Goal: Task Accomplishment & Management: Manage account settings

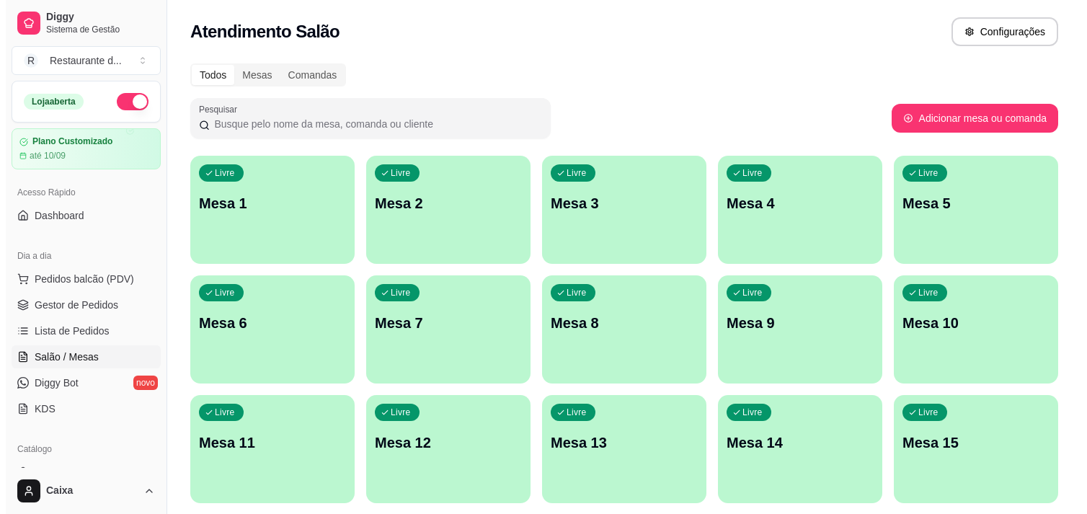
scroll to position [128, 0]
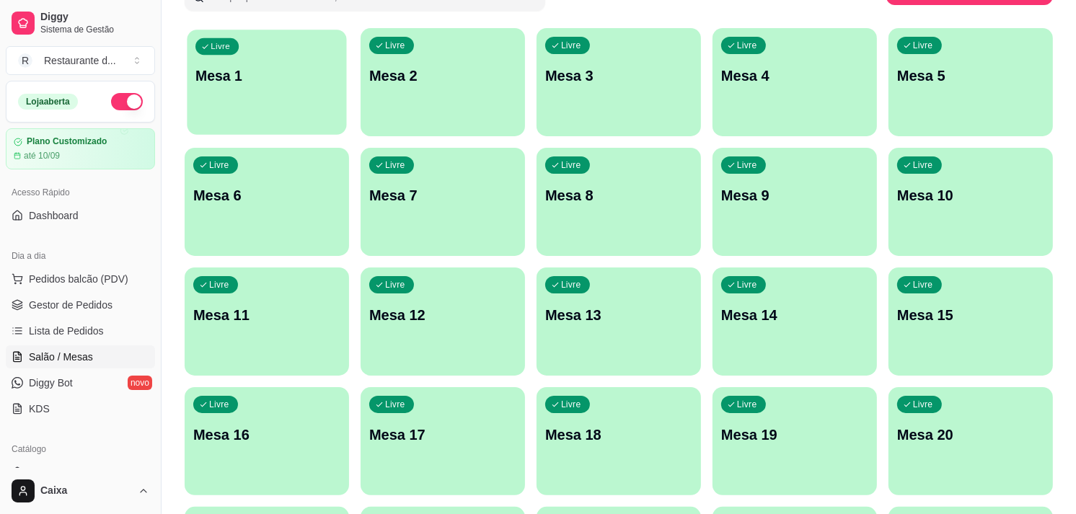
click at [285, 78] on p "Mesa 1" at bounding box center [266, 75] width 143 height 19
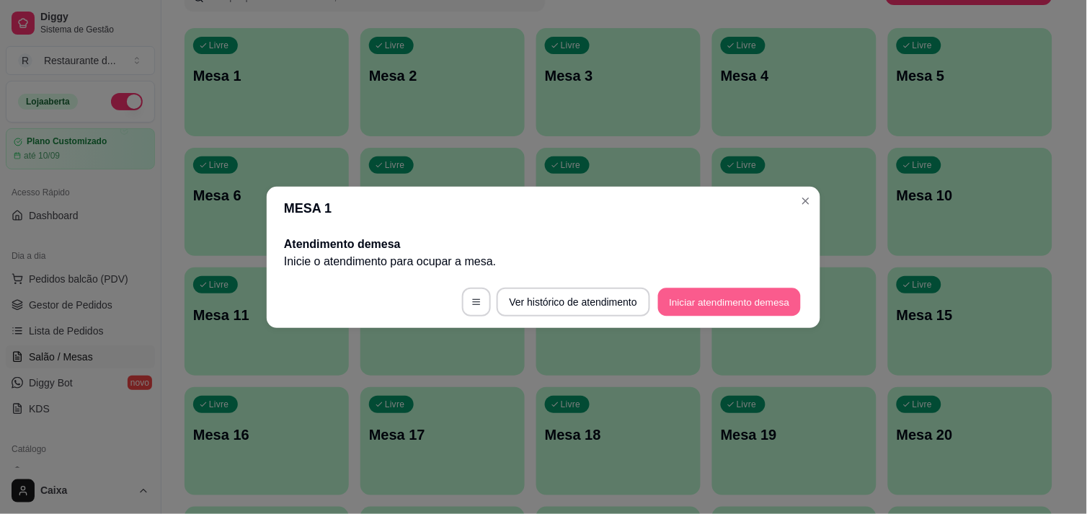
click at [688, 292] on button "Iniciar atendimento de mesa" at bounding box center [729, 302] width 143 height 28
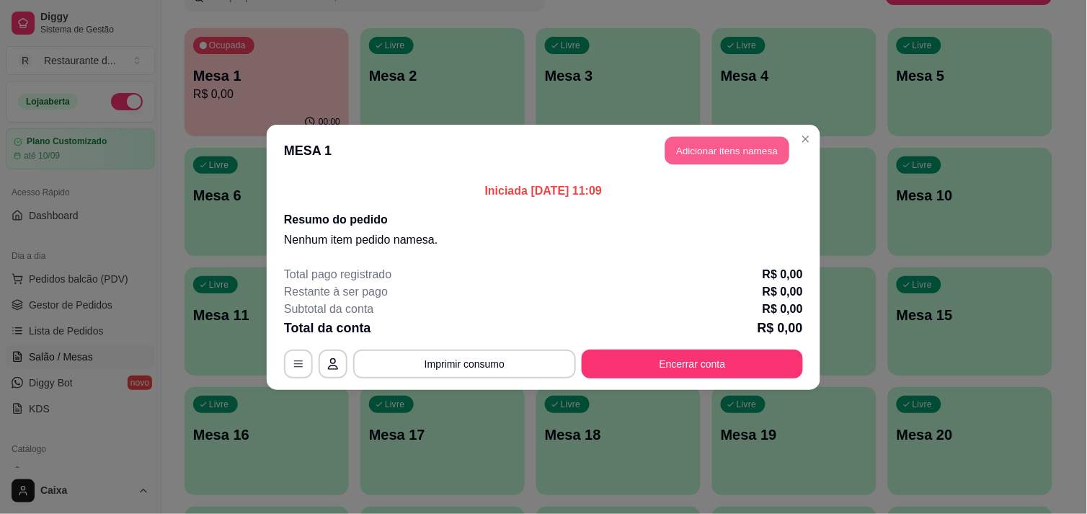
click at [733, 146] on button "Adicionar itens na mesa" at bounding box center [727, 150] width 124 height 28
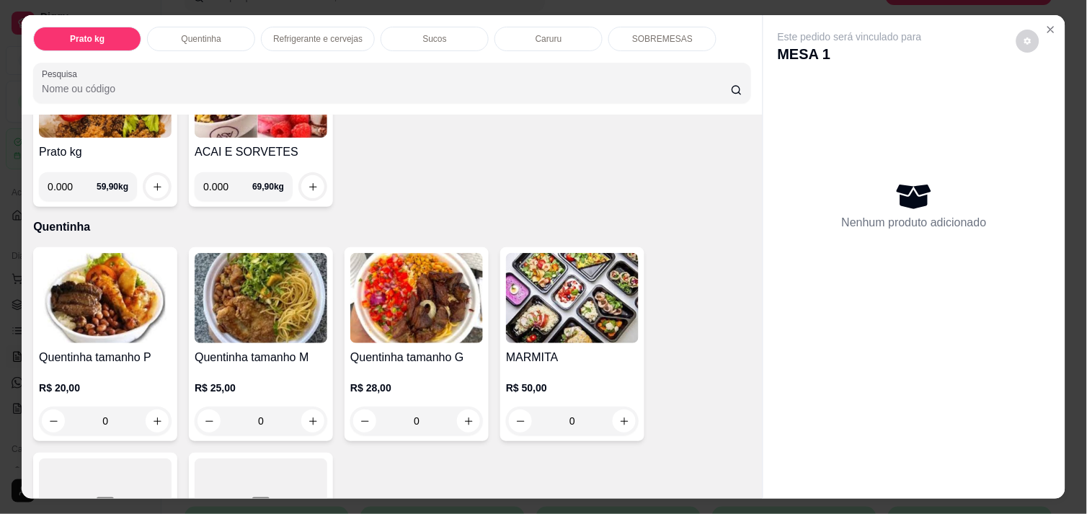
scroll to position [224, 0]
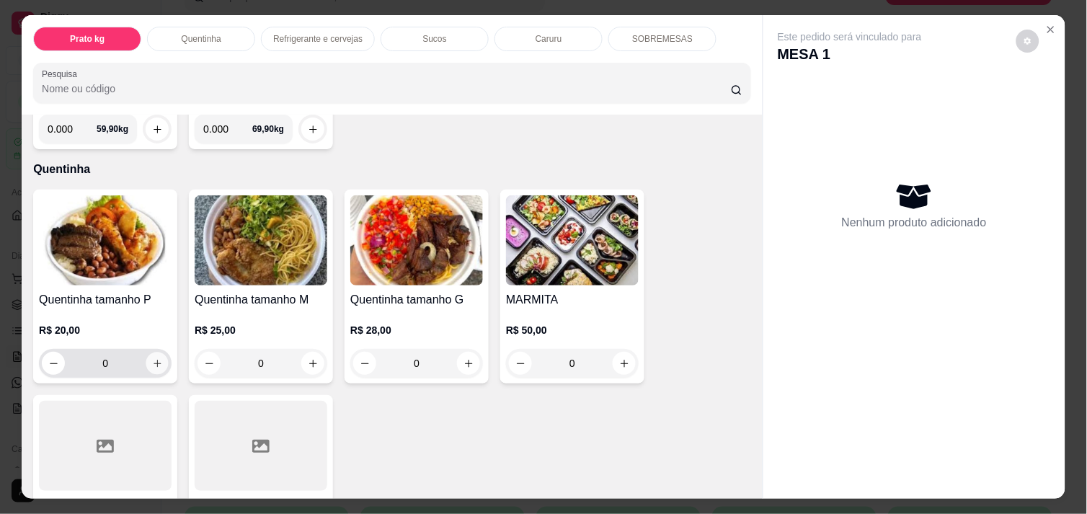
click at [152, 358] on icon "increase-product-quantity" at bounding box center [157, 363] width 11 height 11
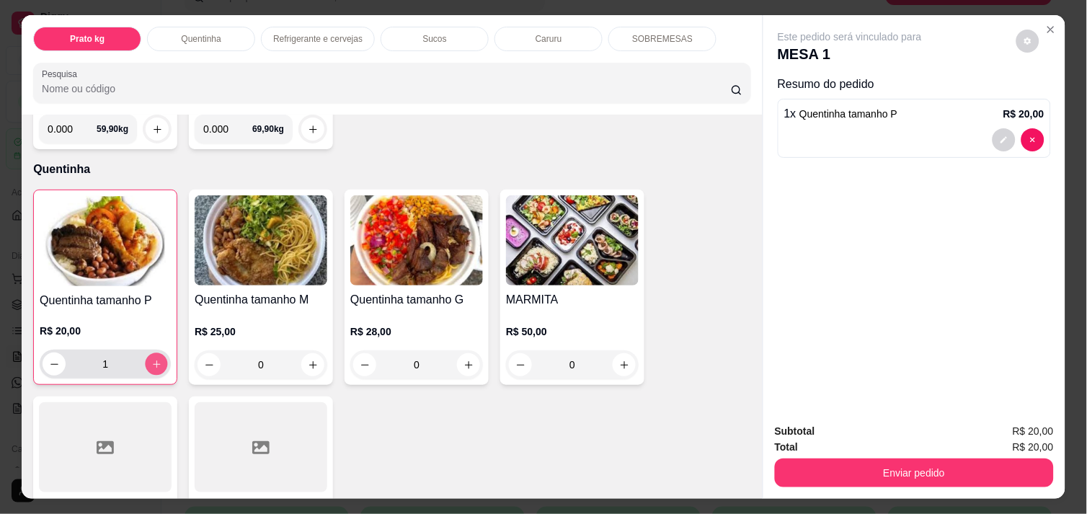
click at [152, 359] on icon "increase-product-quantity" at bounding box center [156, 364] width 11 height 11
type input "2"
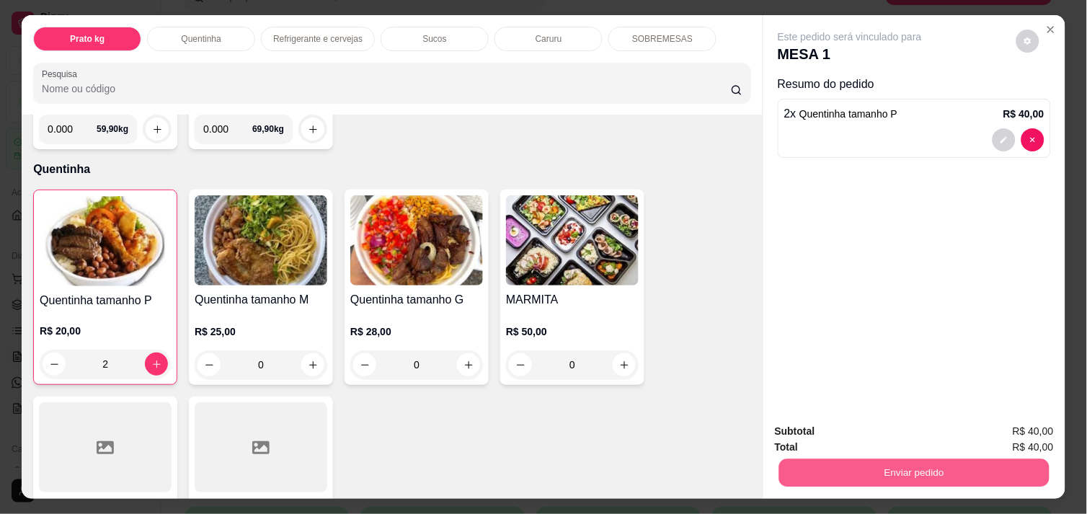
click at [871, 474] on button "Enviar pedido" at bounding box center [914, 472] width 270 height 28
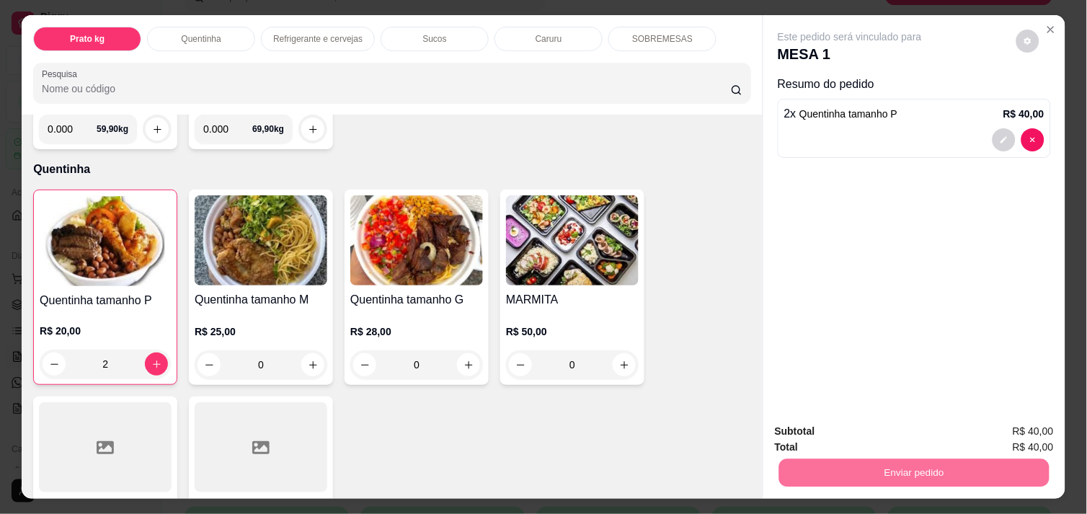
click at [859, 433] on button "Não registrar e enviar pedido" at bounding box center [867, 431] width 146 height 27
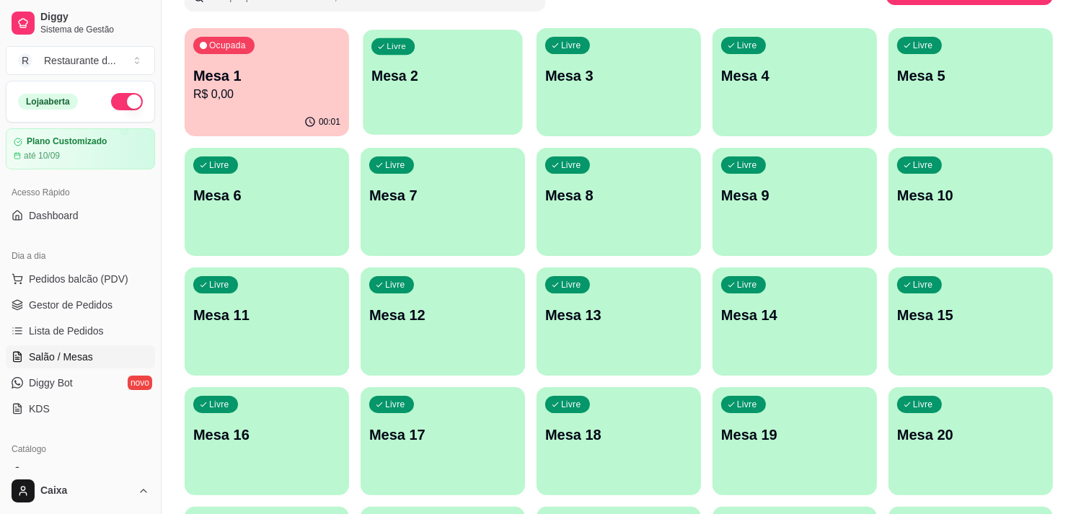
click at [456, 75] on p "Mesa 2" at bounding box center [442, 75] width 143 height 19
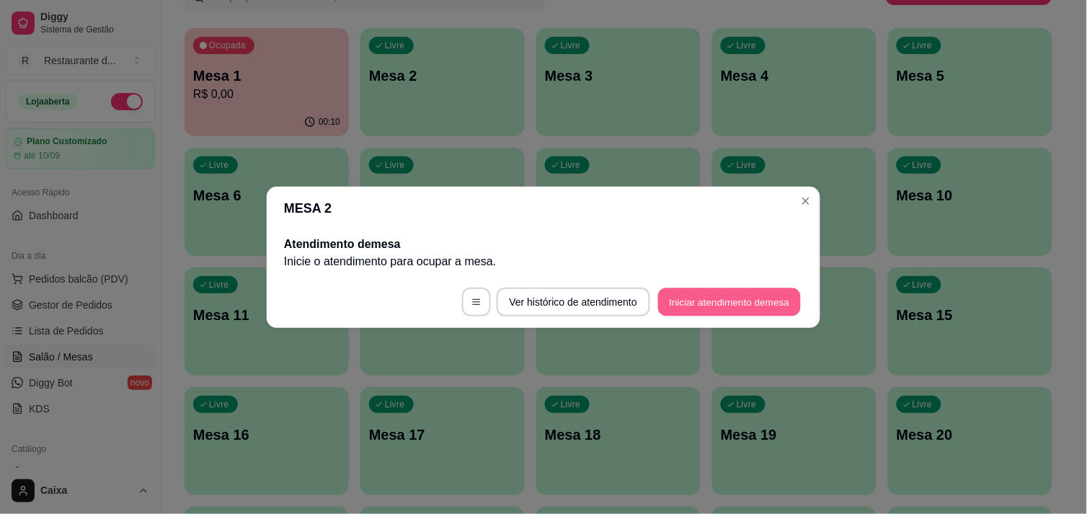
click at [709, 304] on button "Iniciar atendimento de mesa" at bounding box center [729, 302] width 143 height 28
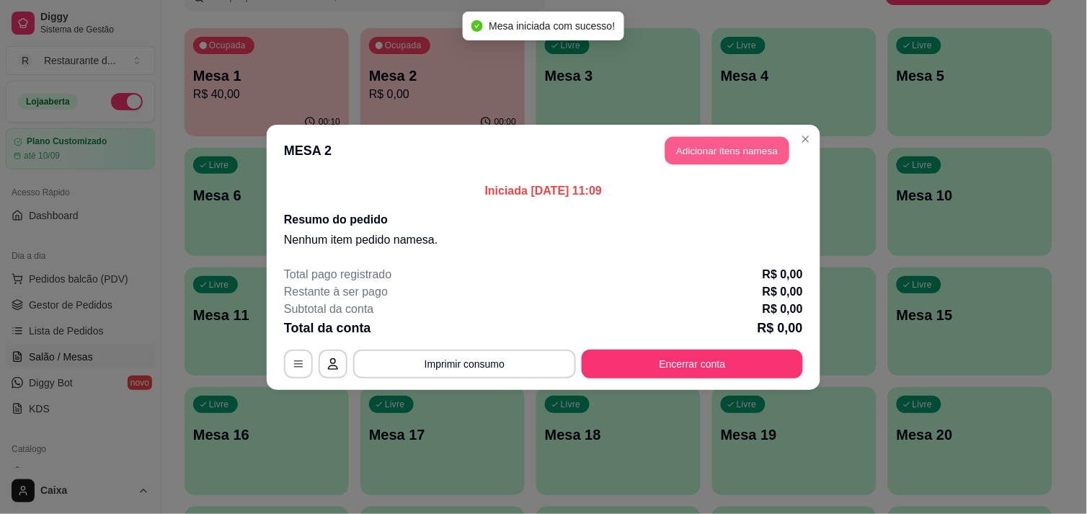
click at [711, 151] on button "Adicionar itens na mesa" at bounding box center [727, 150] width 124 height 28
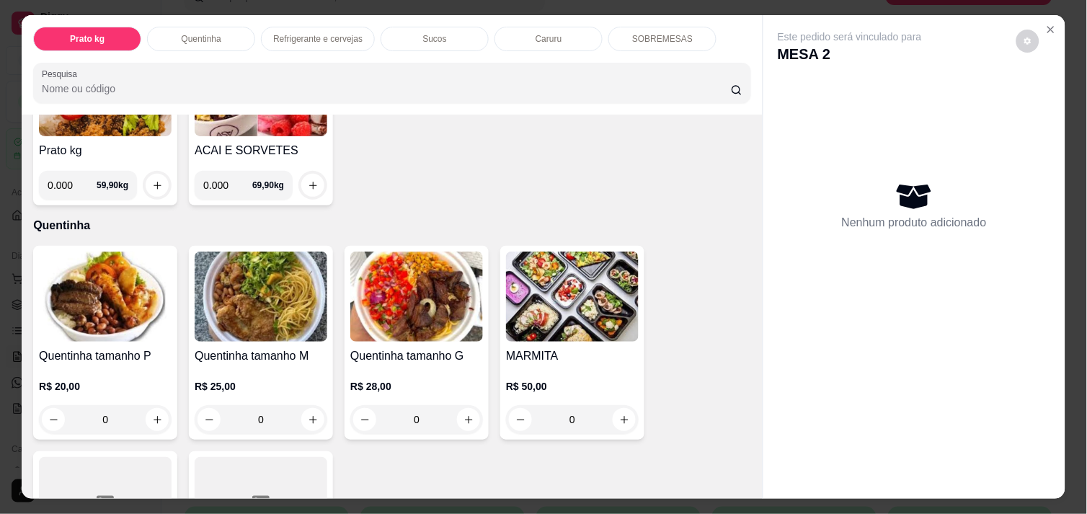
scroll to position [192, 0]
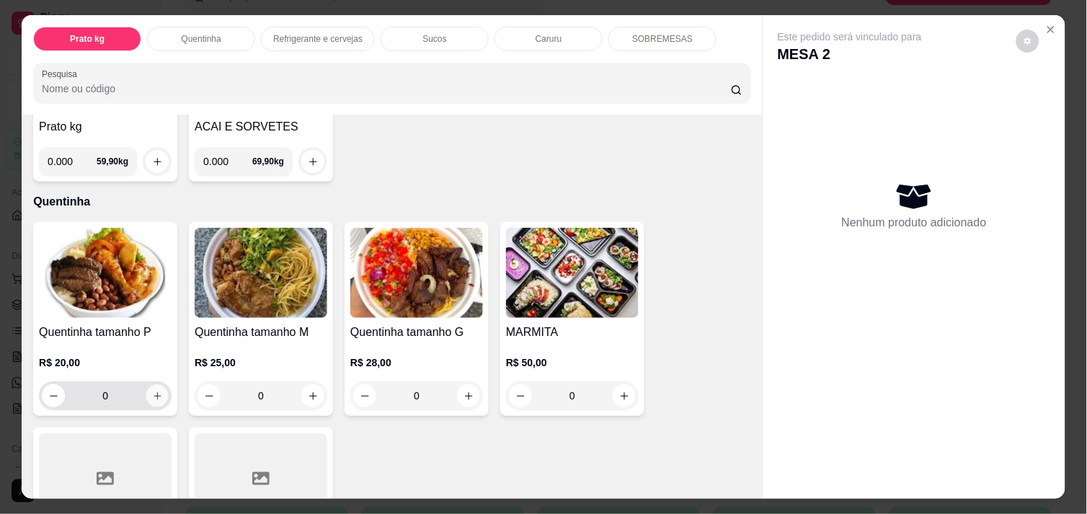
click at [154, 391] on icon "increase-product-quantity" at bounding box center [157, 396] width 11 height 11
type input "1"
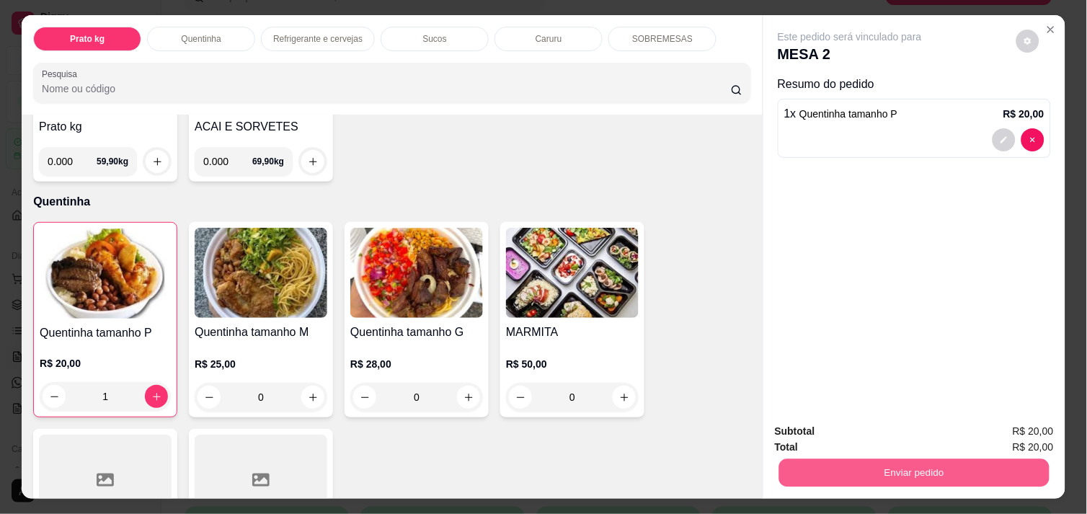
click at [833, 474] on button "Enviar pedido" at bounding box center [914, 472] width 270 height 28
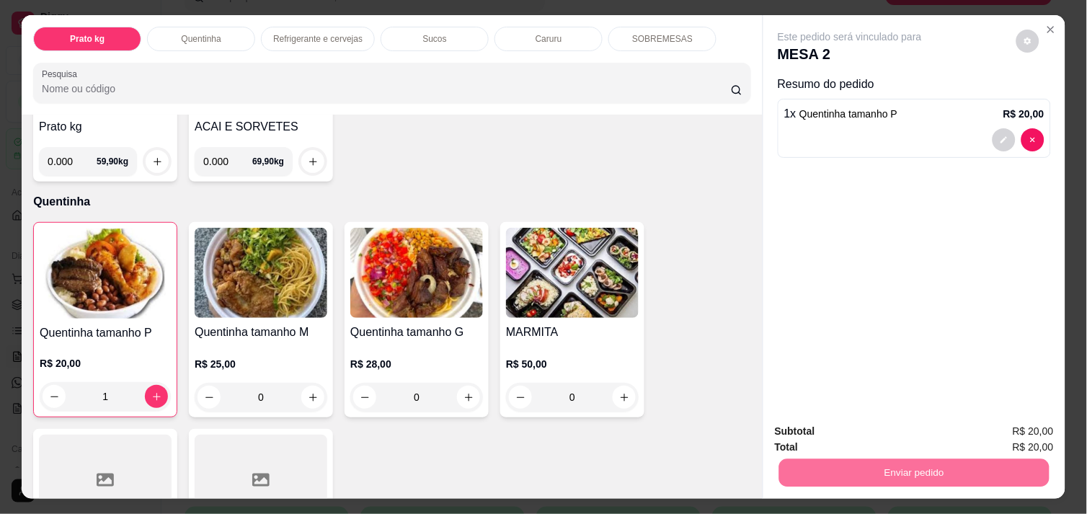
click at [835, 427] on button "Não registrar e enviar pedido" at bounding box center [867, 431] width 146 height 27
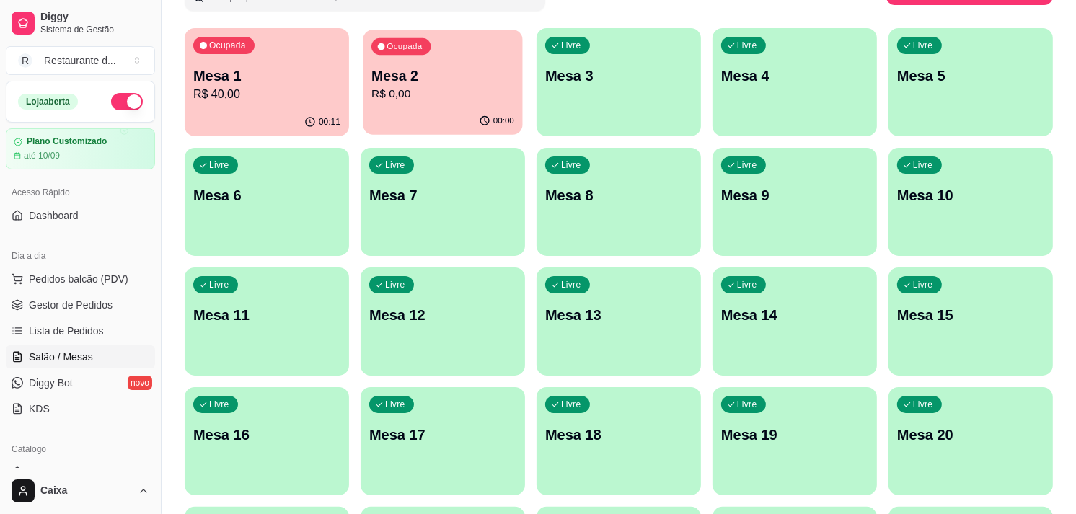
click at [456, 104] on div "Ocupada Mesa 2 R$ 0,00" at bounding box center [442, 69] width 159 height 78
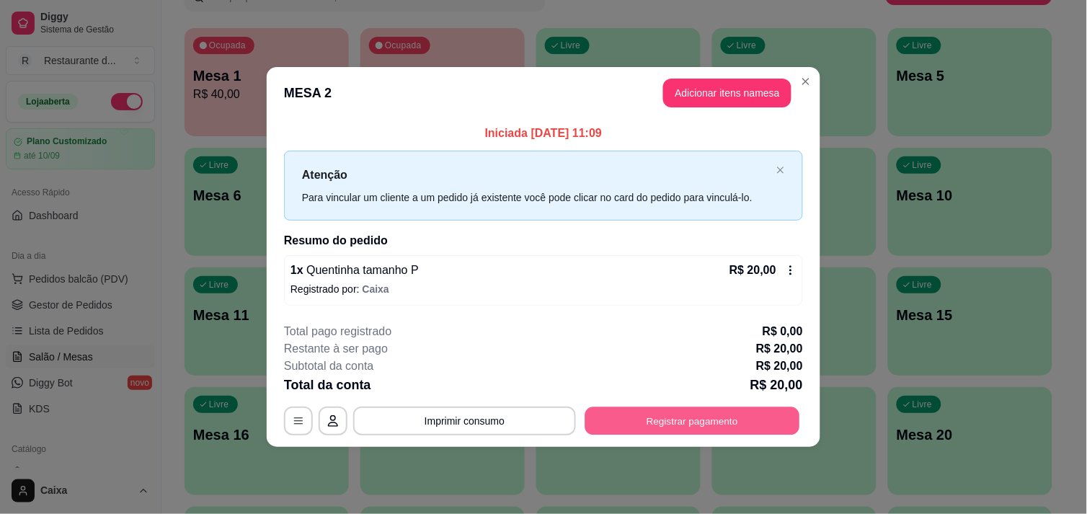
click at [717, 412] on button "Registrar pagamento" at bounding box center [692, 421] width 215 height 28
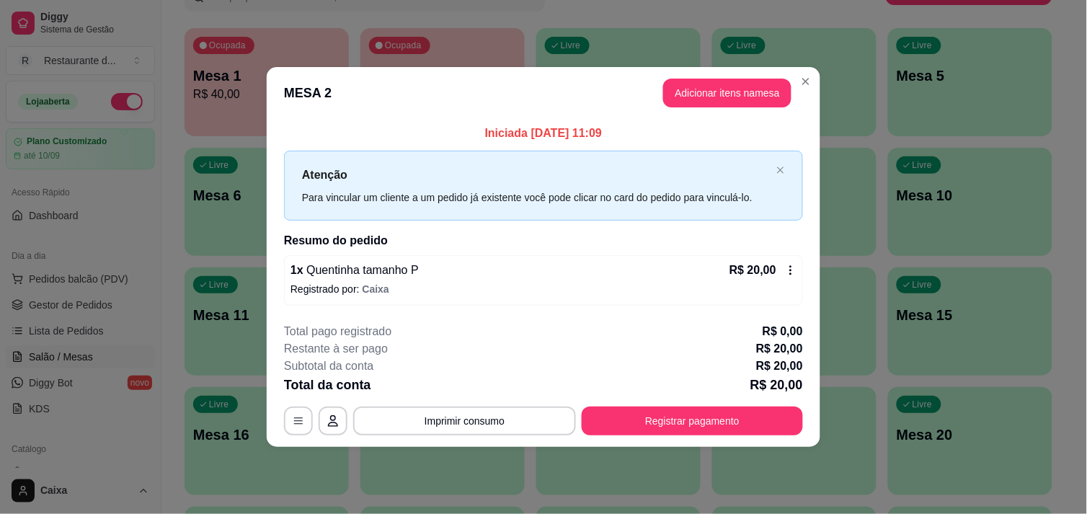
click at [791, 266] on icon at bounding box center [791, 270] width 2 height 9
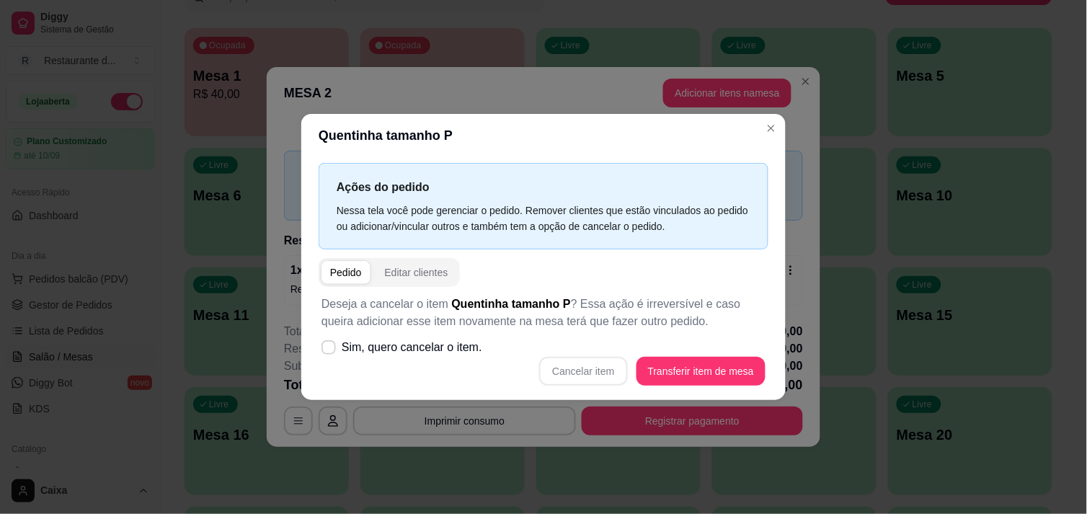
click at [332, 271] on div "Pedido" at bounding box center [346, 272] width 32 height 14
click at [334, 350] on icon at bounding box center [328, 347] width 11 height 8
click at [330, 350] on input "Sim, quero cancelar o item." at bounding box center [325, 354] width 9 height 9
checkbox input "true"
click at [582, 368] on button "Cancelar item" at bounding box center [584, 371] width 86 height 28
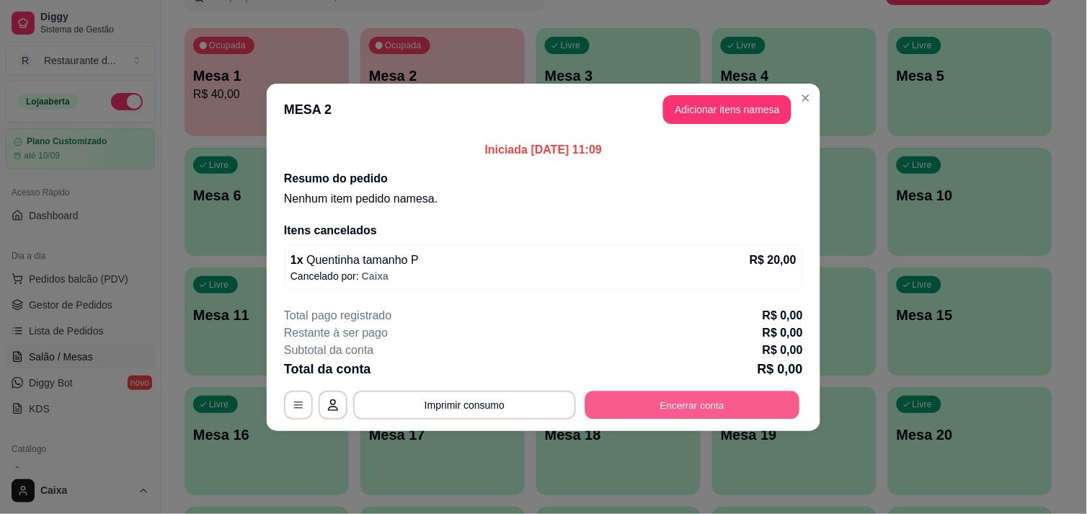
click at [658, 404] on button "Encerrar conta" at bounding box center [692, 405] width 215 height 28
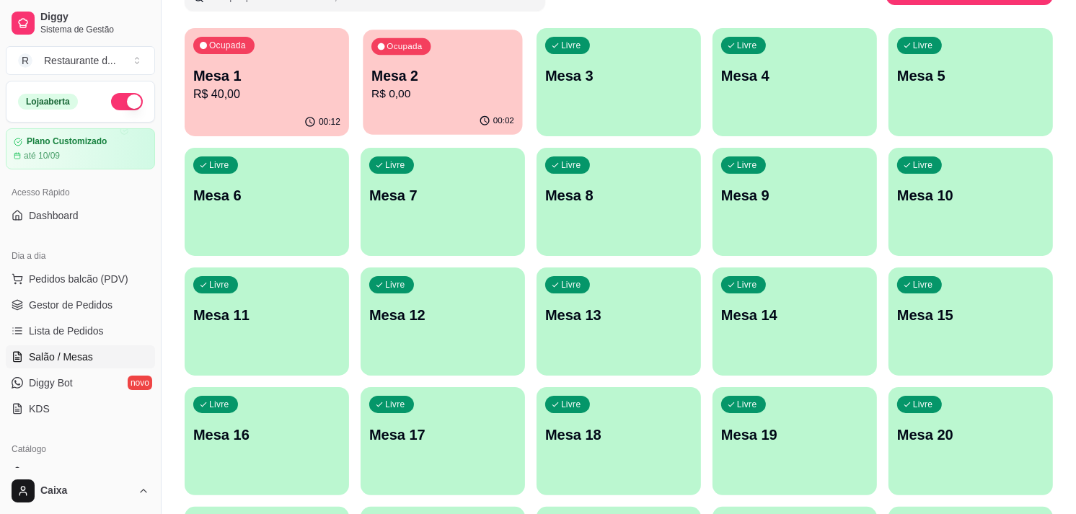
click at [494, 75] on p "Mesa 2" at bounding box center [442, 75] width 143 height 19
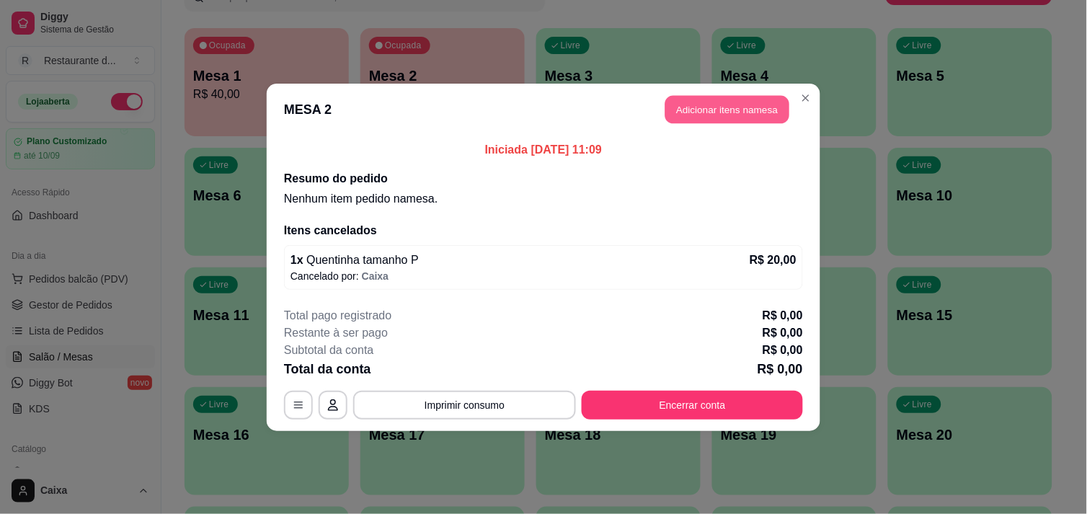
click at [732, 105] on button "Adicionar itens na mesa" at bounding box center [727, 109] width 124 height 28
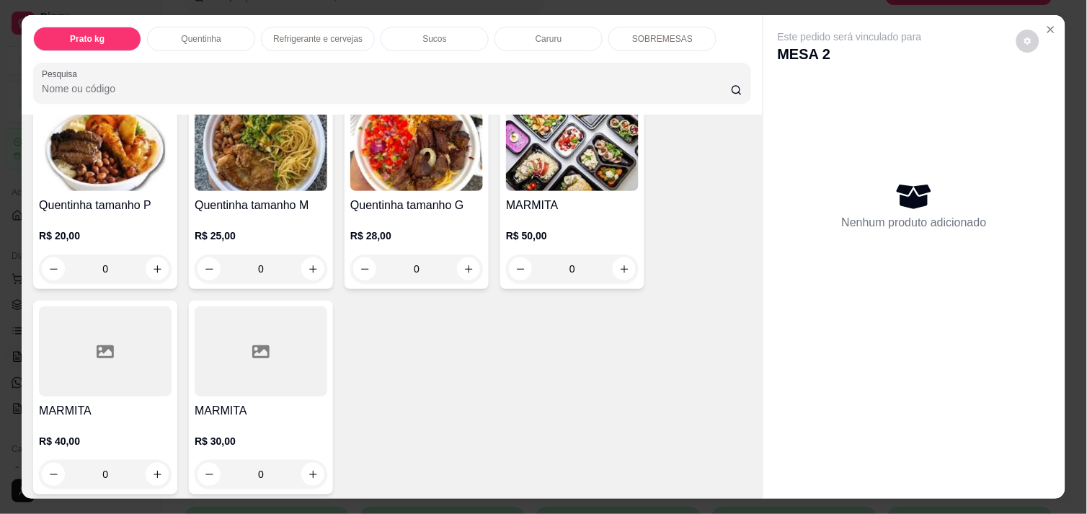
scroll to position [320, 0]
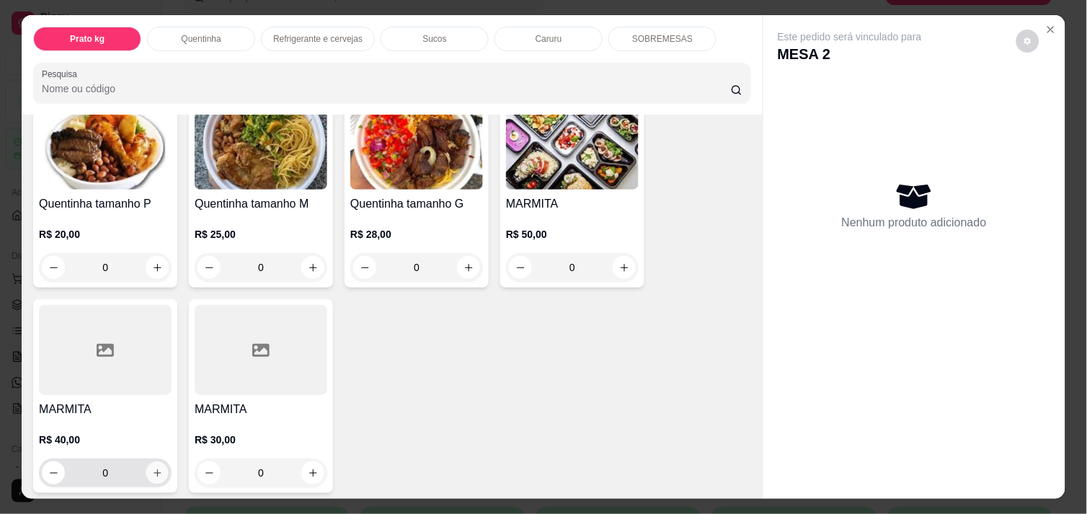
click at [152, 468] on icon "increase-product-quantity" at bounding box center [157, 473] width 11 height 11
type input "1"
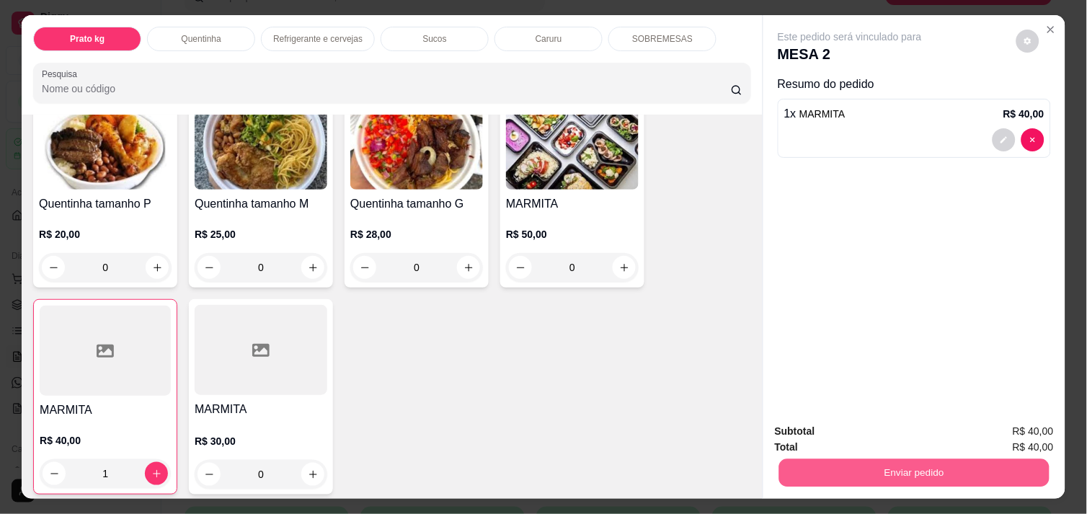
click at [879, 466] on button "Enviar pedido" at bounding box center [914, 472] width 270 height 28
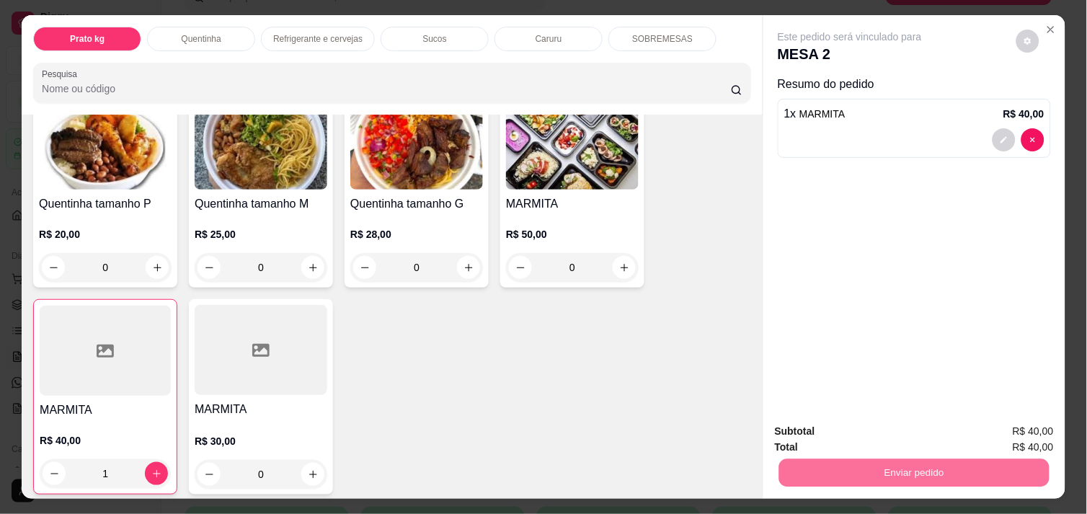
click at [863, 428] on button "Não registrar e enviar pedido" at bounding box center [867, 431] width 146 height 27
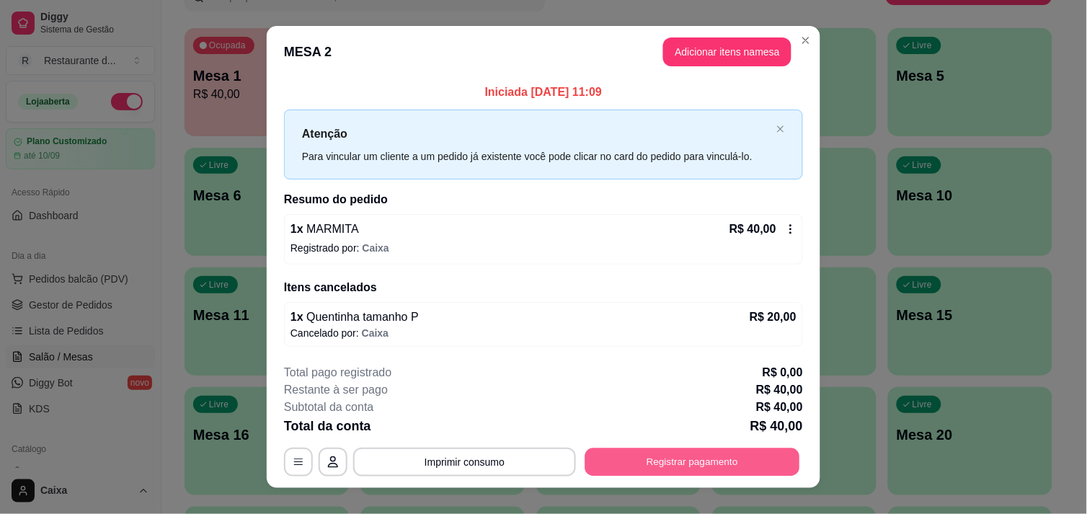
click at [638, 458] on button "Registrar pagamento" at bounding box center [692, 462] width 215 height 28
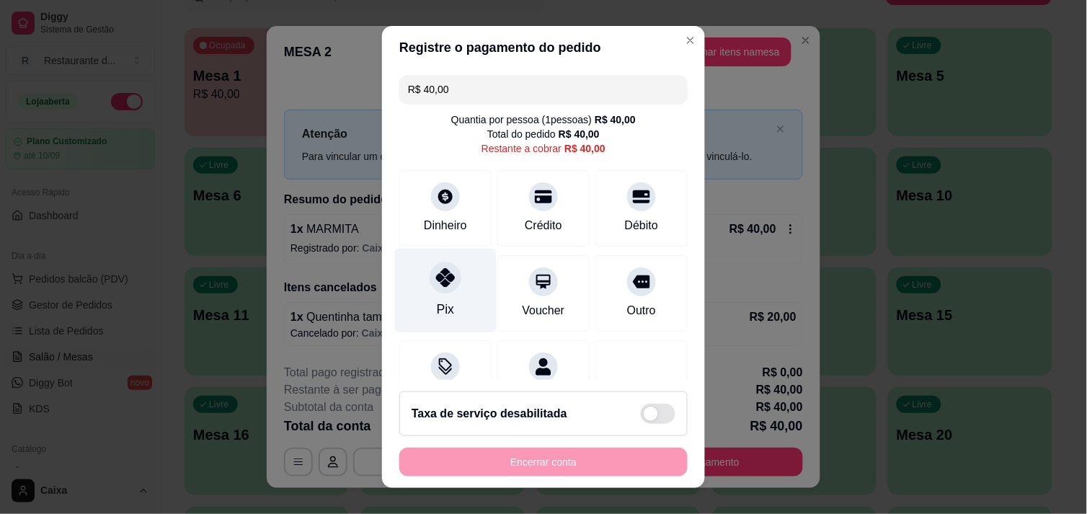
click at [425, 299] on div "Pix" at bounding box center [446, 290] width 102 height 84
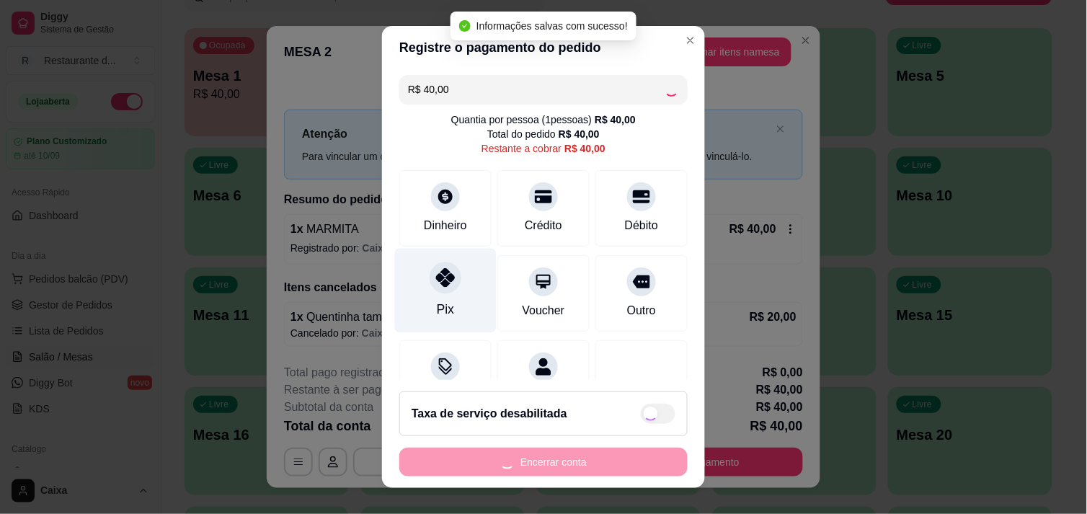
type input "R$ 0,00"
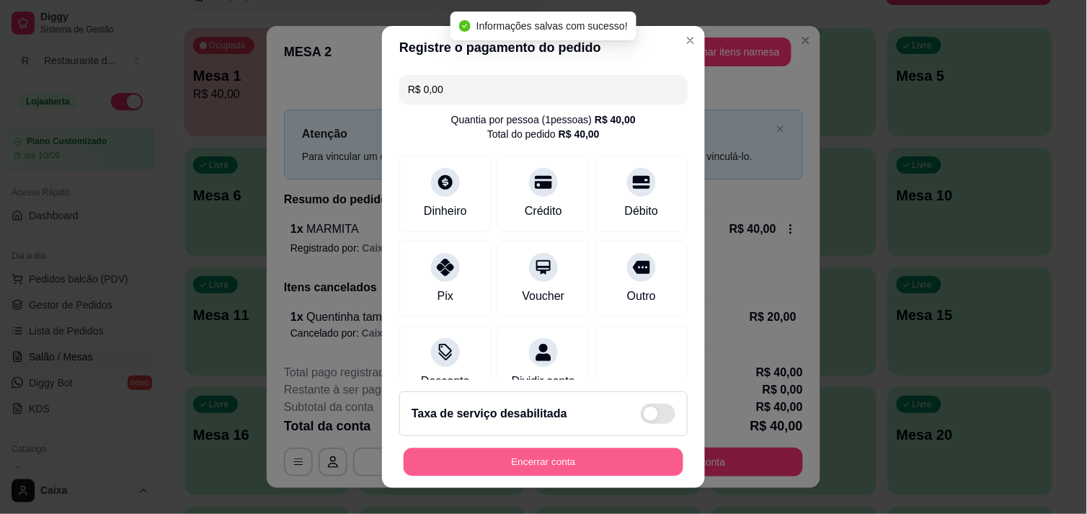
click at [539, 469] on button "Encerrar conta" at bounding box center [544, 462] width 280 height 28
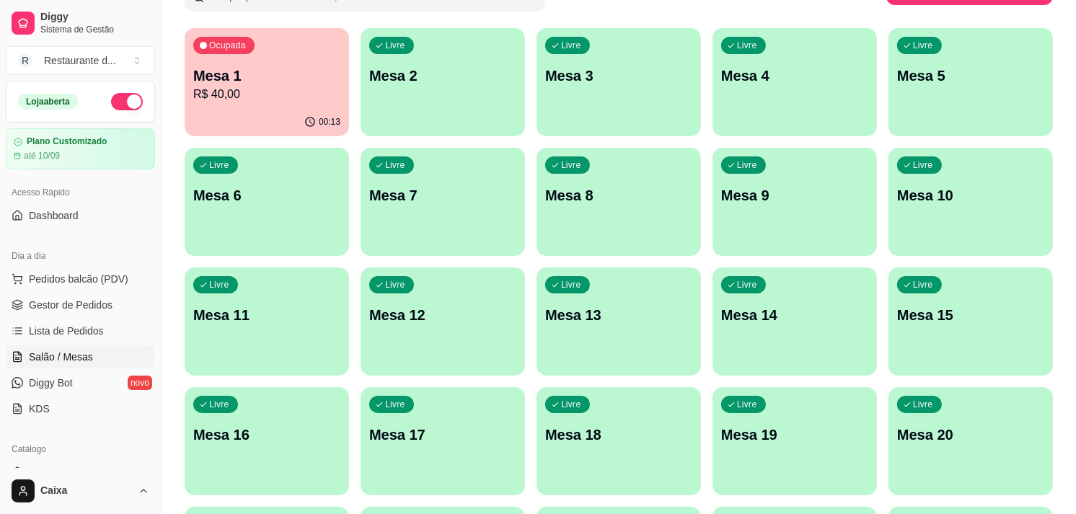
click at [456, 19] on div "Todos Mesas Comandas Pesquisar Adicionar mesa ou comanda Ocupada Mesa 1 R$ 40,0…" at bounding box center [618, 459] width 914 height 1064
click at [447, 80] on p "Mesa 2" at bounding box center [442, 75] width 143 height 19
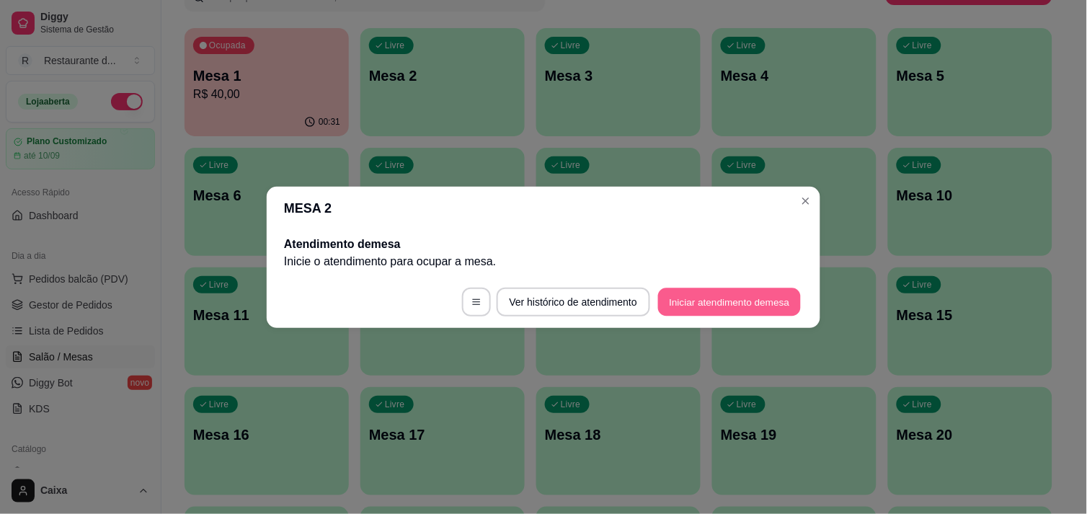
click at [740, 293] on button "Iniciar atendimento de mesa" at bounding box center [729, 302] width 143 height 28
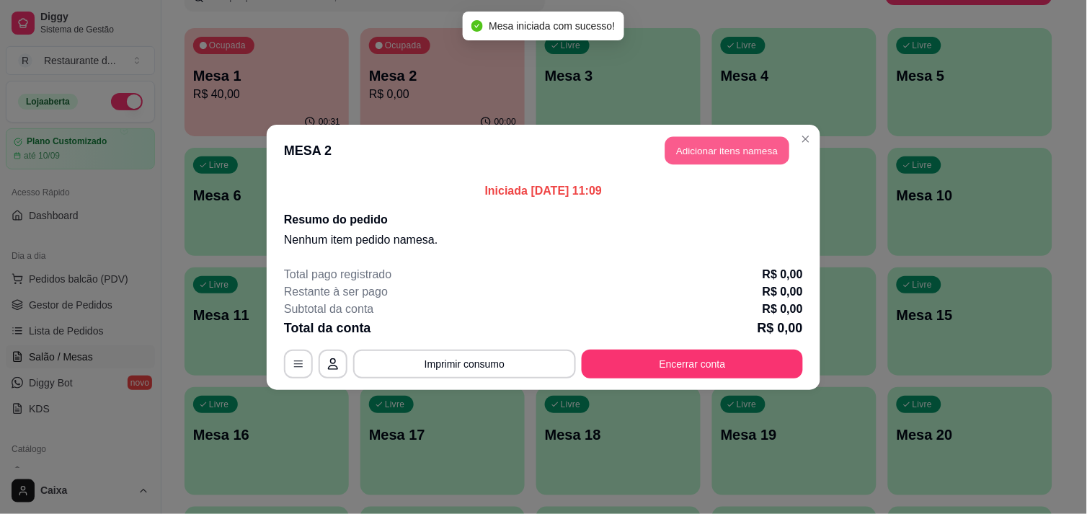
click at [701, 154] on button "Adicionar itens na mesa" at bounding box center [727, 150] width 124 height 28
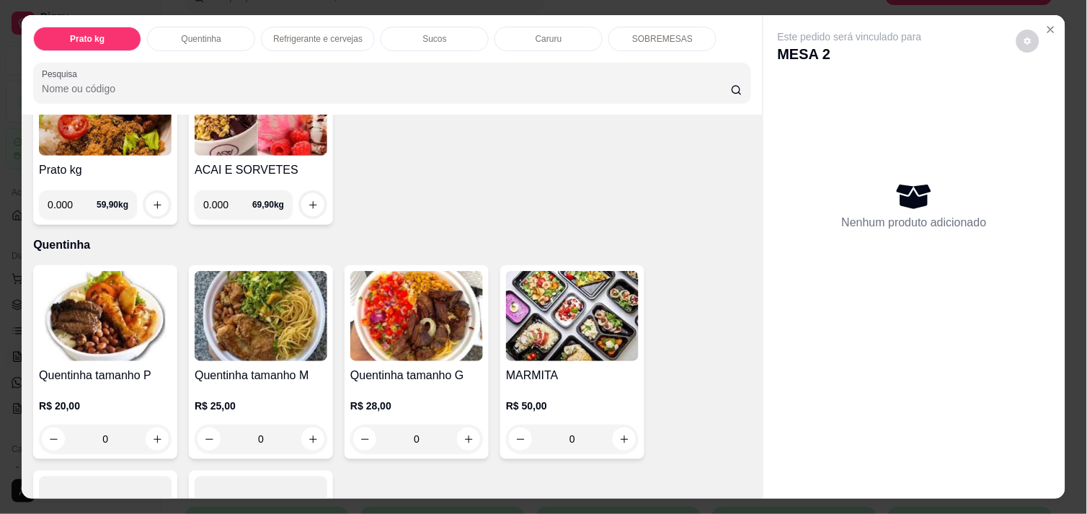
scroll to position [128, 0]
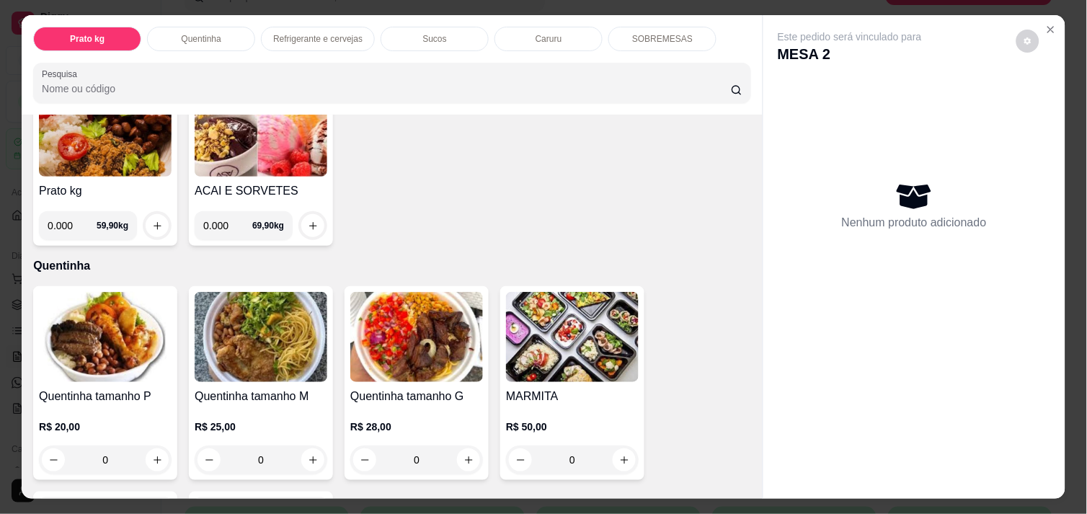
click at [63, 218] on input "0.000" at bounding box center [72, 225] width 49 height 29
type input "0.472"
click at [153, 215] on button "increase-product-quantity" at bounding box center [157, 226] width 22 height 22
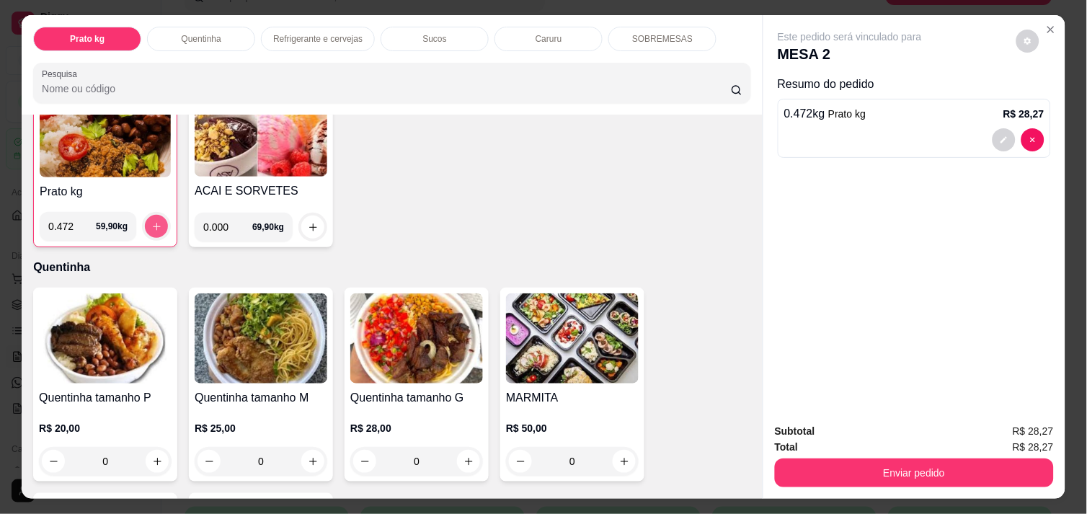
scroll to position [128, 0]
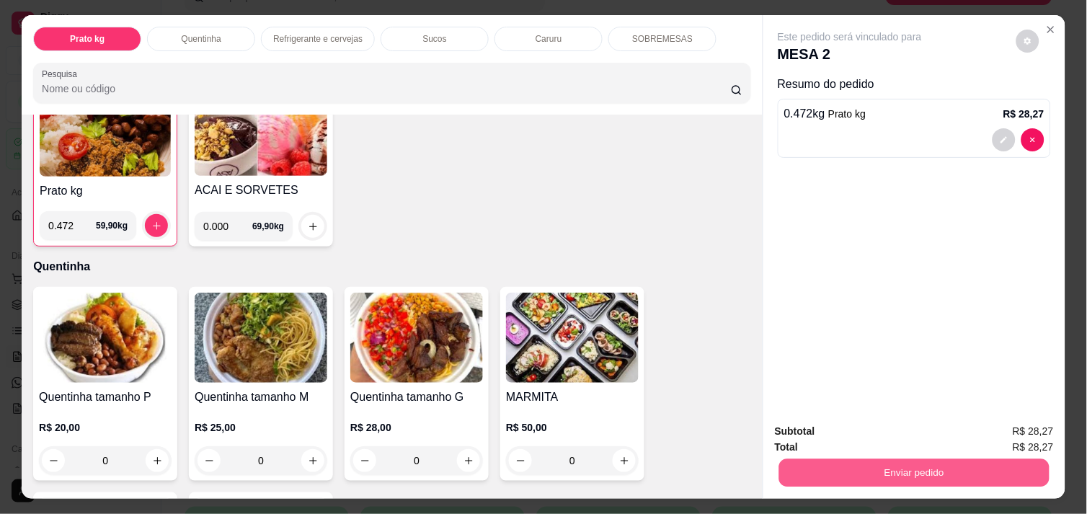
click at [853, 458] on button "Enviar pedido" at bounding box center [914, 472] width 270 height 28
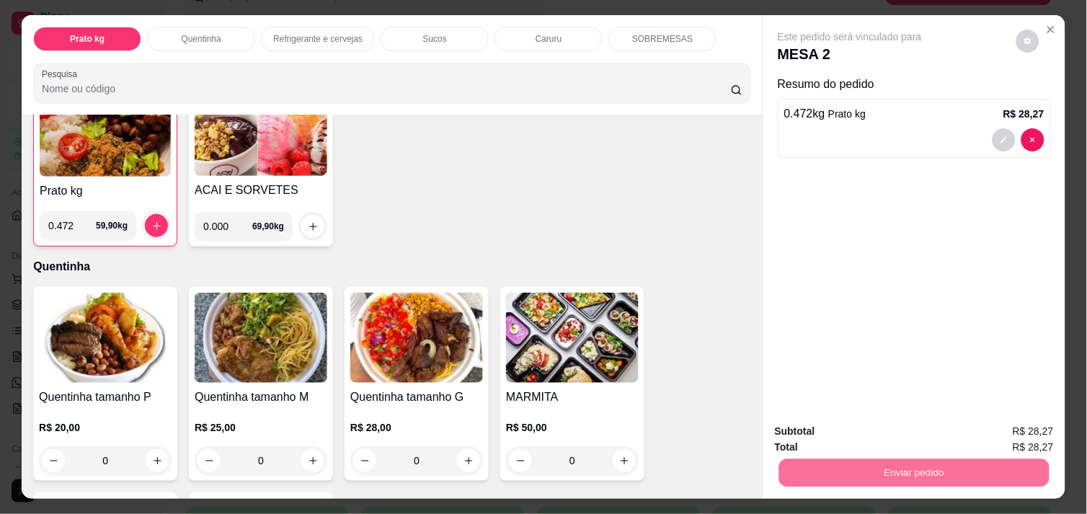
click at [840, 428] on button "Não registrar e enviar pedido" at bounding box center [867, 431] width 146 height 27
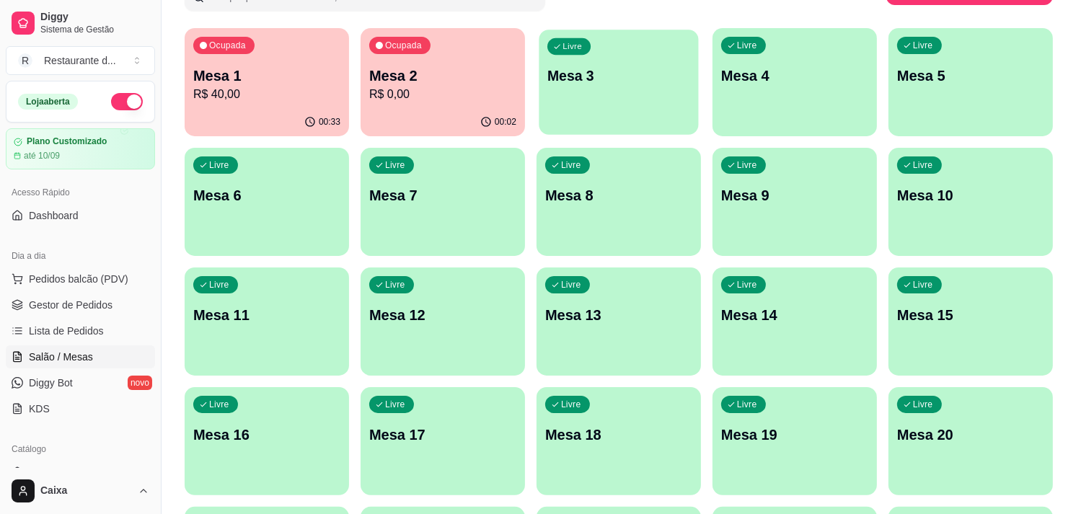
click at [621, 74] on p "Mesa 3" at bounding box center [618, 75] width 143 height 19
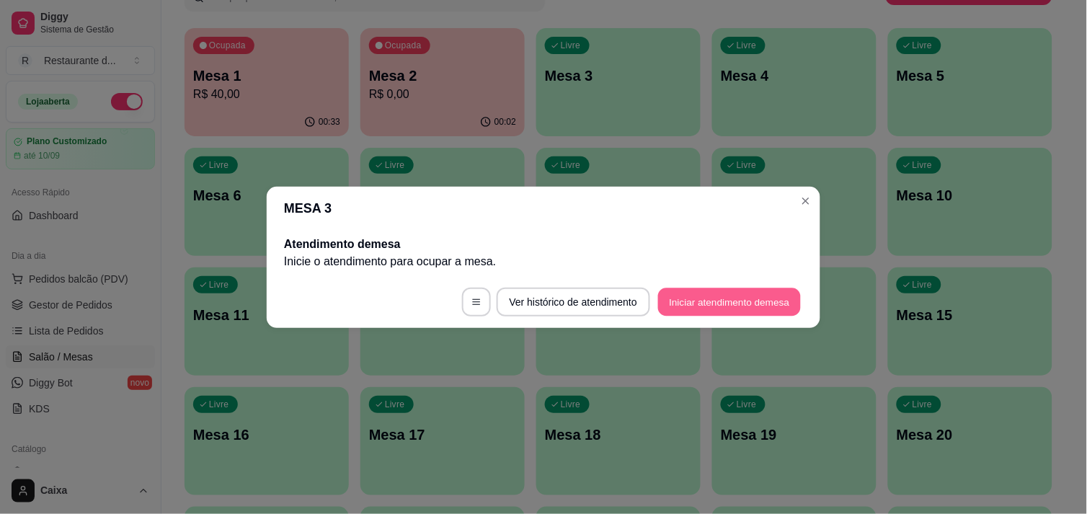
click at [727, 291] on button "Iniciar atendimento de mesa" at bounding box center [729, 302] width 143 height 28
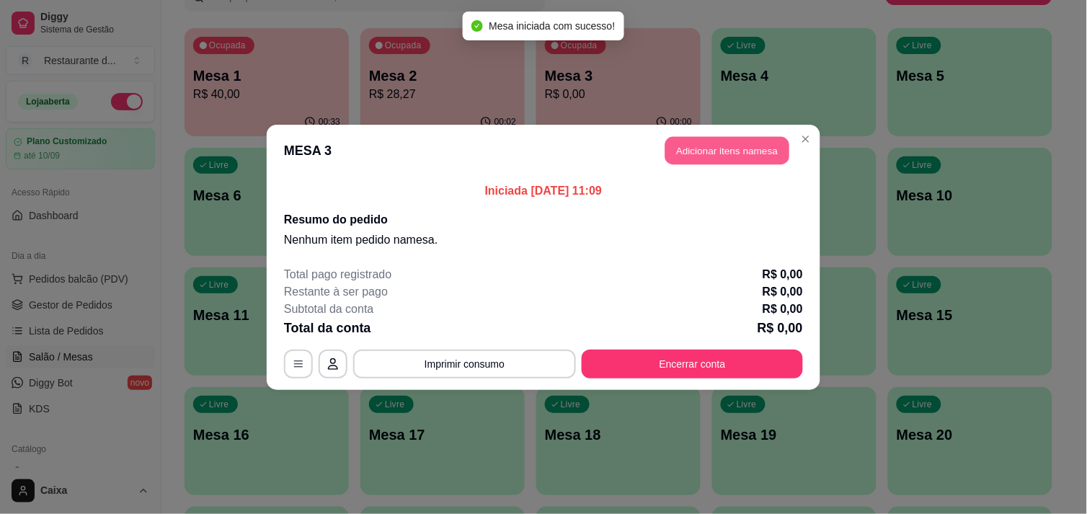
click at [719, 144] on button "Adicionar itens na mesa" at bounding box center [727, 150] width 124 height 28
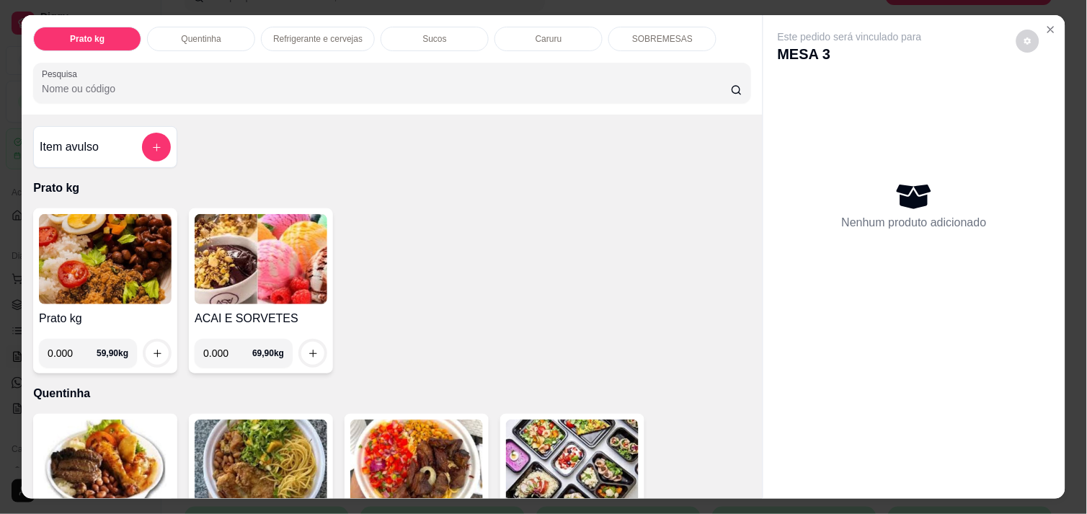
click at [70, 345] on input "0.000" at bounding box center [72, 353] width 49 height 29
type input "0.320"
click at [152, 348] on icon "increase-product-quantity" at bounding box center [157, 353] width 11 height 11
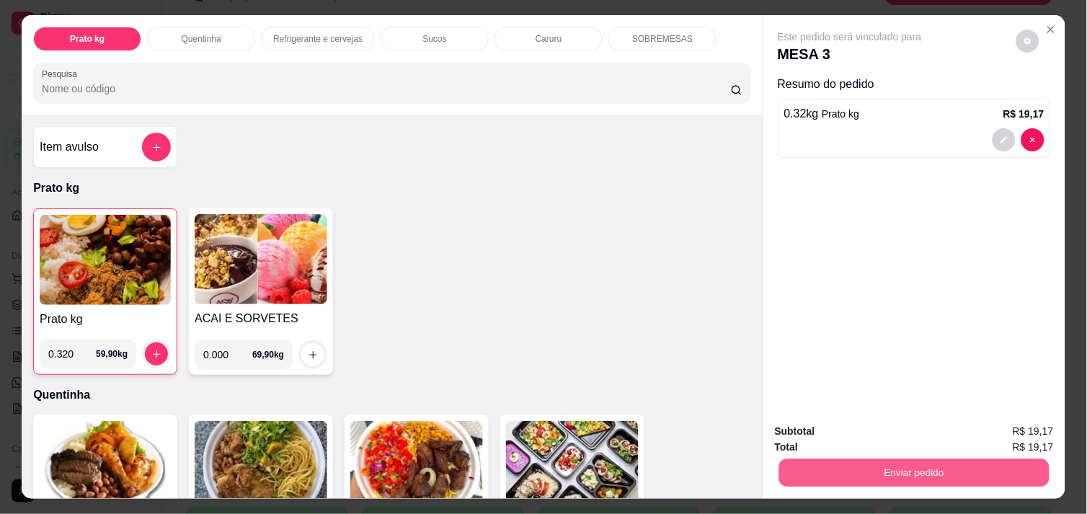
click at [939, 458] on button "Enviar pedido" at bounding box center [914, 472] width 270 height 28
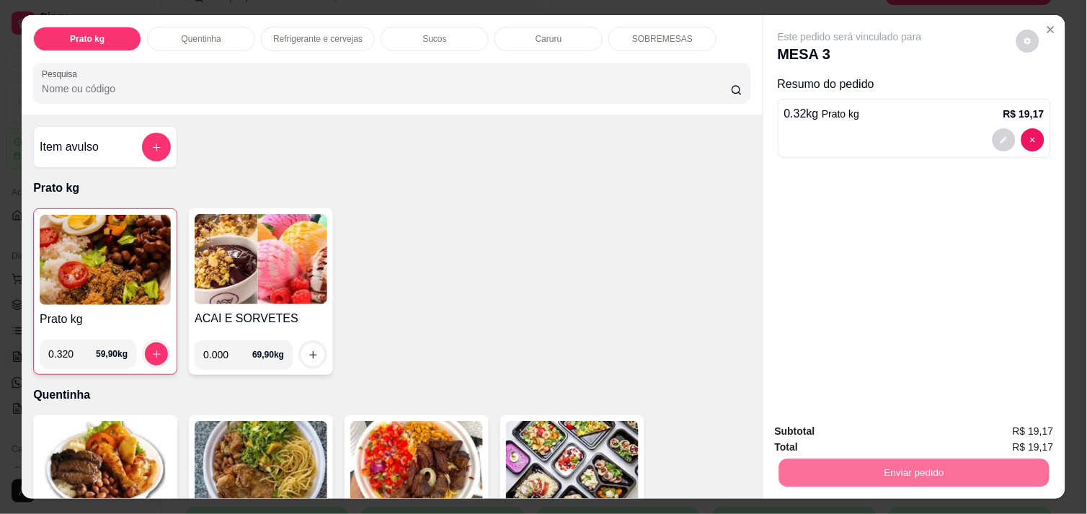
click at [913, 434] on button "Não registrar e enviar pedido" at bounding box center [867, 431] width 146 height 27
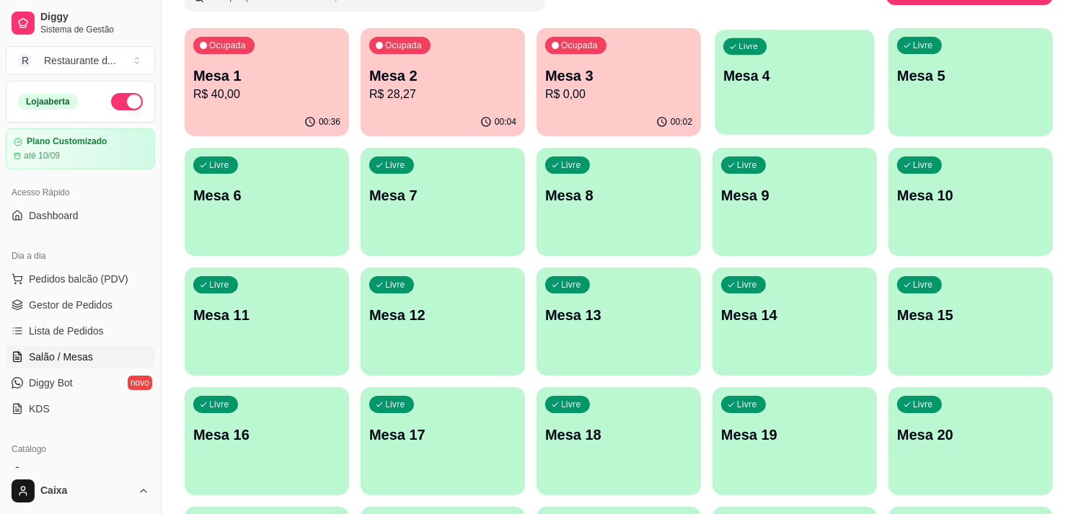
click at [810, 108] on div "Livre Mesa 4" at bounding box center [793, 74] width 159 height 88
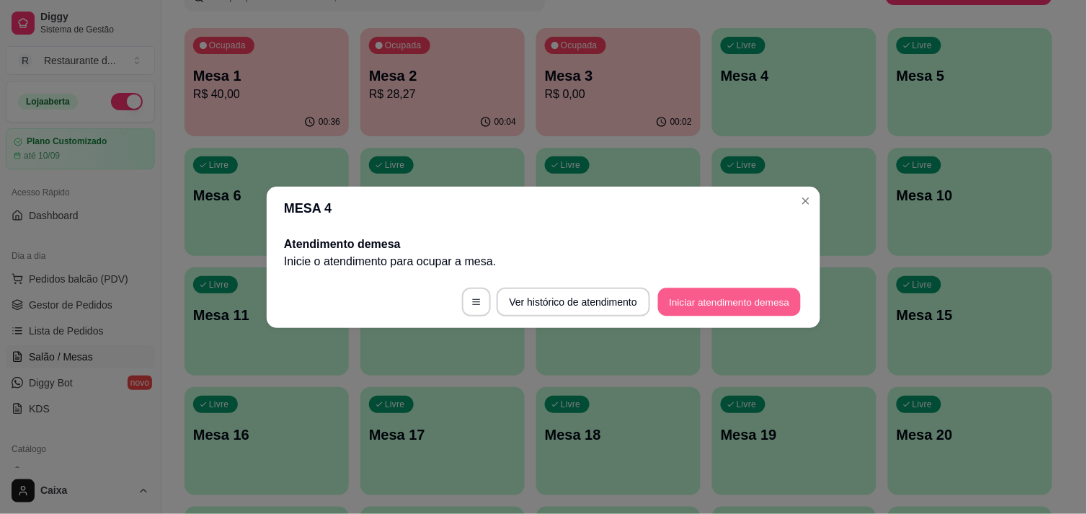
click at [731, 292] on button "Iniciar atendimento de mesa" at bounding box center [729, 302] width 143 height 28
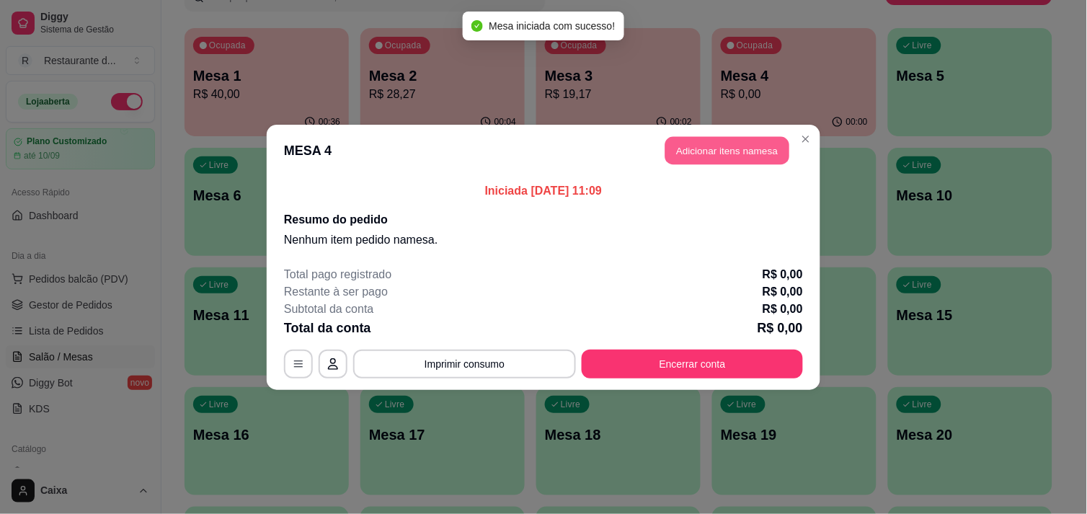
click at [752, 142] on button "Adicionar itens na mesa" at bounding box center [727, 150] width 124 height 28
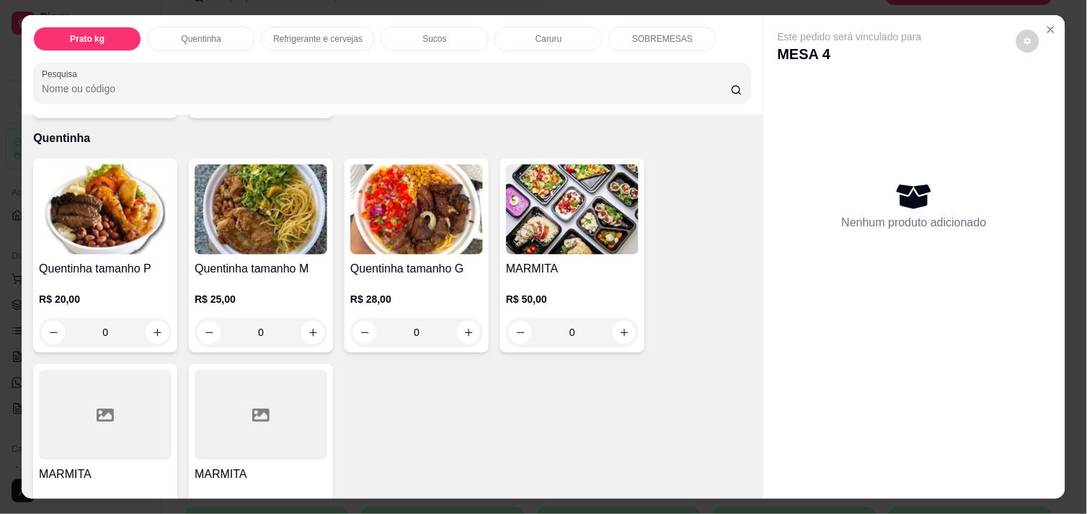
scroll to position [256, 0]
click at [621, 327] on icon "increase-product-quantity" at bounding box center [624, 332] width 11 height 11
type input "1"
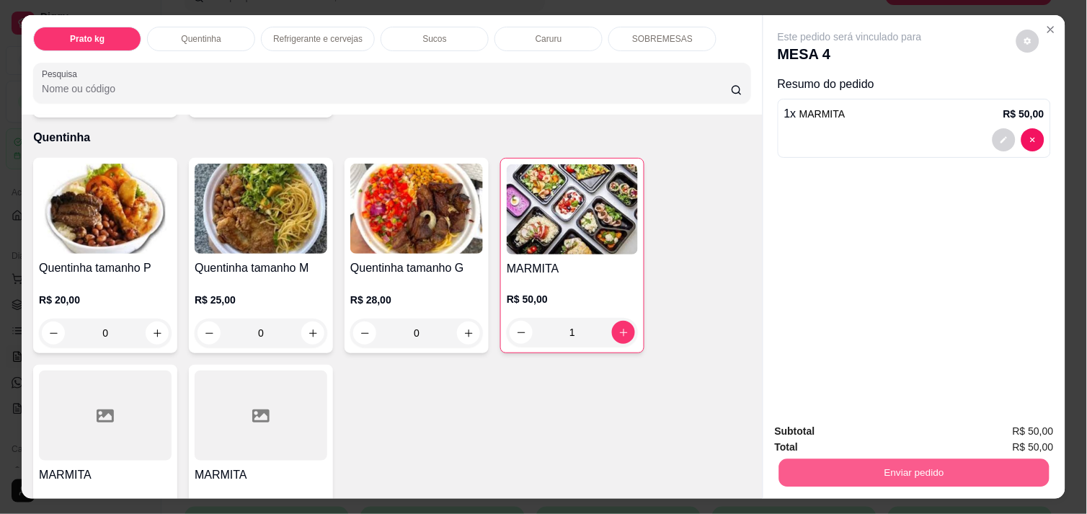
click at [943, 474] on button "Enviar pedido" at bounding box center [914, 472] width 270 height 28
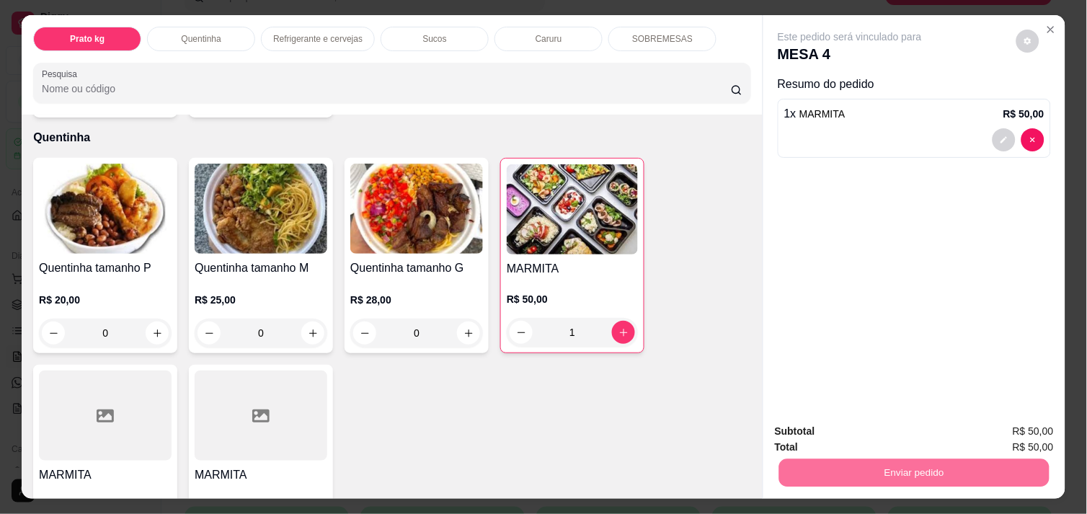
click at [913, 431] on button "Não registrar e enviar pedido" at bounding box center [867, 431] width 146 height 27
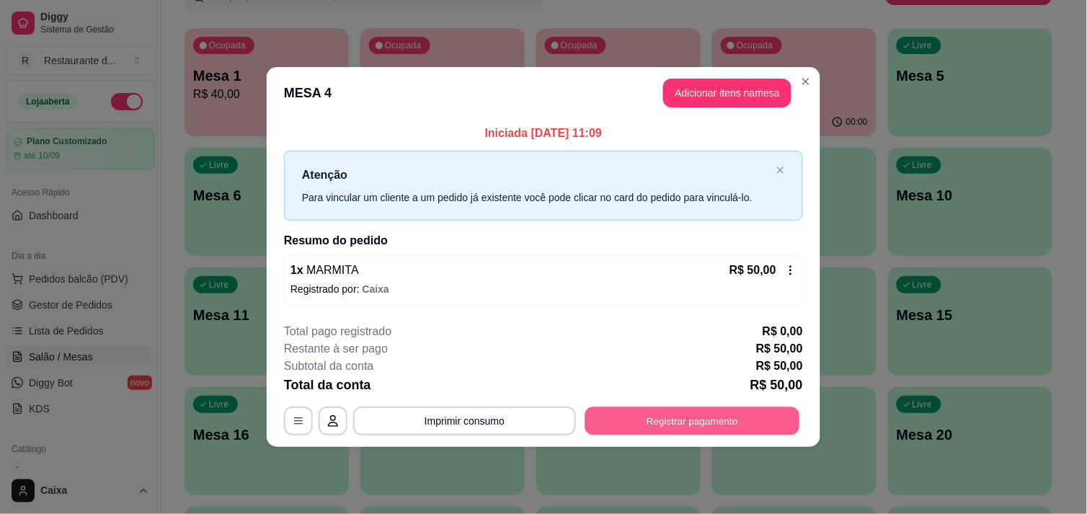
click at [706, 422] on button "Registrar pagamento" at bounding box center [692, 421] width 215 height 28
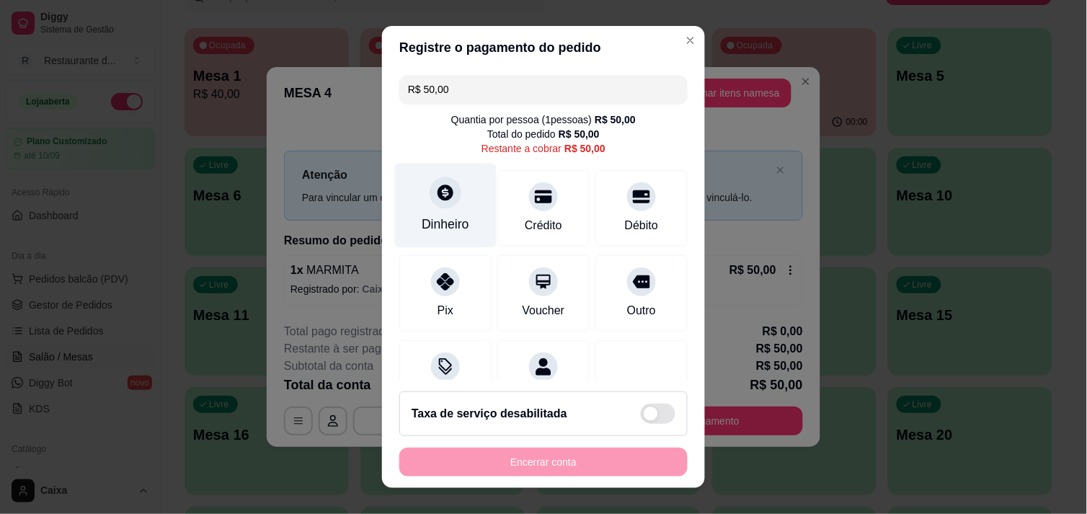
click at [433, 205] on div at bounding box center [446, 193] width 32 height 32
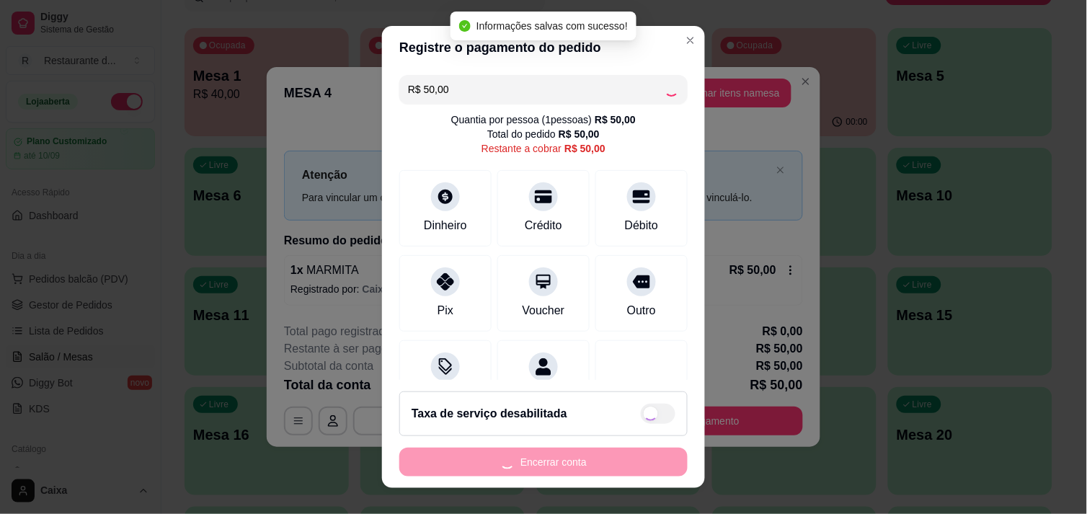
type input "R$ 0,00"
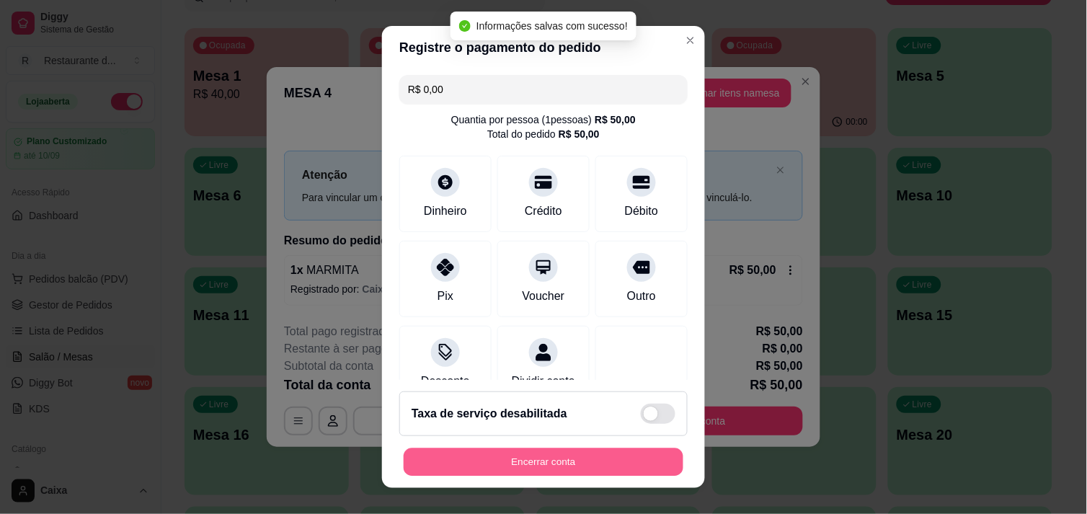
click at [503, 464] on button "Encerrar conta" at bounding box center [544, 462] width 280 height 28
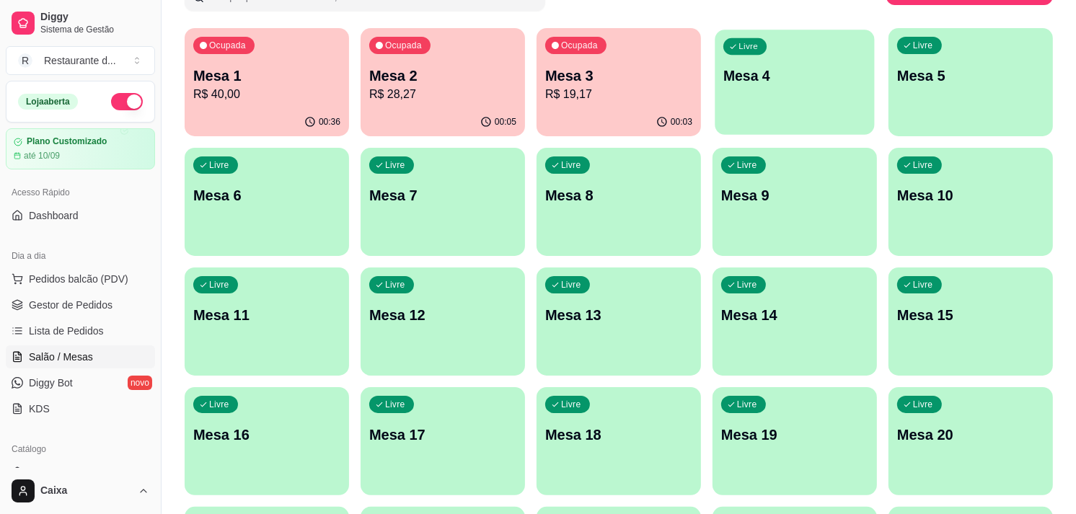
click at [804, 68] on p "Mesa 4" at bounding box center [794, 75] width 143 height 19
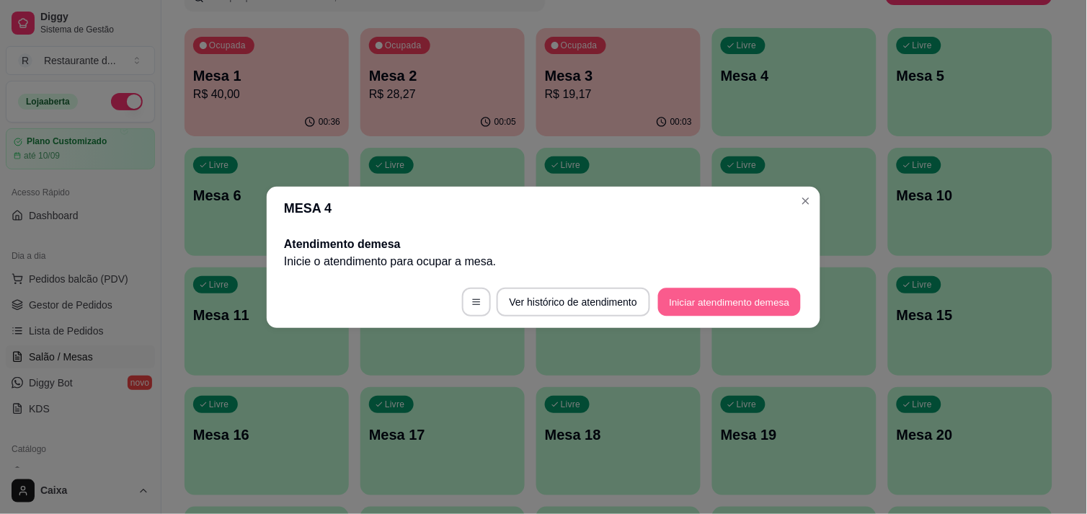
click at [728, 307] on button "Iniciar atendimento de mesa" at bounding box center [729, 302] width 143 height 28
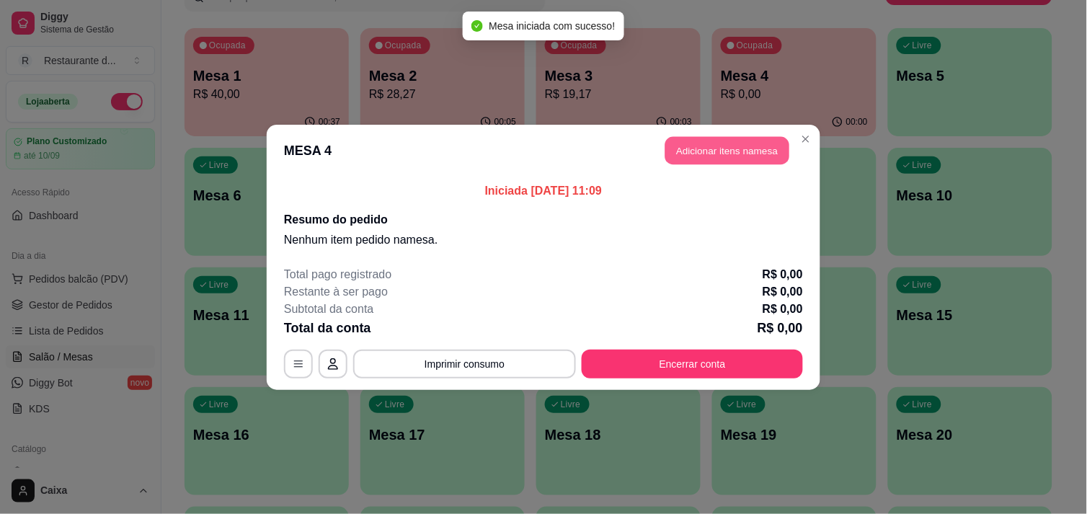
click at [726, 155] on button "Adicionar itens na mesa" at bounding box center [727, 150] width 124 height 28
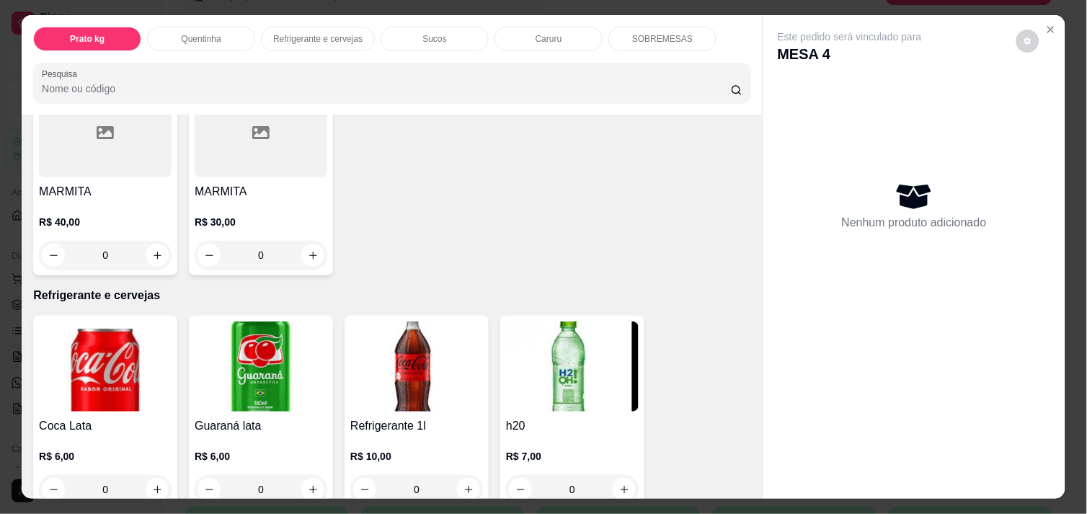
scroll to position [544, 0]
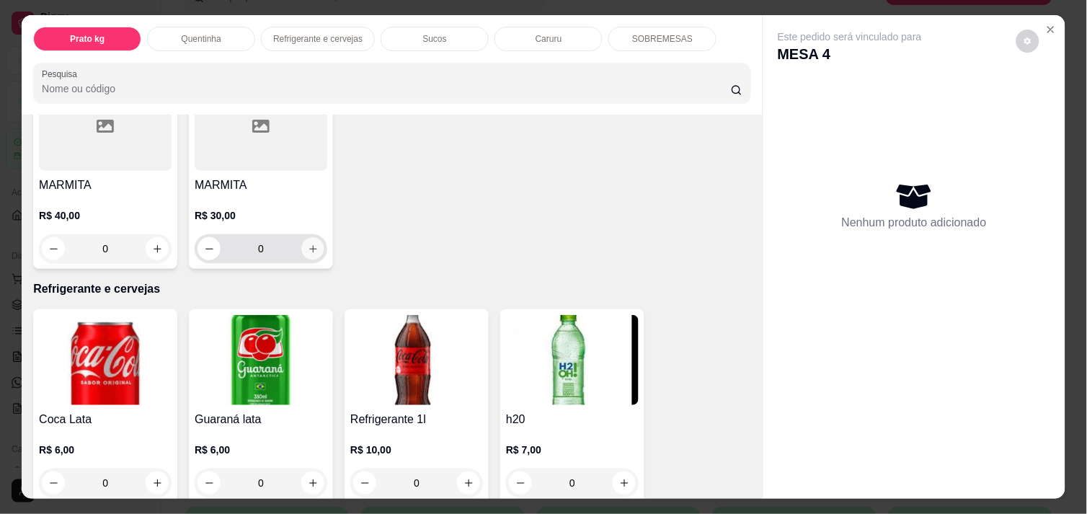
click at [311, 238] on button "increase-product-quantity" at bounding box center [313, 249] width 22 height 22
type input "1"
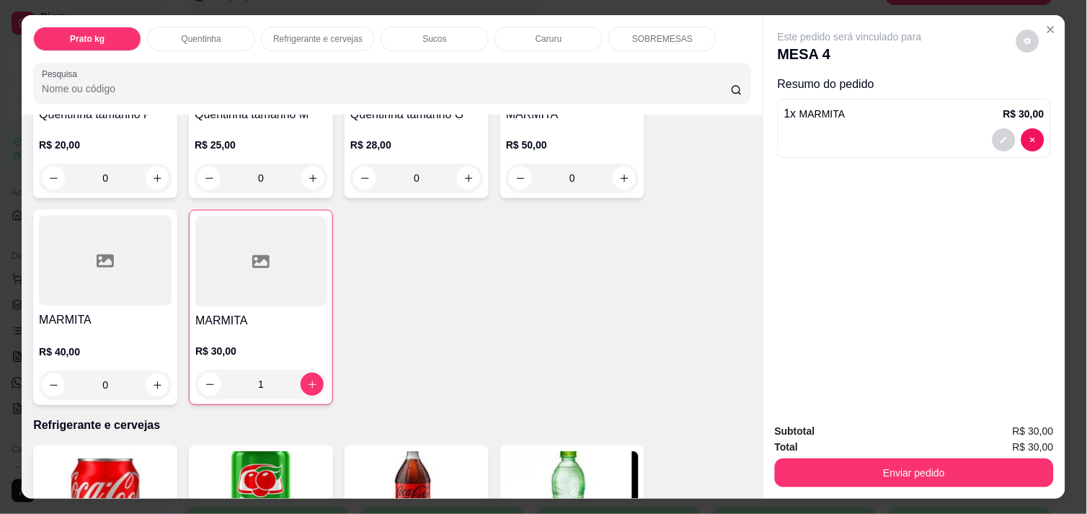
scroll to position [384, 0]
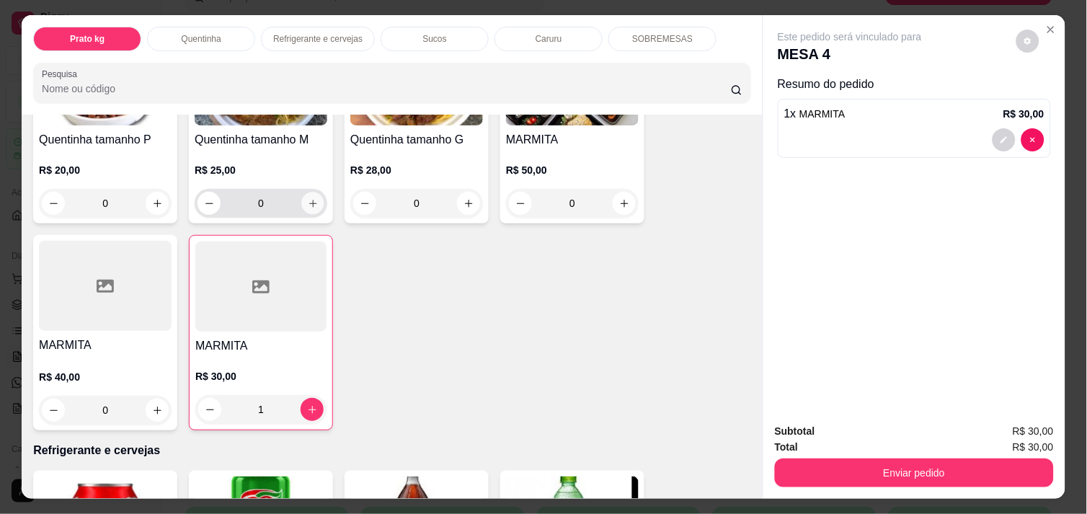
click at [309, 198] on icon "increase-product-quantity" at bounding box center [313, 203] width 11 height 11
type input "1"
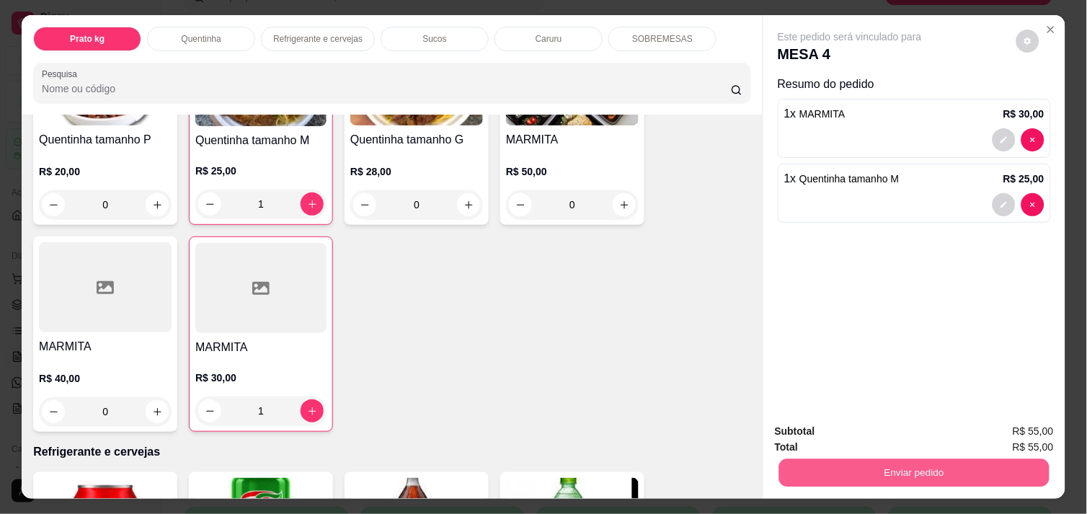
click at [847, 464] on button "Enviar pedido" at bounding box center [914, 472] width 270 height 28
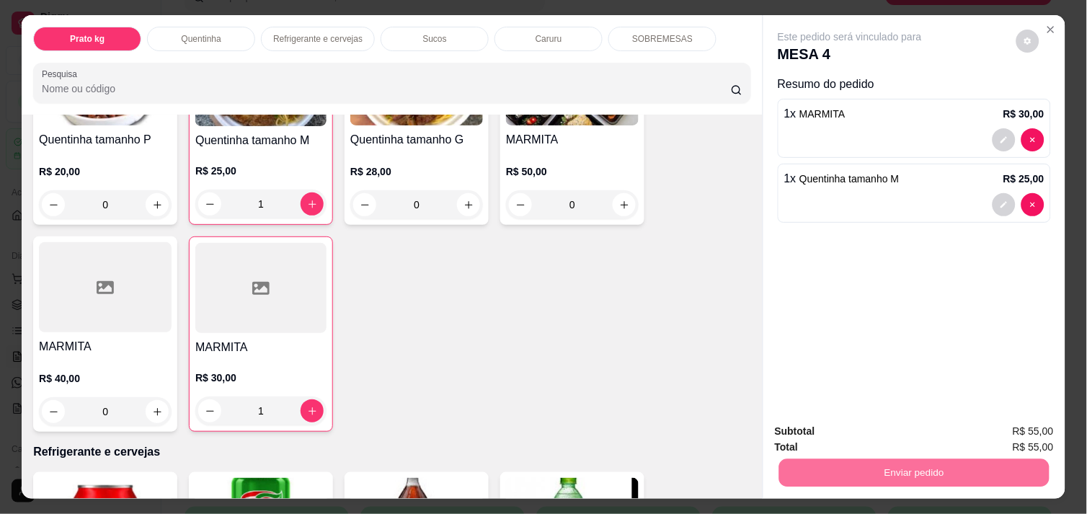
click at [838, 430] on button "Não registrar e enviar pedido" at bounding box center [867, 431] width 146 height 27
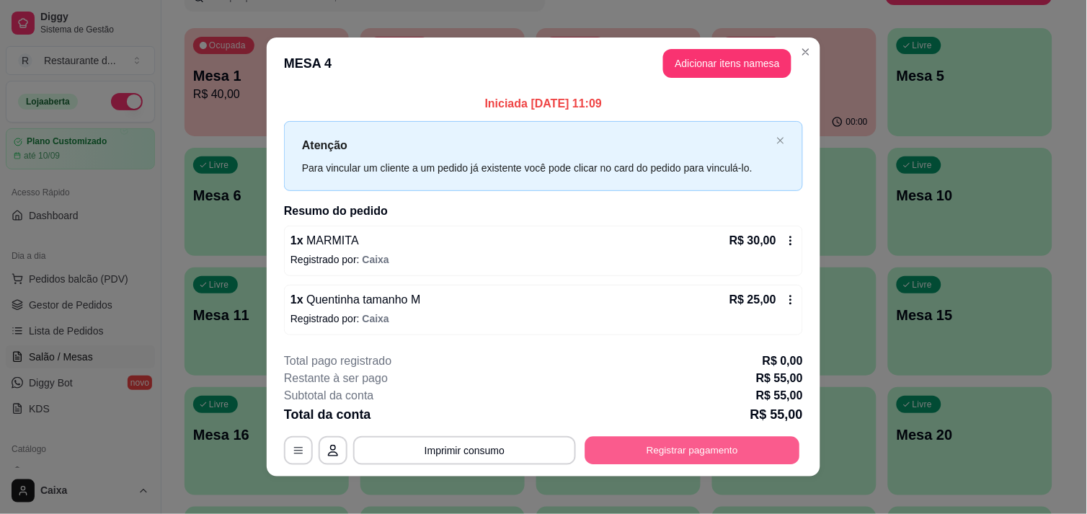
click at [718, 440] on button "Registrar pagamento" at bounding box center [692, 451] width 215 height 28
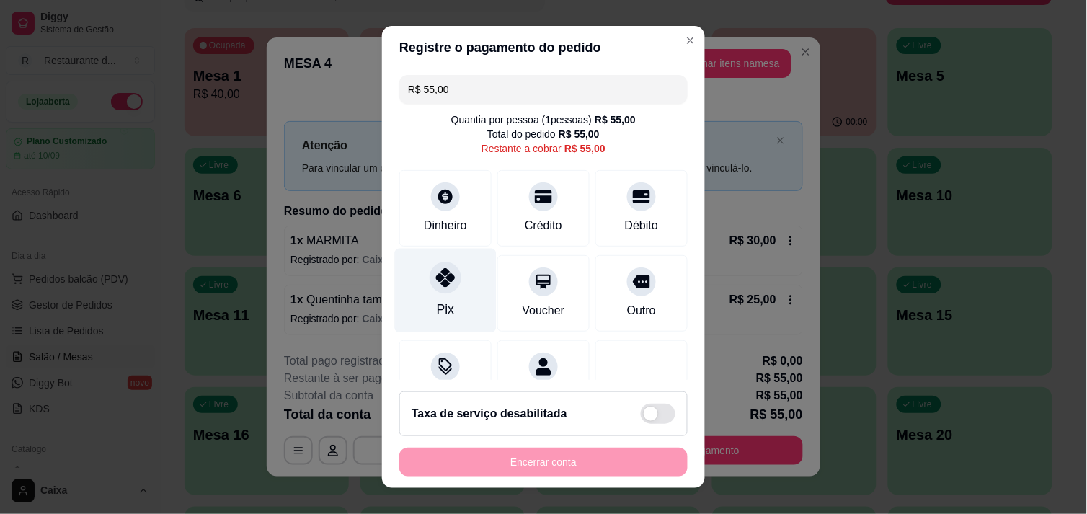
click at [437, 278] on icon at bounding box center [445, 277] width 19 height 19
type input "R$ 0,00"
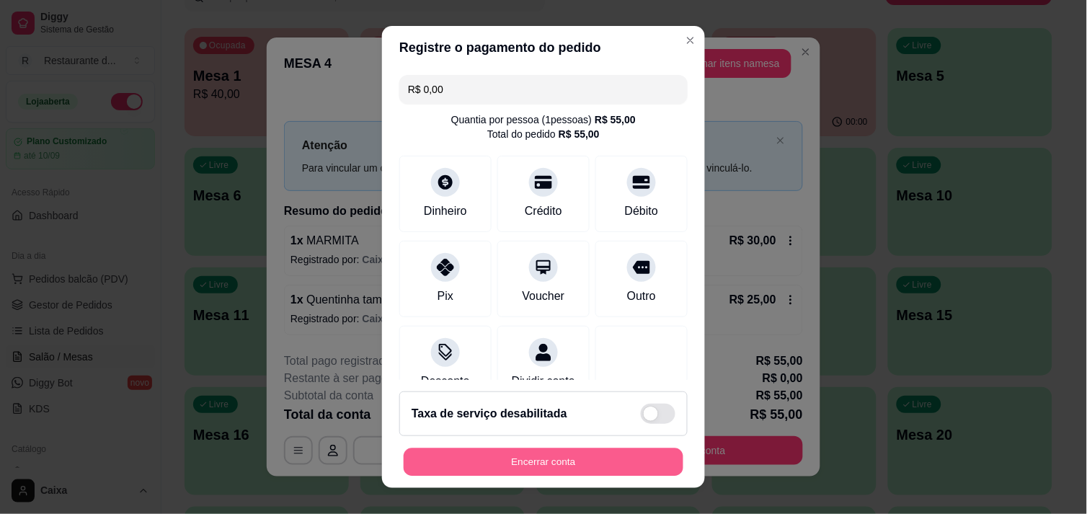
click at [508, 462] on button "Encerrar conta" at bounding box center [544, 462] width 280 height 28
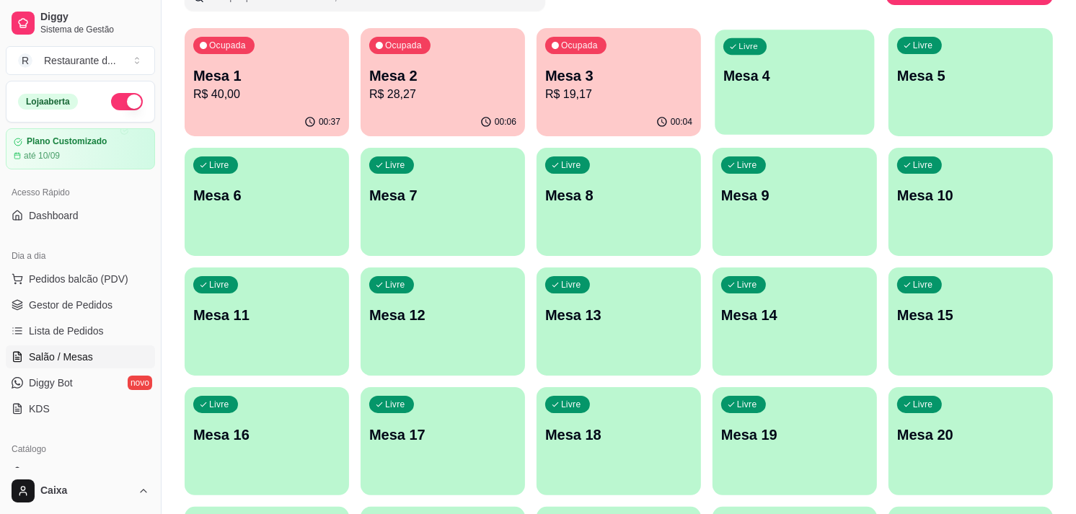
click at [766, 70] on p "Mesa 4" at bounding box center [794, 75] width 143 height 19
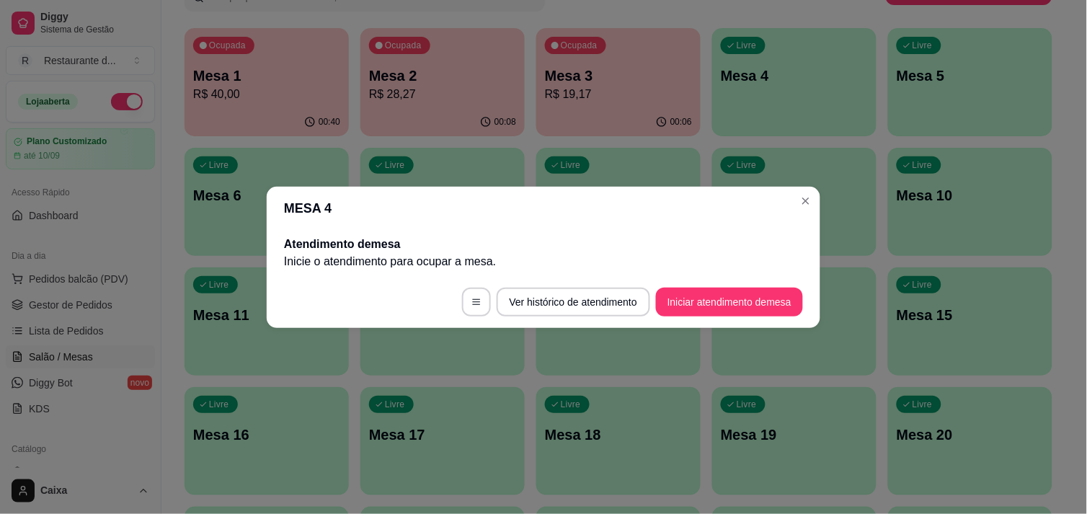
click at [745, 280] on footer "Ver histórico de atendimento Iniciar atendimento de mesa" at bounding box center [544, 302] width 554 height 52
click at [740, 293] on button "Iniciar atendimento de mesa" at bounding box center [729, 302] width 143 height 28
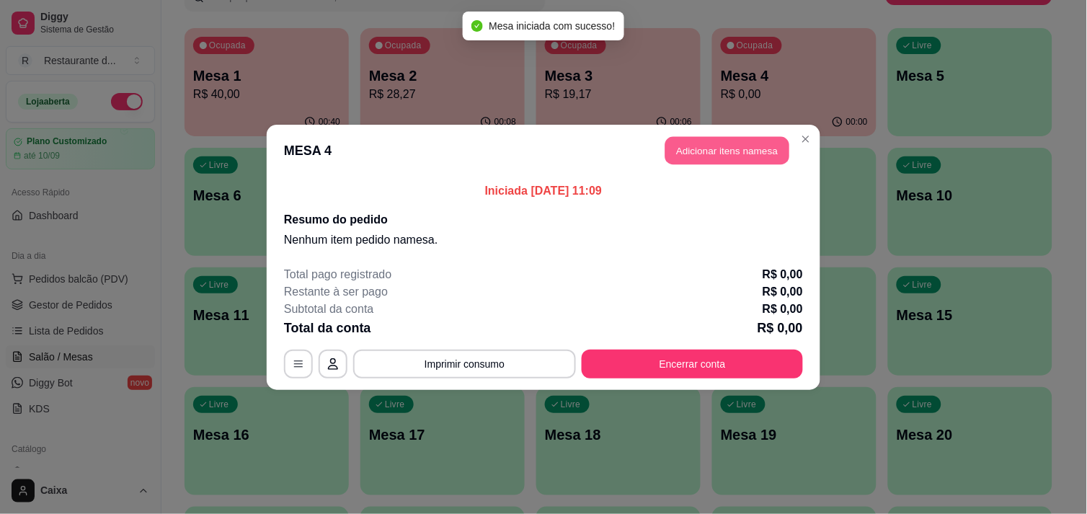
click at [746, 138] on button "Adicionar itens na mesa" at bounding box center [727, 150] width 124 height 28
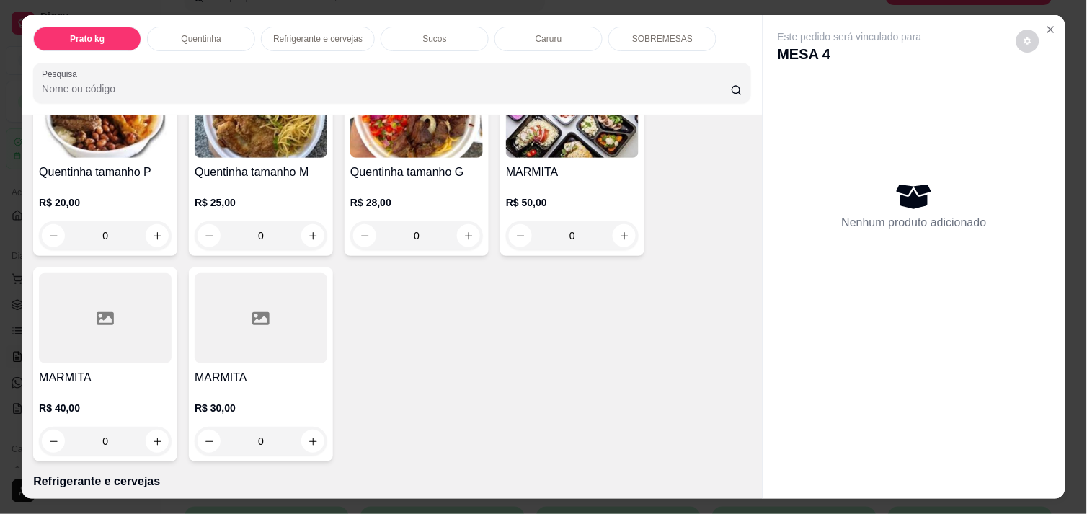
scroll to position [335, 0]
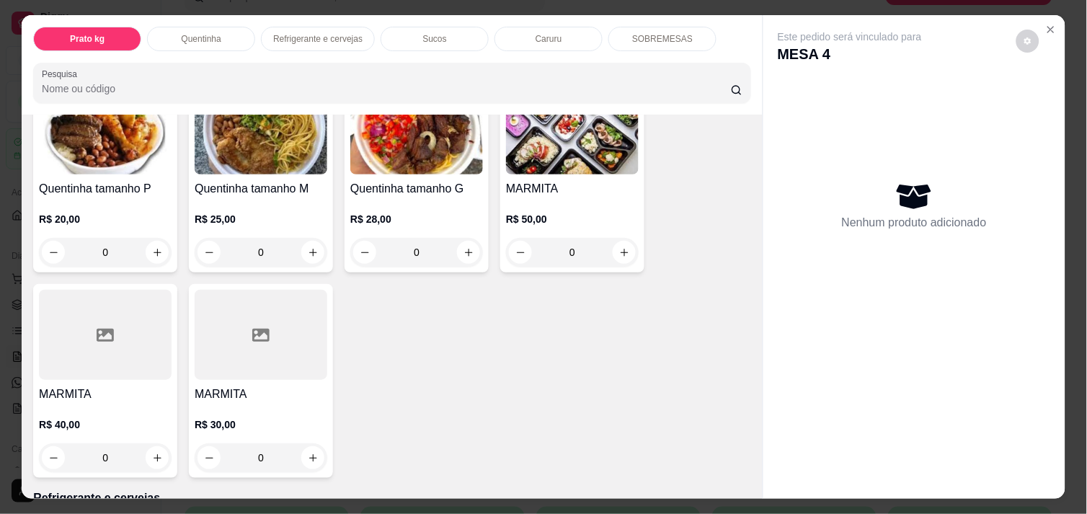
drag, startPoint x: 398, startPoint y: 275, endPoint x: 306, endPoint y: 274, distance: 91.6
click at [306, 274] on div "Quentinha tamanho P R$ 20,00 0 Quentinha tamanho M R$ 25,00 0 Quentinha tamanho…" at bounding box center [392, 278] width 718 height 399
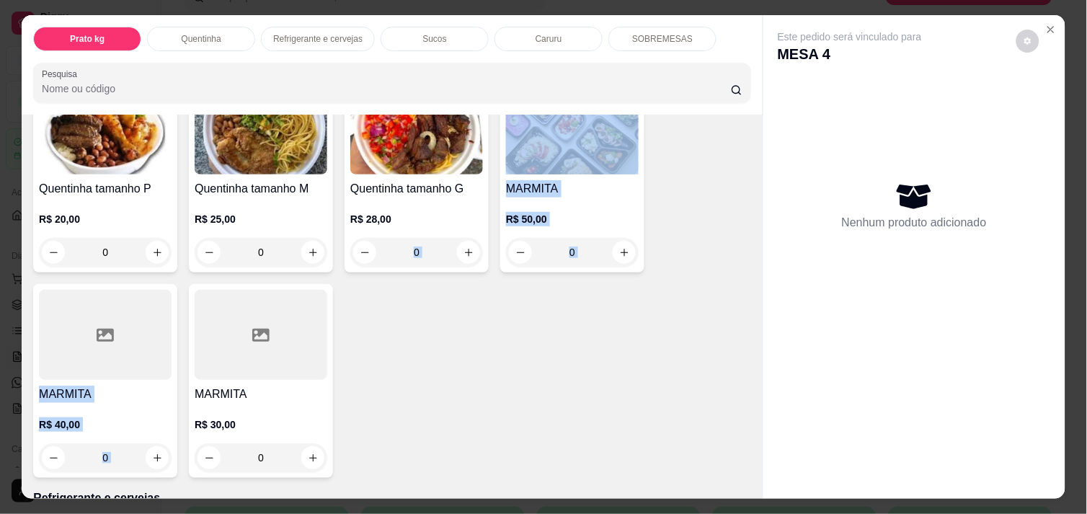
click at [303, 241] on button "increase-product-quantity" at bounding box center [312, 252] width 23 height 23
type input "1"
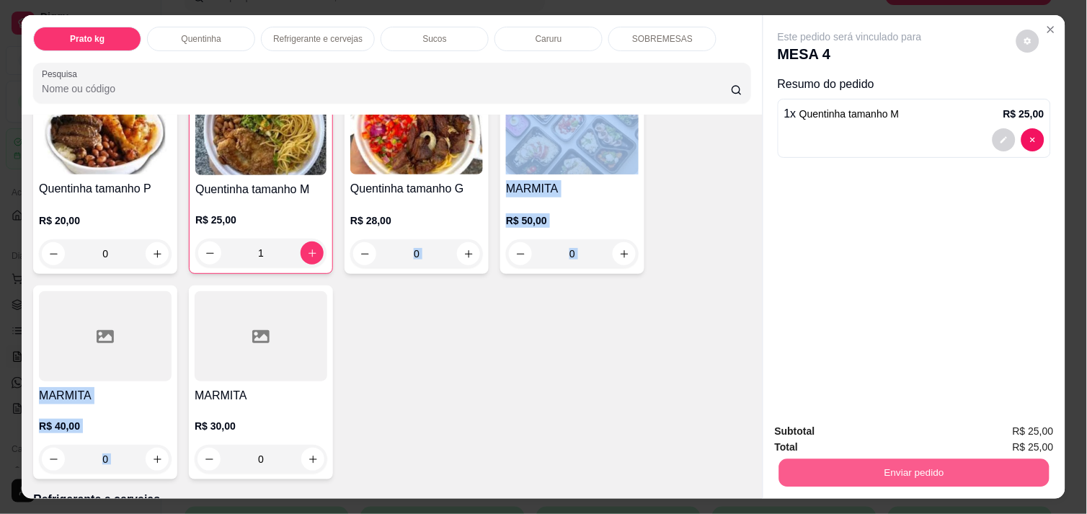
click at [910, 458] on button "Enviar pedido" at bounding box center [914, 472] width 270 height 28
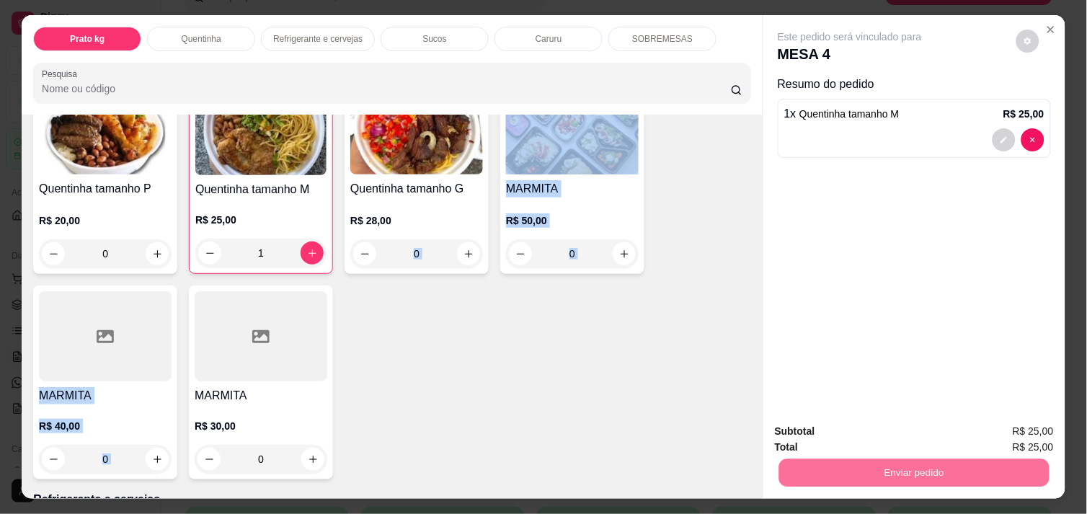
click at [887, 436] on button "Não registrar e enviar pedido" at bounding box center [867, 431] width 146 height 27
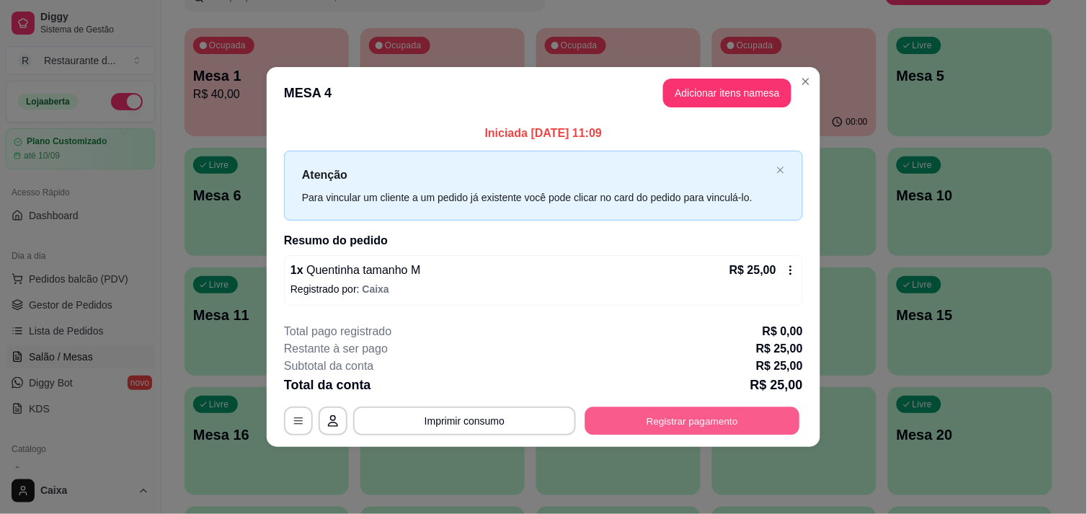
click at [688, 416] on button "Registrar pagamento" at bounding box center [692, 421] width 215 height 28
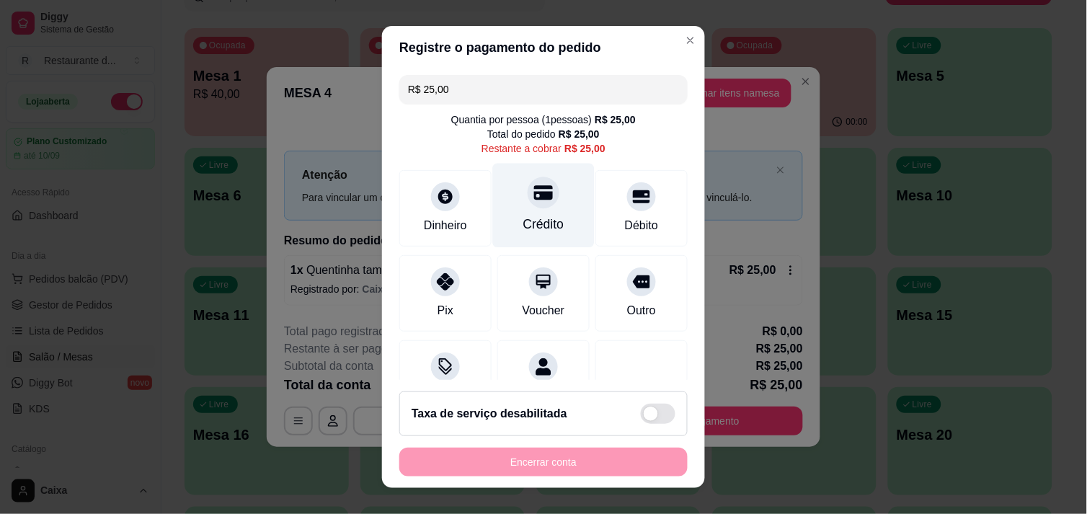
click at [526, 209] on div "Crédito" at bounding box center [544, 205] width 102 height 84
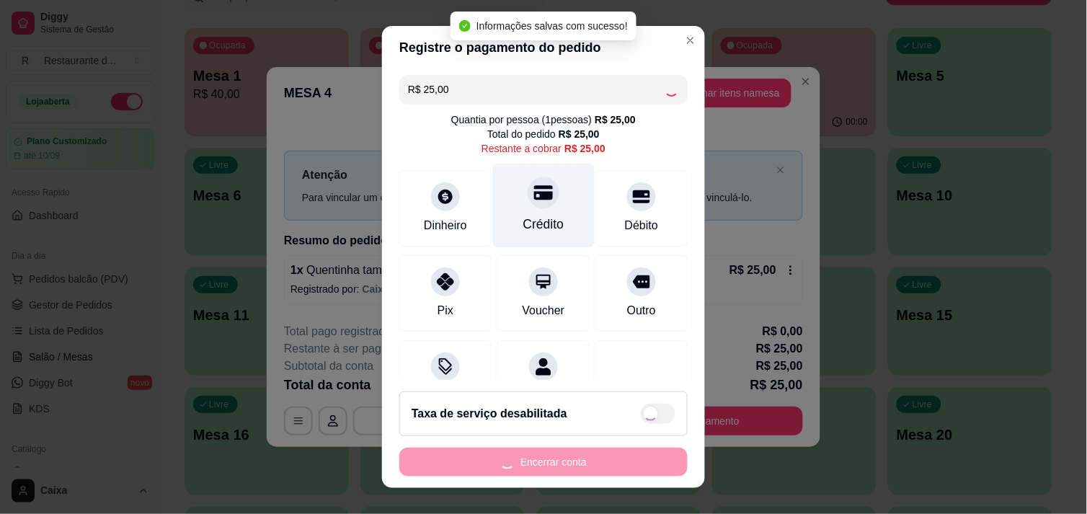
type input "R$ 0,00"
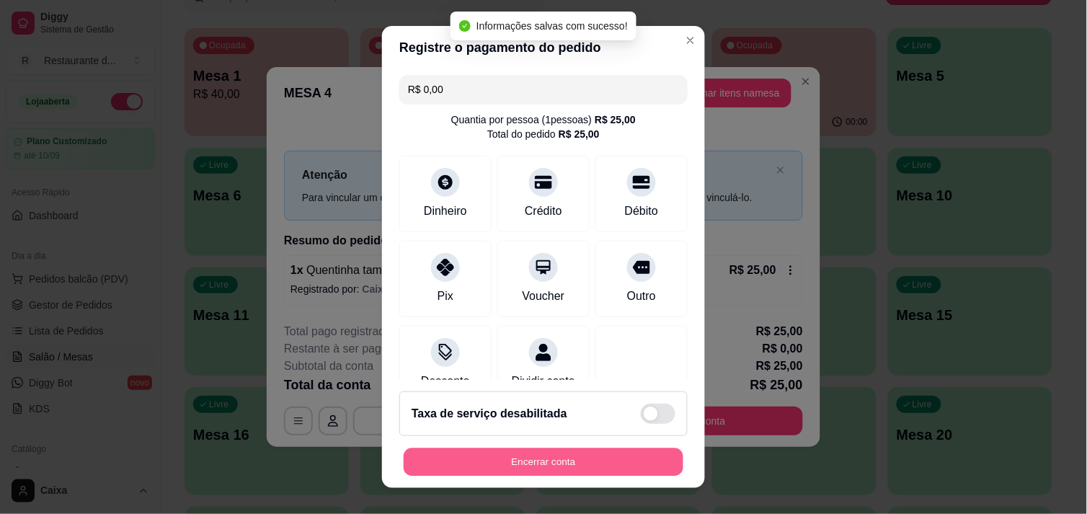
click at [524, 450] on button "Encerrar conta" at bounding box center [544, 462] width 280 height 28
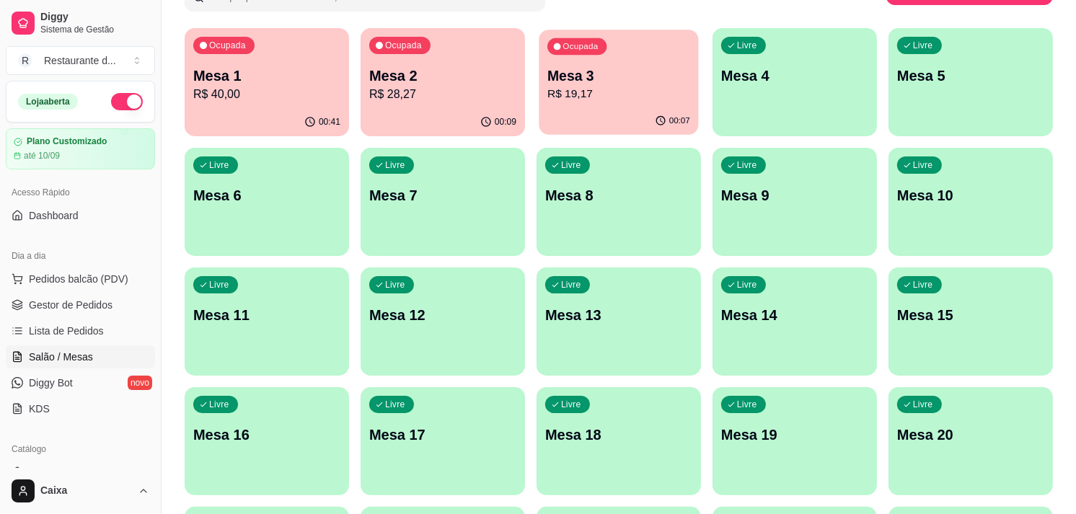
click at [575, 97] on p "R$ 19,17" at bounding box center [618, 94] width 143 height 17
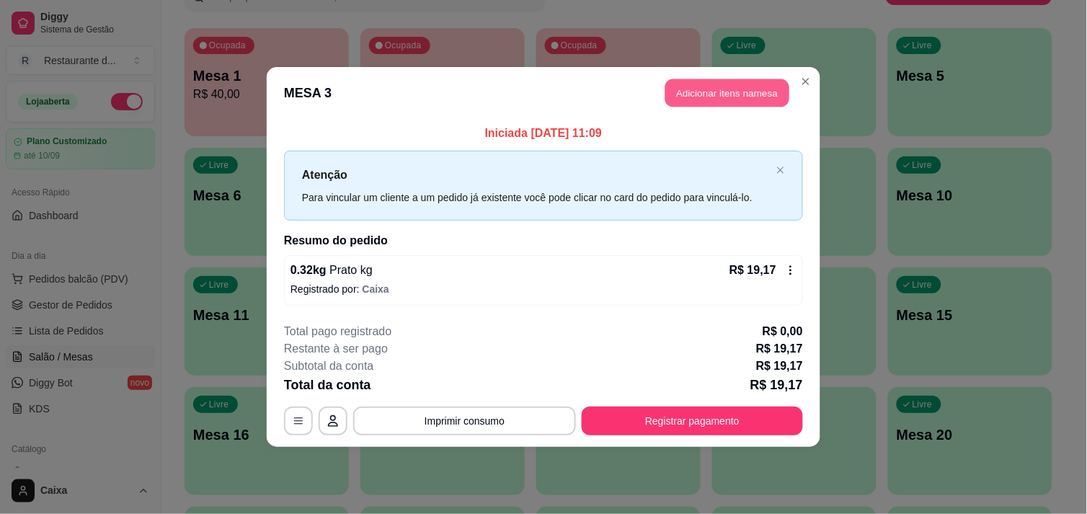
click at [693, 98] on button "Adicionar itens na mesa" at bounding box center [727, 93] width 124 height 28
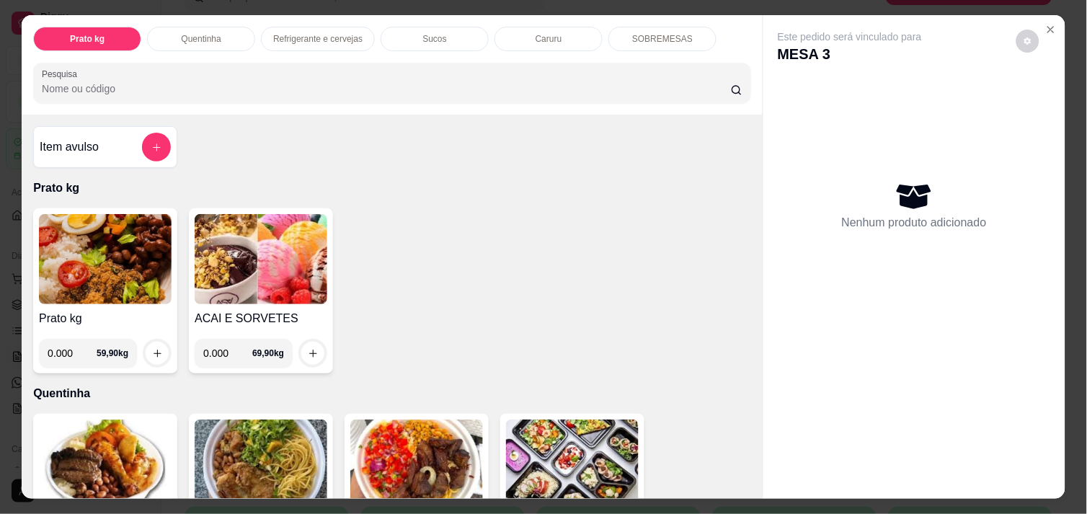
click at [220, 343] on input "0.000" at bounding box center [227, 353] width 49 height 29
type input "0.110"
click at [308, 348] on icon "increase-product-quantity" at bounding box center [313, 353] width 11 height 11
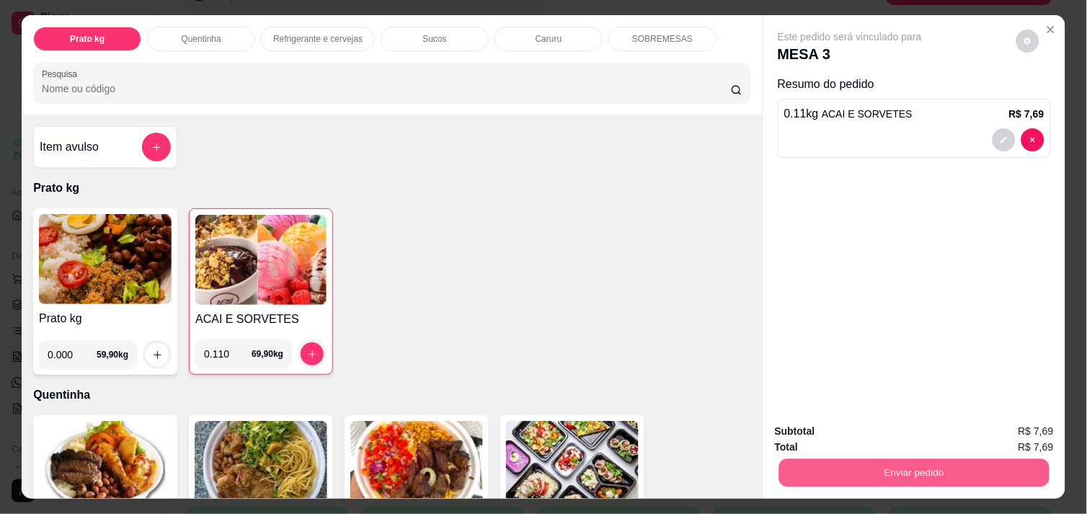
click at [877, 473] on button "Enviar pedido" at bounding box center [914, 472] width 270 height 28
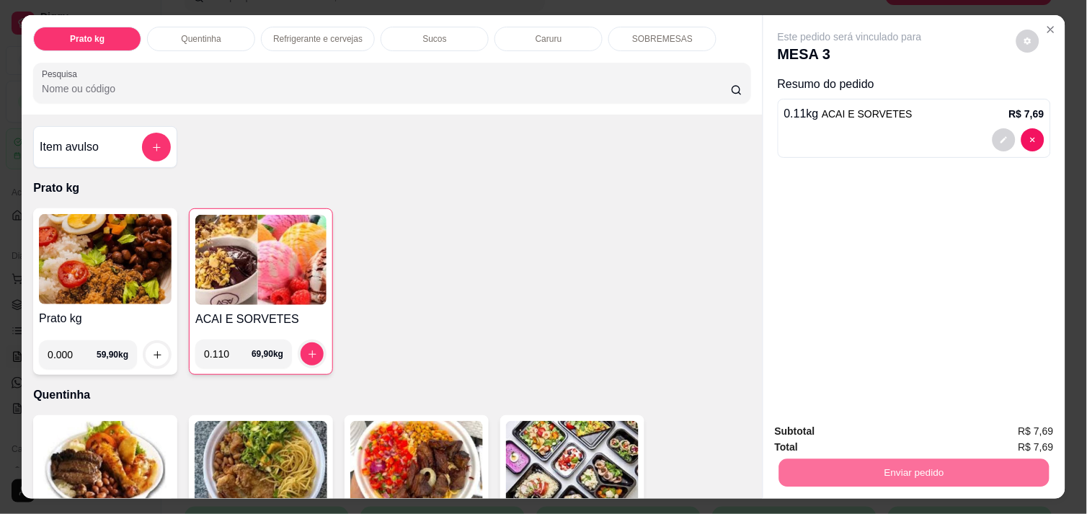
click at [854, 430] on button "Não registrar e enviar pedido" at bounding box center [867, 431] width 150 height 27
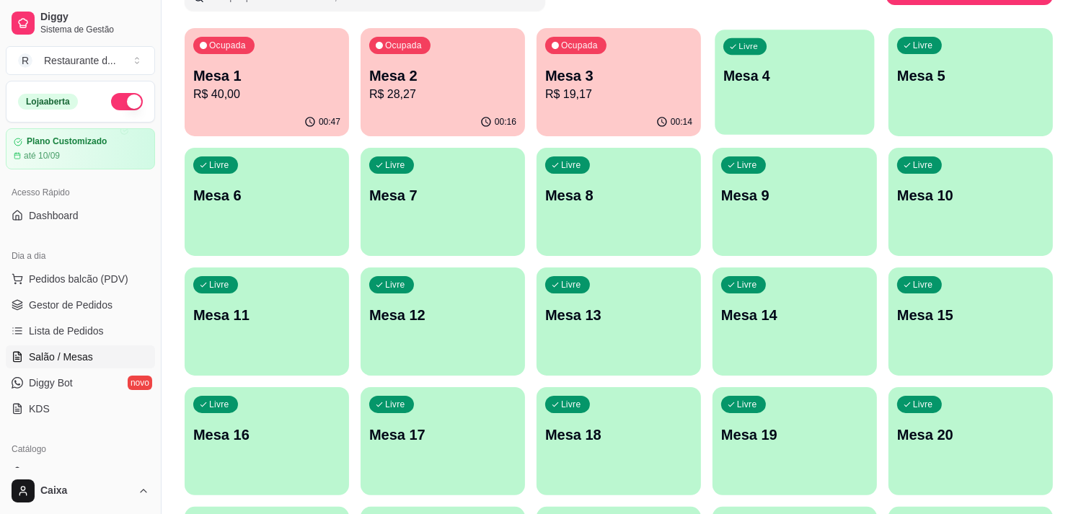
click at [781, 99] on div "Livre Mesa 4" at bounding box center [793, 74] width 159 height 88
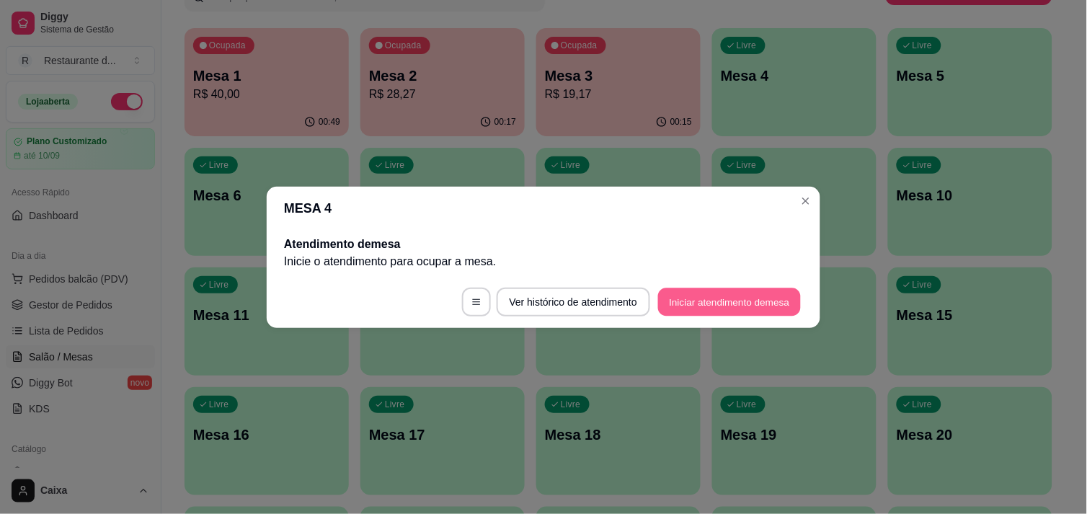
click at [728, 299] on button "Iniciar atendimento de mesa" at bounding box center [729, 302] width 143 height 28
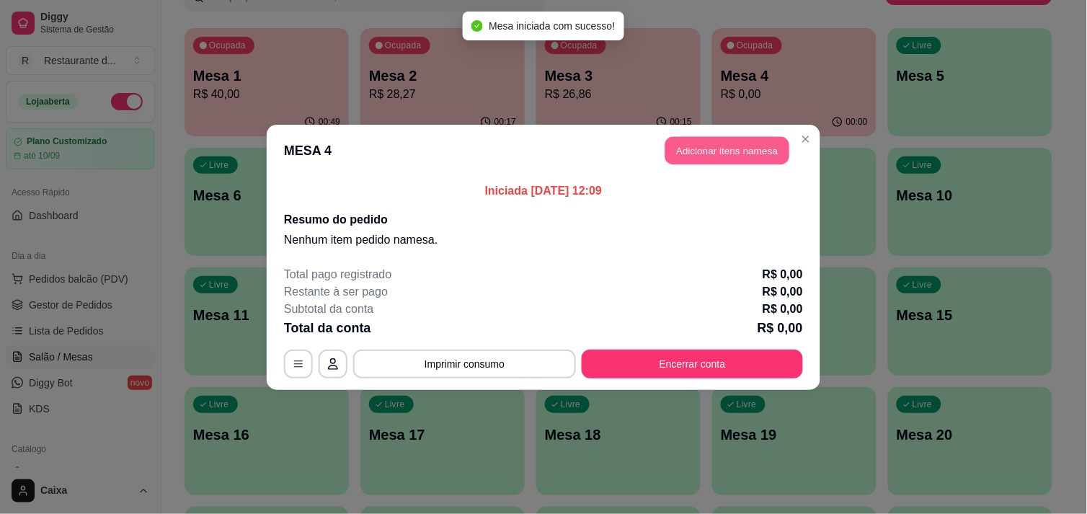
click at [709, 155] on button "Adicionar itens na mesa" at bounding box center [727, 150] width 124 height 28
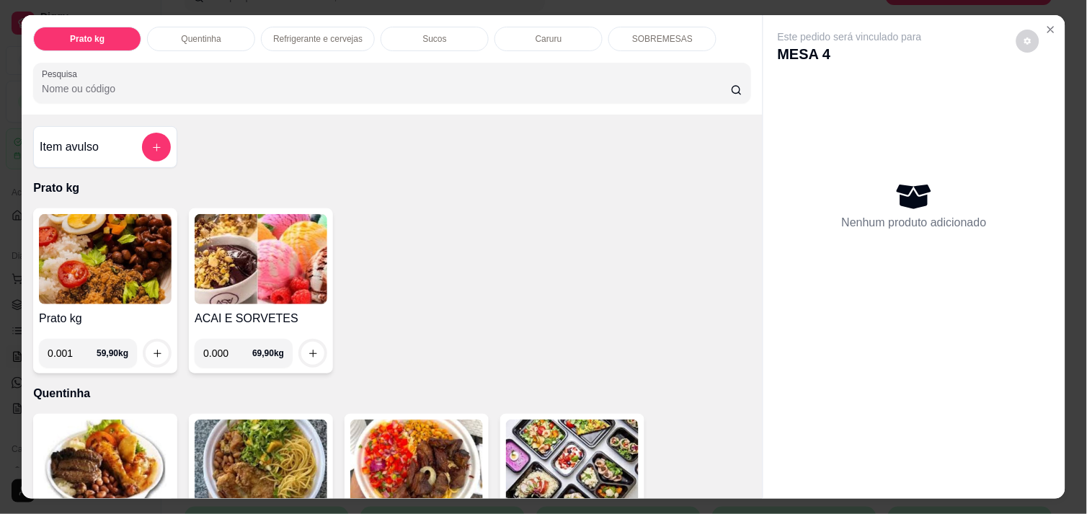
click at [80, 342] on input "0.001" at bounding box center [72, 353] width 49 height 29
type input "0.376"
click at [152, 348] on icon "increase-product-quantity" at bounding box center [157, 353] width 11 height 11
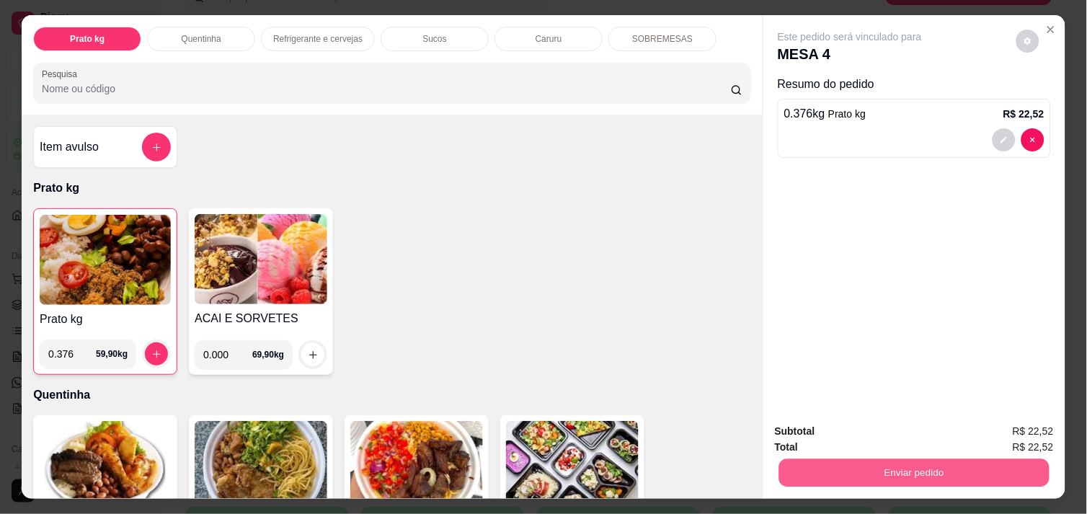
click at [855, 469] on button "Enviar pedido" at bounding box center [914, 472] width 270 height 28
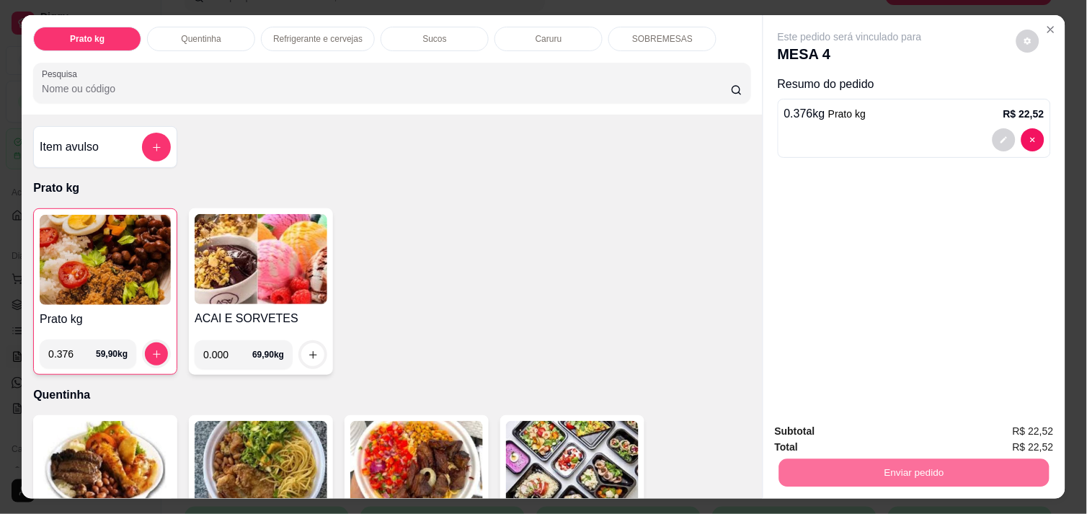
click at [839, 426] on button "Não registrar e enviar pedido" at bounding box center [867, 431] width 146 height 27
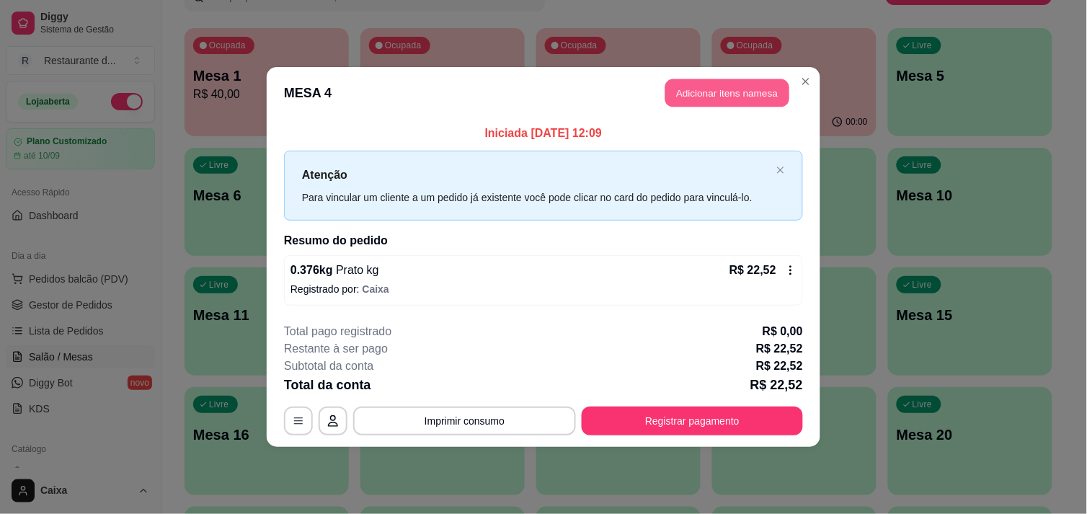
click at [725, 97] on button "Adicionar itens na mesa" at bounding box center [727, 93] width 124 height 28
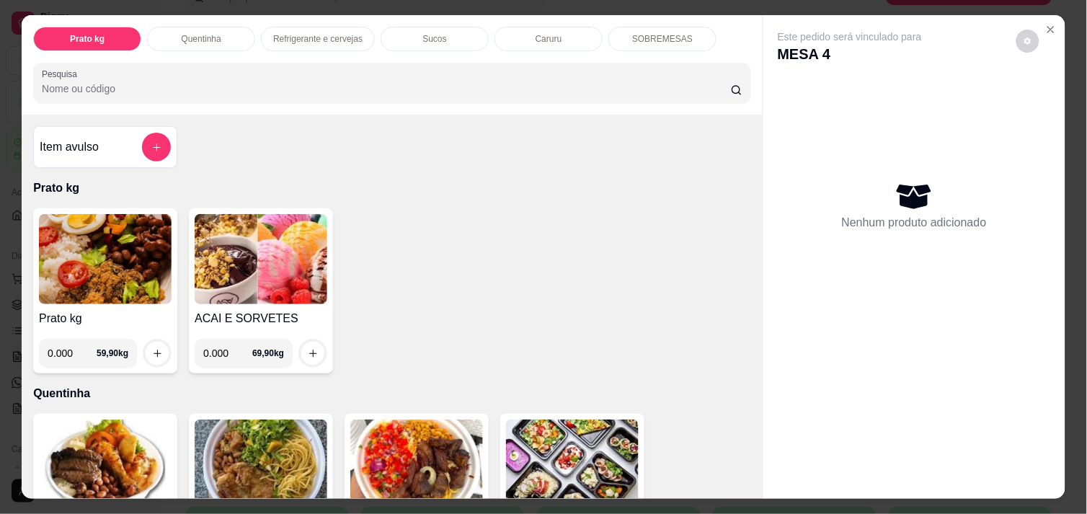
click at [68, 345] on input "0.000" at bounding box center [72, 353] width 49 height 29
type input "0.424"
click at [154, 348] on icon "increase-product-quantity" at bounding box center [157, 353] width 11 height 11
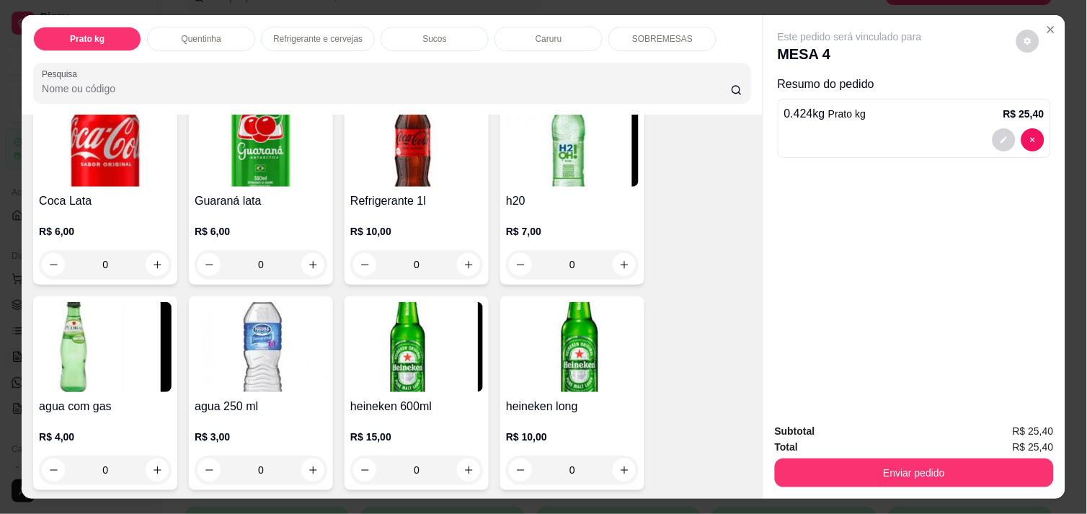
scroll to position [768, 0]
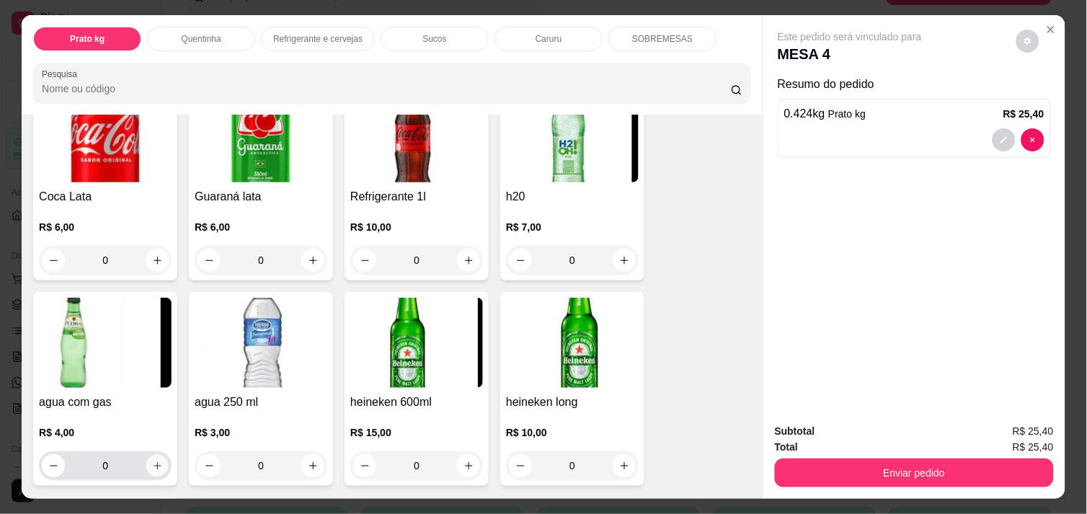
click at [152, 461] on icon "increase-product-quantity" at bounding box center [157, 466] width 11 height 11
type input "1"
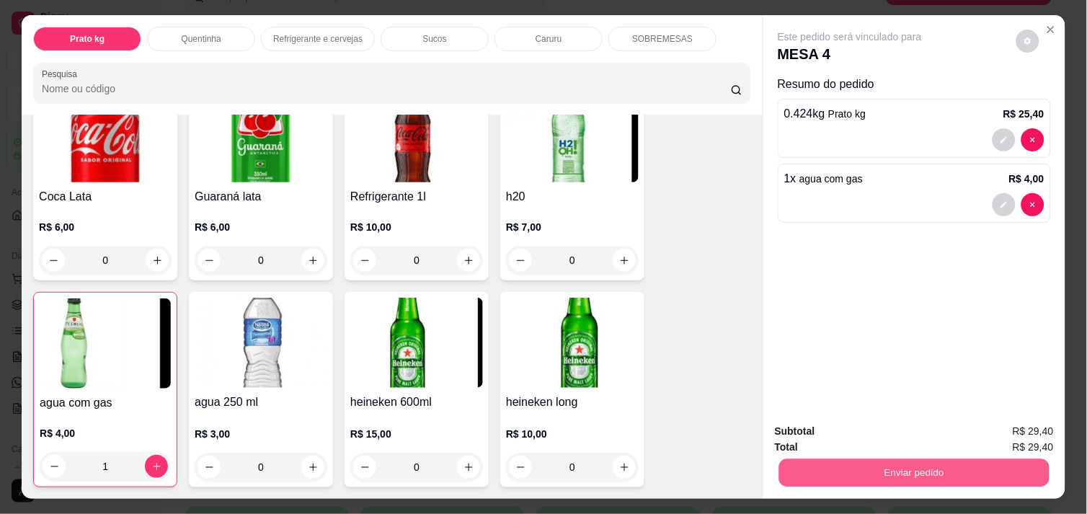
click at [930, 459] on button "Enviar pedido" at bounding box center [914, 472] width 270 height 28
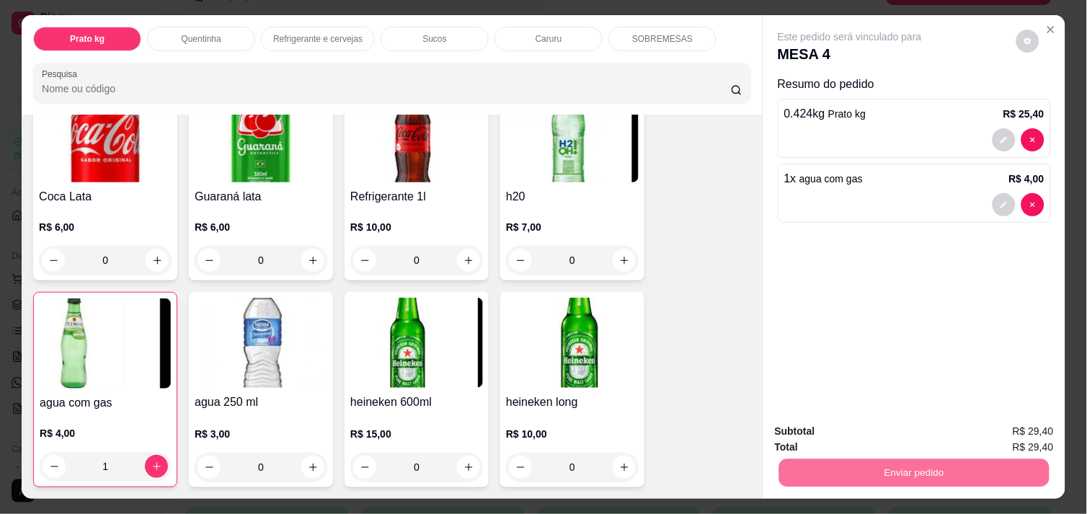
click at [899, 426] on button "Não registrar e enviar pedido" at bounding box center [867, 431] width 146 height 27
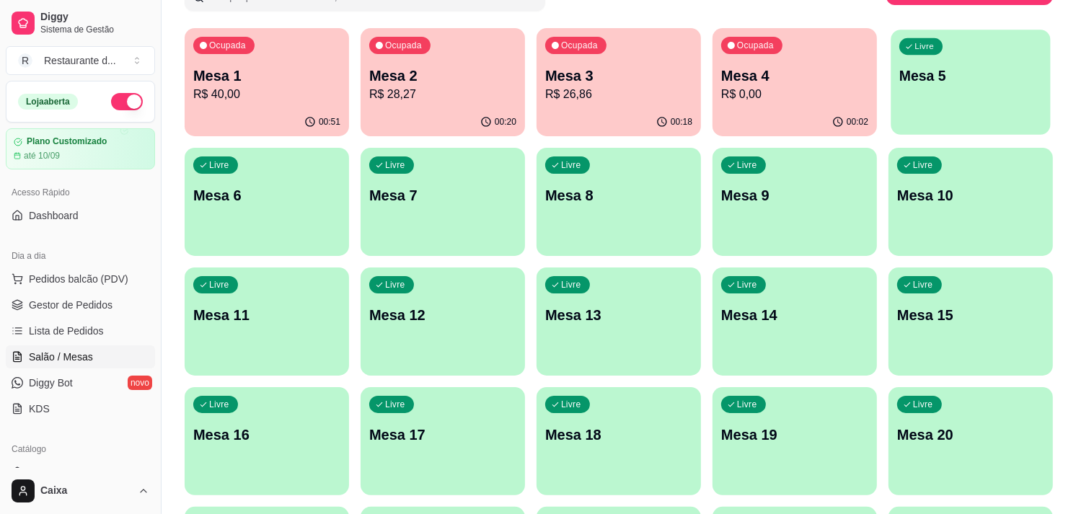
click at [938, 73] on p "Mesa 5" at bounding box center [970, 75] width 143 height 19
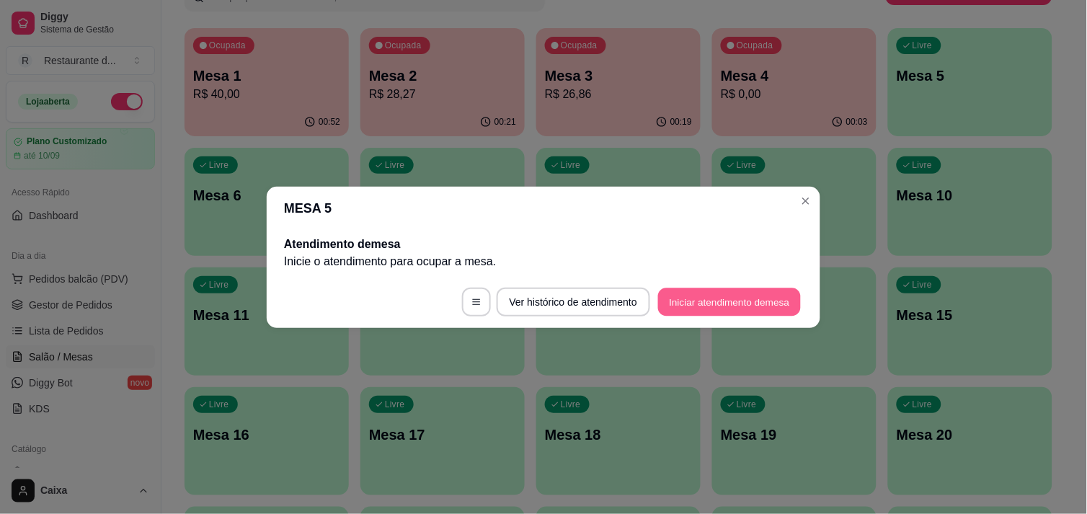
click at [722, 301] on button "Iniciar atendimento de mesa" at bounding box center [729, 302] width 143 height 28
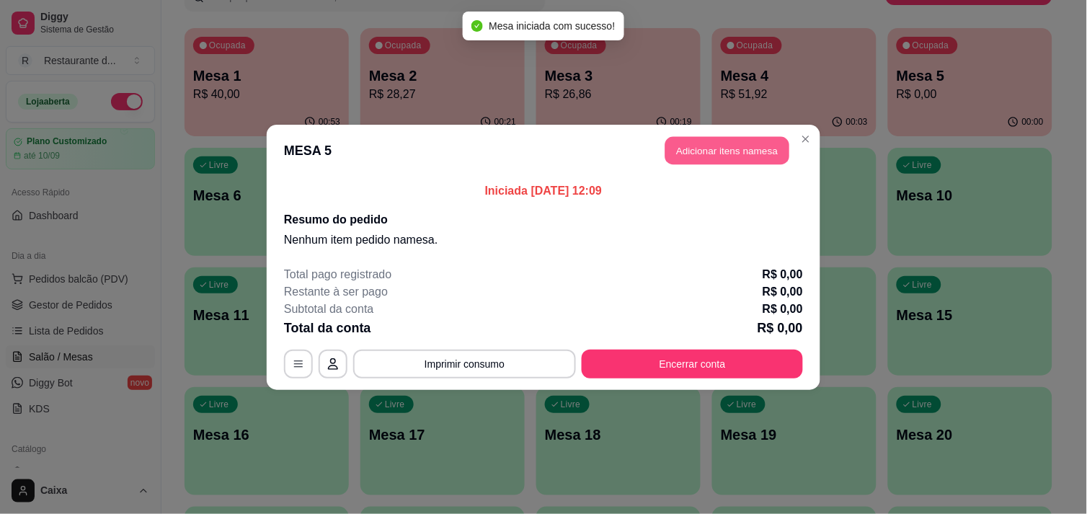
click at [704, 152] on button "Adicionar itens na mesa" at bounding box center [727, 150] width 124 height 28
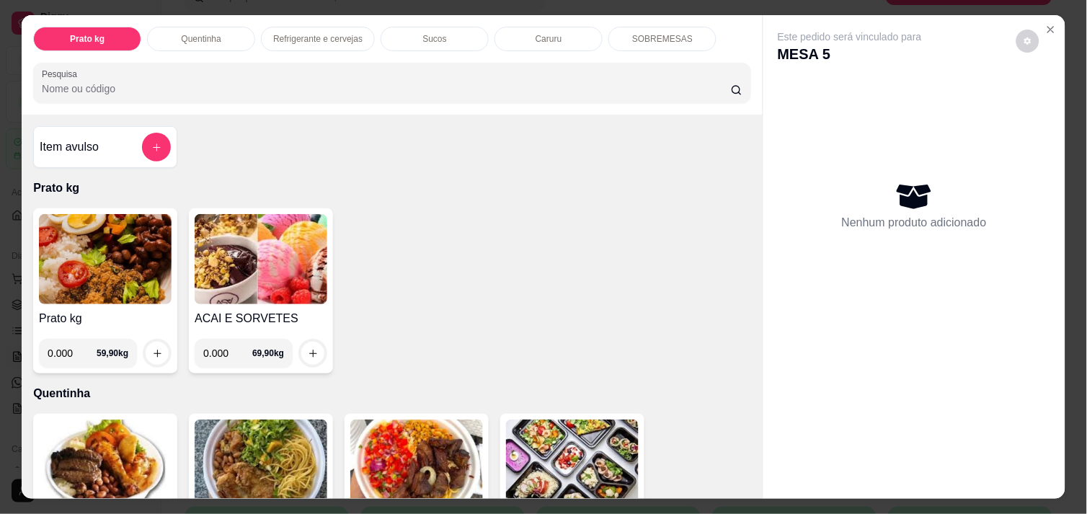
click at [71, 347] on input "0.000" at bounding box center [72, 353] width 49 height 29
type input "0.328"
click at [152, 348] on icon "increase-product-quantity" at bounding box center [157, 353] width 11 height 11
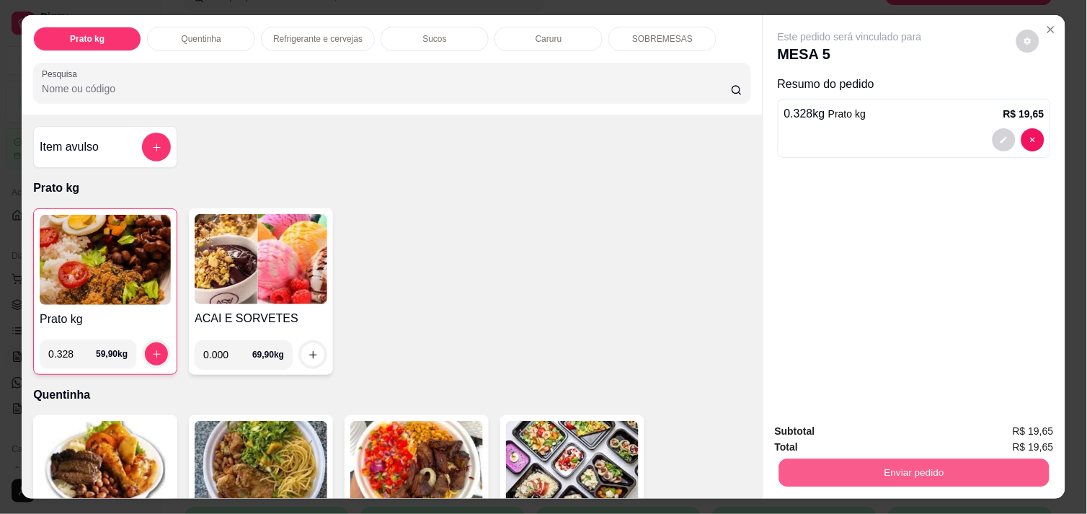
click at [913, 465] on button "Enviar pedido" at bounding box center [914, 472] width 270 height 28
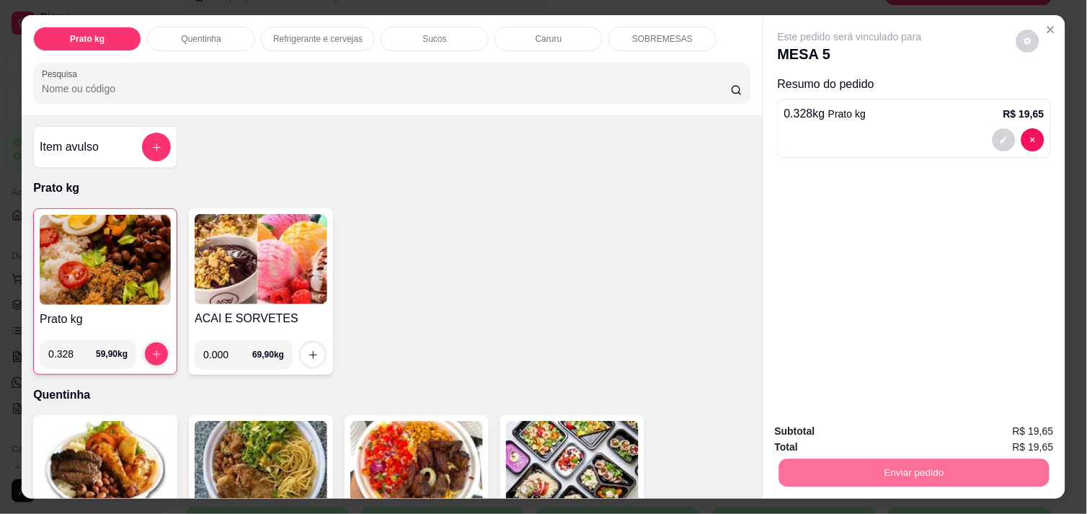
click at [887, 425] on button "Não registrar e enviar pedido" at bounding box center [867, 431] width 146 height 27
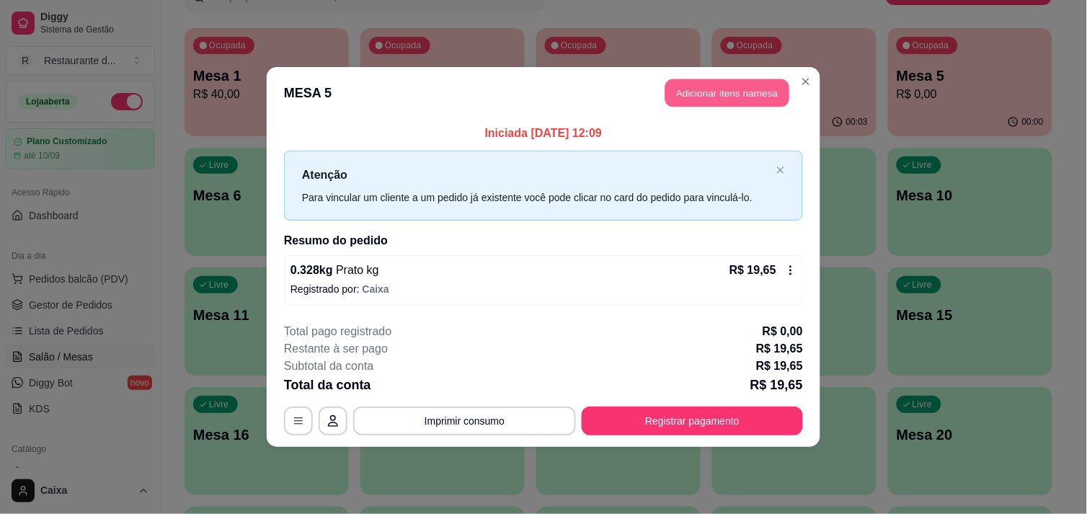
click at [734, 97] on button "Adicionar itens na mesa" at bounding box center [727, 93] width 124 height 28
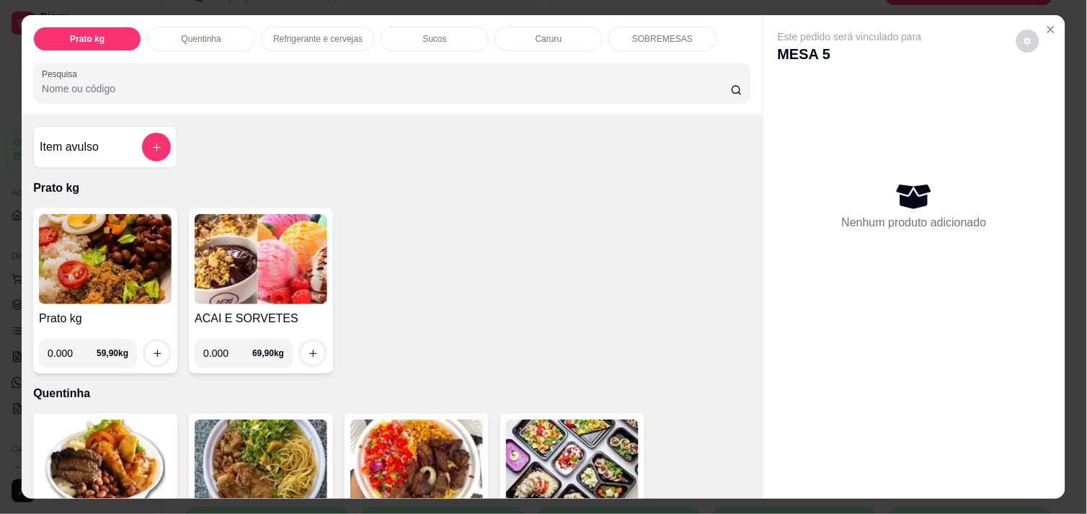
click at [66, 348] on input "0.000" at bounding box center [72, 353] width 49 height 29
type input "0.358"
click at [152, 348] on icon "increase-product-quantity" at bounding box center [157, 353] width 11 height 11
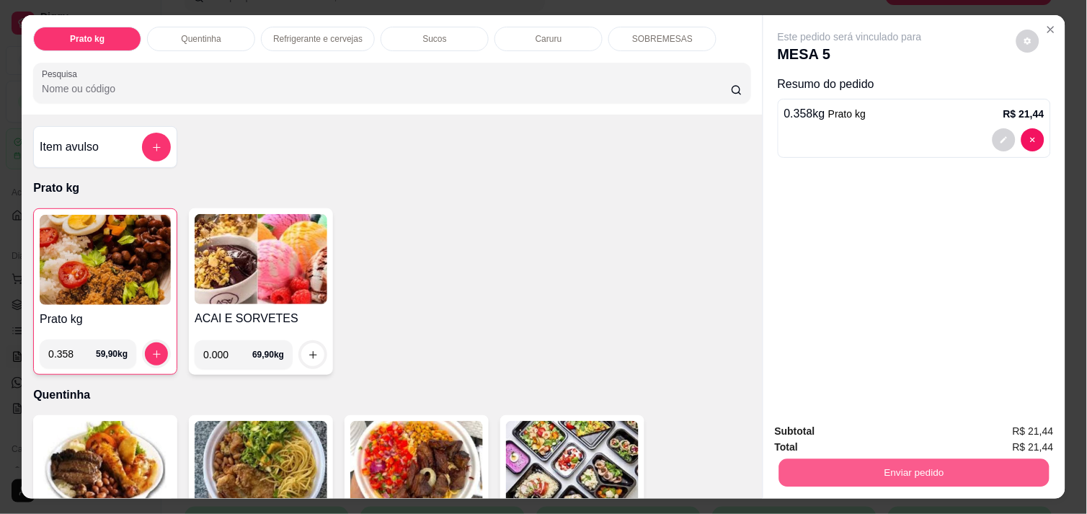
click at [860, 471] on button "Enviar pedido" at bounding box center [914, 472] width 270 height 28
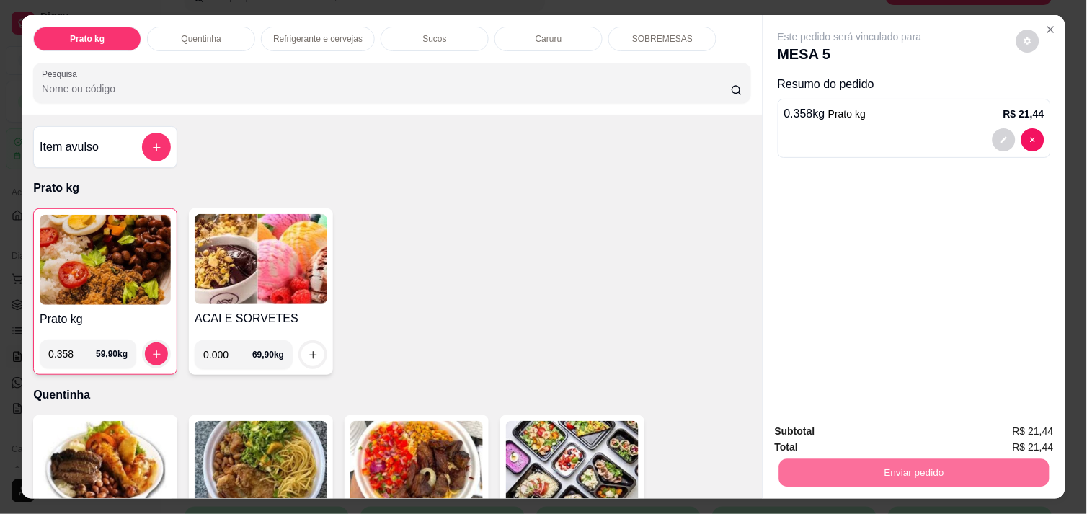
click at [830, 430] on button "Não registrar e enviar pedido" at bounding box center [867, 431] width 146 height 27
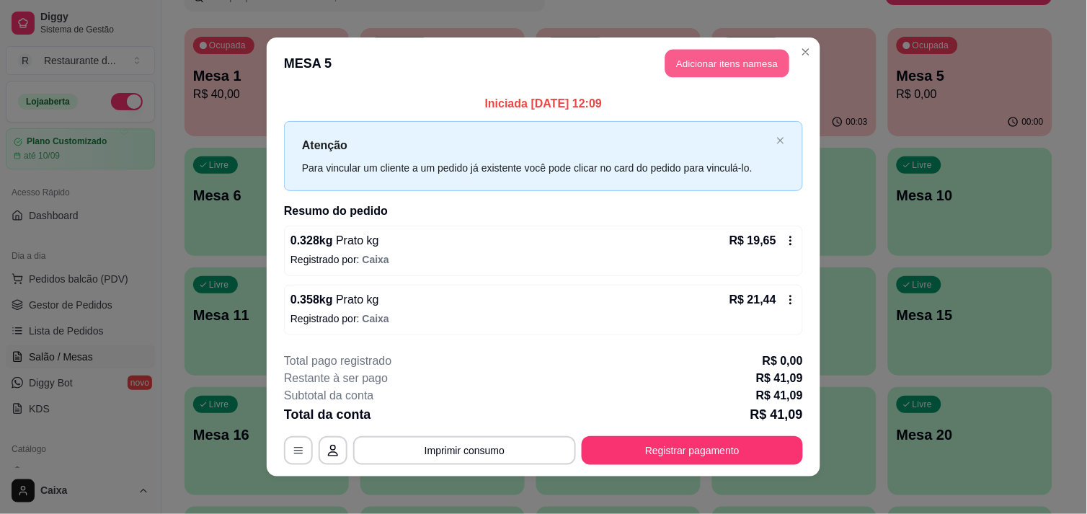
click at [709, 66] on button "Adicionar itens na mesa" at bounding box center [727, 64] width 124 height 28
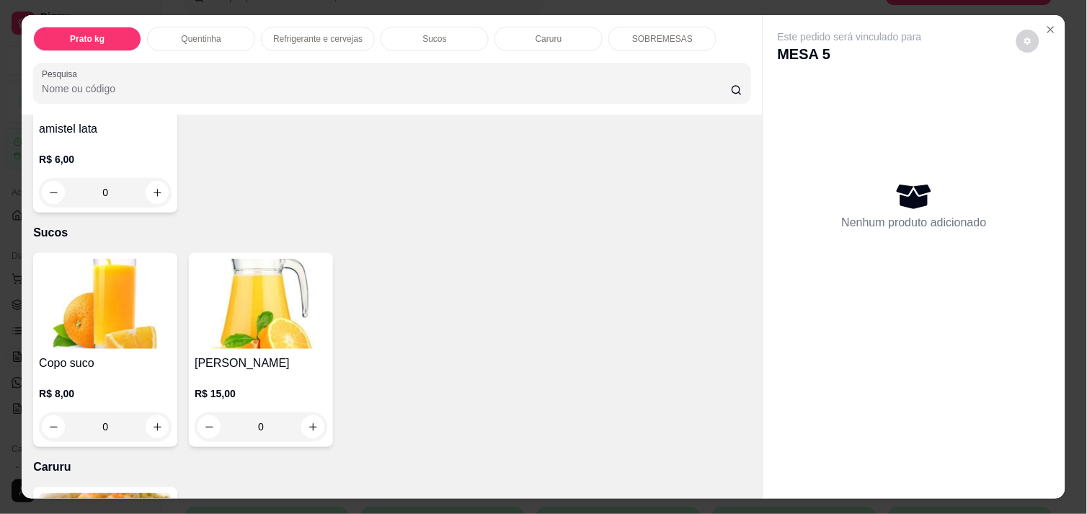
scroll to position [1249, 0]
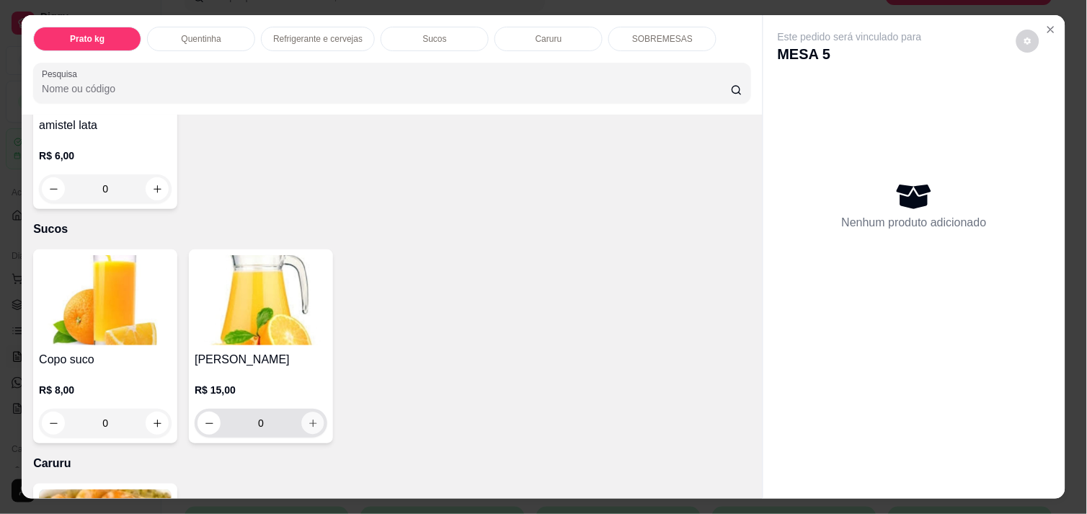
click at [308, 418] on icon "increase-product-quantity" at bounding box center [313, 423] width 11 height 11
type input "1"
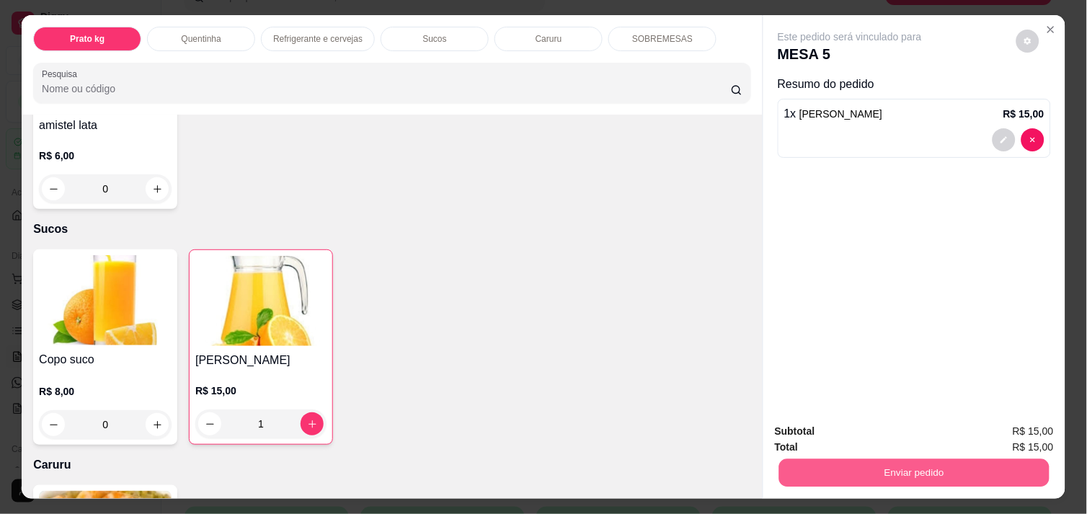
click at [934, 462] on button "Enviar pedido" at bounding box center [914, 472] width 270 height 28
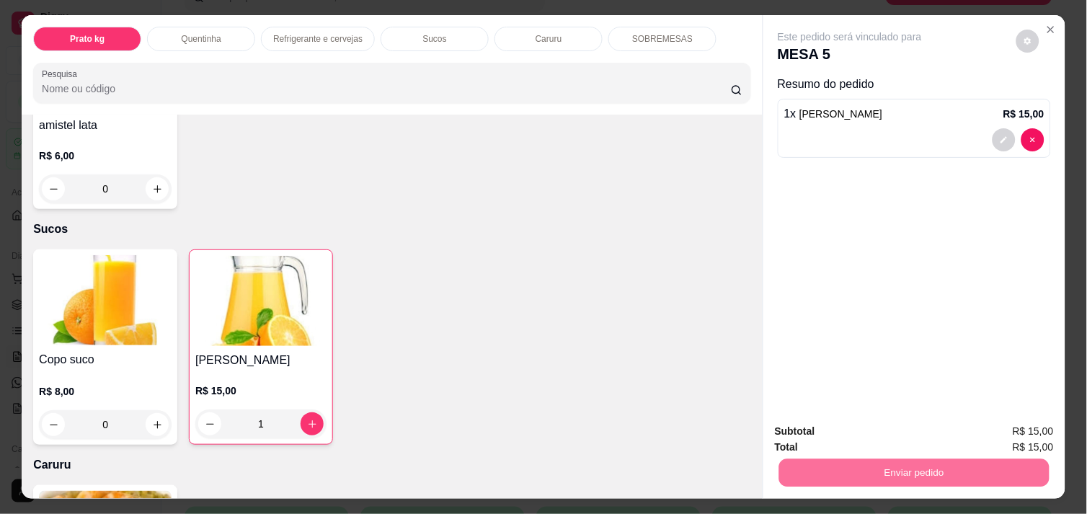
click at [879, 430] on button "Não registrar e enviar pedido" at bounding box center [867, 431] width 146 height 27
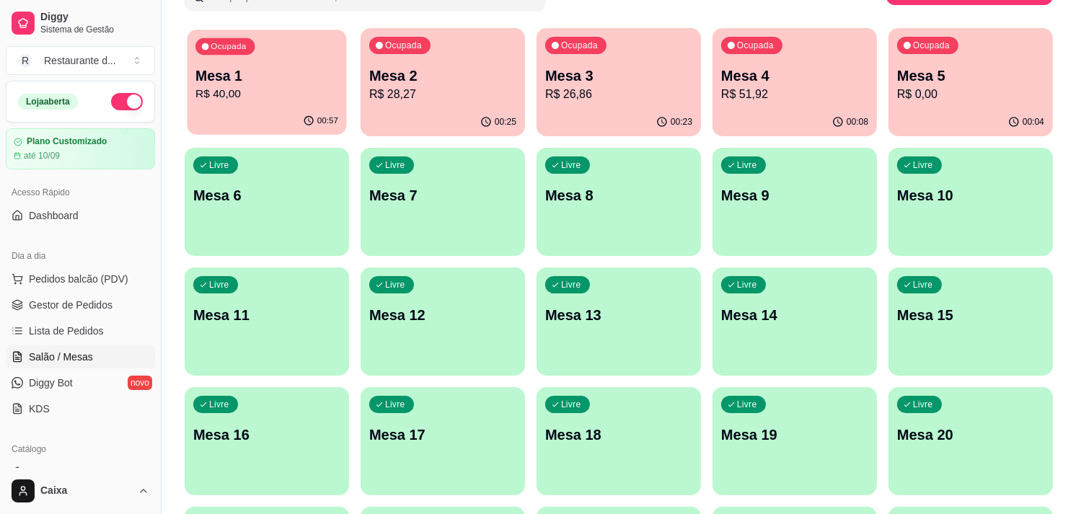
click at [267, 117] on div "00:57" at bounding box center [266, 120] width 159 height 27
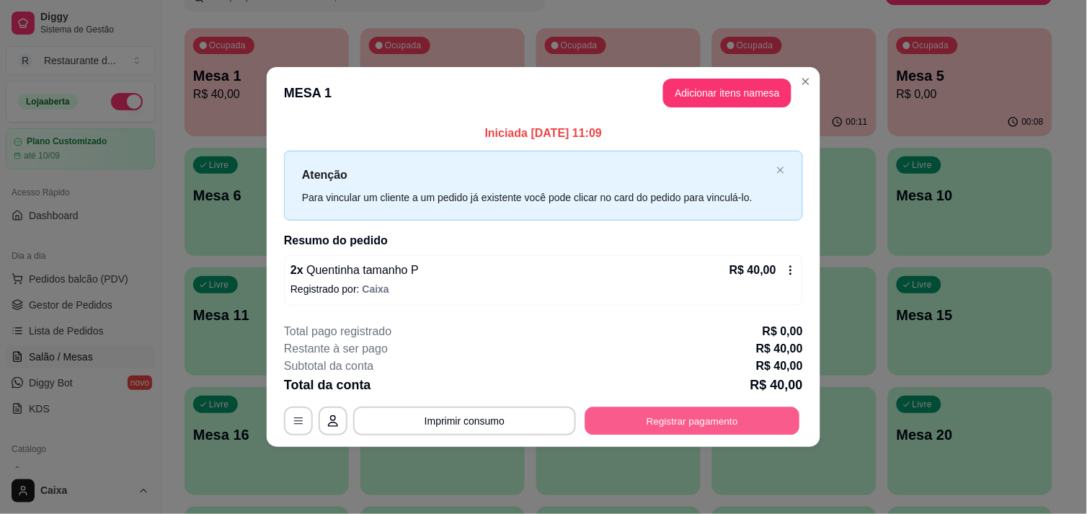
click at [668, 422] on button "Registrar pagamento" at bounding box center [692, 421] width 215 height 28
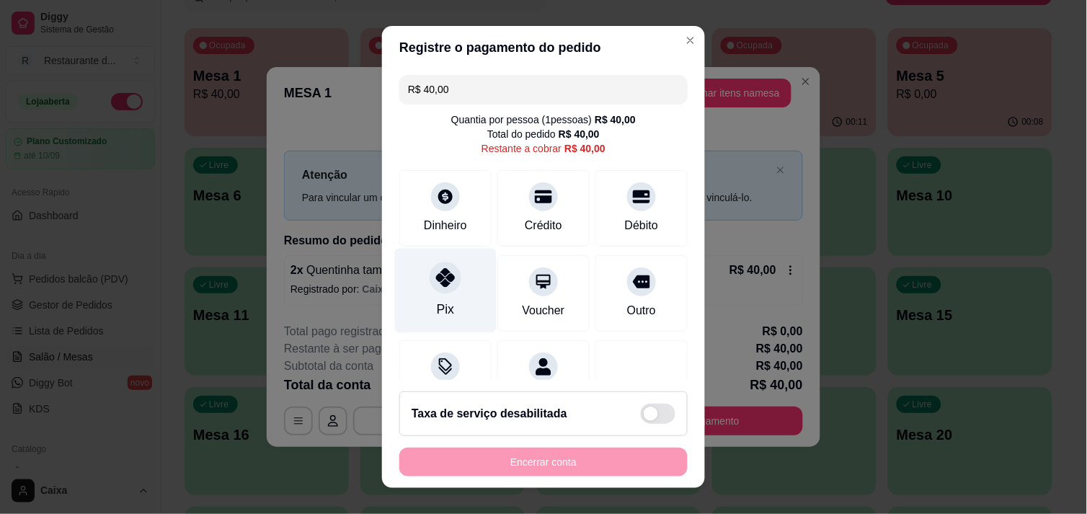
click at [438, 292] on div at bounding box center [446, 278] width 32 height 32
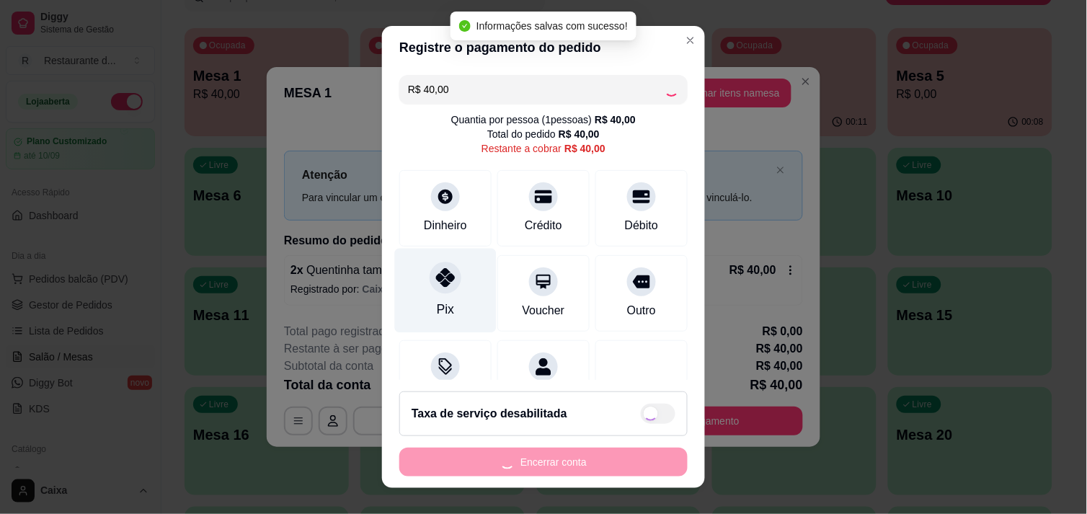
type input "R$ 0,00"
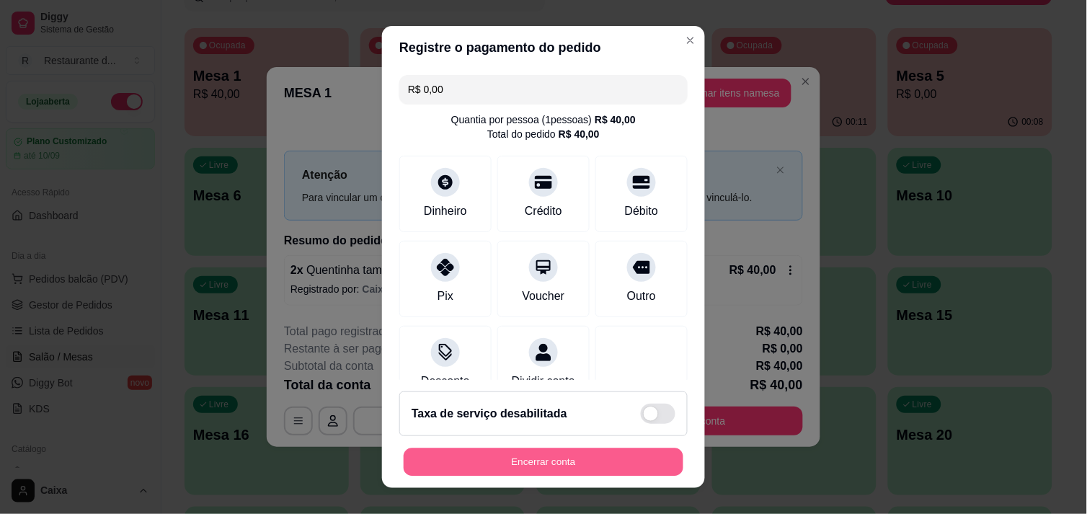
click at [521, 455] on button "Encerrar conta" at bounding box center [544, 462] width 280 height 28
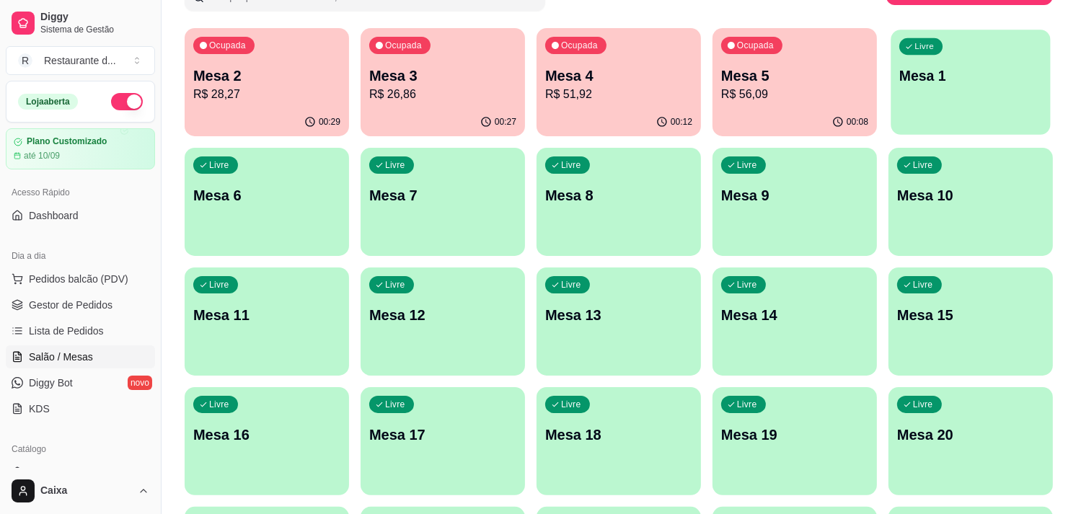
click at [955, 71] on p "Mesa 1" at bounding box center [970, 75] width 143 height 19
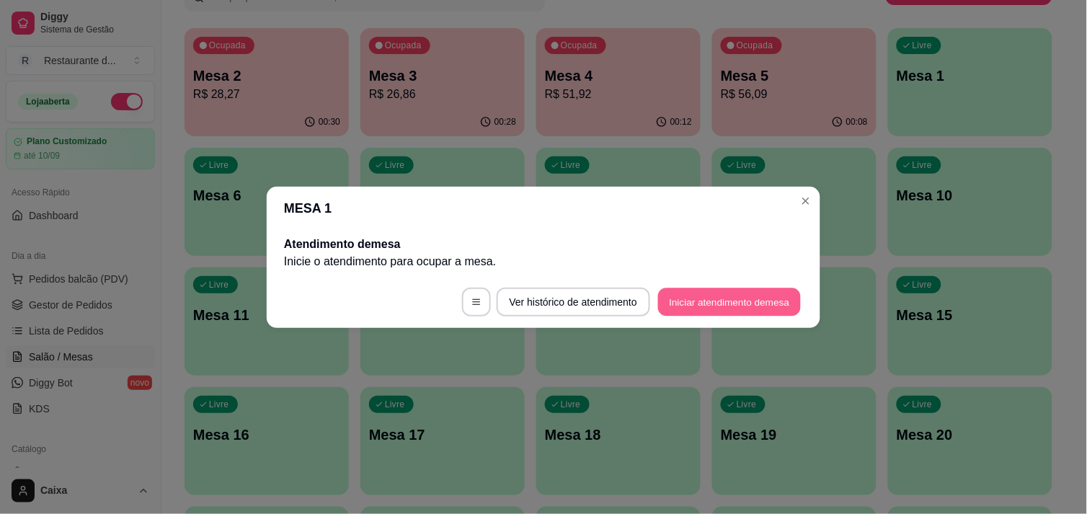
click at [740, 298] on button "Iniciar atendimento de mesa" at bounding box center [729, 302] width 143 height 28
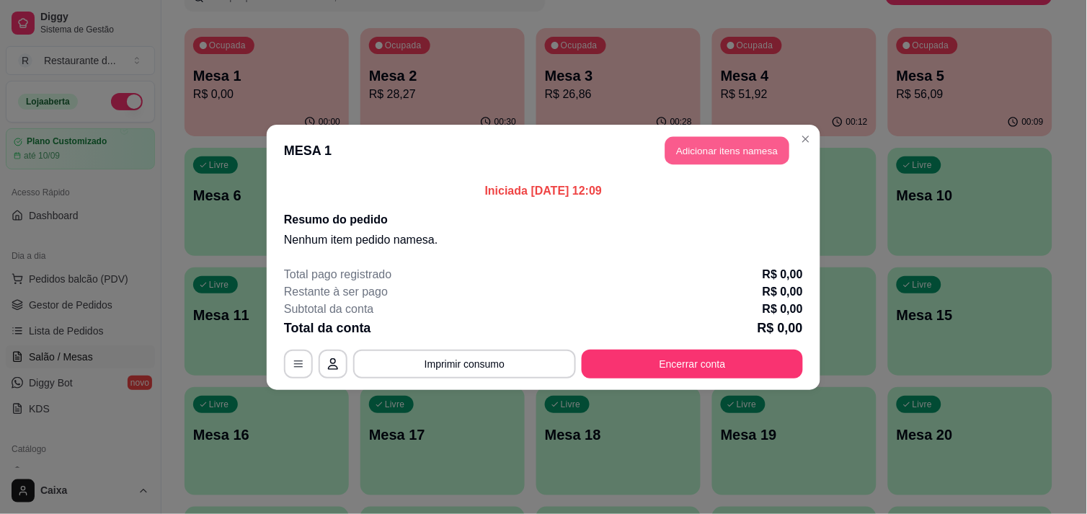
click at [696, 142] on button "Adicionar itens na mesa" at bounding box center [727, 150] width 124 height 28
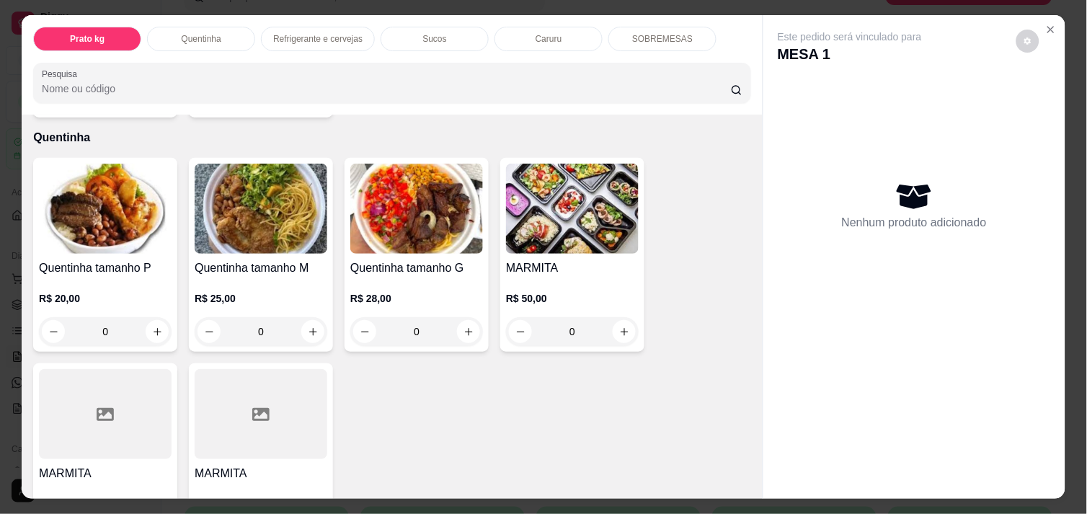
scroll to position [288, 0]
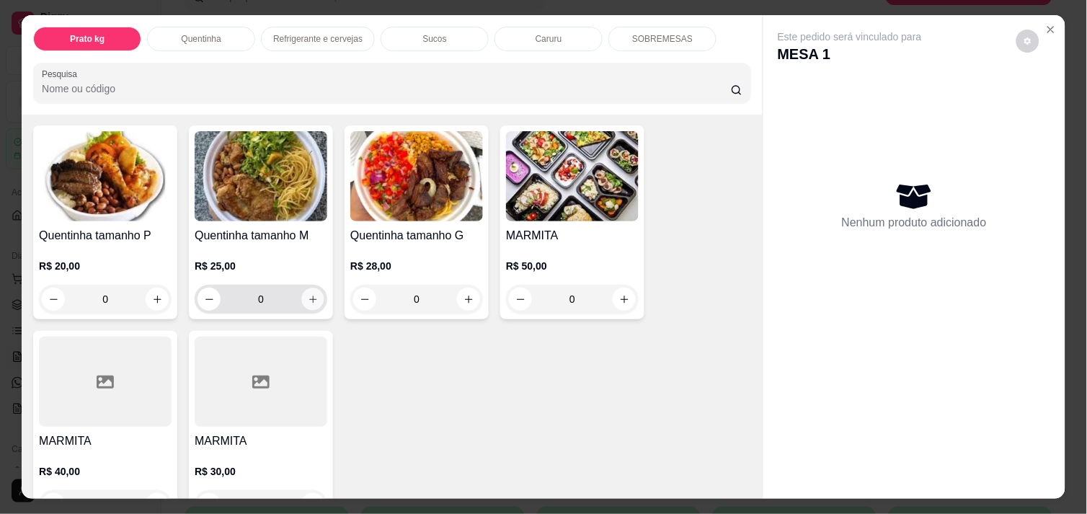
click at [308, 294] on icon "increase-product-quantity" at bounding box center [313, 299] width 11 height 11
type input "1"
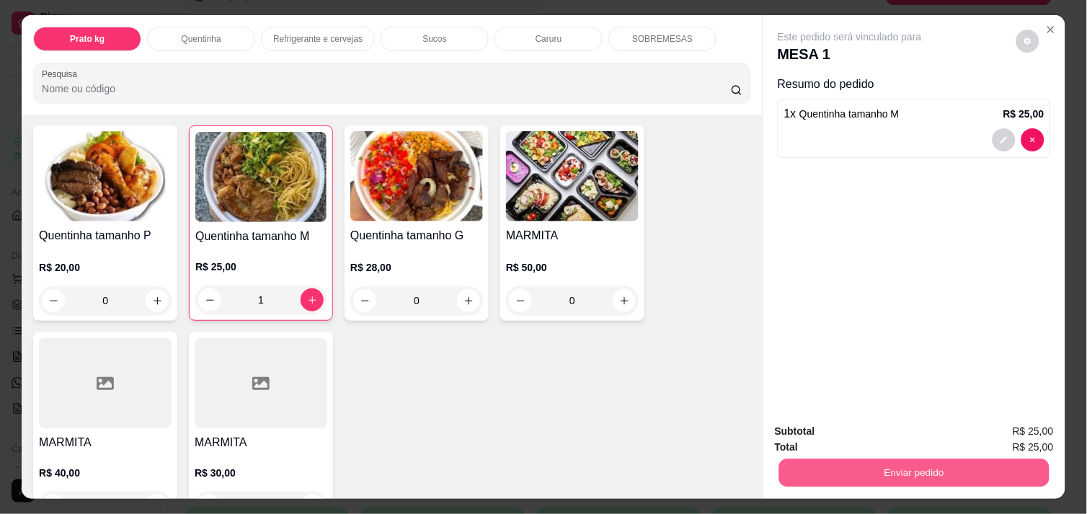
click at [926, 458] on button "Enviar pedido" at bounding box center [914, 472] width 270 height 28
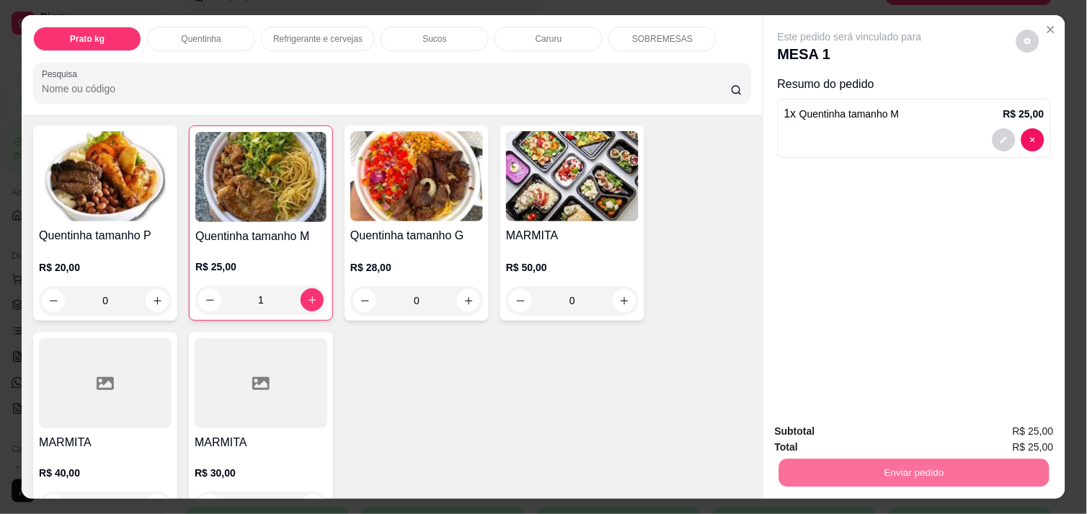
click at [897, 427] on button "Não registrar e enviar pedido" at bounding box center [867, 431] width 150 height 27
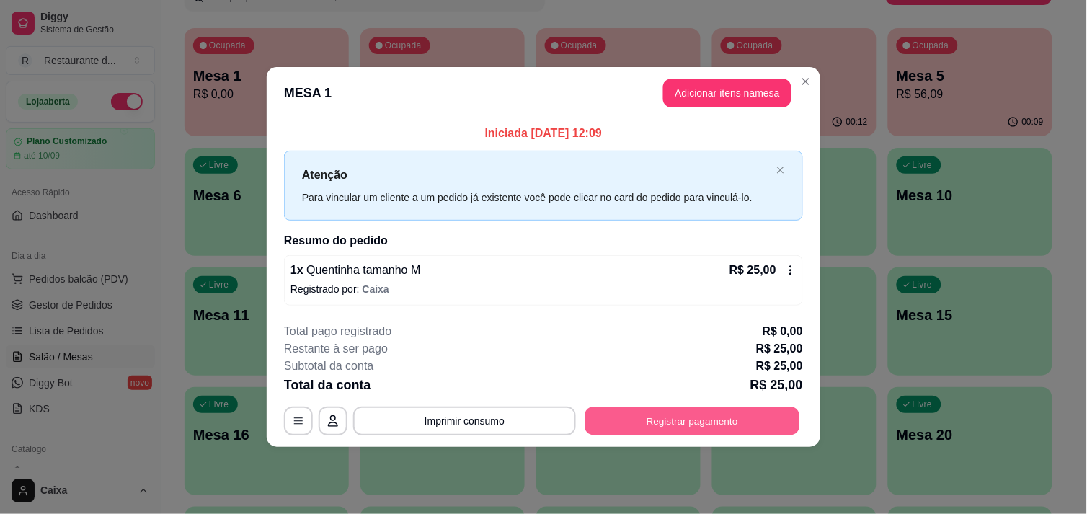
click at [729, 422] on button "Registrar pagamento" at bounding box center [692, 421] width 215 height 28
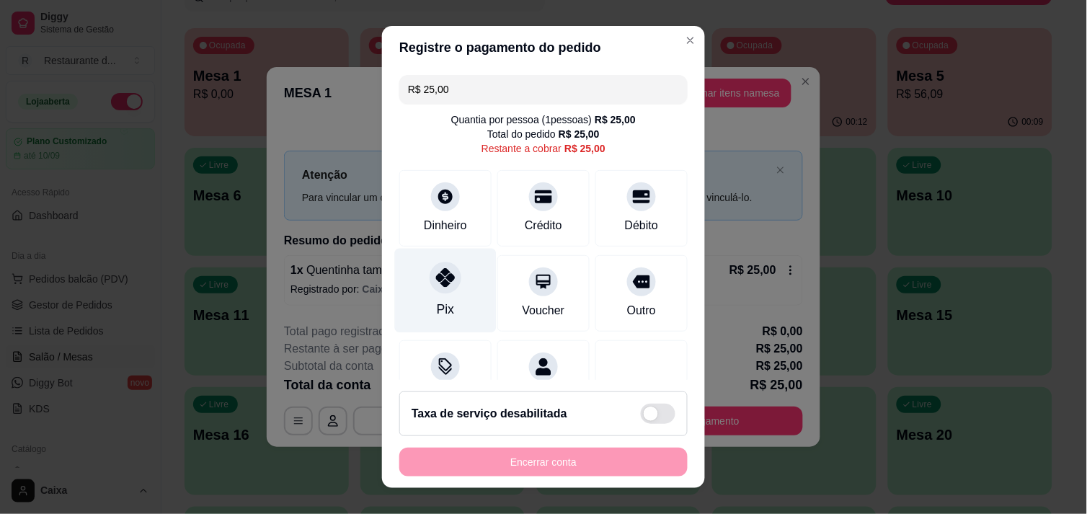
click at [441, 278] on icon at bounding box center [445, 277] width 19 height 19
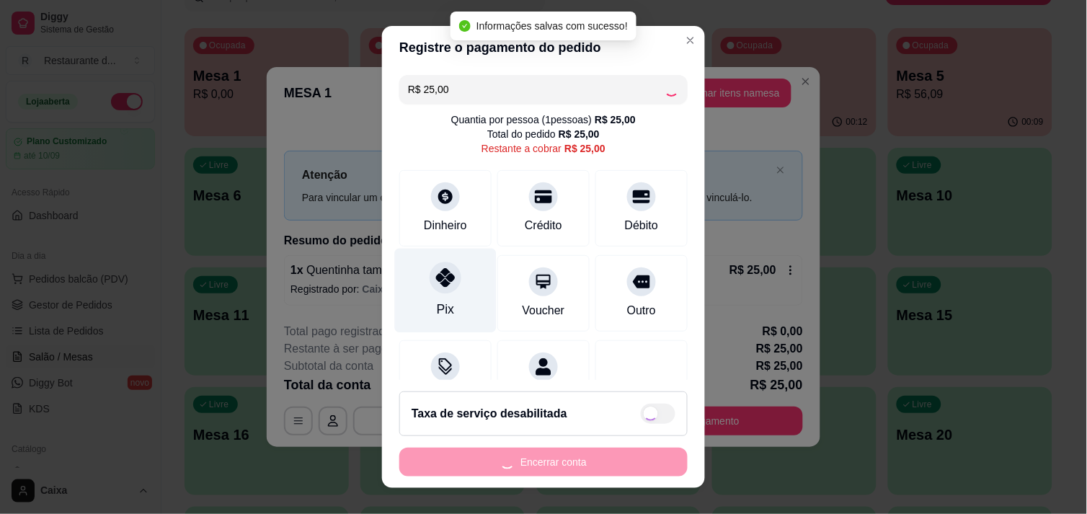
type input "R$ 0,00"
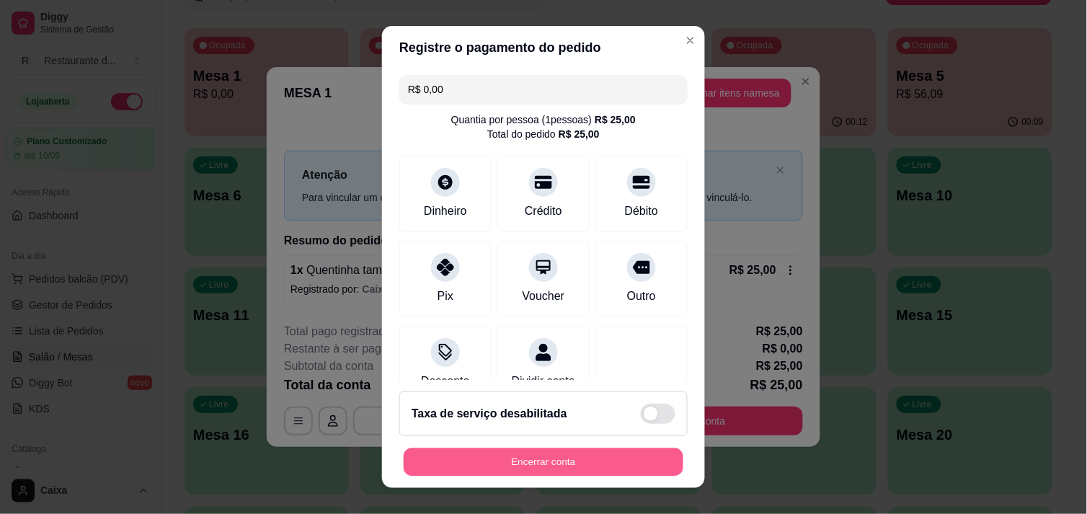
click at [472, 453] on button "Encerrar conta" at bounding box center [544, 462] width 280 height 28
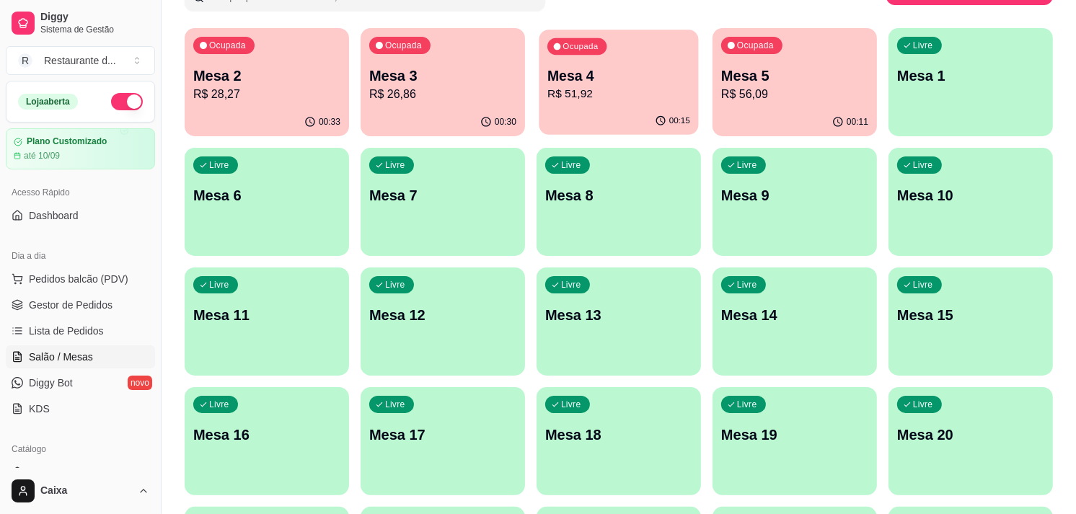
click at [598, 91] on p "R$ 51,92" at bounding box center [618, 94] width 143 height 17
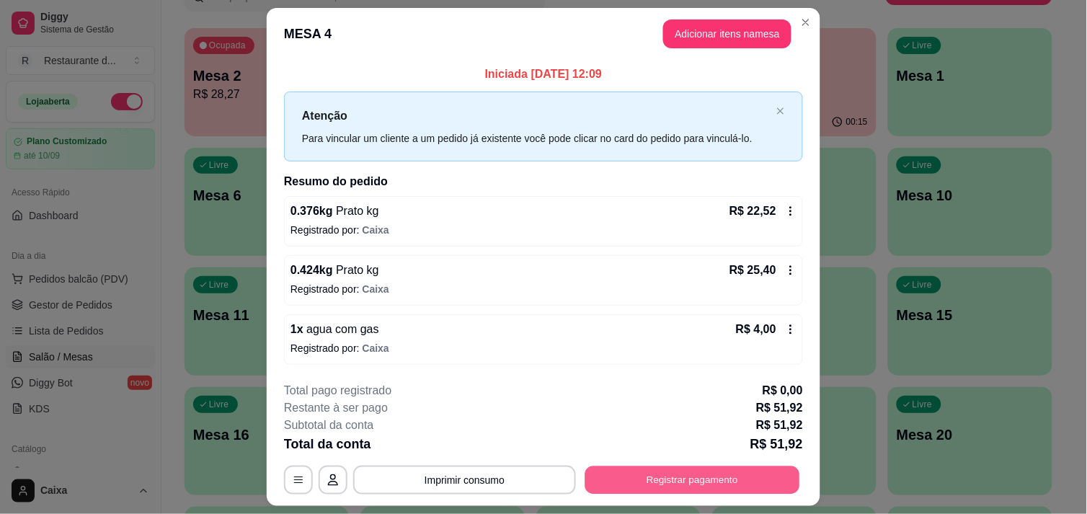
click at [721, 474] on button "Registrar pagamento" at bounding box center [692, 480] width 215 height 28
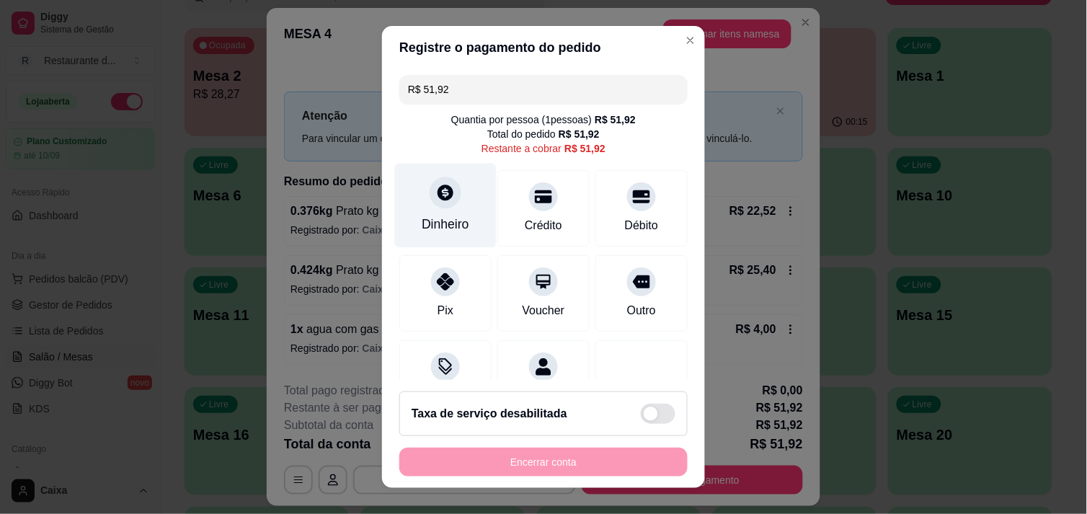
click at [436, 197] on icon at bounding box center [445, 192] width 19 height 19
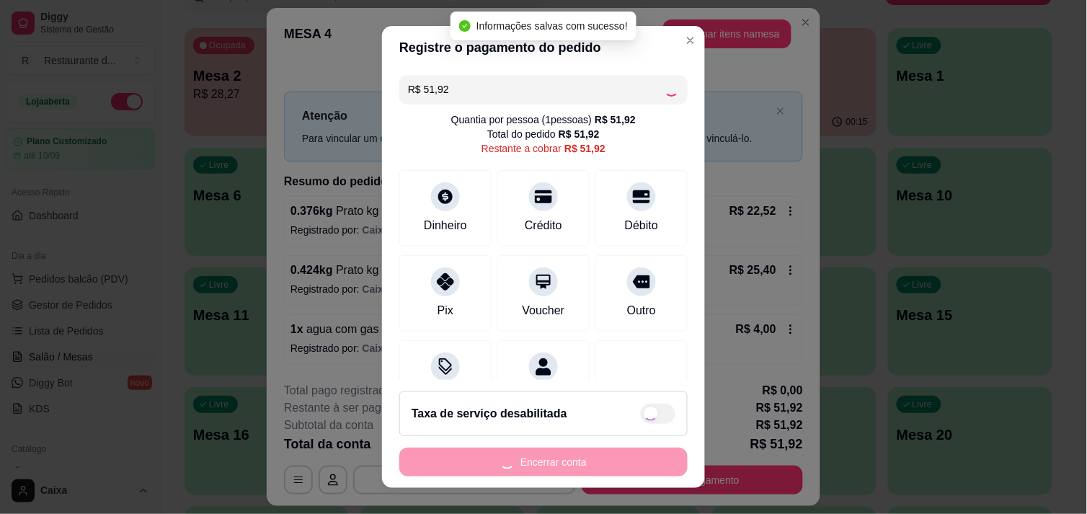
type input "R$ 0,00"
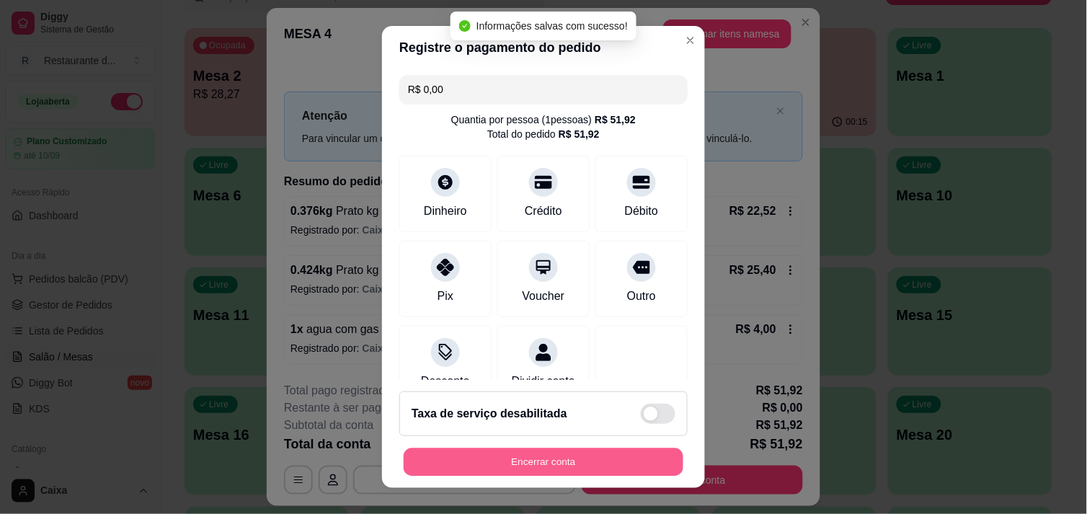
click at [546, 456] on button "Encerrar conta" at bounding box center [544, 462] width 280 height 28
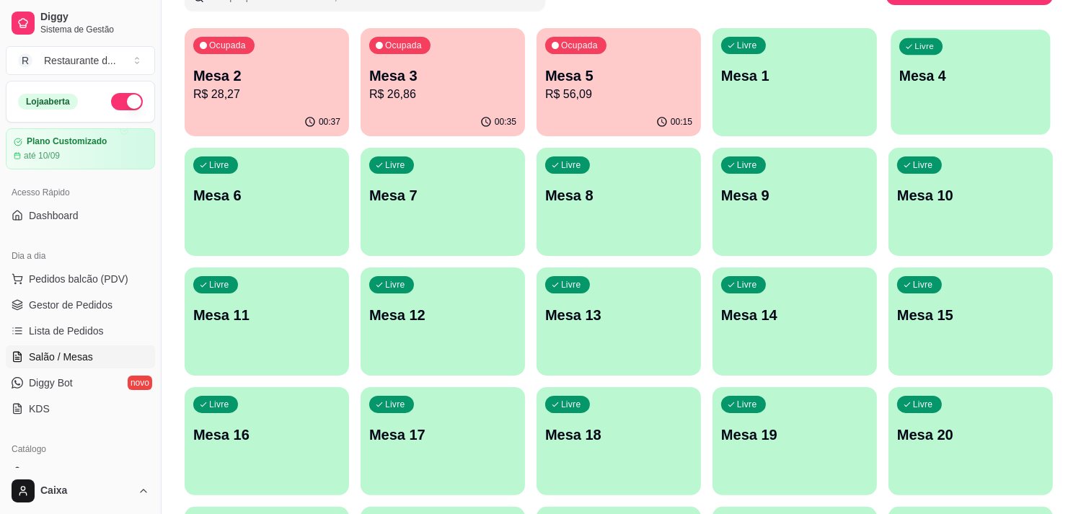
click at [973, 96] on div "Livre Mesa 4" at bounding box center [969, 74] width 159 height 88
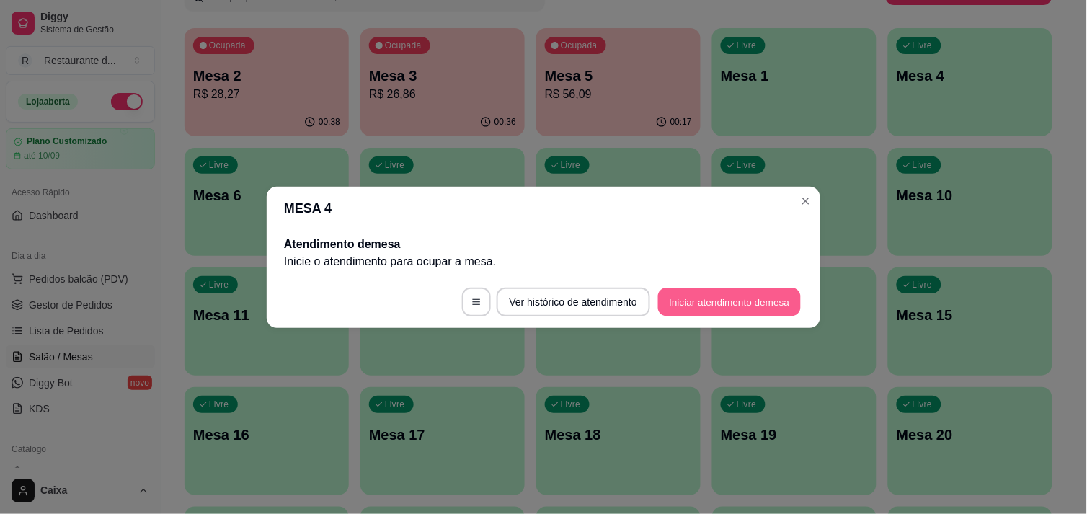
click at [705, 299] on button "Iniciar atendimento de mesa" at bounding box center [729, 302] width 143 height 28
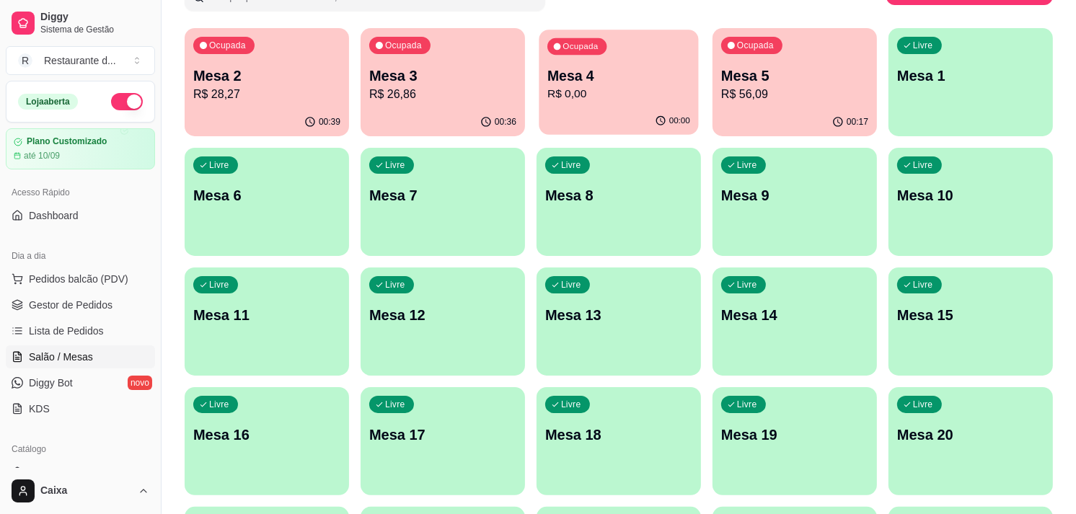
click at [602, 110] on div "00:00" at bounding box center [617, 120] width 159 height 27
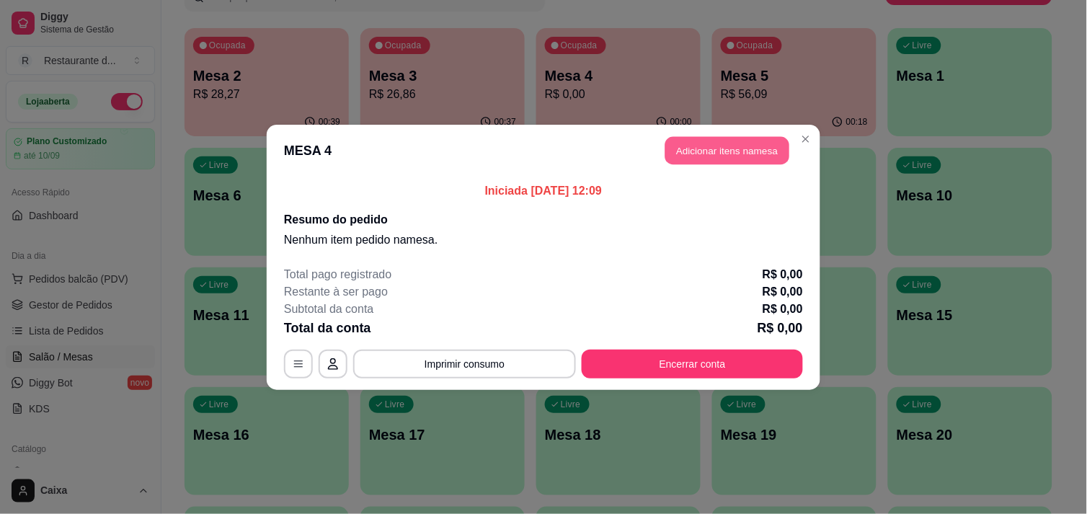
click at [727, 154] on button "Adicionar itens na mesa" at bounding box center [727, 150] width 124 height 28
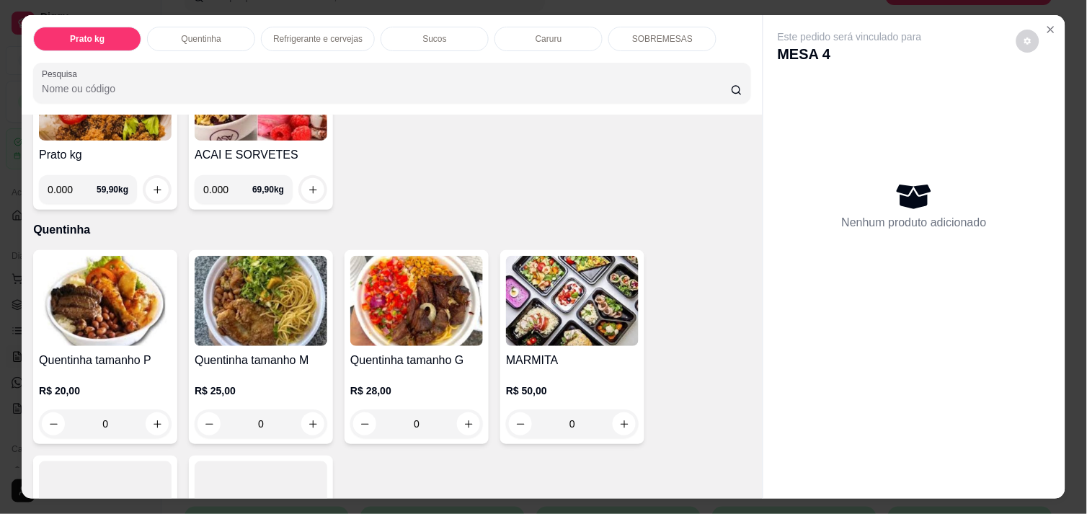
scroll to position [192, 0]
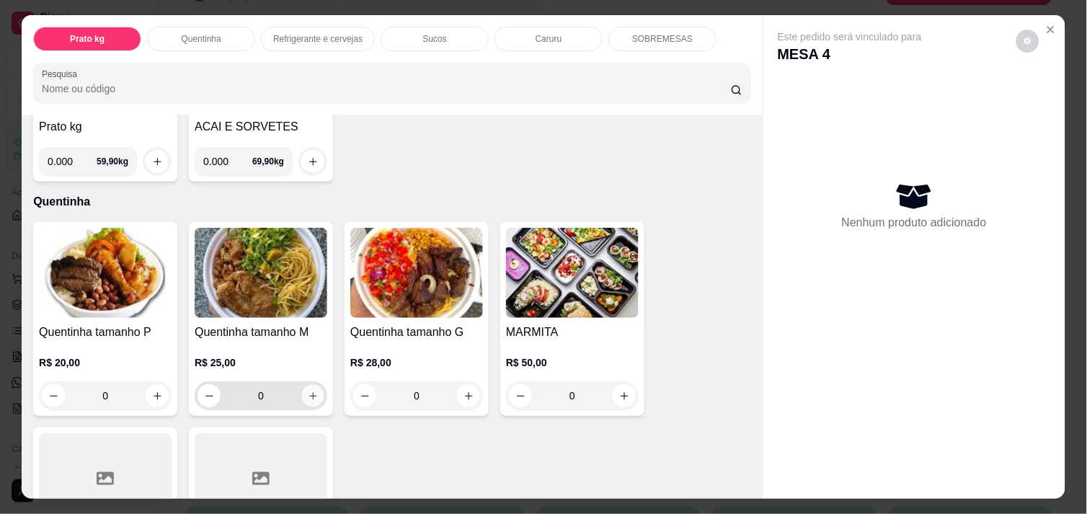
click at [315, 385] on button "increase-product-quantity" at bounding box center [313, 396] width 22 height 22
type input "1"
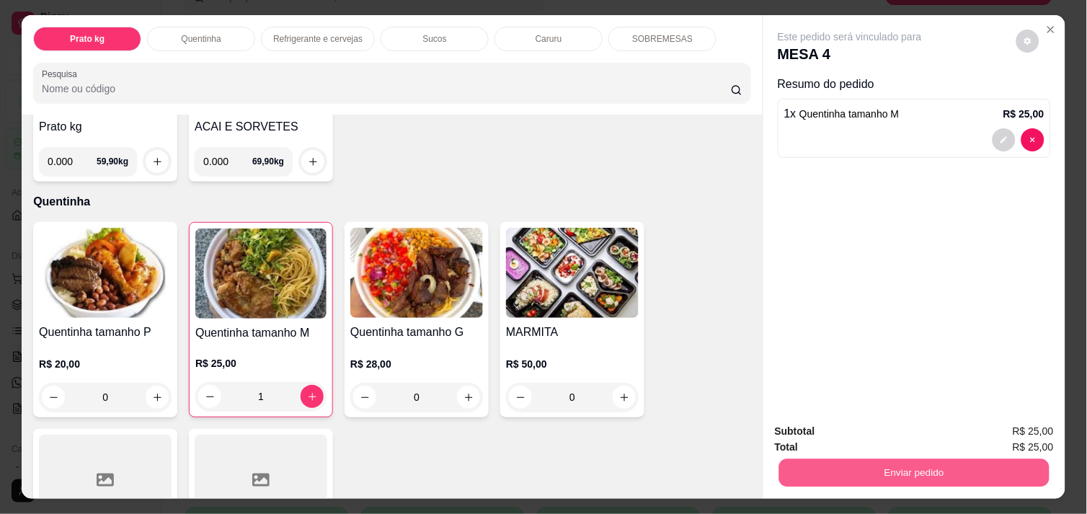
click at [920, 470] on button "Enviar pedido" at bounding box center [914, 472] width 270 height 28
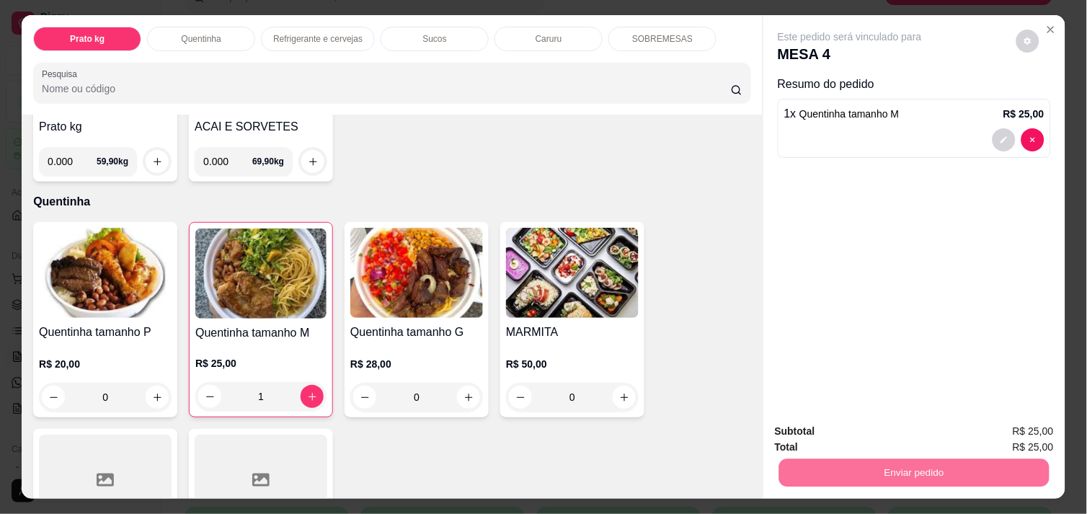
click at [884, 429] on button "Não registrar e enviar pedido" at bounding box center [867, 431] width 146 height 27
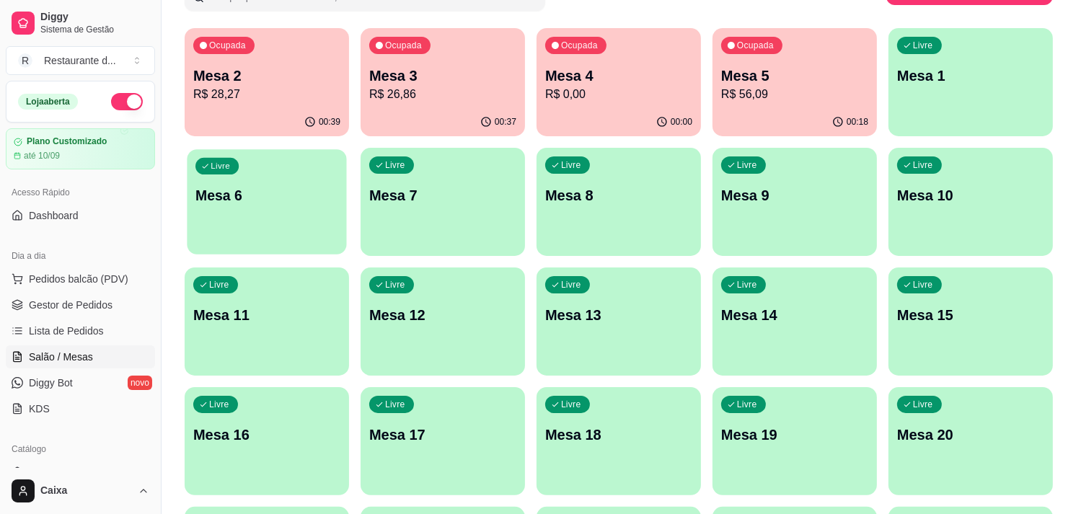
click at [272, 186] on p "Mesa 6" at bounding box center [266, 195] width 143 height 19
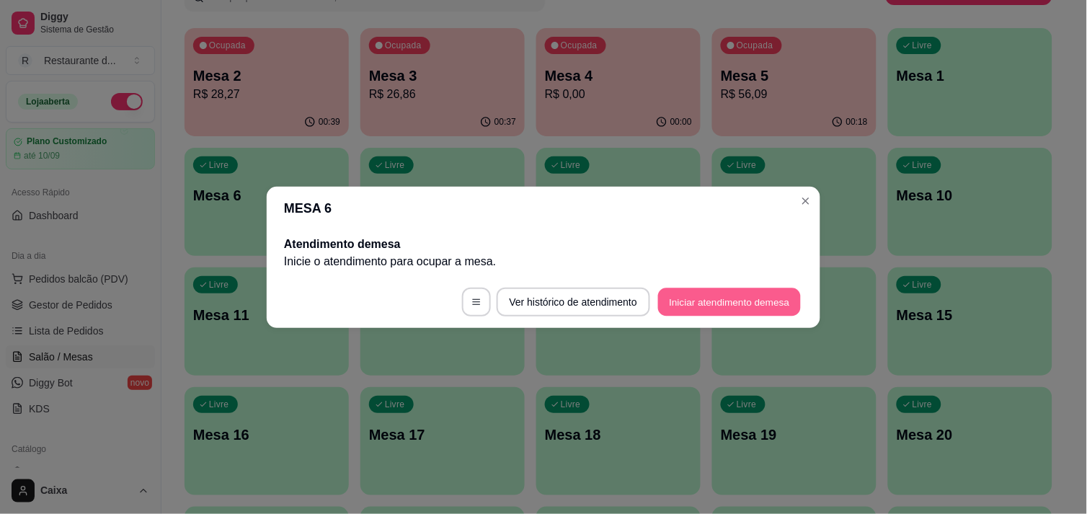
click at [702, 296] on button "Iniciar atendimento de mesa" at bounding box center [729, 302] width 143 height 28
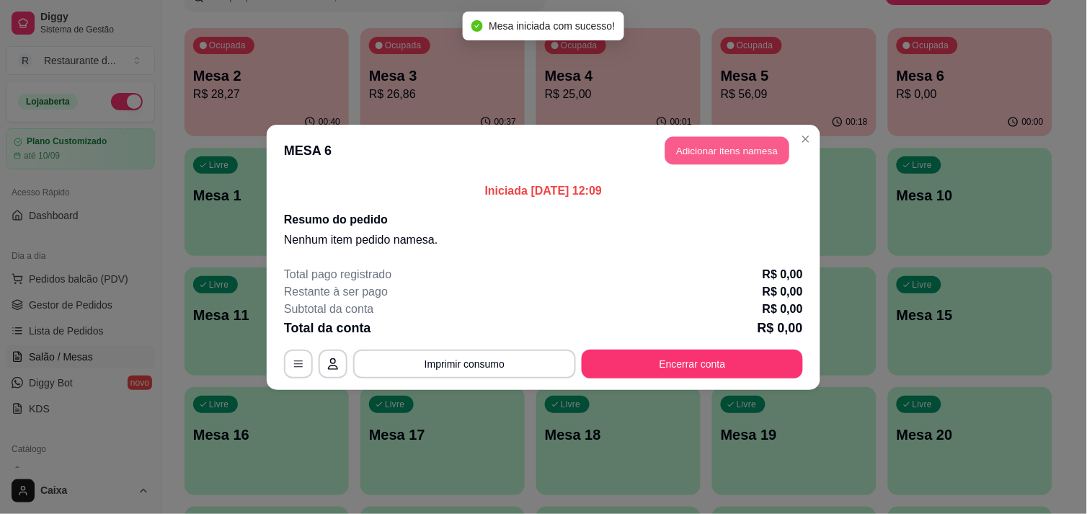
click at [719, 144] on button "Adicionar itens na mesa" at bounding box center [727, 150] width 124 height 28
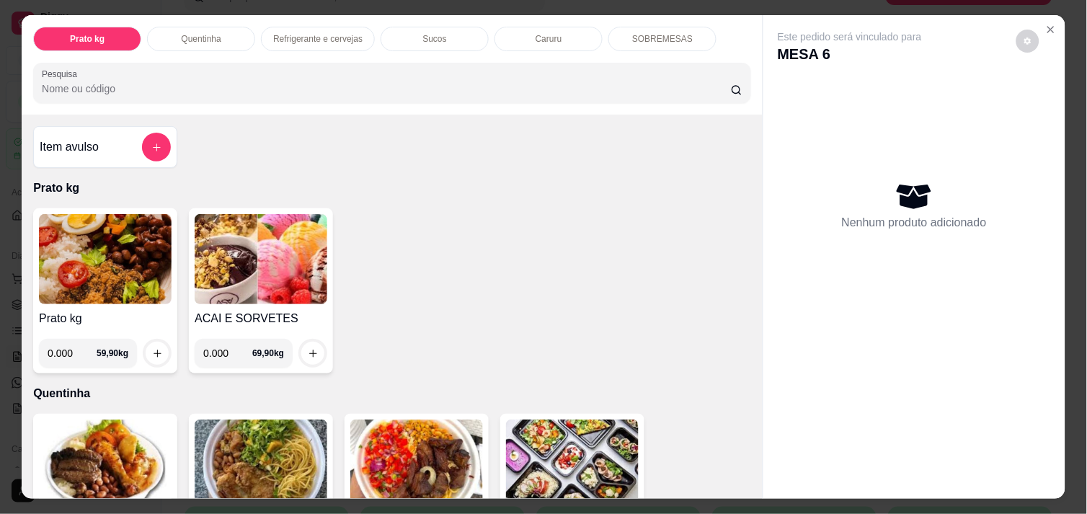
click at [74, 349] on input "0.000" at bounding box center [72, 353] width 49 height 29
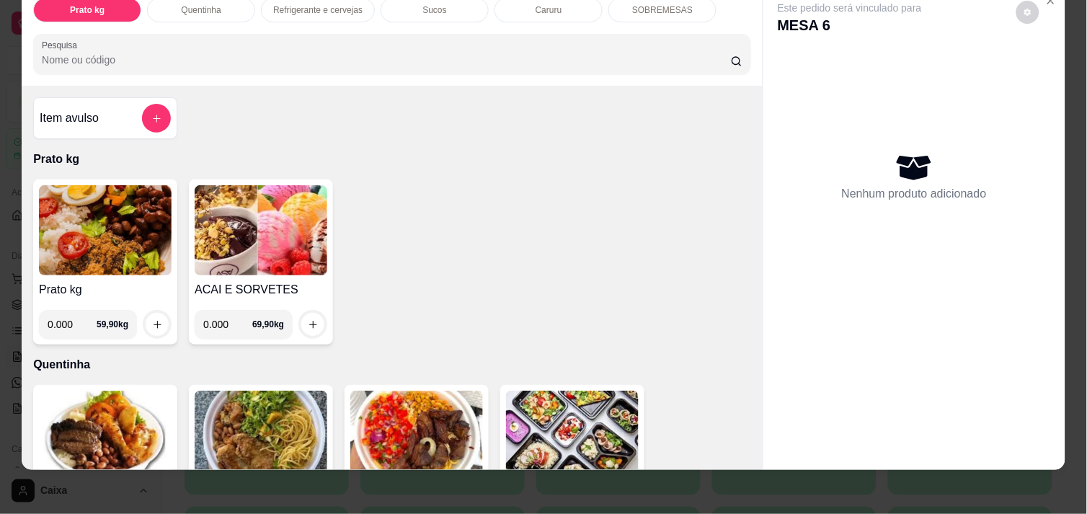
scroll to position [37, 0]
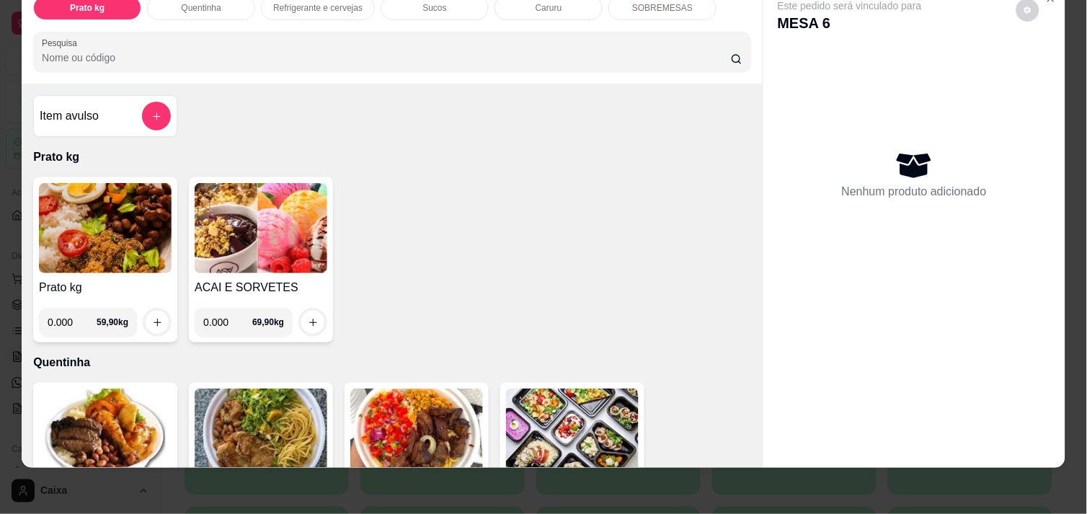
click at [74, 308] on input "0.000" at bounding box center [72, 322] width 49 height 29
type input "0.358"
click at [146, 311] on button "increase-product-quantity" at bounding box center [157, 322] width 22 height 22
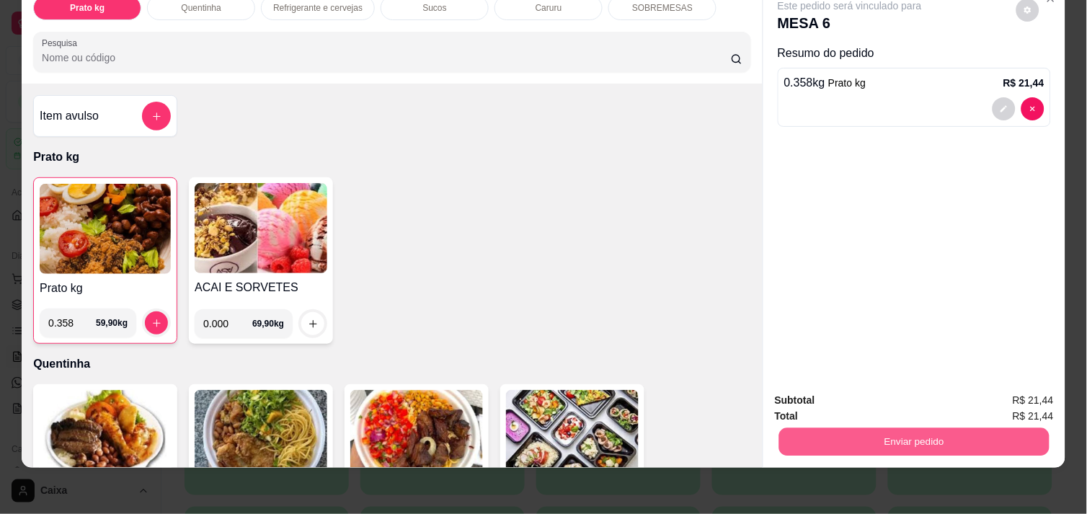
click at [923, 427] on button "Enviar pedido" at bounding box center [914, 441] width 270 height 28
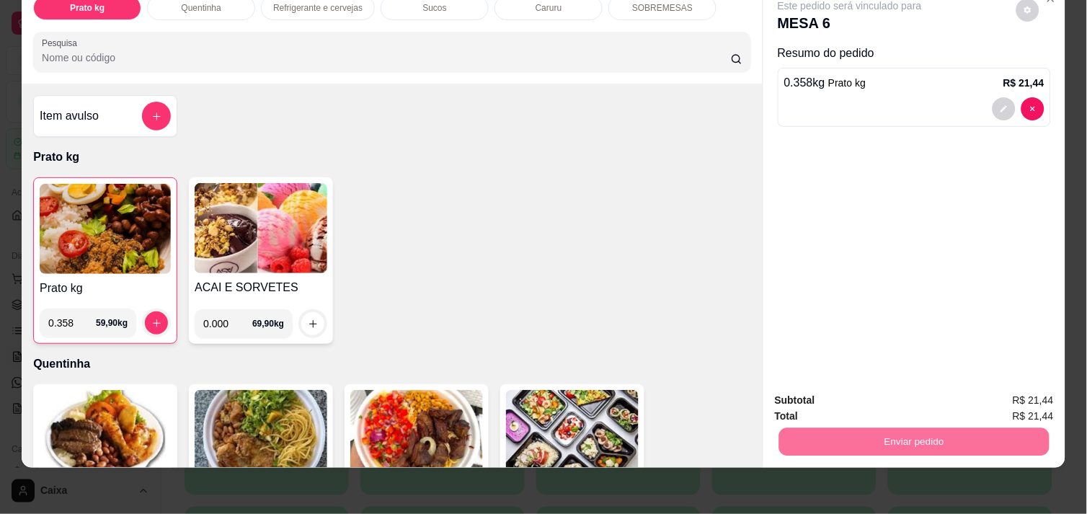
click at [887, 389] on button "Não registrar e enviar pedido" at bounding box center [867, 394] width 146 height 27
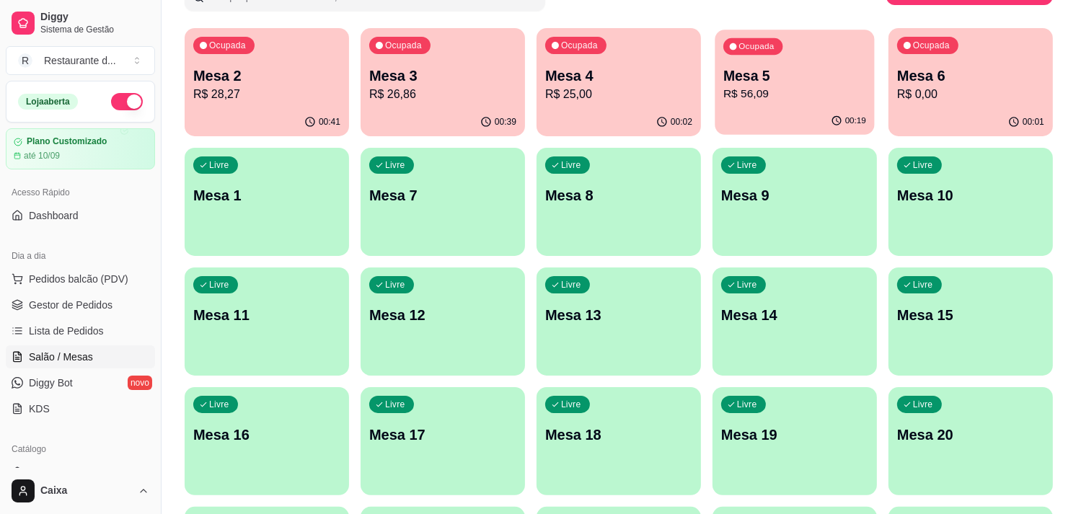
click at [718, 68] on div "Ocupada Mesa 5 R$ 56,09" at bounding box center [793, 69] width 159 height 78
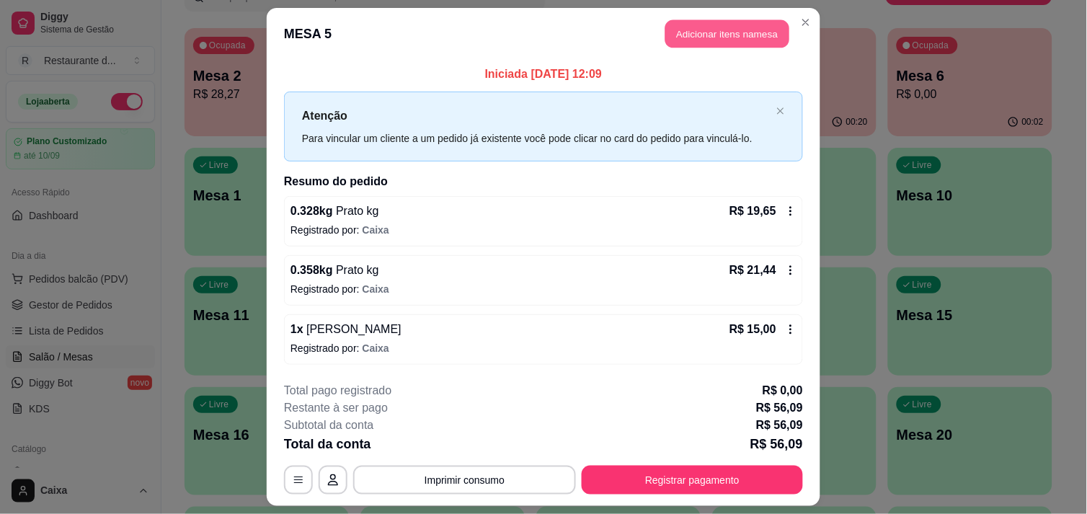
click at [718, 32] on button "Adicionar itens na mesa" at bounding box center [727, 34] width 124 height 28
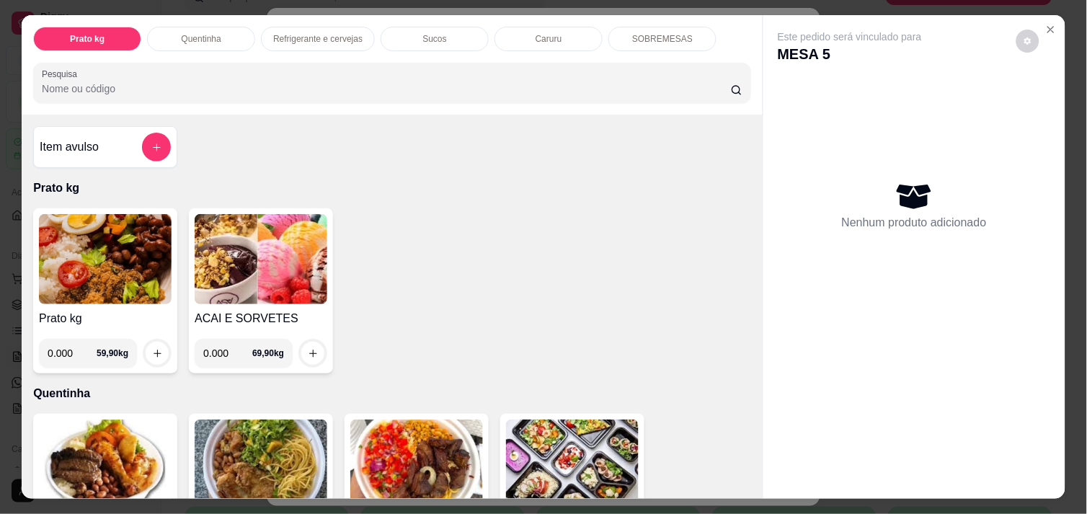
click at [224, 347] on input "0.000" at bounding box center [227, 353] width 49 height 29
type input "0.156"
click at [312, 347] on button "increase-product-quantity" at bounding box center [313, 353] width 22 height 22
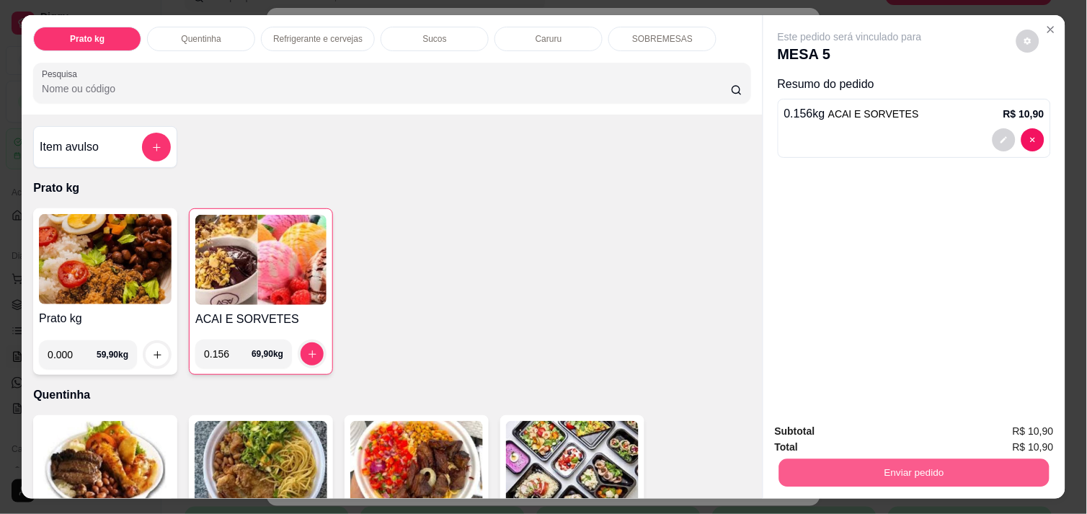
click at [952, 464] on button "Enviar pedido" at bounding box center [914, 472] width 270 height 28
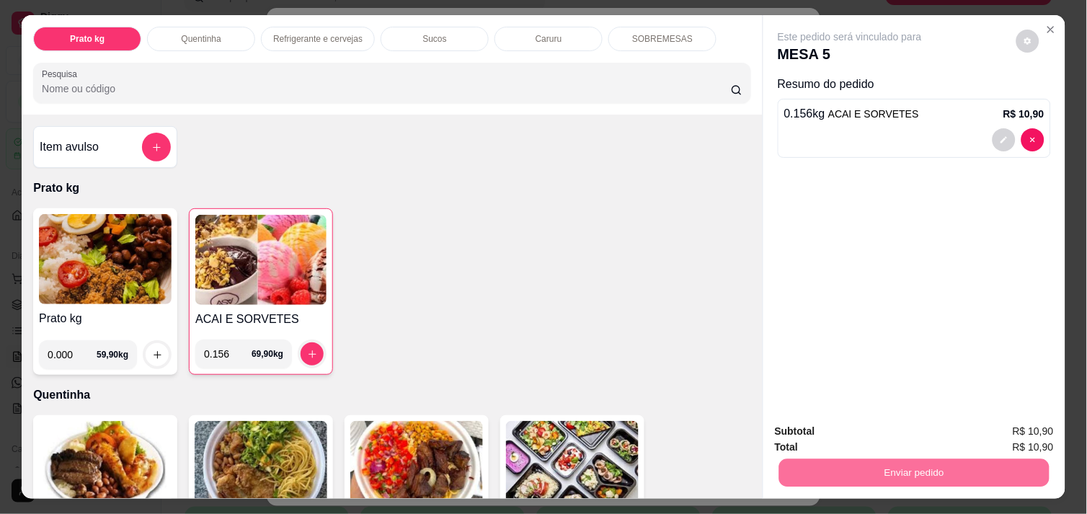
click at [884, 428] on button "Não registrar e enviar pedido" at bounding box center [867, 431] width 146 height 27
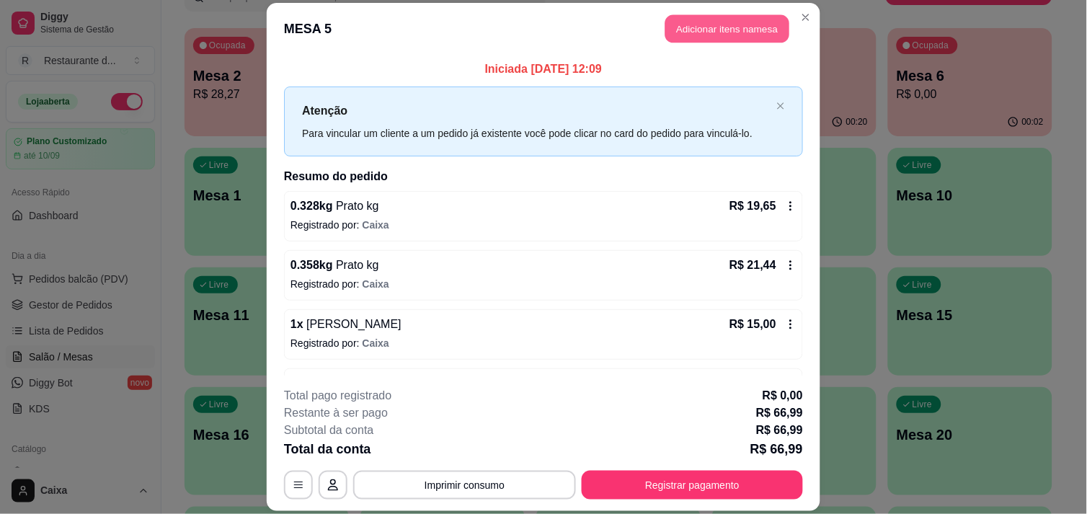
click at [718, 19] on button "Adicionar itens na mesa" at bounding box center [727, 28] width 124 height 28
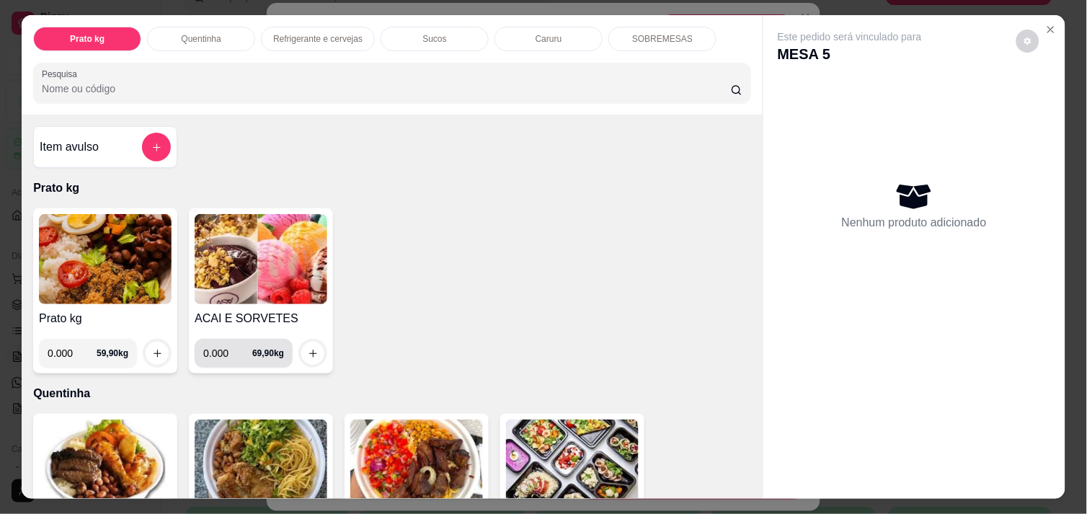
click at [223, 350] on input "0.000" at bounding box center [227, 353] width 49 height 29
type input "0.200"
click at [308, 348] on icon "increase-product-quantity" at bounding box center [313, 353] width 11 height 11
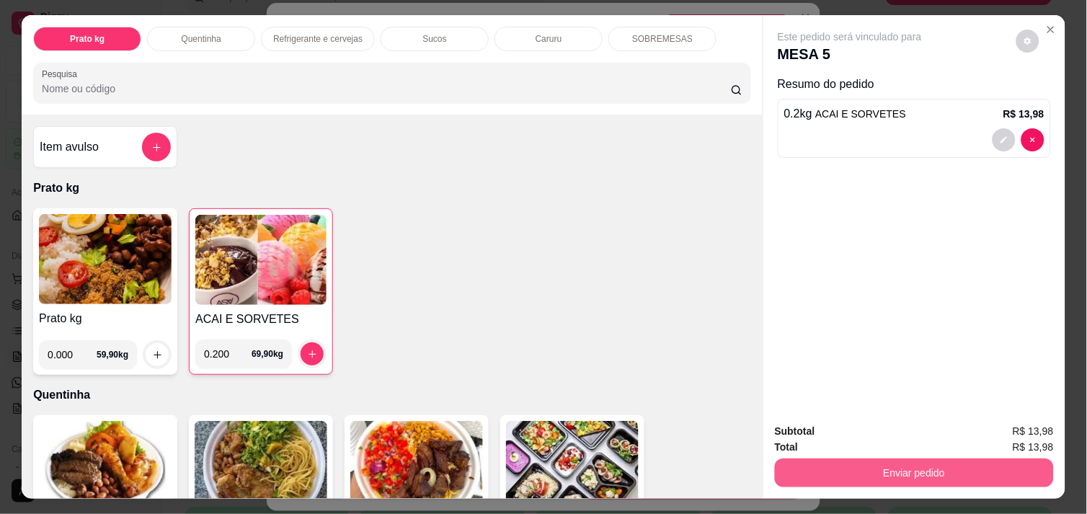
click at [921, 470] on button "Enviar pedido" at bounding box center [914, 472] width 279 height 29
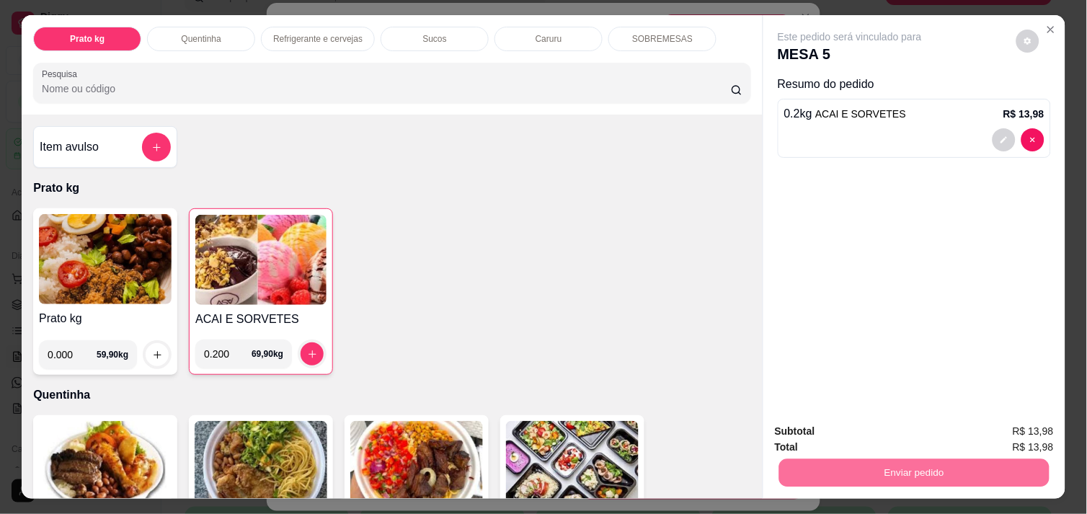
click at [899, 429] on button "Não registrar e enviar pedido" at bounding box center [867, 431] width 146 height 27
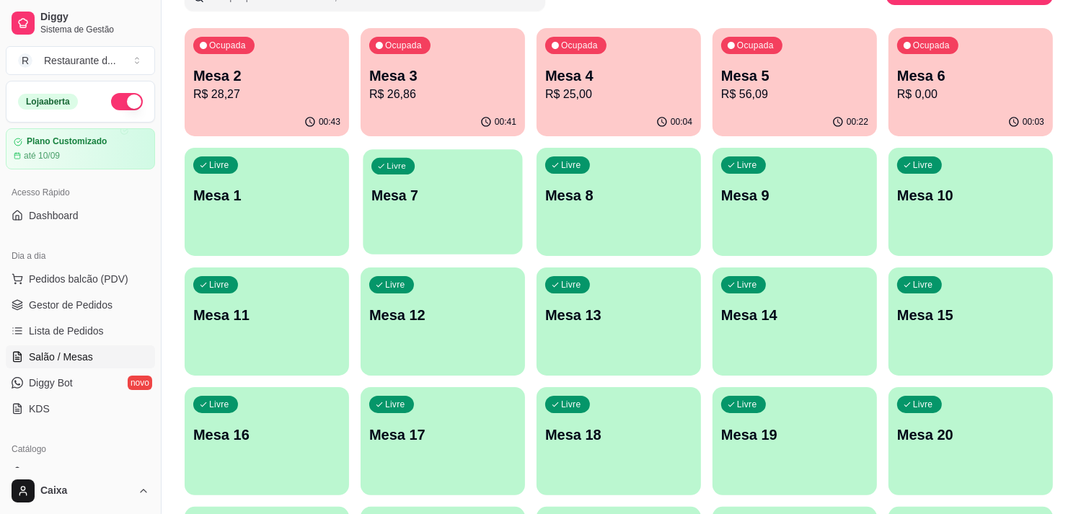
click at [451, 209] on div "Livre Mesa 7" at bounding box center [442, 193] width 159 height 88
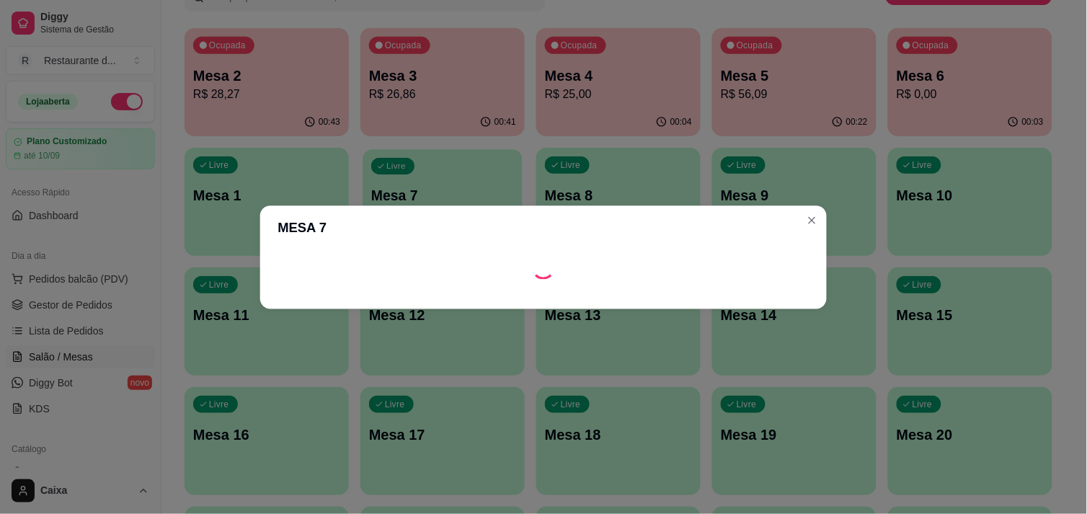
click at [451, 209] on body "Diggy Sistema de Gestão R Restaurante d ... Loja aberta Plano Customizado até 1…" at bounding box center [538, 129] width 1076 height 514
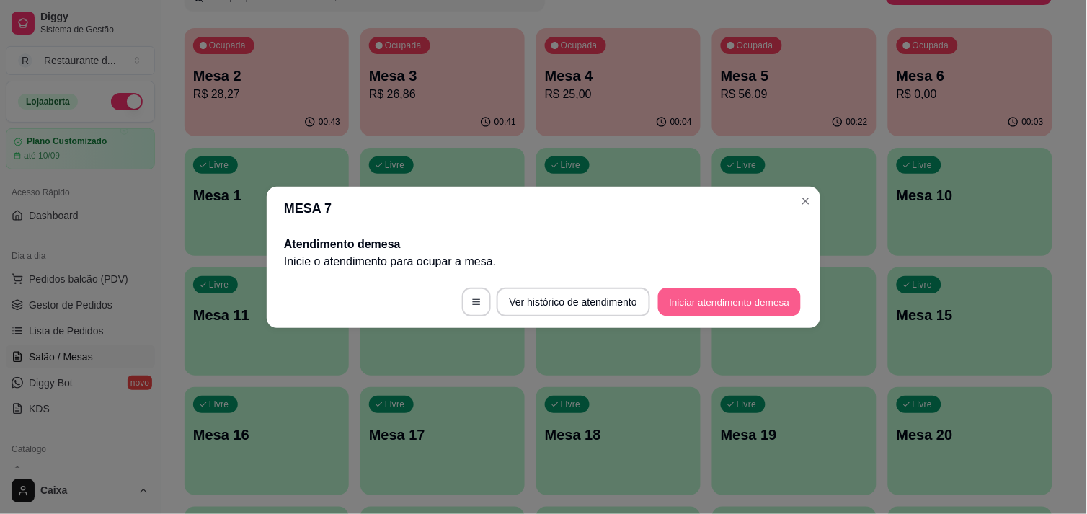
click at [695, 298] on button "Iniciar atendimento de mesa" at bounding box center [729, 302] width 143 height 28
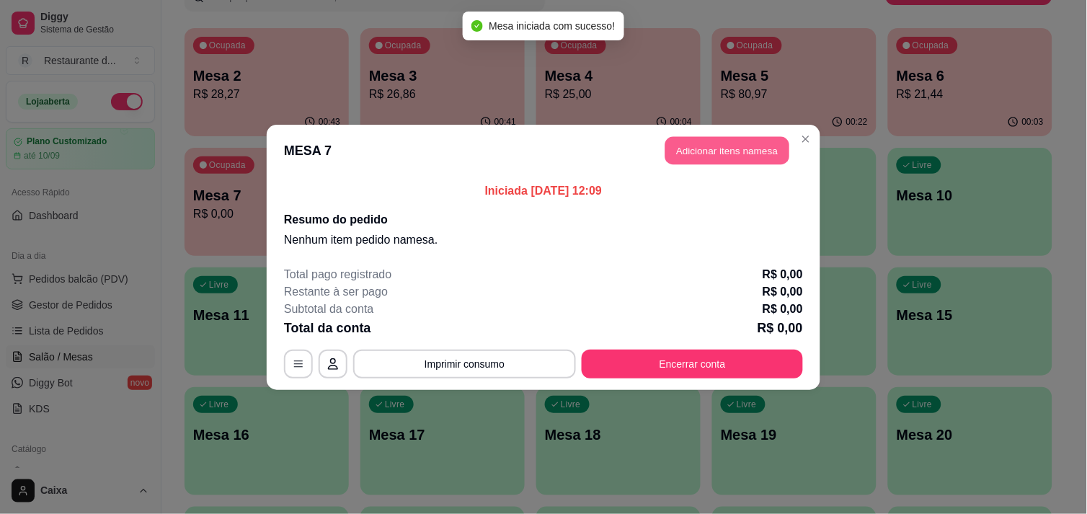
click at [719, 150] on button "Adicionar itens na mesa" at bounding box center [727, 150] width 124 height 28
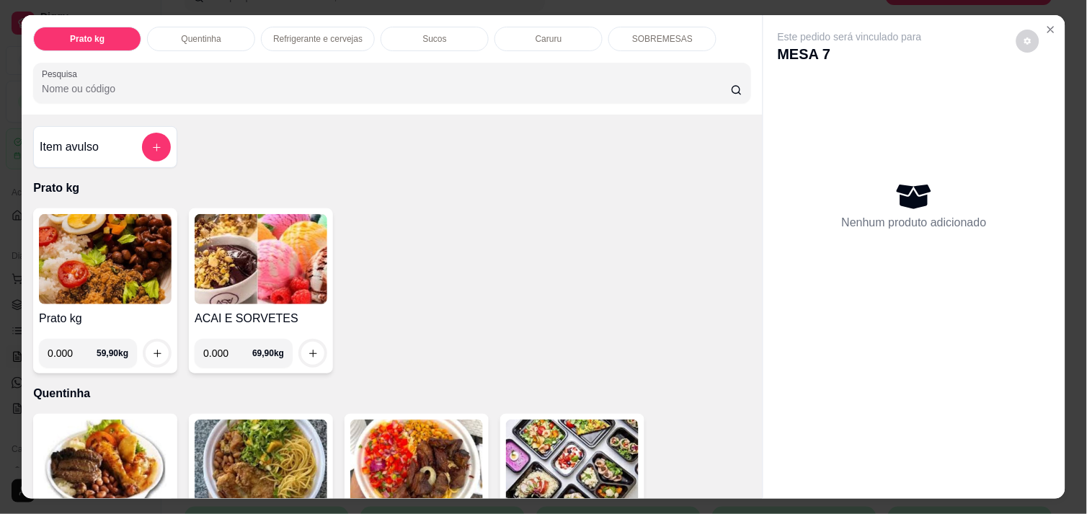
click at [68, 349] on input "0.000" at bounding box center [72, 353] width 49 height 29
type input "0.366"
click at [152, 348] on icon "increase-product-quantity" at bounding box center [157, 353] width 11 height 11
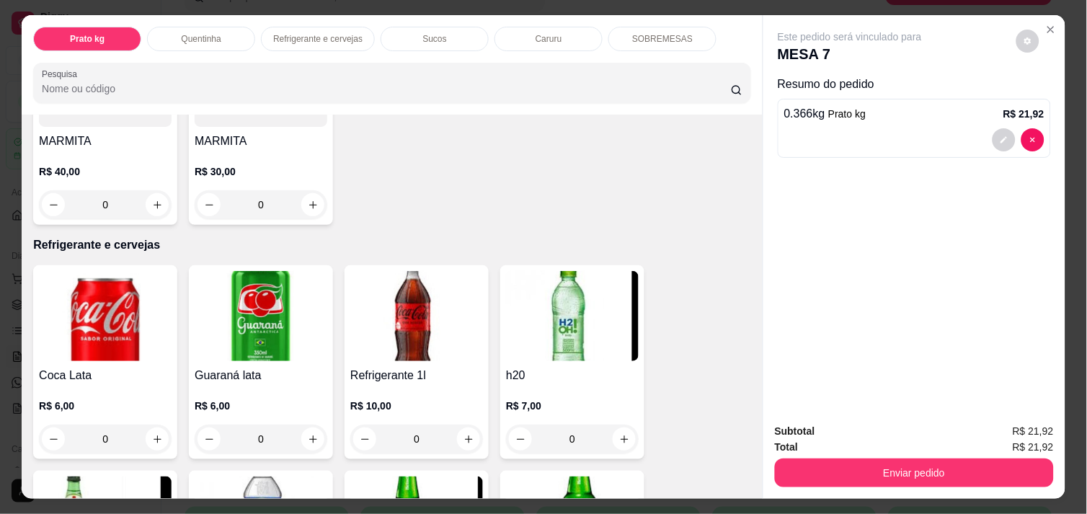
scroll to position [608, 0]
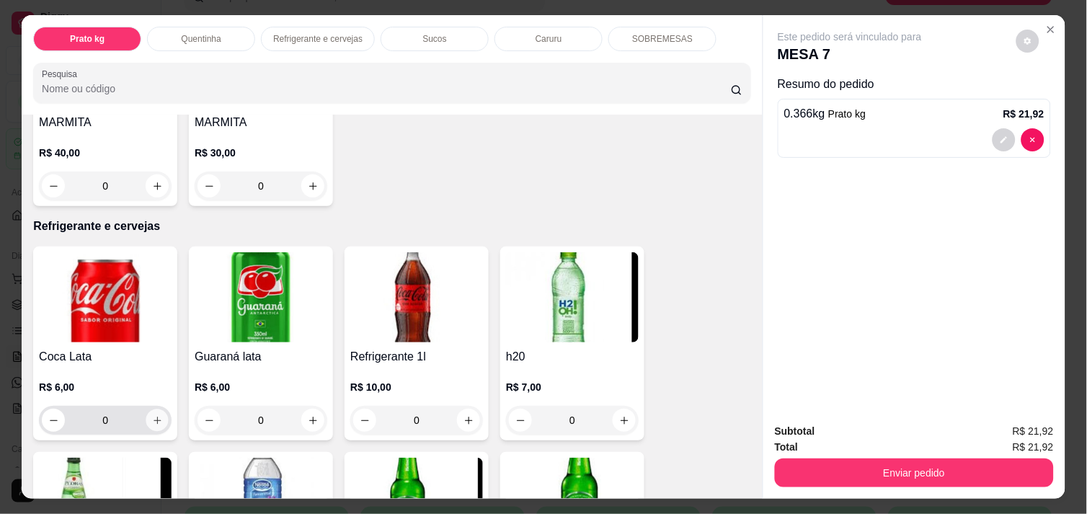
click at [154, 417] on icon "increase-product-quantity" at bounding box center [157, 420] width 7 height 7
type input "1"
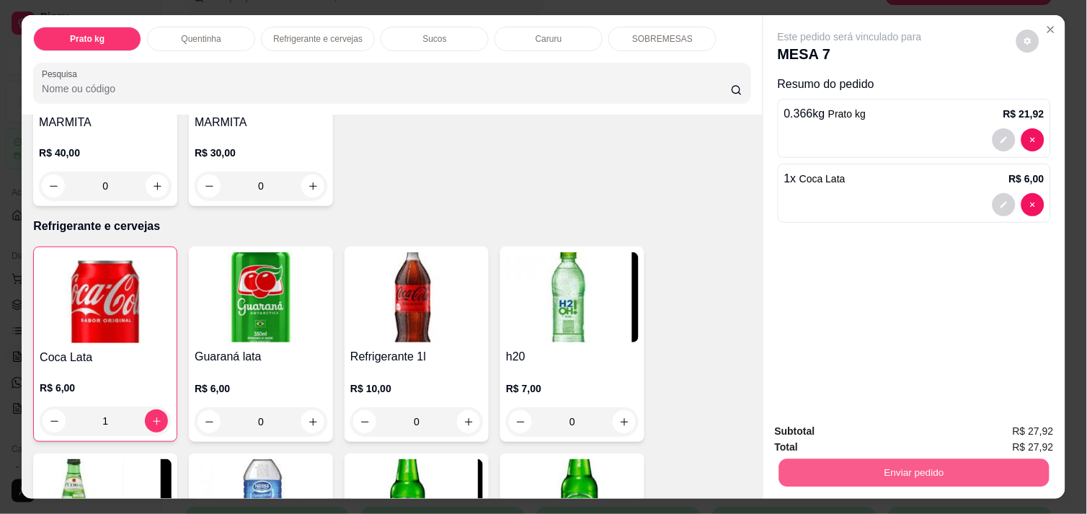
click at [839, 470] on button "Enviar pedido" at bounding box center [914, 472] width 270 height 28
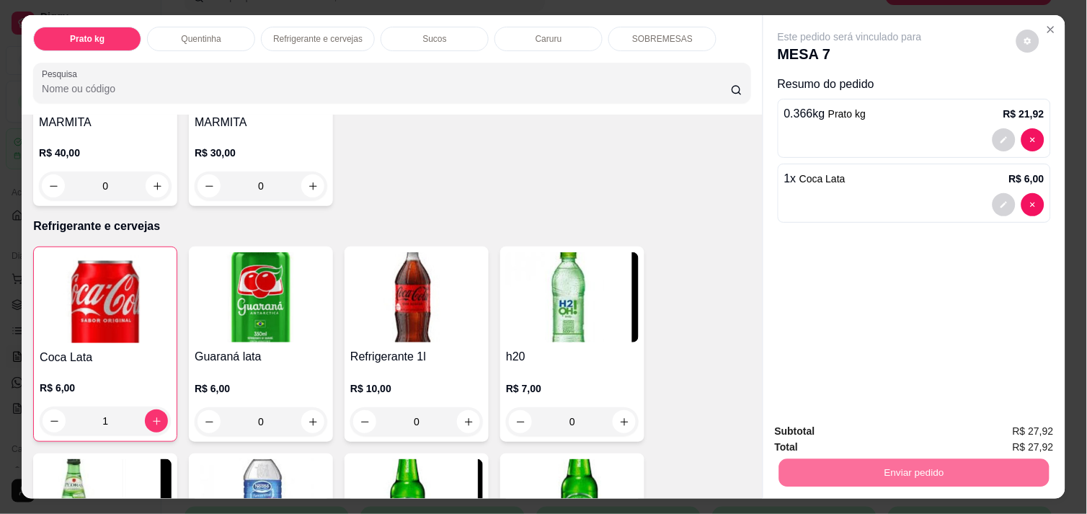
click at [826, 426] on button "Não registrar e enviar pedido" at bounding box center [867, 431] width 146 height 27
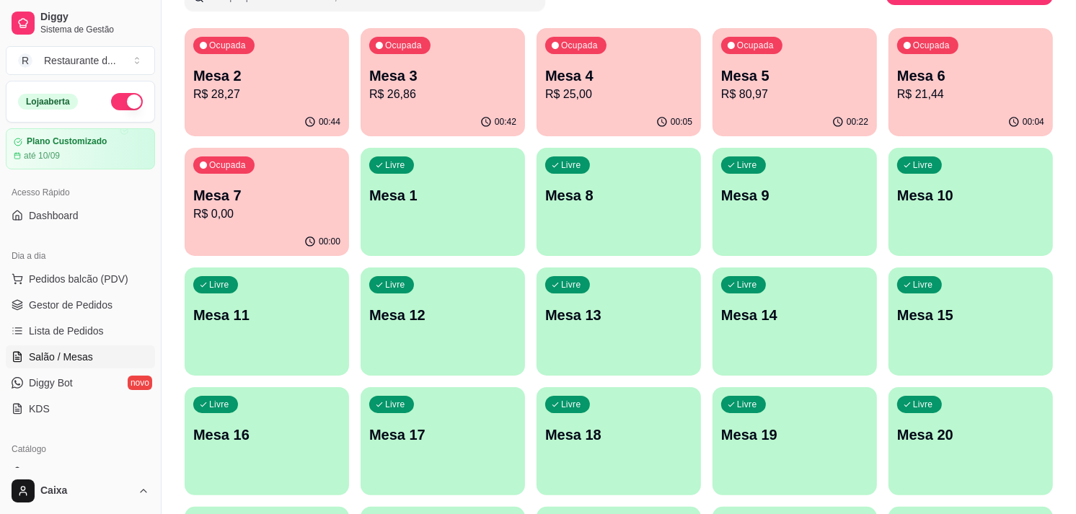
click at [960, 119] on div "00:04" at bounding box center [970, 122] width 164 height 28
click at [960, 119] on div "00:04" at bounding box center [969, 120] width 159 height 27
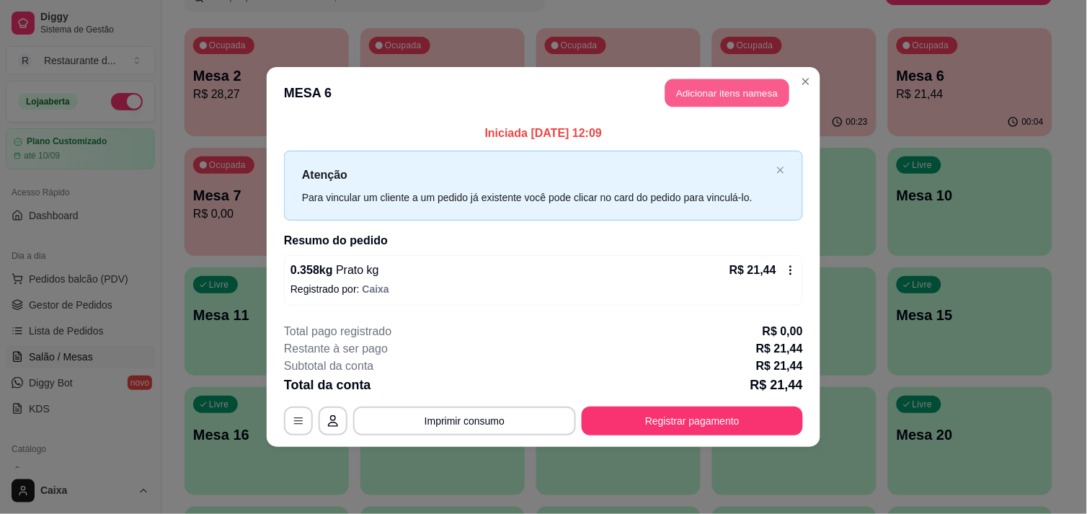
click at [769, 87] on button "Adicionar itens na mesa" at bounding box center [727, 93] width 124 height 28
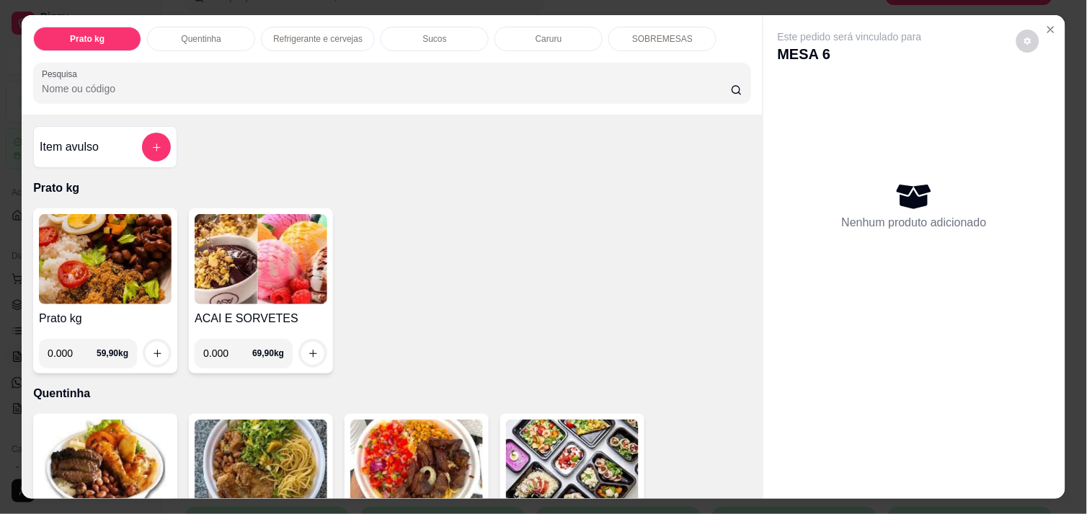
click at [72, 347] on input "0.000" at bounding box center [72, 353] width 49 height 29
type input "0.506"
click at [146, 342] on button "increase-product-quantity" at bounding box center [157, 353] width 22 height 22
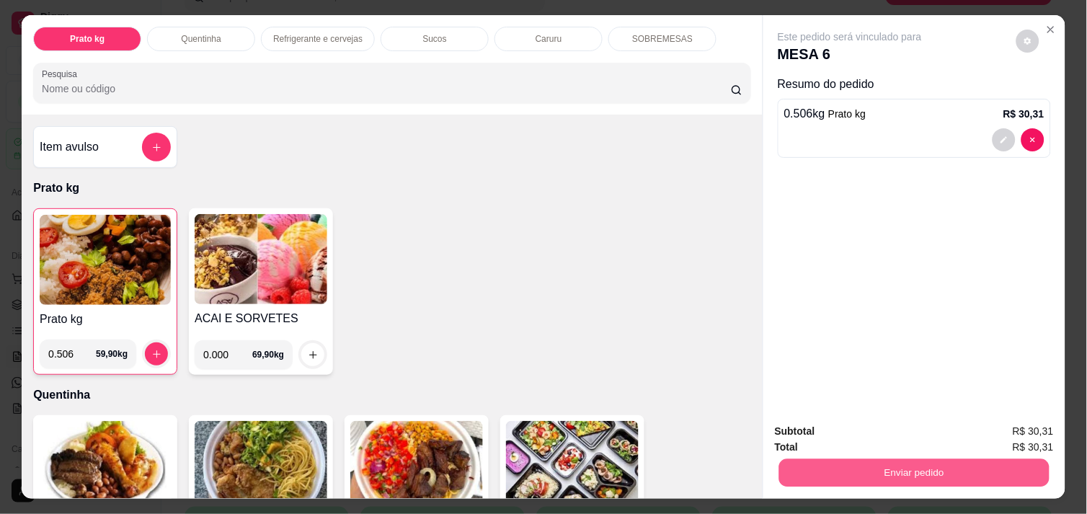
click at [887, 461] on button "Enviar pedido" at bounding box center [914, 472] width 270 height 28
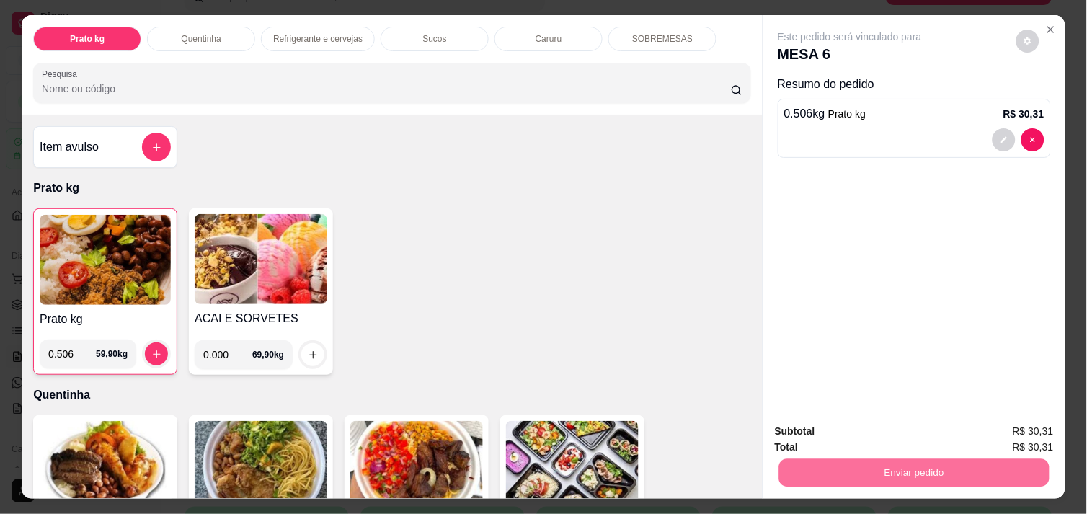
click at [875, 434] on button "Não registrar e enviar pedido" at bounding box center [867, 431] width 146 height 27
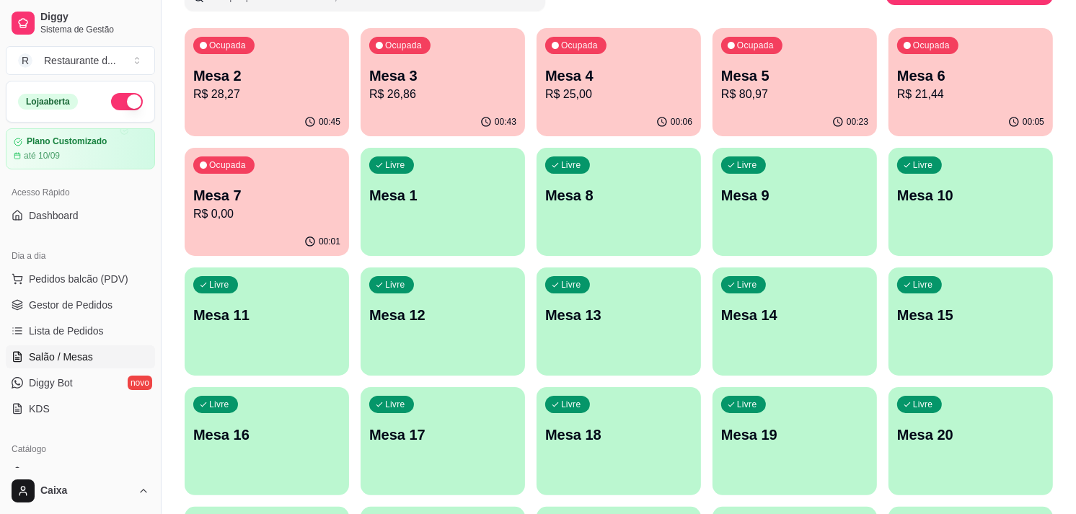
click at [804, 125] on div "00:23" at bounding box center [794, 122] width 164 height 28
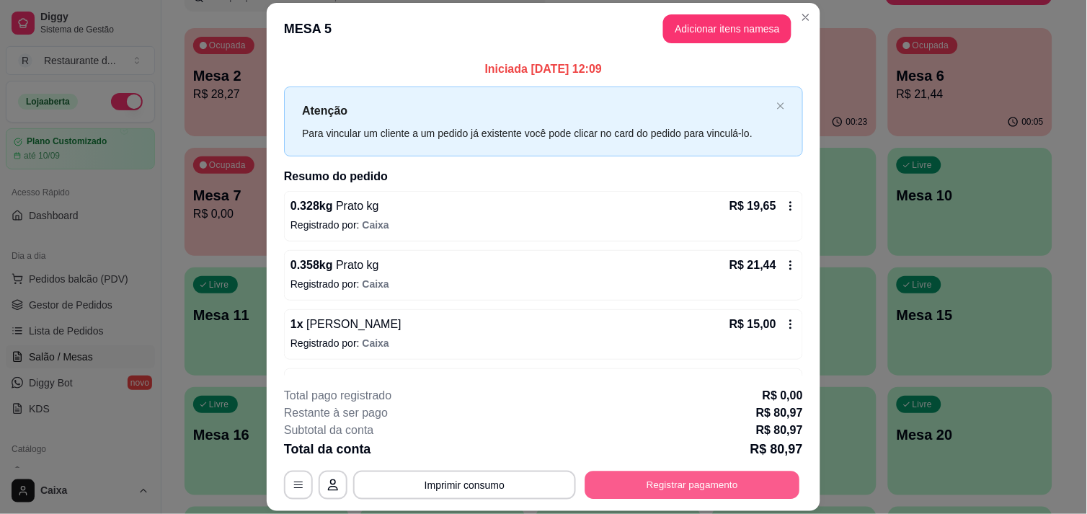
click at [697, 477] on button "Registrar pagamento" at bounding box center [692, 485] width 215 height 28
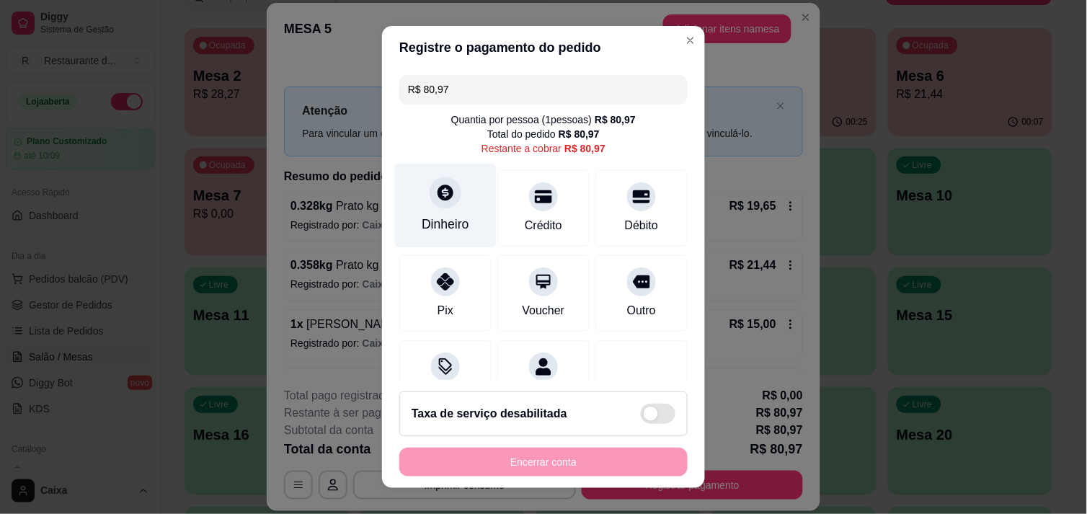
click at [442, 198] on icon at bounding box center [445, 192] width 19 height 19
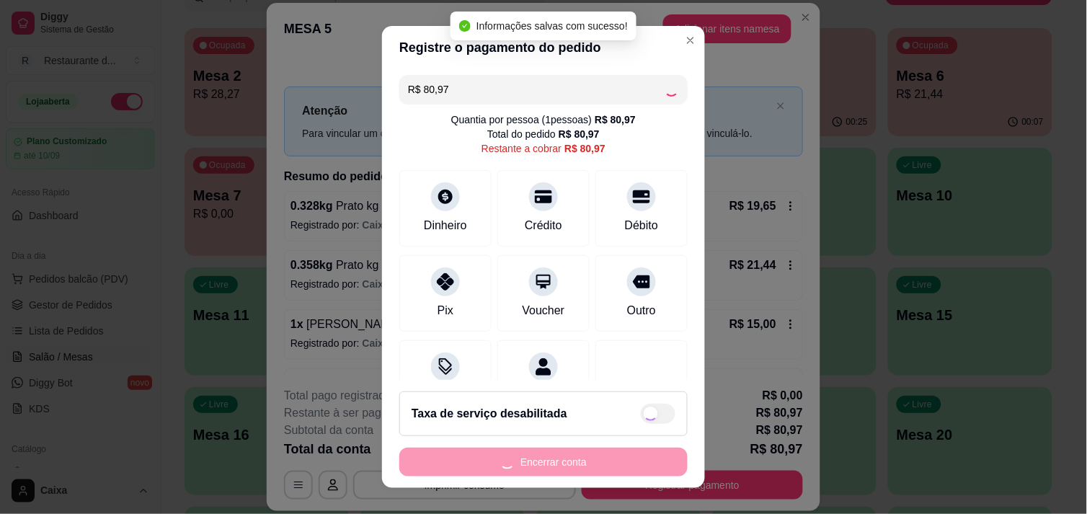
type input "R$ 0,00"
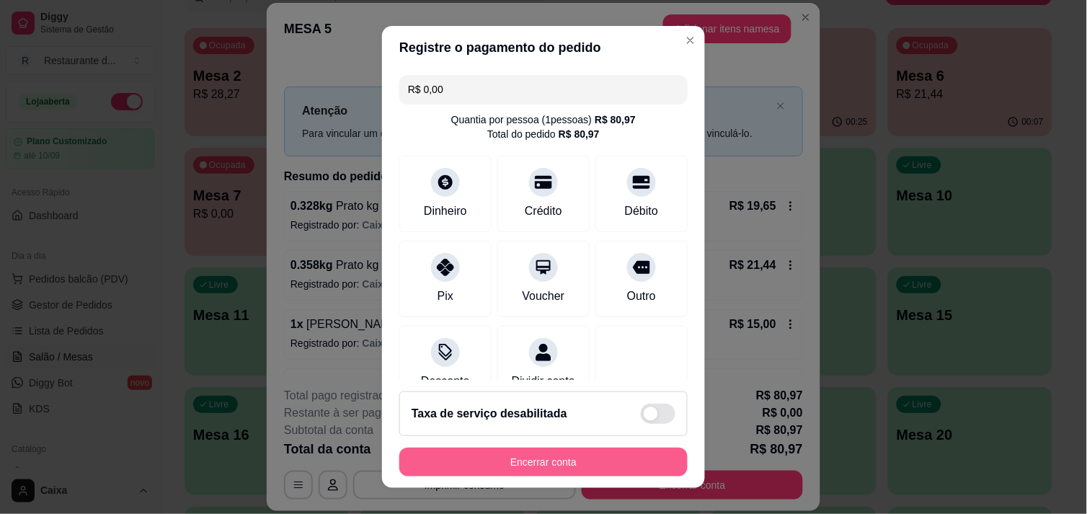
click at [595, 459] on button "Encerrar conta" at bounding box center [543, 462] width 288 height 29
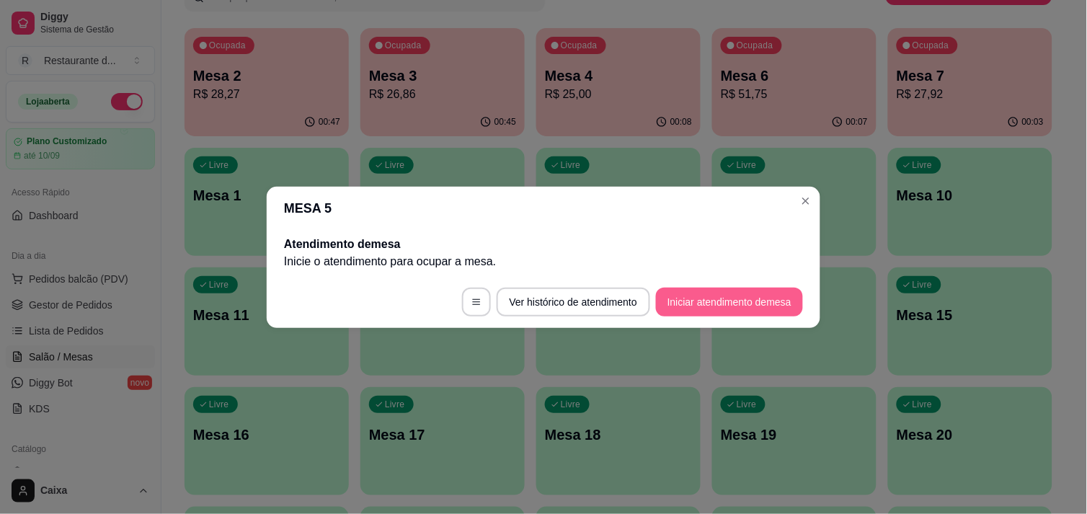
click at [709, 306] on div "MESA 5 Atendimento de mesa Inicie o atendimento para ocupar a mesa . Ver histór…" at bounding box center [543, 257] width 1087 height 514
click at [709, 306] on button "Iniciar atendimento de mesa" at bounding box center [729, 302] width 143 height 28
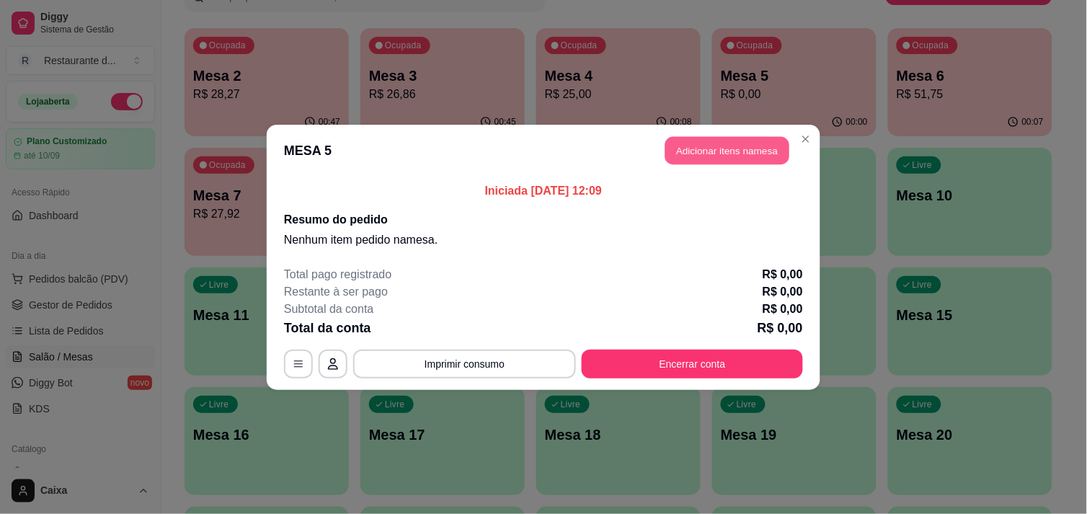
click at [716, 146] on button "Adicionar itens na mesa" at bounding box center [727, 150] width 124 height 28
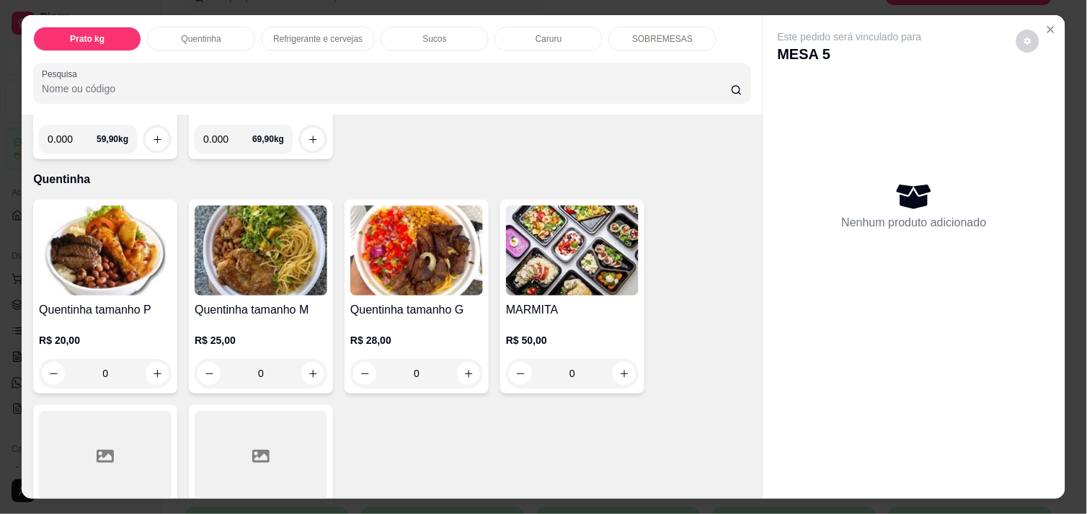
scroll to position [224, 0]
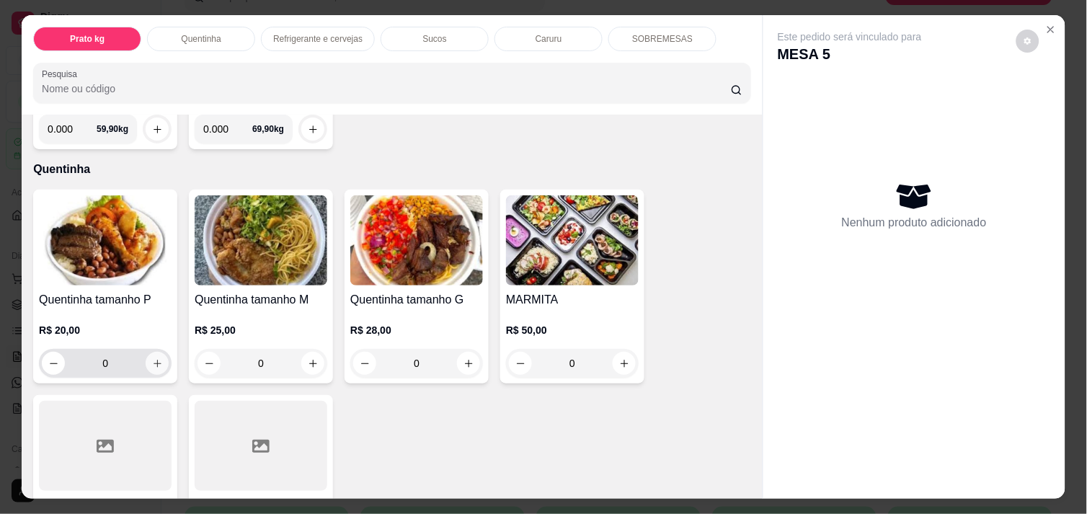
click at [152, 358] on icon "increase-product-quantity" at bounding box center [157, 363] width 11 height 11
type input "1"
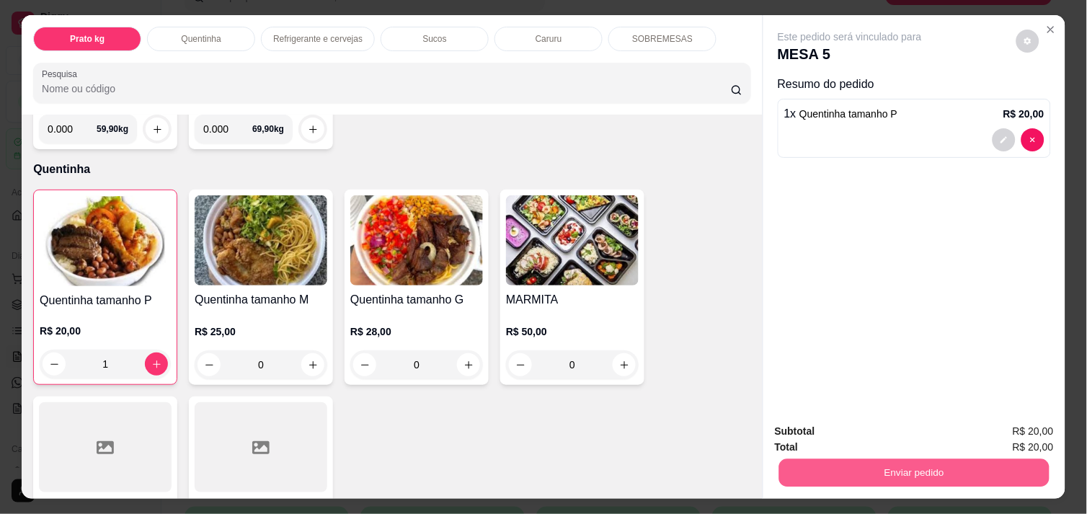
click at [884, 460] on button "Enviar pedido" at bounding box center [914, 472] width 270 height 28
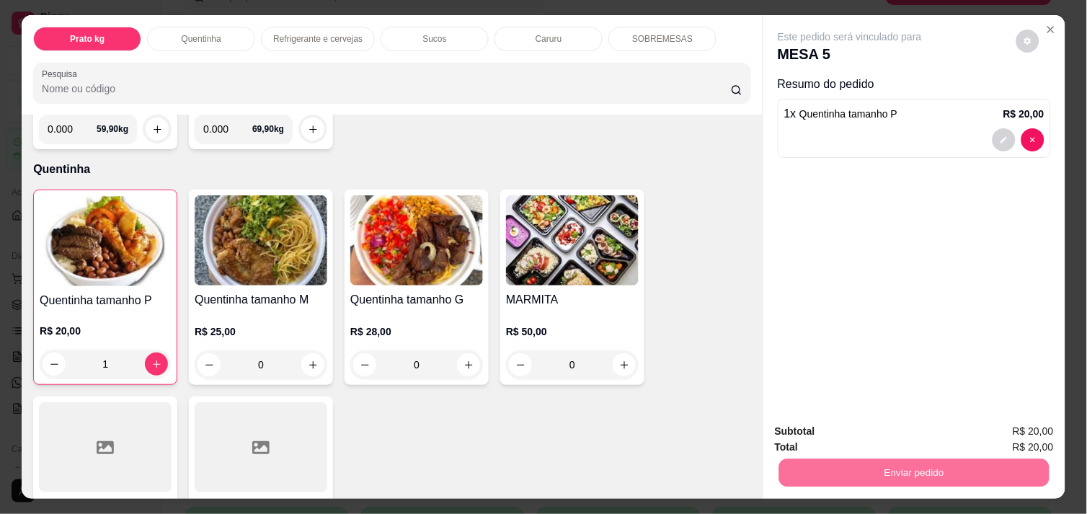
click at [858, 433] on button "Não registrar e enviar pedido" at bounding box center [867, 431] width 150 height 27
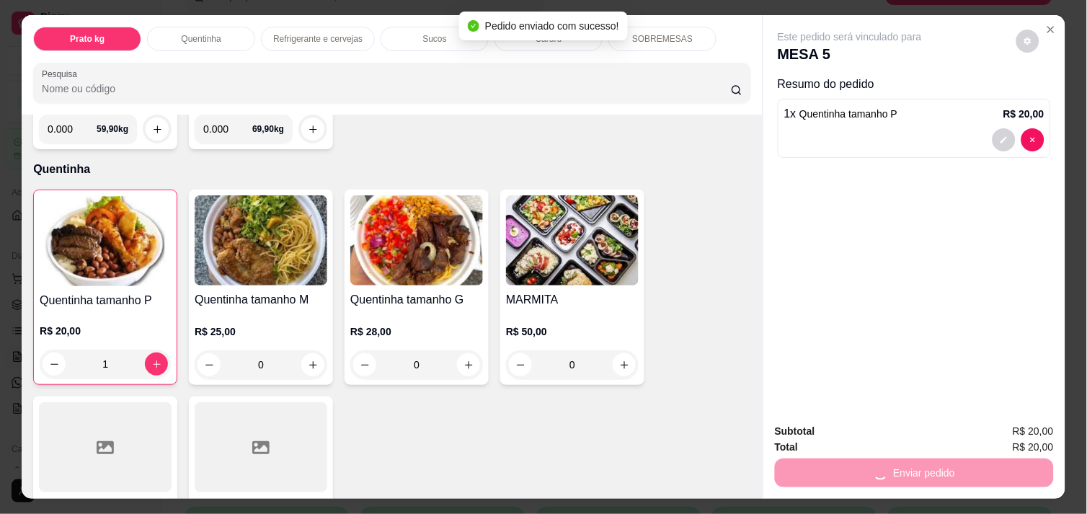
click at [858, 439] on div "Total R$ 20,00" at bounding box center [914, 447] width 279 height 16
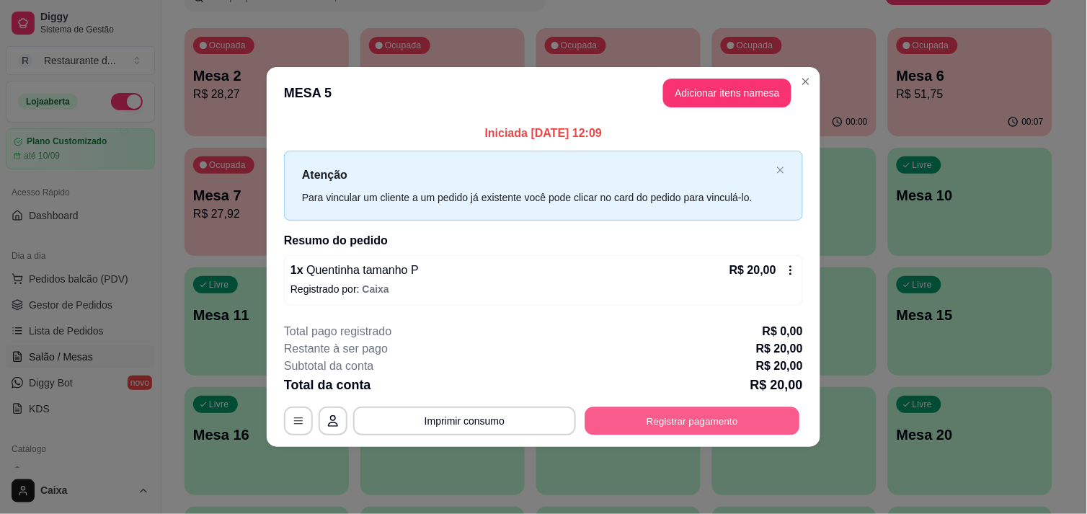
click at [672, 420] on button "Registrar pagamento" at bounding box center [692, 421] width 215 height 28
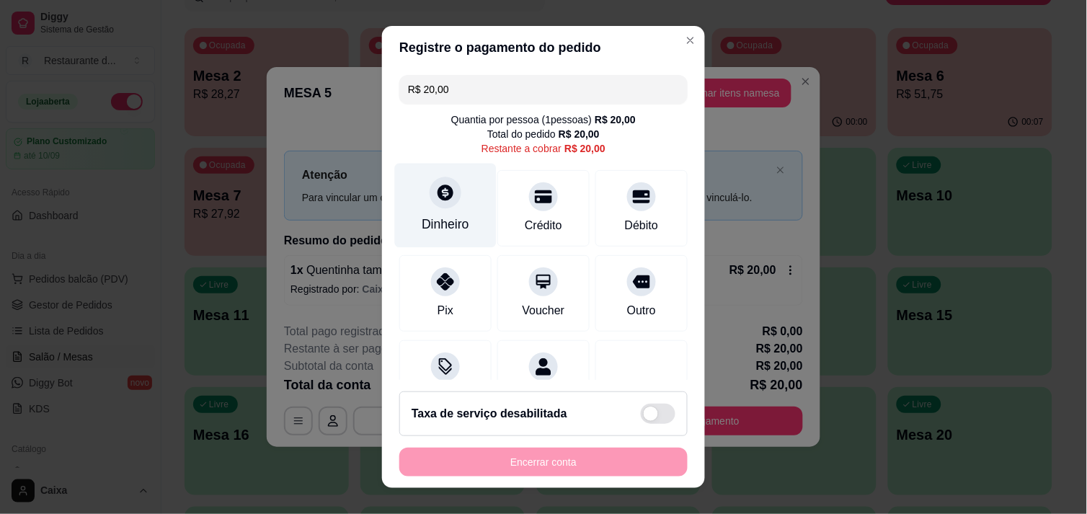
click at [443, 200] on icon at bounding box center [445, 192] width 19 height 19
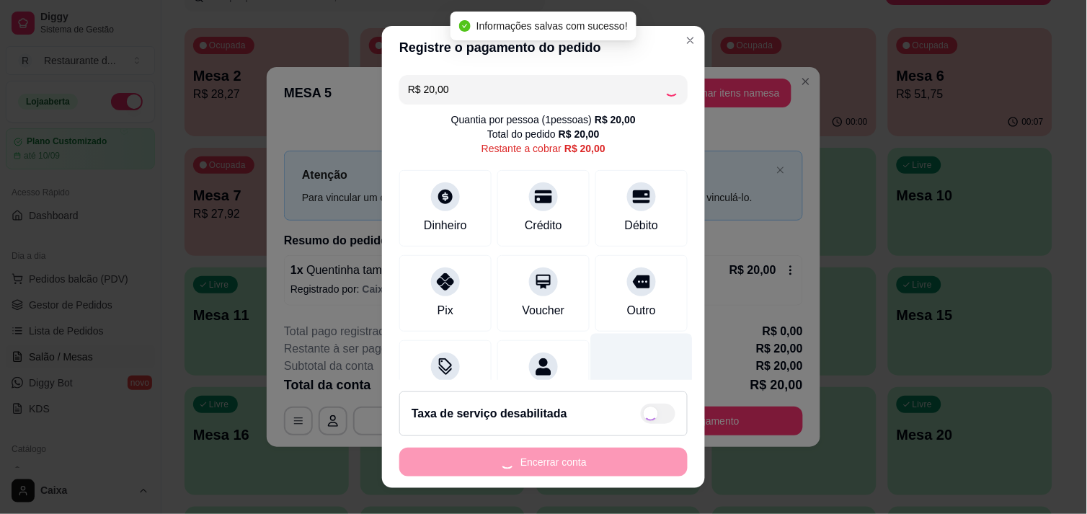
type input "R$ 0,00"
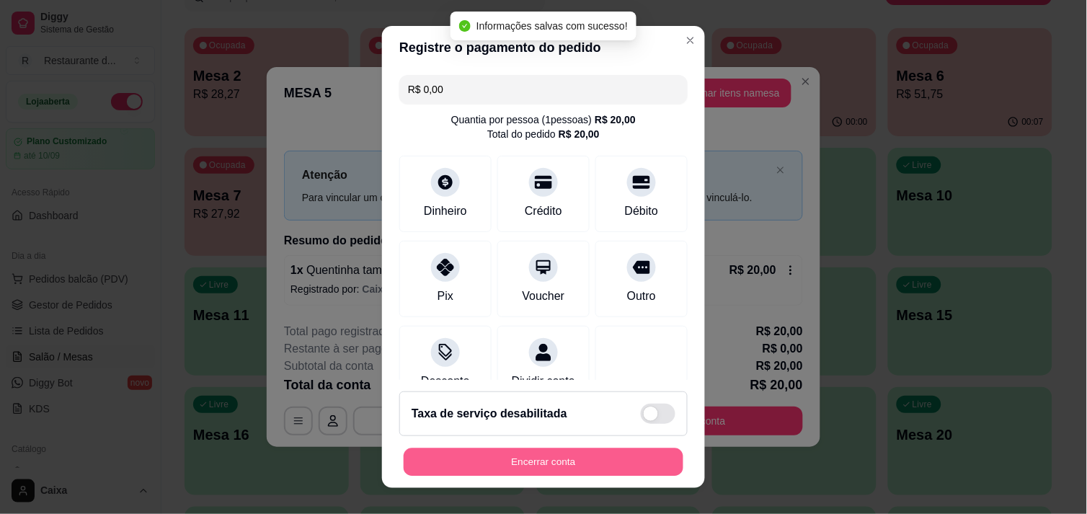
click at [553, 454] on button "Encerrar conta" at bounding box center [544, 462] width 280 height 28
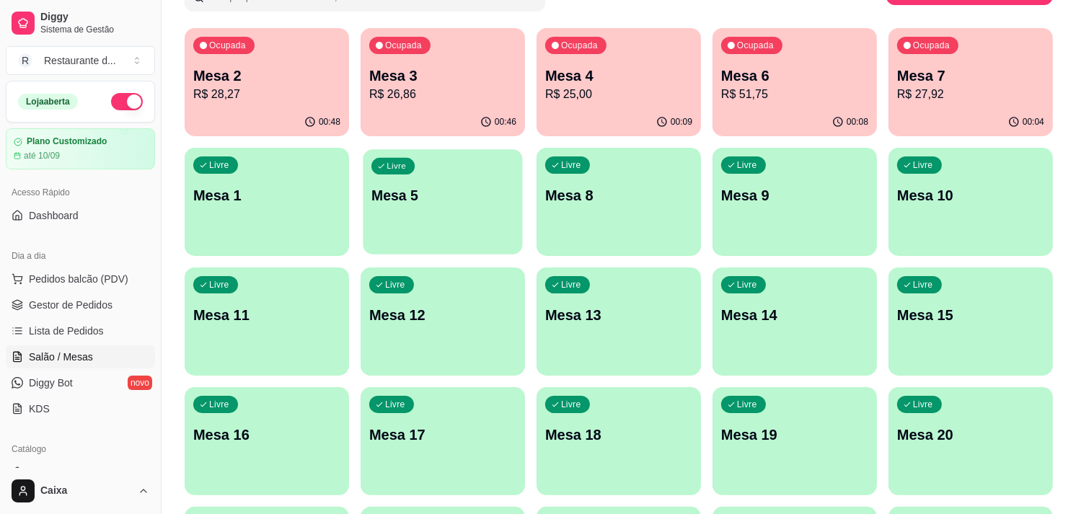
click at [464, 191] on p "Mesa 5" at bounding box center [442, 195] width 143 height 19
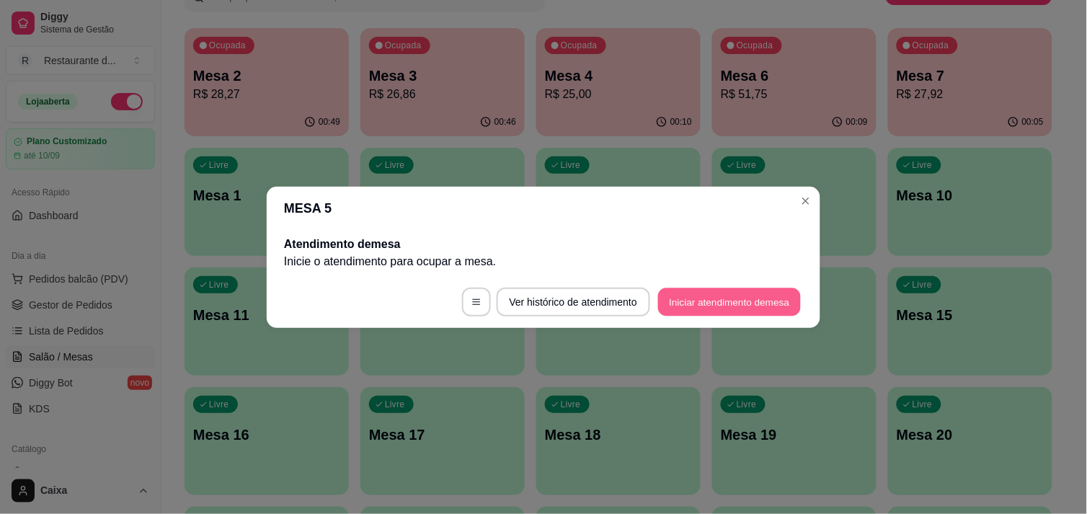
click at [689, 303] on button "Iniciar atendimento de mesa" at bounding box center [729, 302] width 143 height 28
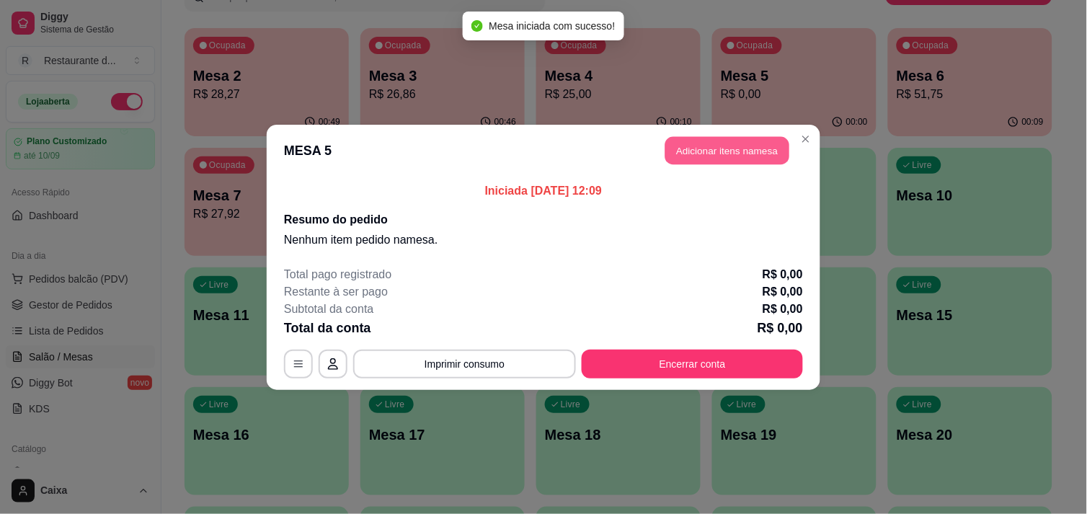
click at [740, 145] on button "Adicionar itens na mesa" at bounding box center [727, 150] width 124 height 28
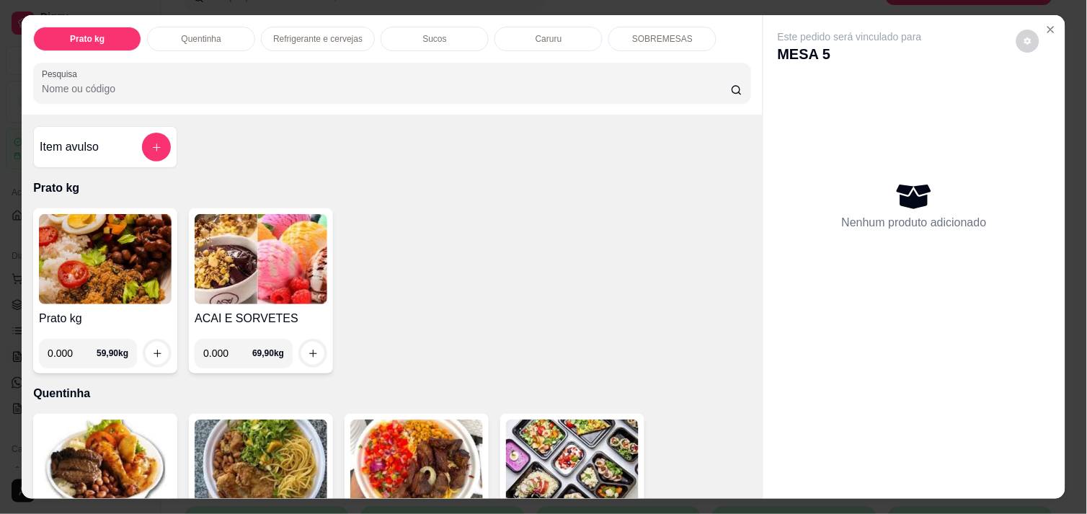
click at [70, 346] on input "0.000" at bounding box center [72, 353] width 49 height 29
type input "0.266"
click at [152, 348] on icon "increase-product-quantity" at bounding box center [157, 353] width 11 height 11
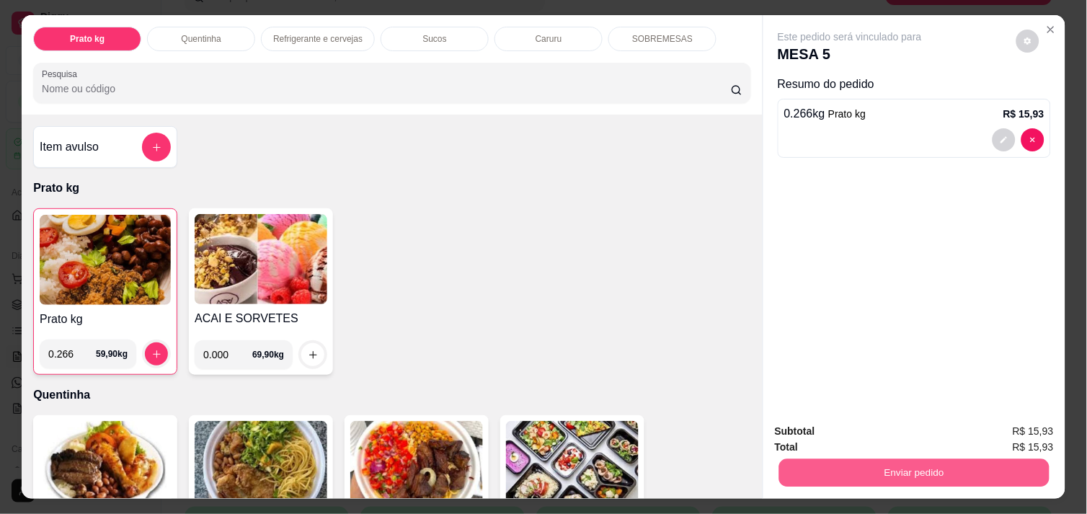
click at [883, 469] on button "Enviar pedido" at bounding box center [914, 472] width 270 height 28
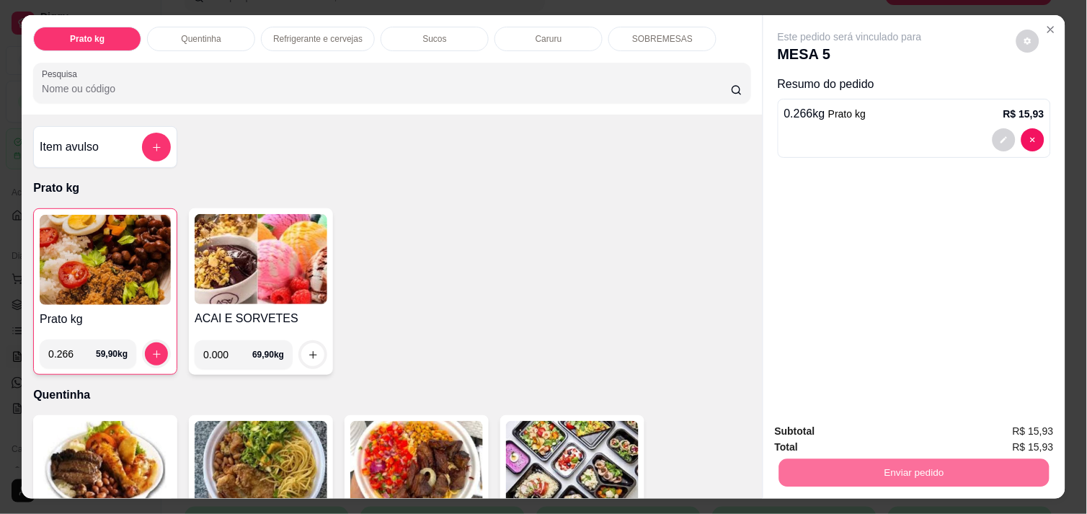
click at [861, 433] on button "Não registrar e enviar pedido" at bounding box center [867, 431] width 150 height 27
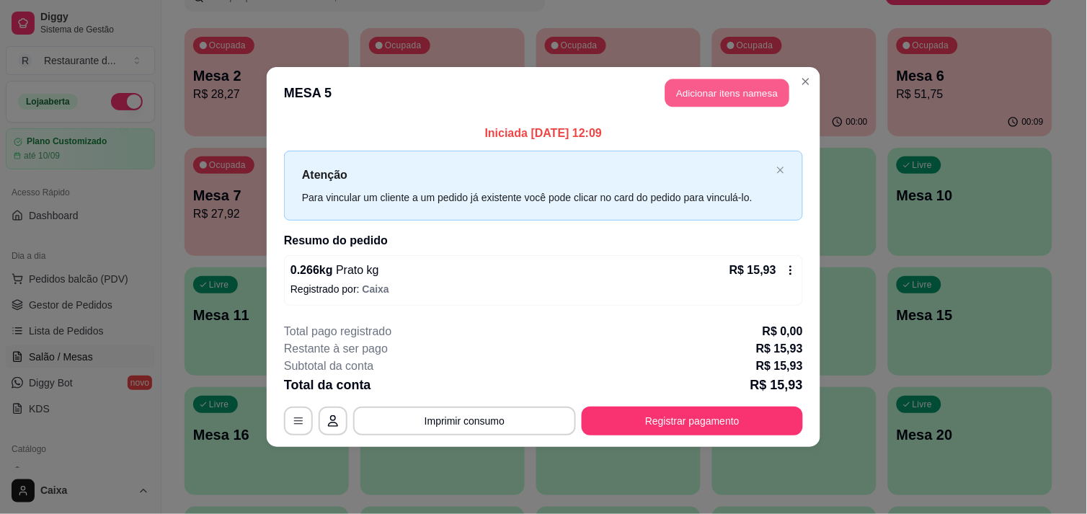
click at [724, 87] on button "Adicionar itens na mesa" at bounding box center [727, 93] width 124 height 28
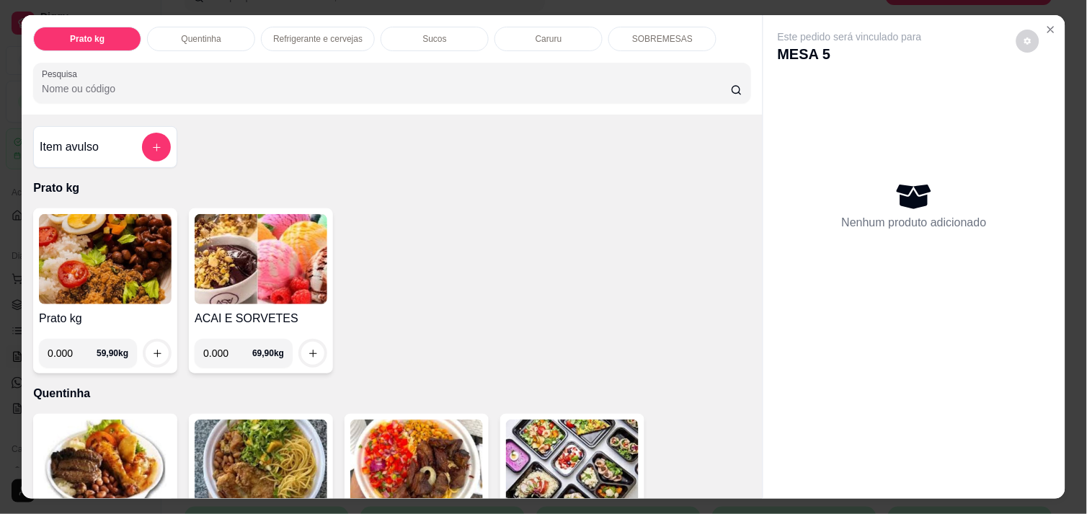
click at [72, 344] on input "0.000" at bounding box center [72, 353] width 49 height 29
type input "0.476"
click at [152, 348] on icon "increase-product-quantity" at bounding box center [157, 353] width 11 height 11
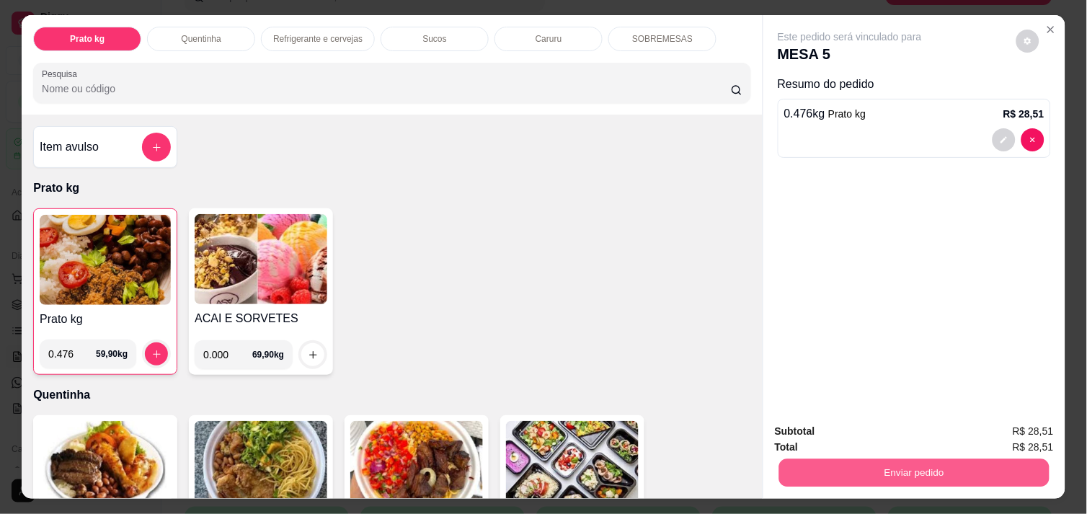
click at [938, 459] on button "Enviar pedido" at bounding box center [914, 472] width 270 height 28
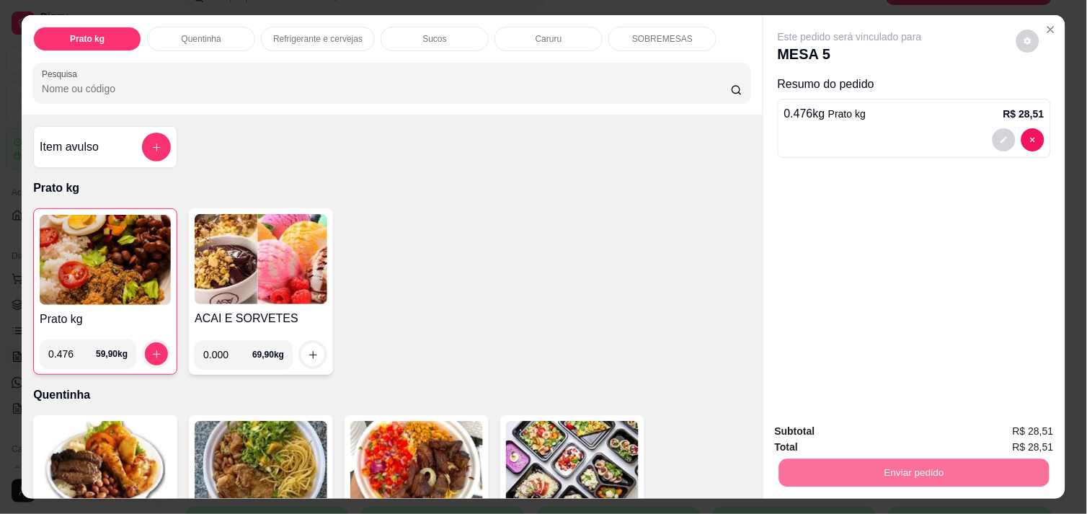
click at [911, 431] on button "Não registrar e enviar pedido" at bounding box center [867, 431] width 146 height 27
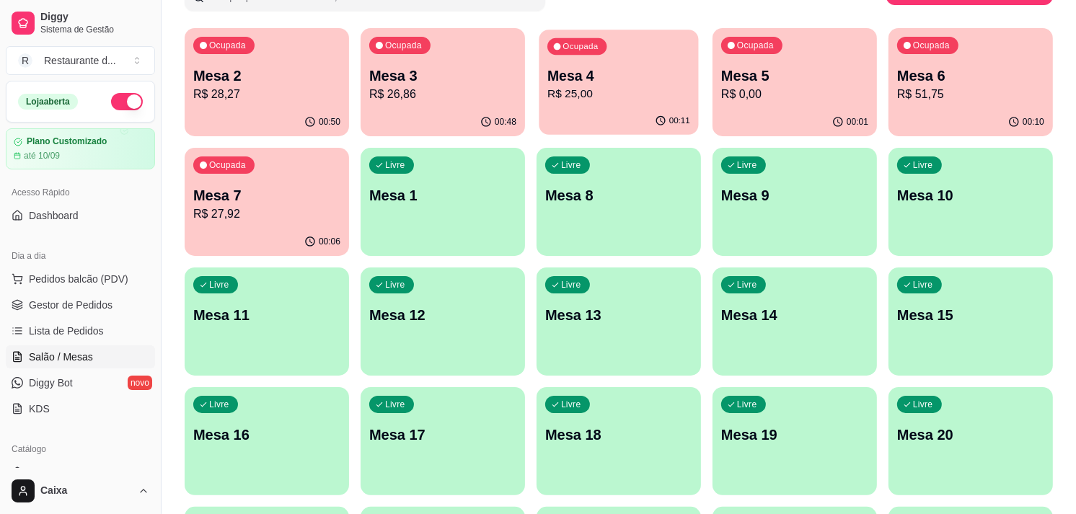
click at [652, 105] on div "Ocupada Mesa 4 R$ 25,00" at bounding box center [617, 69] width 159 height 78
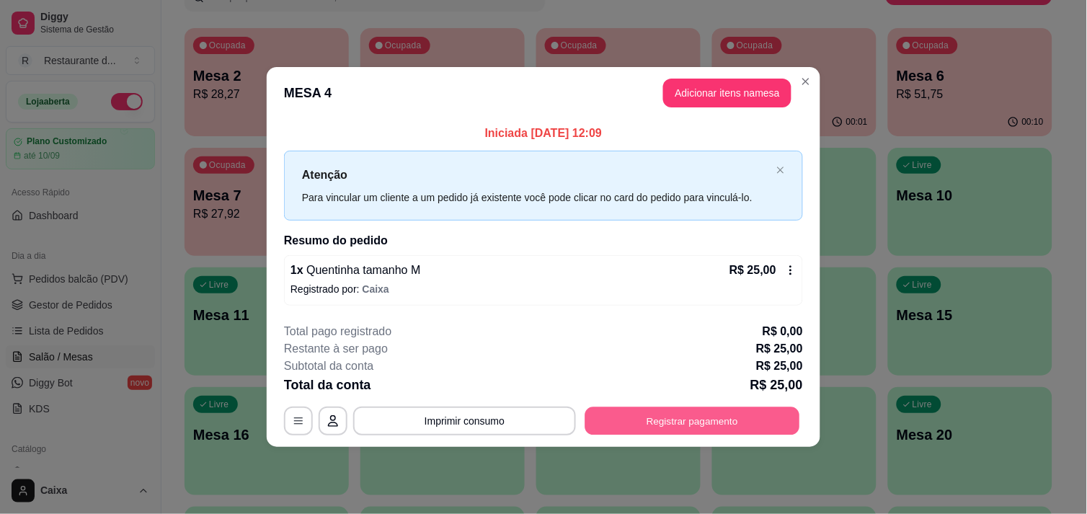
click at [696, 413] on button "Registrar pagamento" at bounding box center [692, 421] width 215 height 28
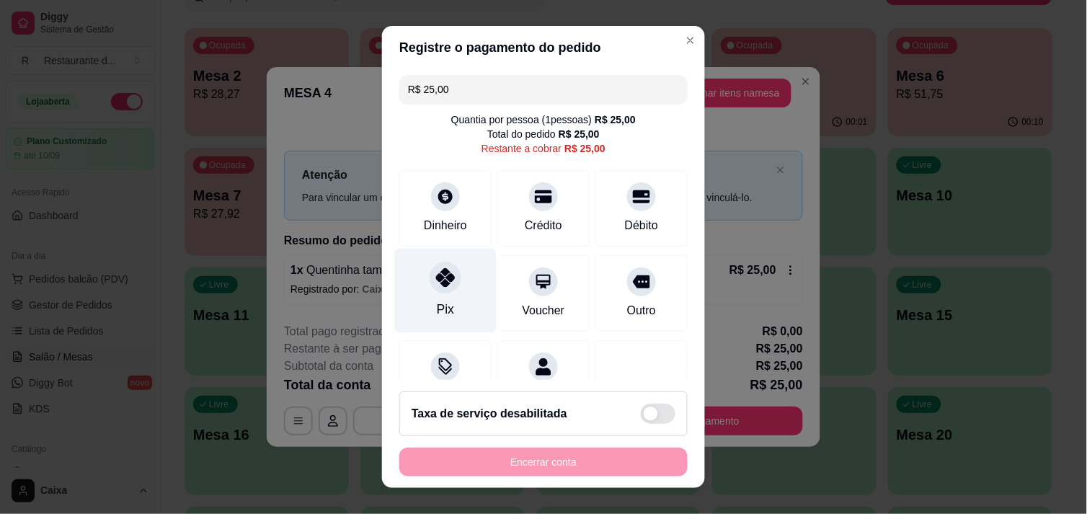
click at [441, 269] on icon at bounding box center [445, 277] width 19 height 19
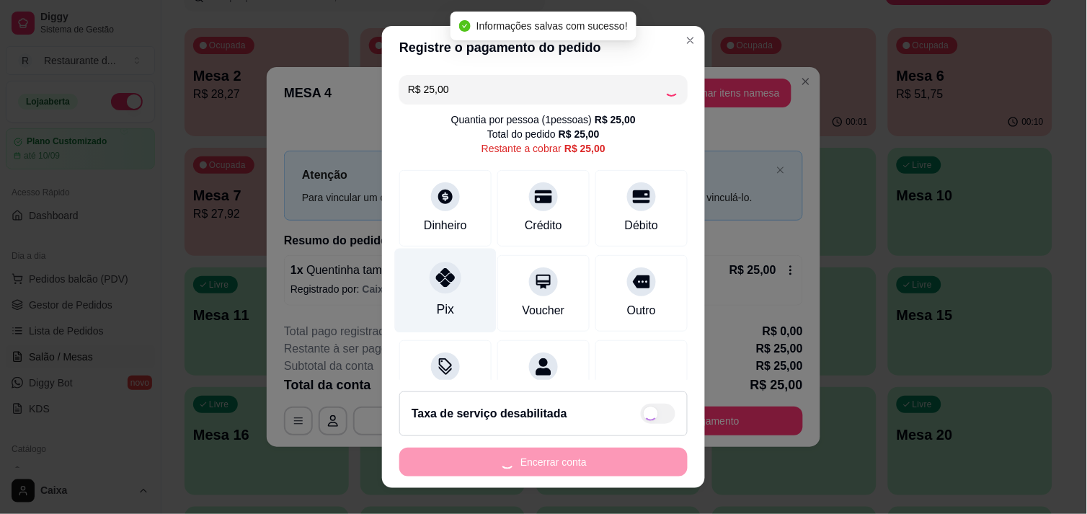
type input "R$ 0,00"
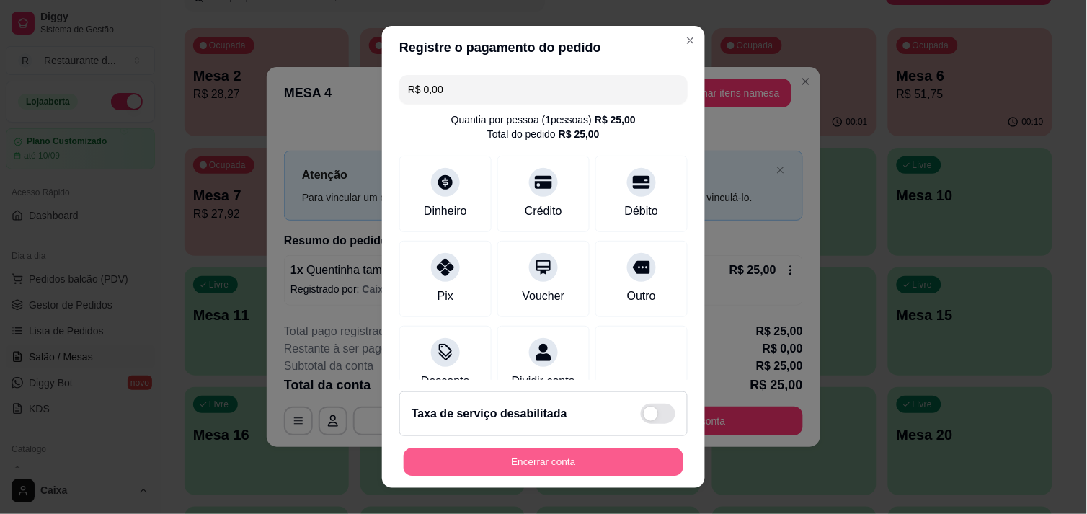
click at [510, 454] on button "Encerrar conta" at bounding box center [544, 462] width 280 height 28
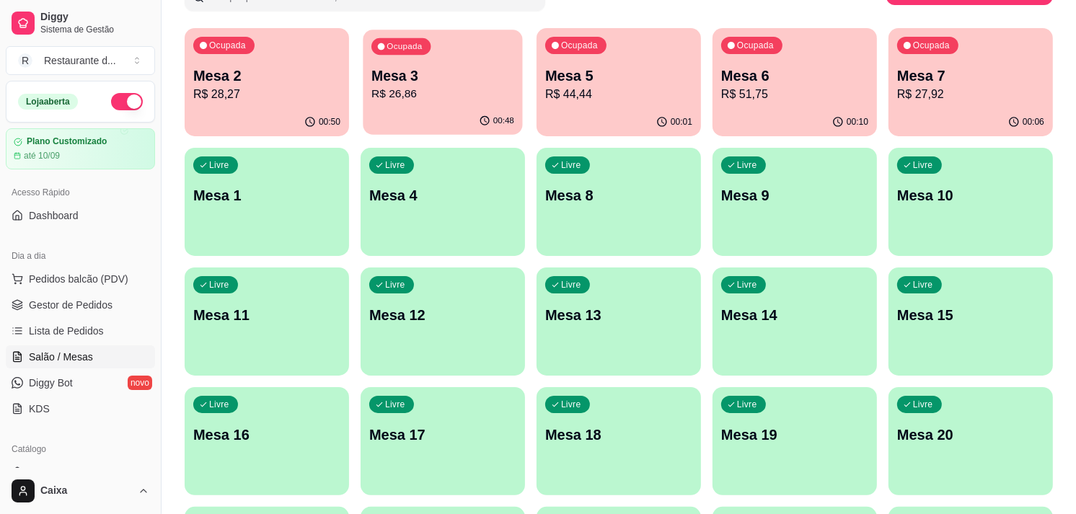
click at [426, 109] on div "00:48" at bounding box center [442, 120] width 159 height 27
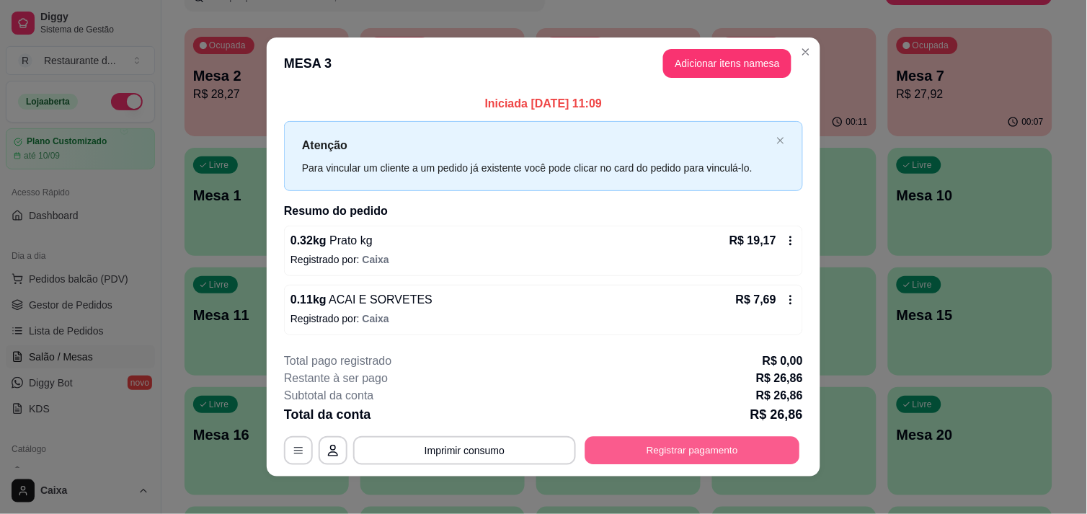
click at [697, 440] on button "Registrar pagamento" at bounding box center [692, 451] width 215 height 28
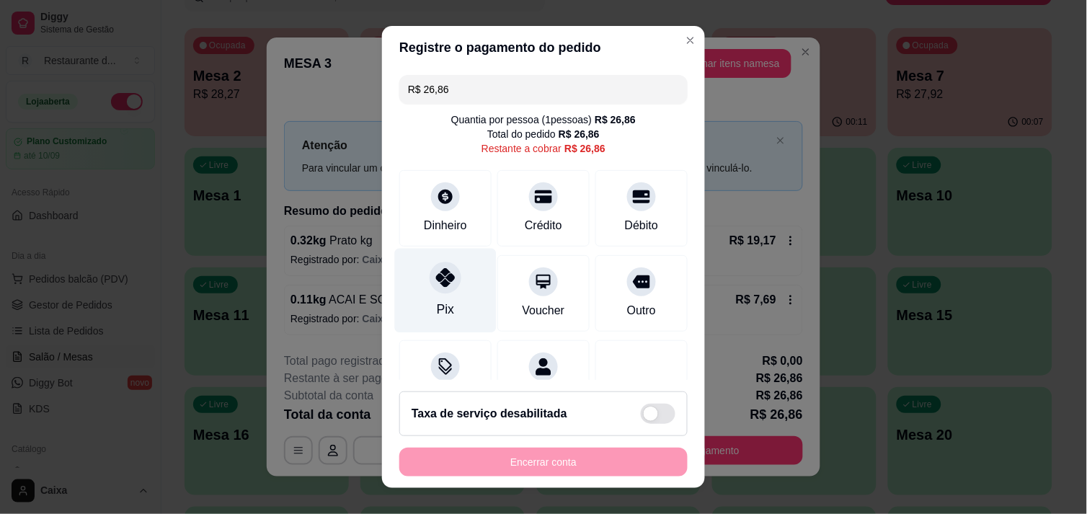
click at [436, 281] on icon at bounding box center [445, 277] width 19 height 19
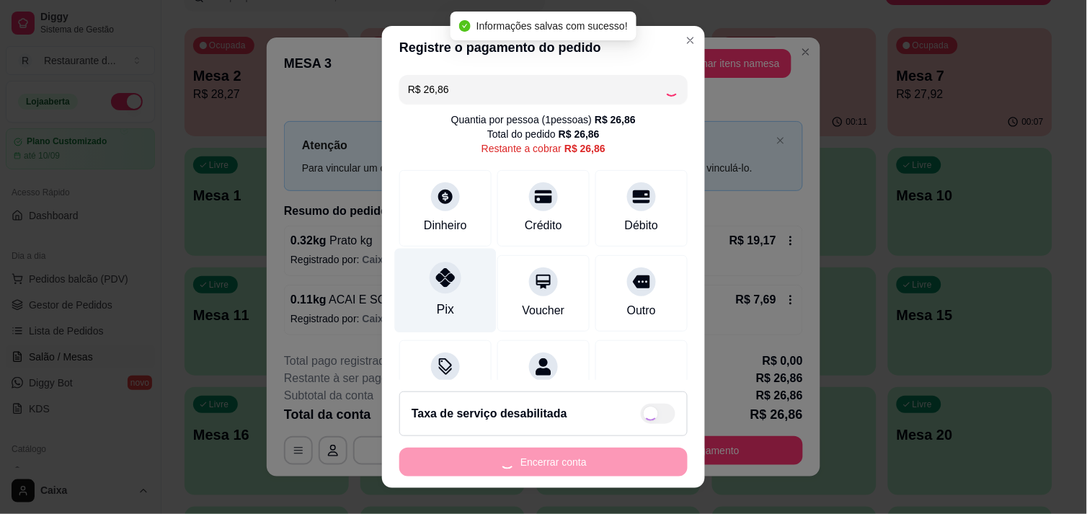
type input "R$ 0,00"
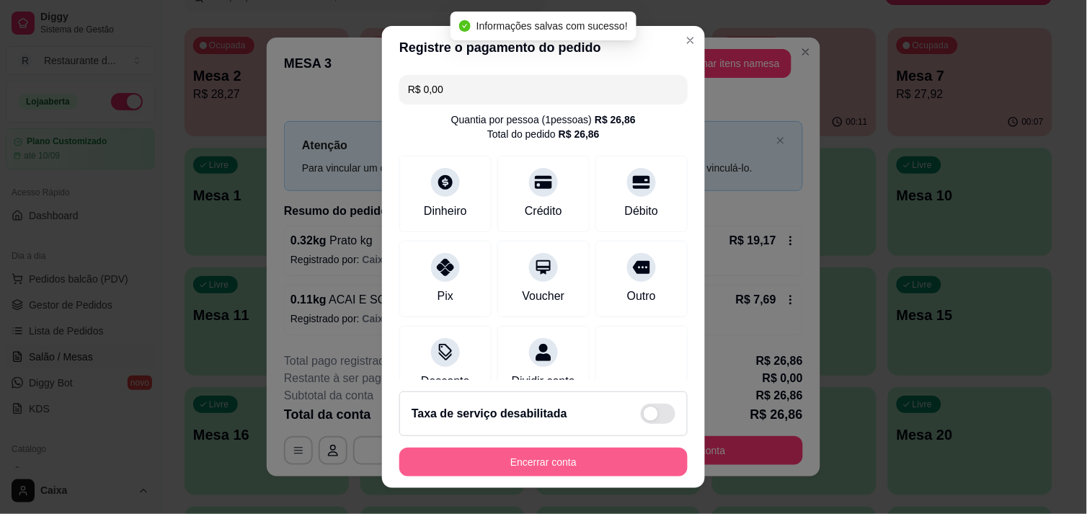
click at [551, 462] on button "Encerrar conta" at bounding box center [543, 462] width 288 height 29
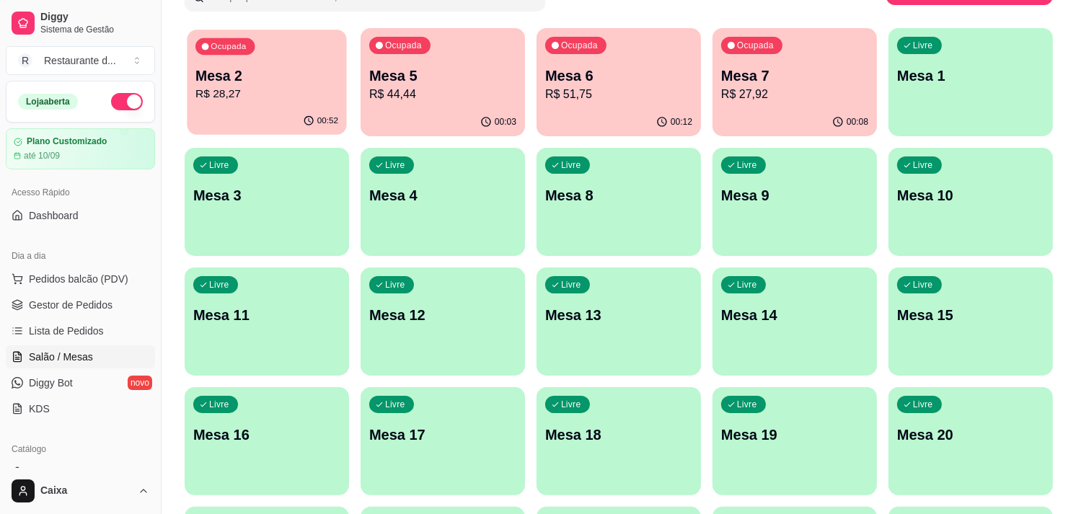
click at [231, 112] on div "00:52" at bounding box center [266, 120] width 159 height 27
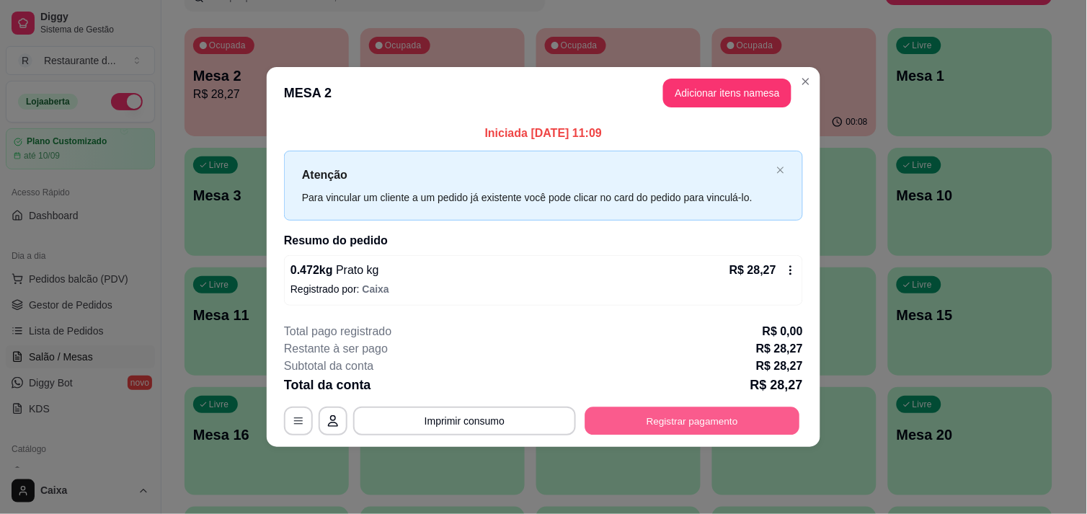
click at [665, 421] on button "Registrar pagamento" at bounding box center [692, 421] width 215 height 28
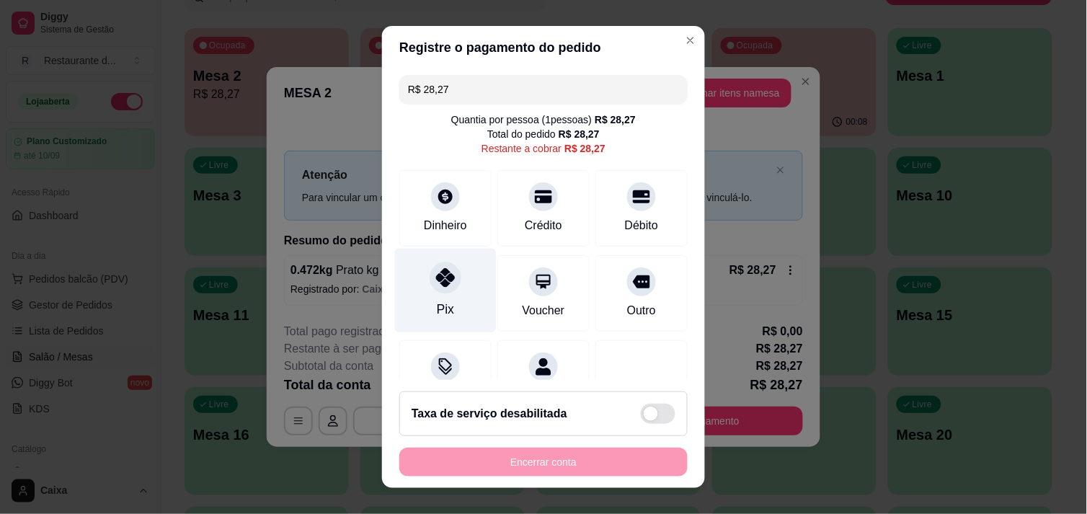
click at [431, 287] on div at bounding box center [446, 278] width 32 height 32
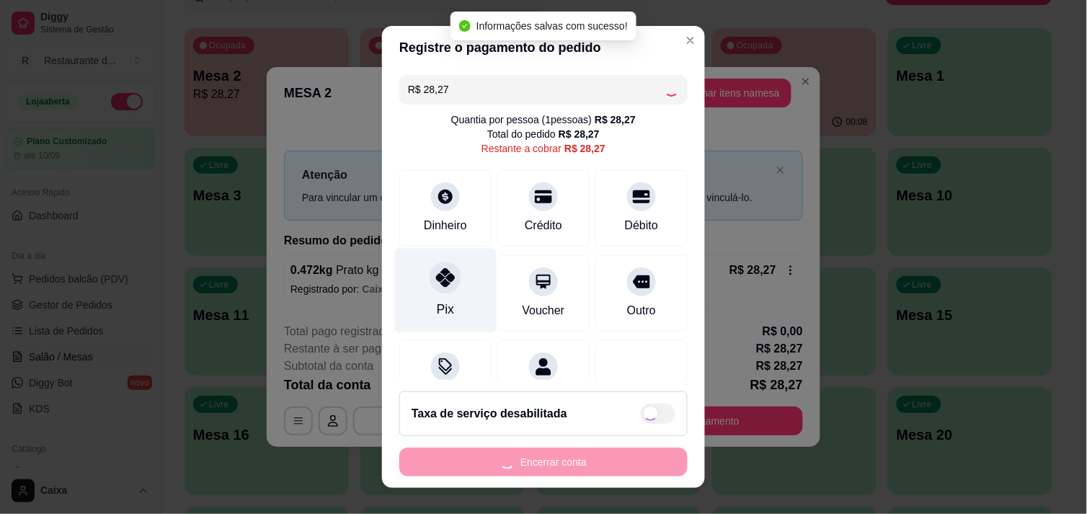
type input "R$ 0,00"
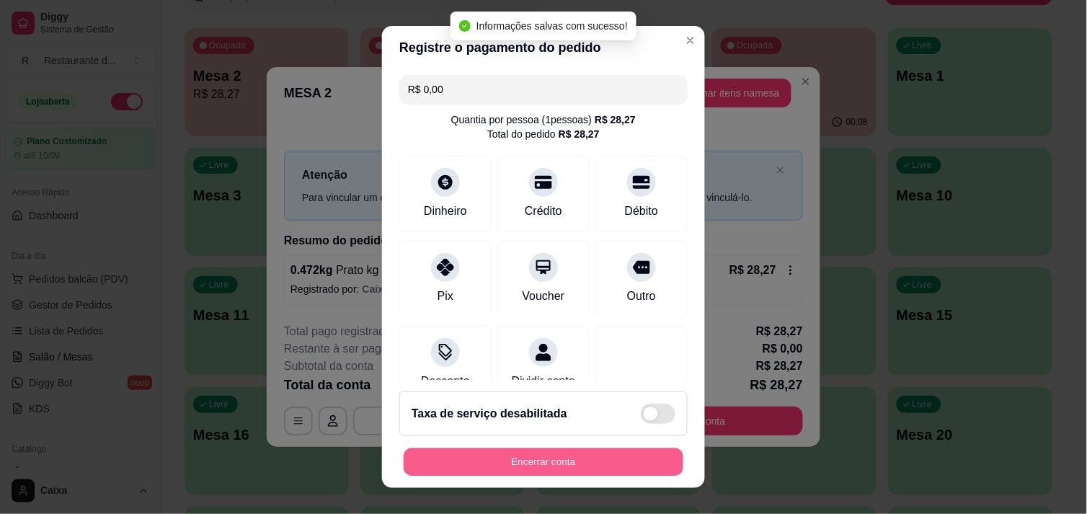
click at [587, 451] on button "Encerrar conta" at bounding box center [544, 462] width 280 height 28
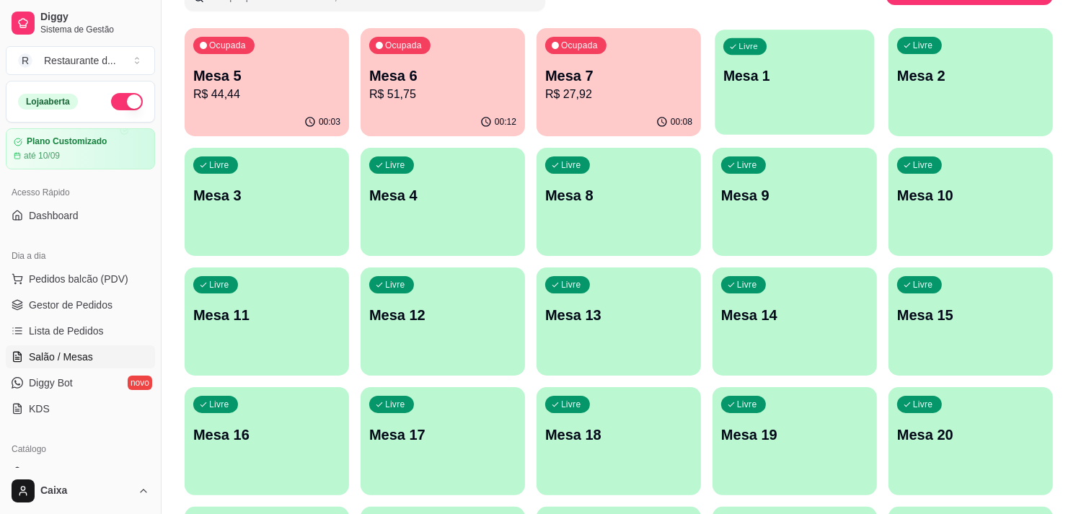
click at [789, 68] on p "Mesa 1" at bounding box center [794, 75] width 143 height 19
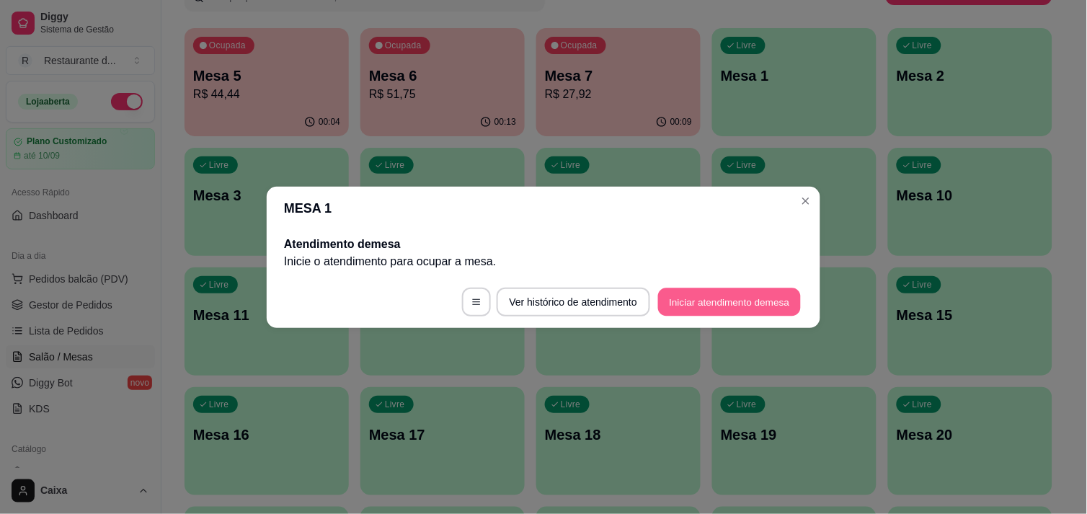
click at [741, 298] on button "Iniciar atendimento de mesa" at bounding box center [729, 302] width 143 height 28
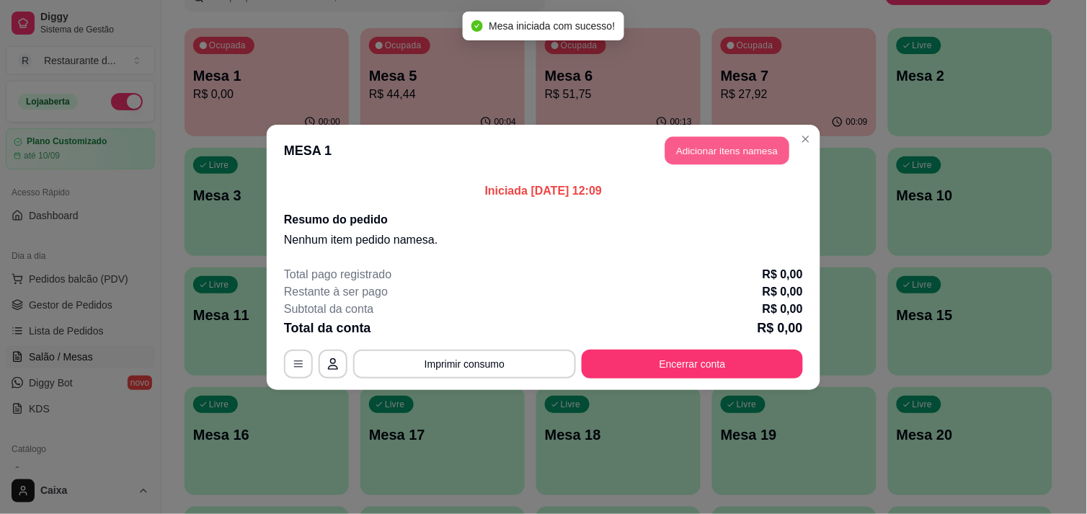
click at [728, 147] on button "Adicionar itens na mesa" at bounding box center [727, 150] width 124 height 28
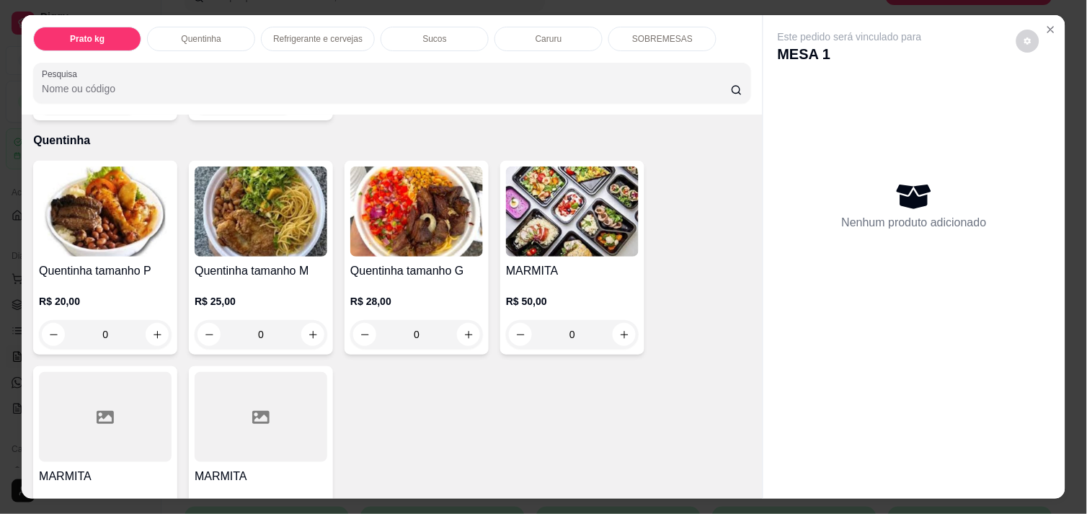
scroll to position [256, 0]
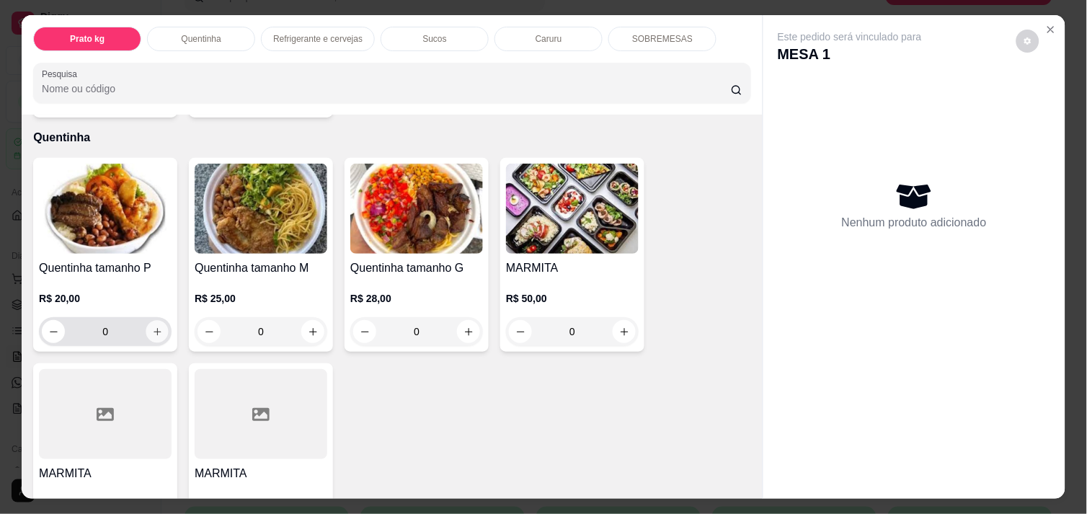
click at [153, 327] on icon "increase-product-quantity" at bounding box center [157, 332] width 11 height 11
type input "1"
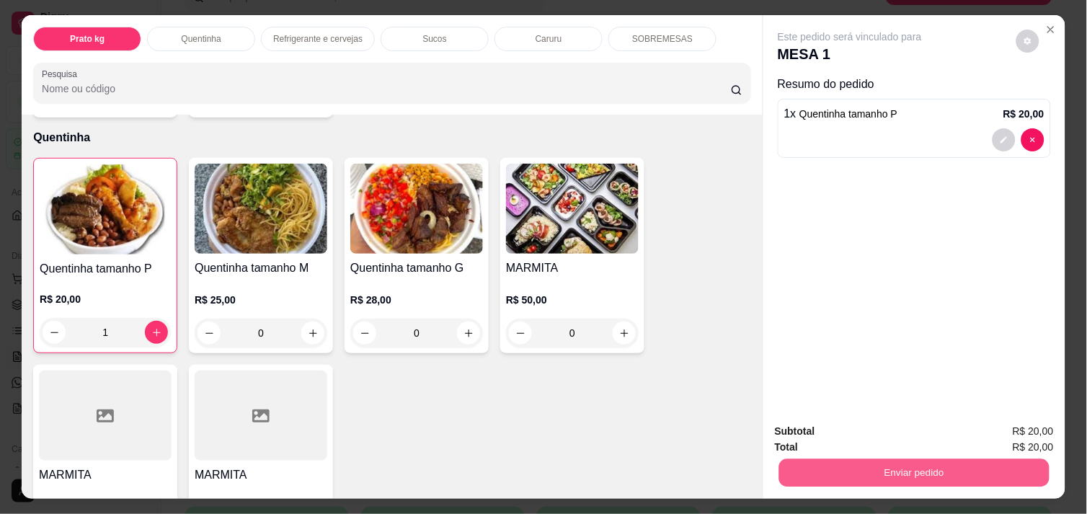
click at [859, 458] on button "Enviar pedido" at bounding box center [914, 472] width 270 height 28
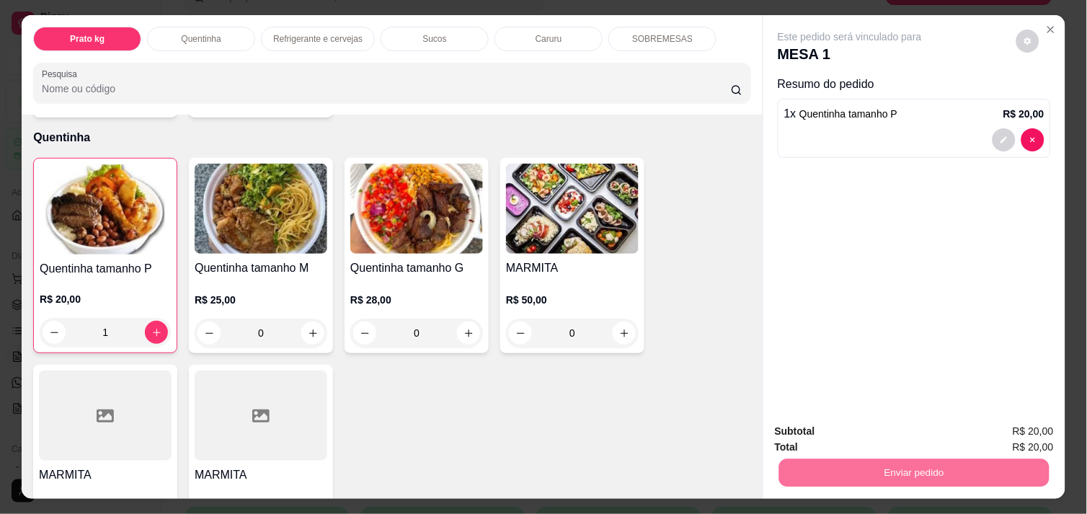
click at [838, 425] on button "Não registrar e enviar pedido" at bounding box center [867, 431] width 146 height 27
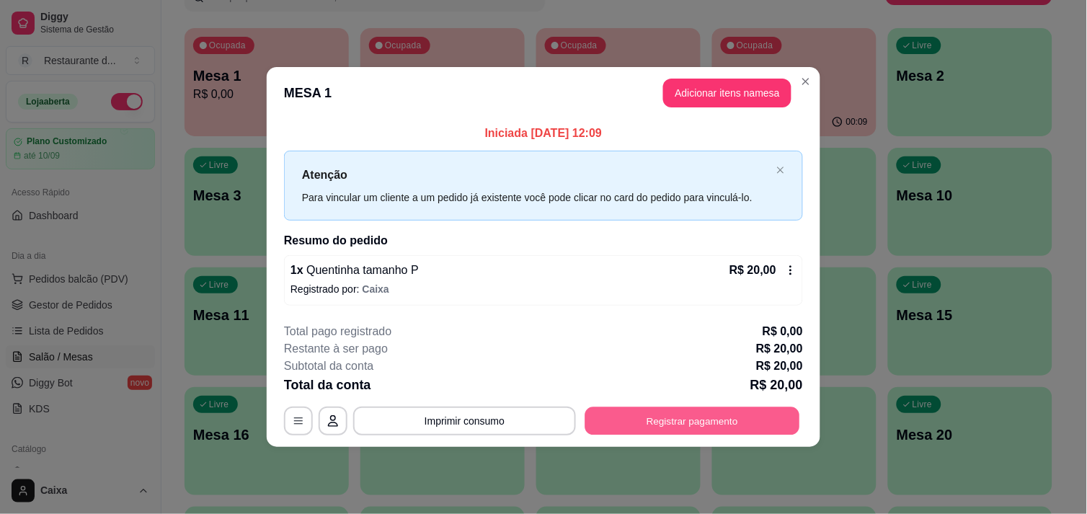
click at [743, 412] on button "Registrar pagamento" at bounding box center [692, 421] width 215 height 28
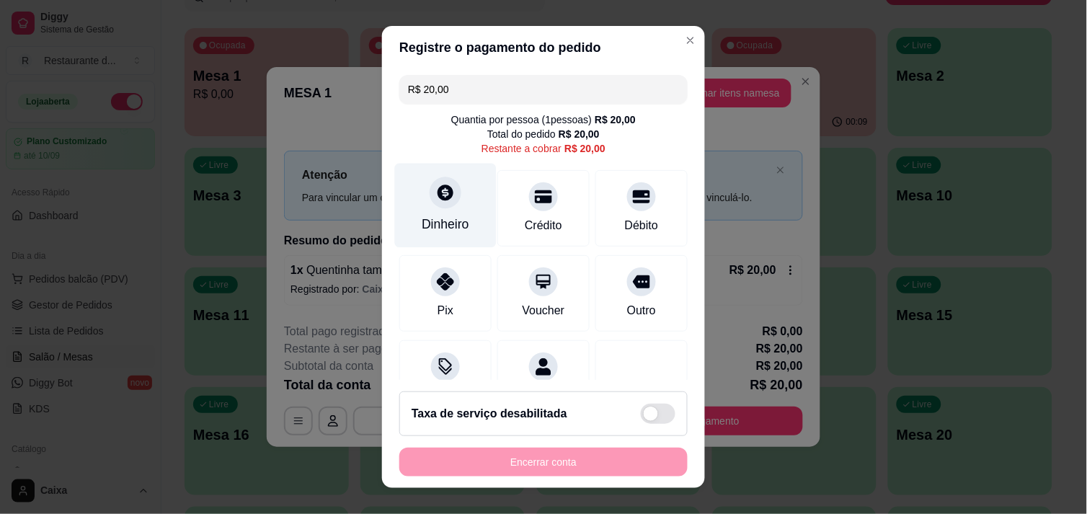
click at [449, 204] on div "Dinheiro" at bounding box center [446, 205] width 102 height 84
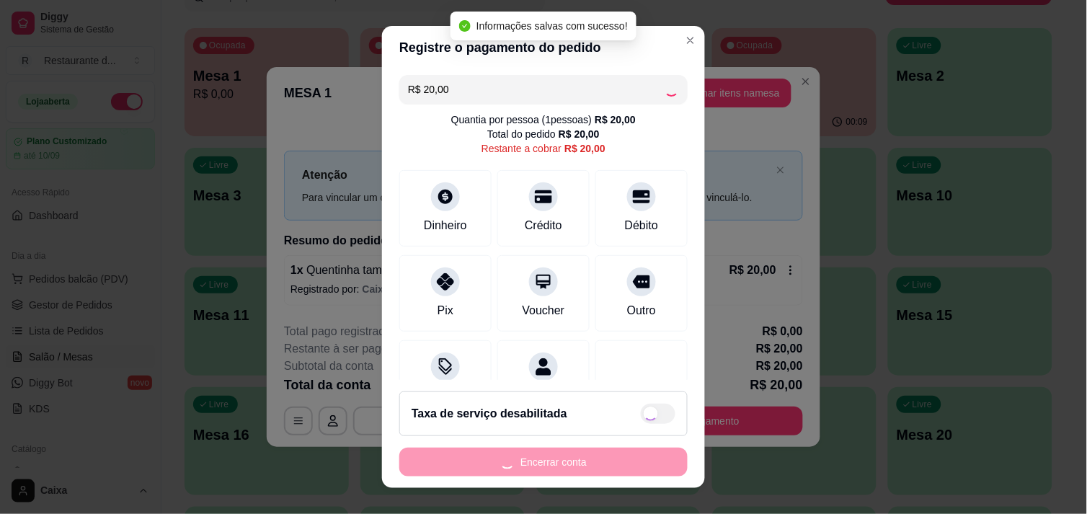
type input "R$ 0,00"
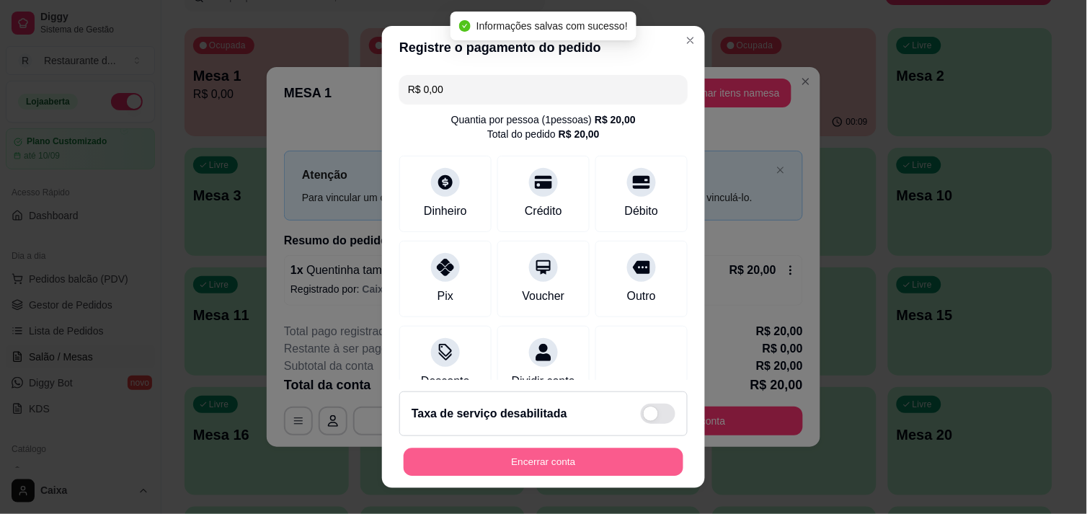
click at [533, 464] on button "Encerrar conta" at bounding box center [544, 462] width 280 height 28
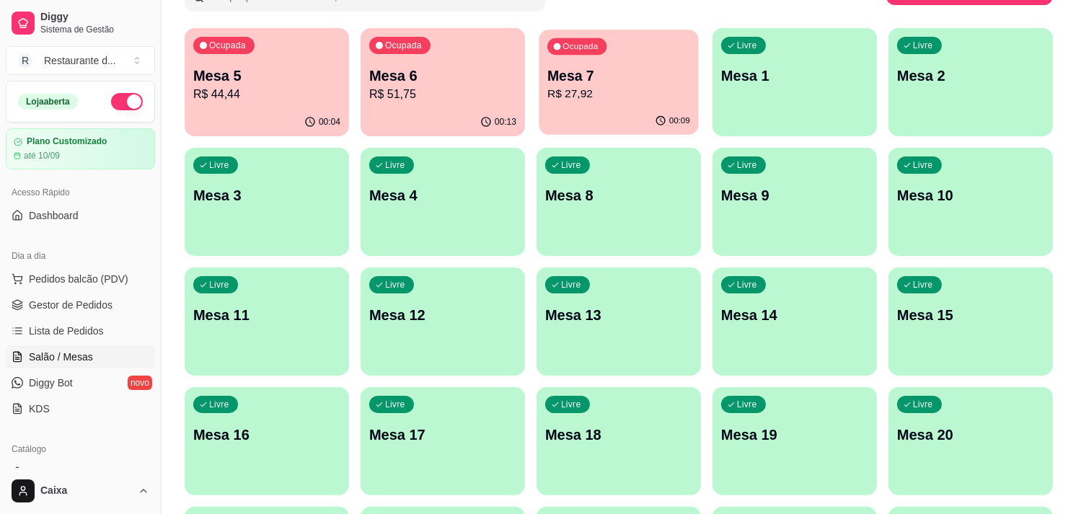
click at [632, 109] on div "00:09" at bounding box center [617, 120] width 159 height 27
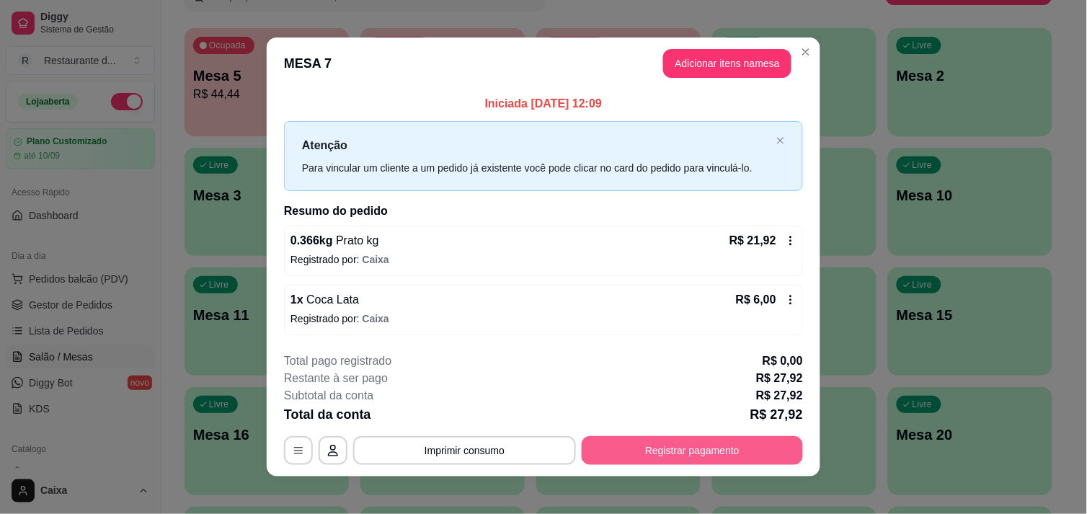
click at [662, 443] on button "Registrar pagamento" at bounding box center [692, 450] width 221 height 29
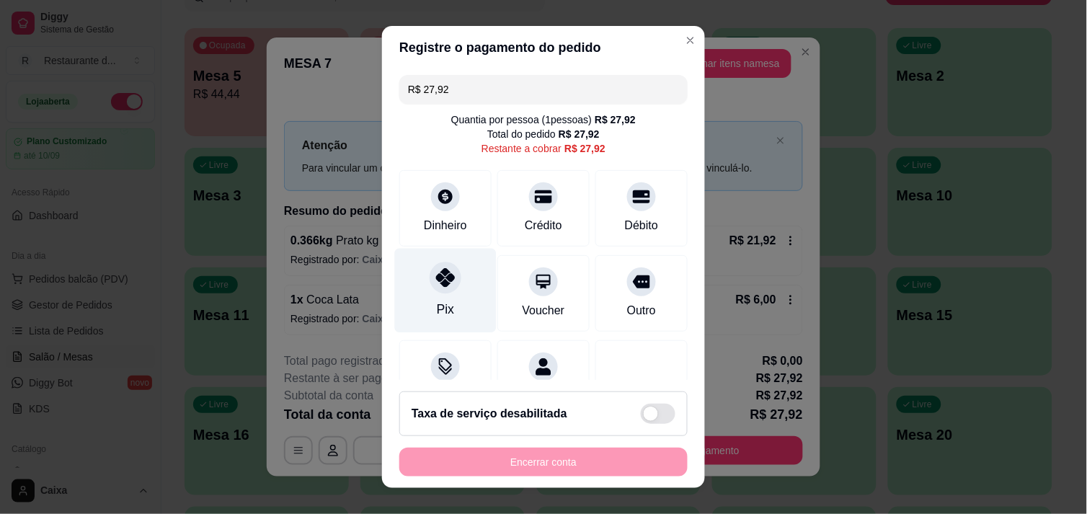
click at [437, 284] on icon at bounding box center [445, 277] width 19 height 19
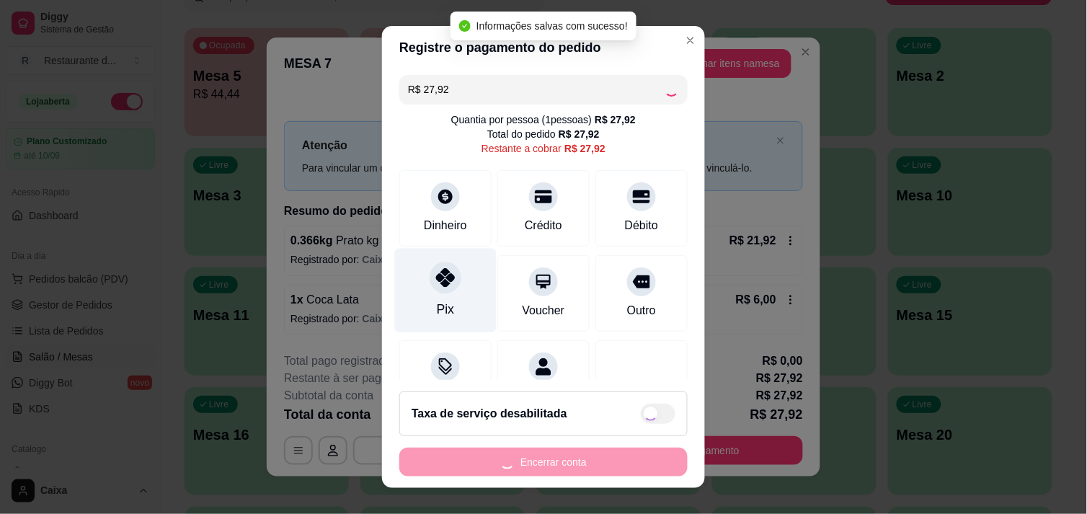
type input "R$ 0,00"
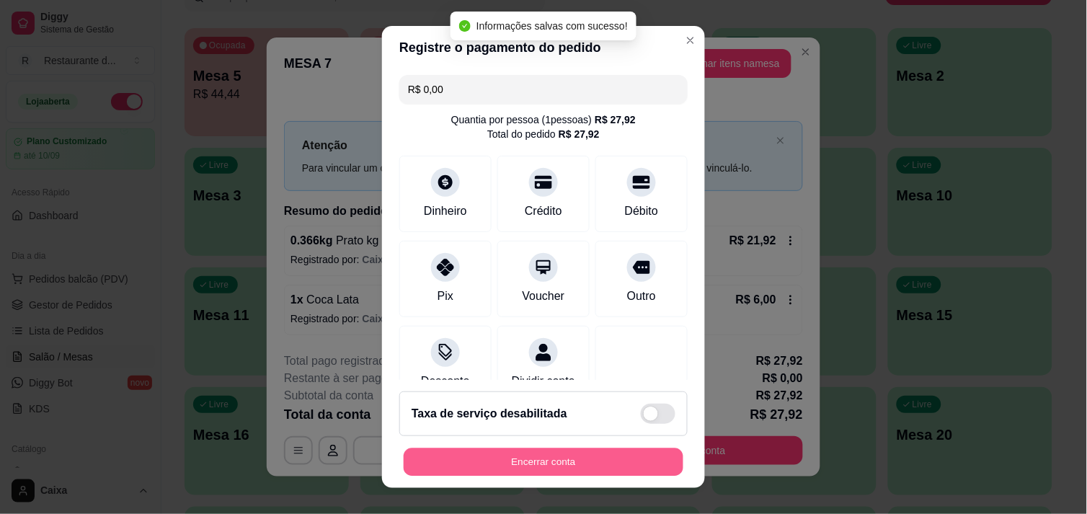
click at [487, 451] on button "Encerrar conta" at bounding box center [544, 462] width 280 height 28
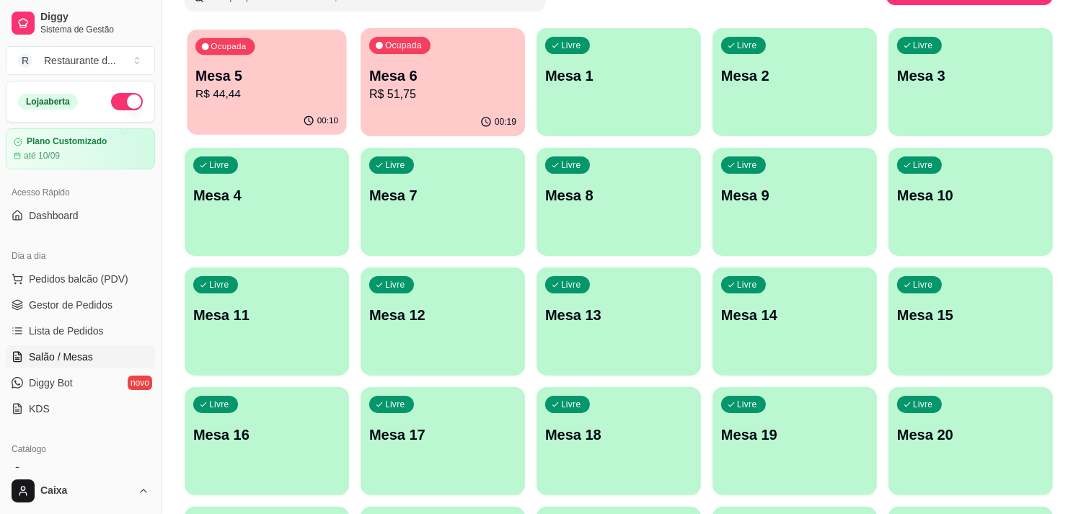
click at [257, 95] on p "R$ 44,44" at bounding box center [266, 94] width 143 height 17
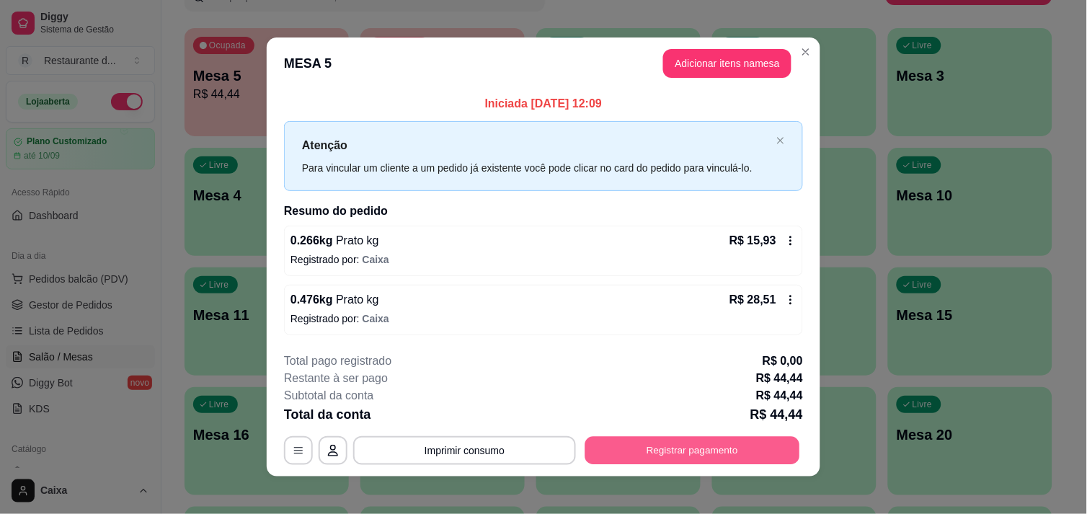
click at [691, 450] on button "Registrar pagamento" at bounding box center [692, 451] width 215 height 28
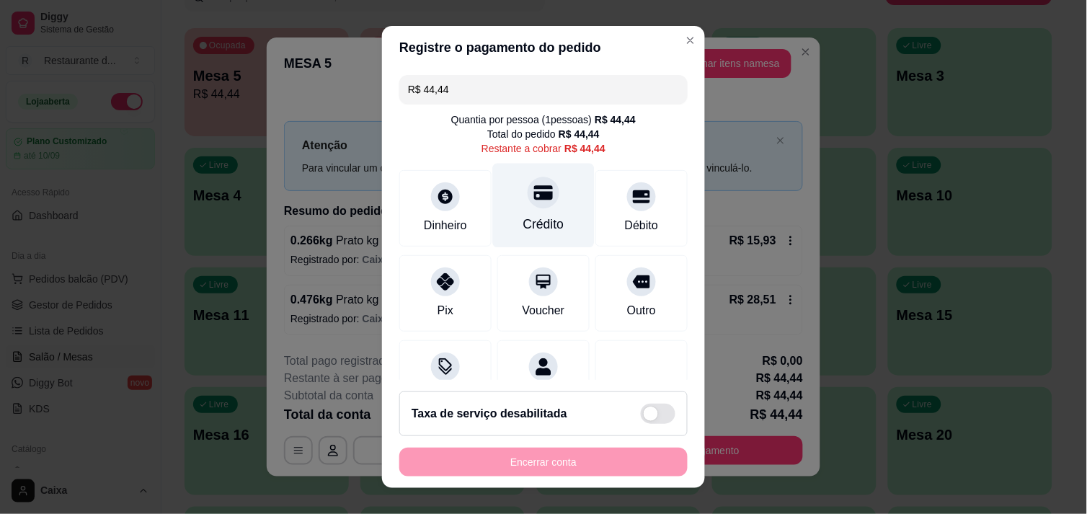
click at [537, 188] on div at bounding box center [544, 193] width 32 height 32
type input "R$ 0,00"
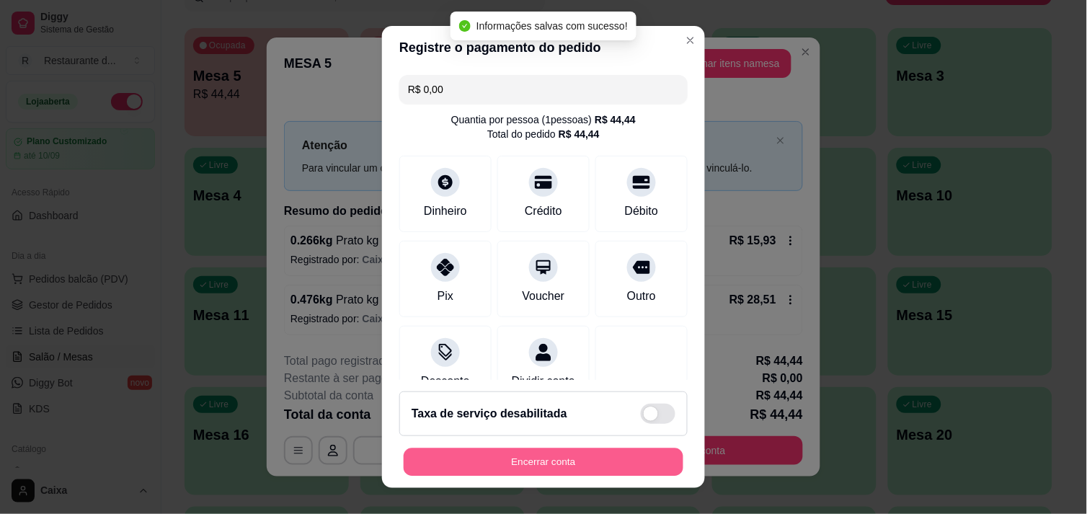
click at [556, 453] on button "Encerrar conta" at bounding box center [544, 462] width 280 height 28
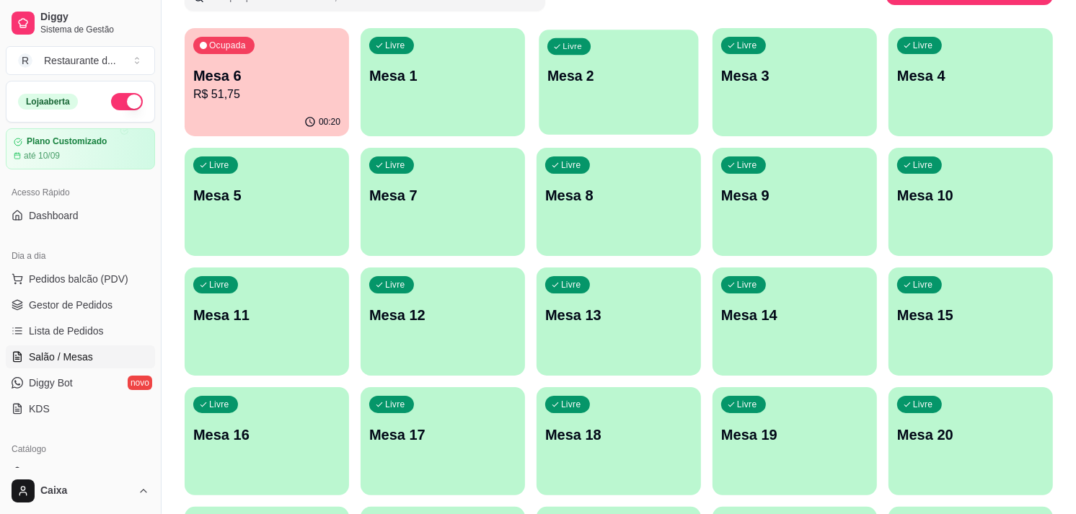
click at [596, 75] on p "Mesa 2" at bounding box center [618, 75] width 143 height 19
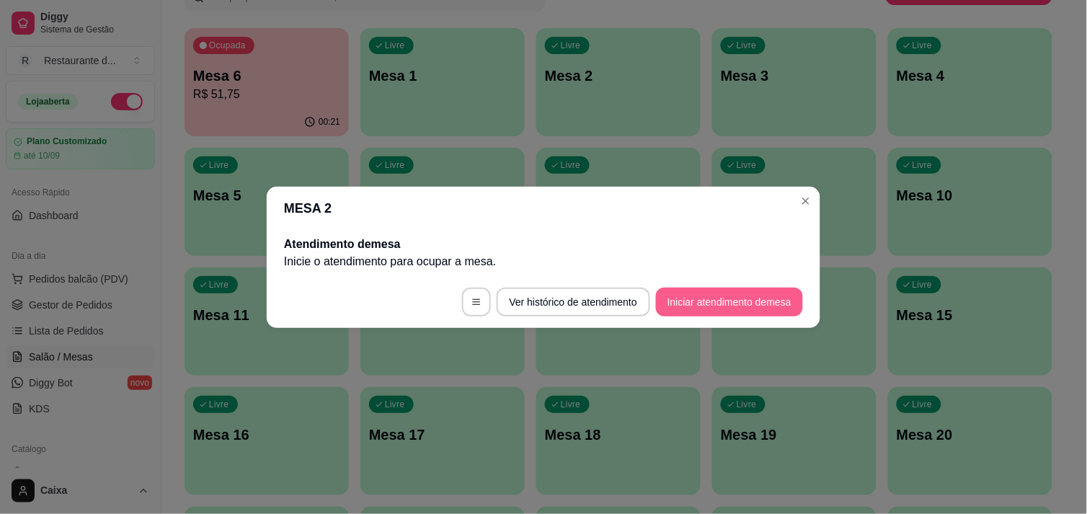
click at [761, 294] on button "Iniciar atendimento de mesa" at bounding box center [729, 302] width 147 height 29
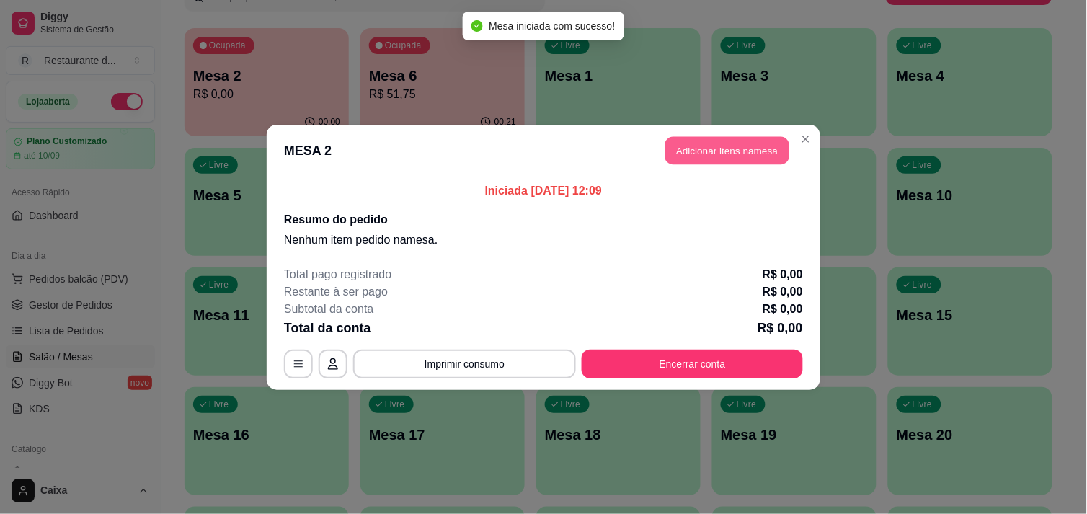
click at [741, 143] on button "Adicionar itens na mesa" at bounding box center [727, 150] width 124 height 28
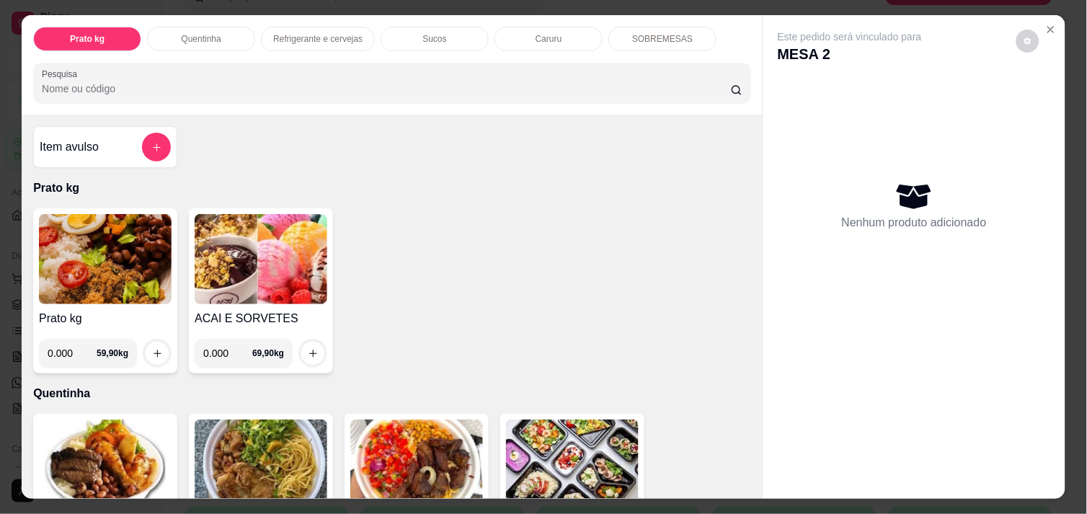
click at [72, 346] on input "0.000" at bounding box center [72, 353] width 49 height 29
type input "0.334"
click at [156, 342] on button "increase-product-quantity" at bounding box center [157, 353] width 22 height 22
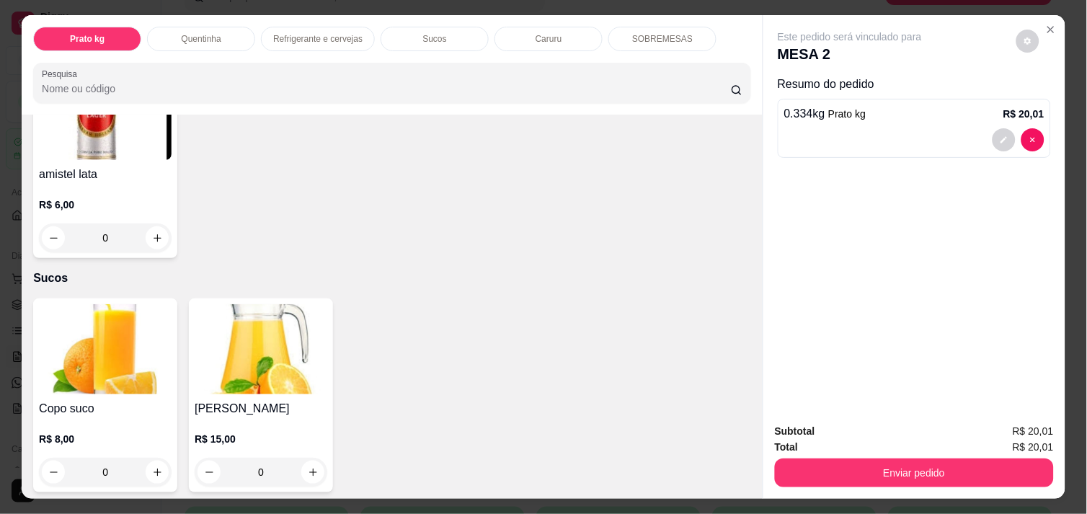
scroll to position [1217, 0]
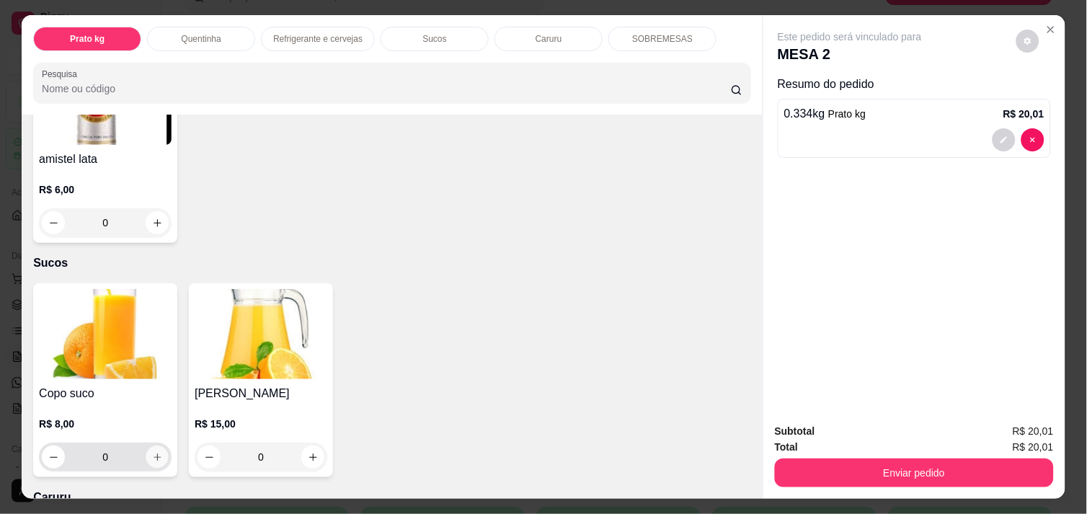
click at [152, 452] on icon "increase-product-quantity" at bounding box center [157, 457] width 11 height 11
type input "1"
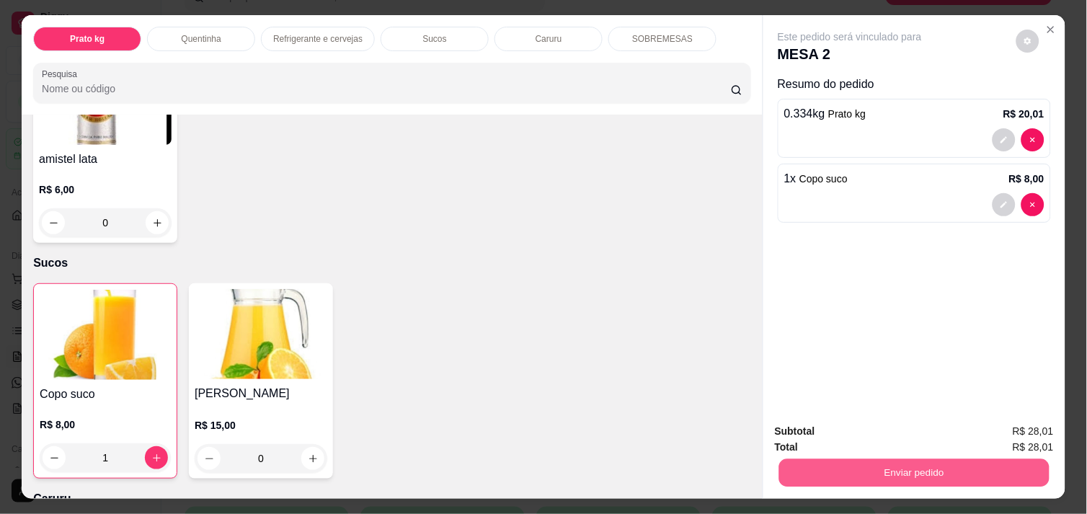
click at [860, 470] on button "Enviar pedido" at bounding box center [914, 472] width 270 height 28
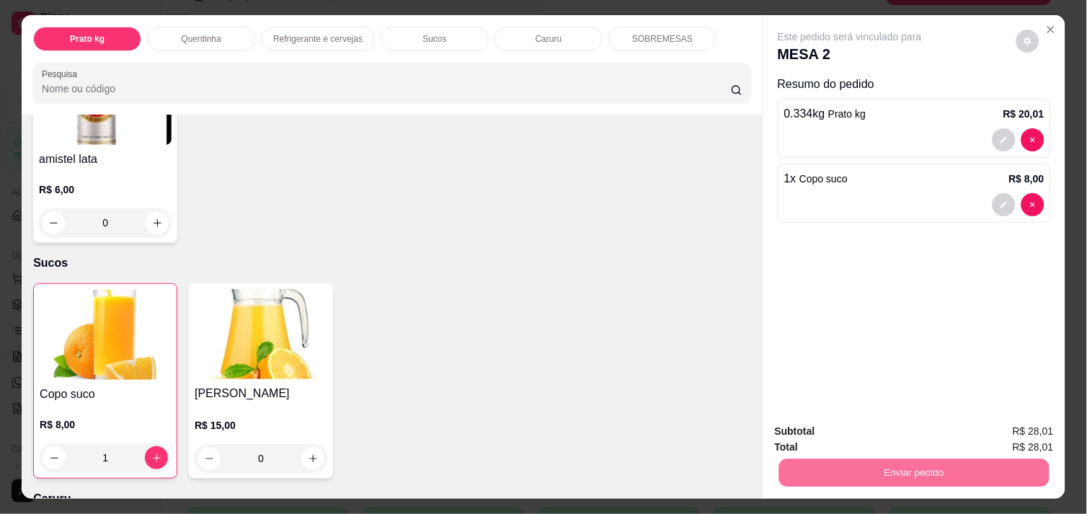
click at [880, 433] on button "Não registrar e enviar pedido" at bounding box center [867, 431] width 150 height 27
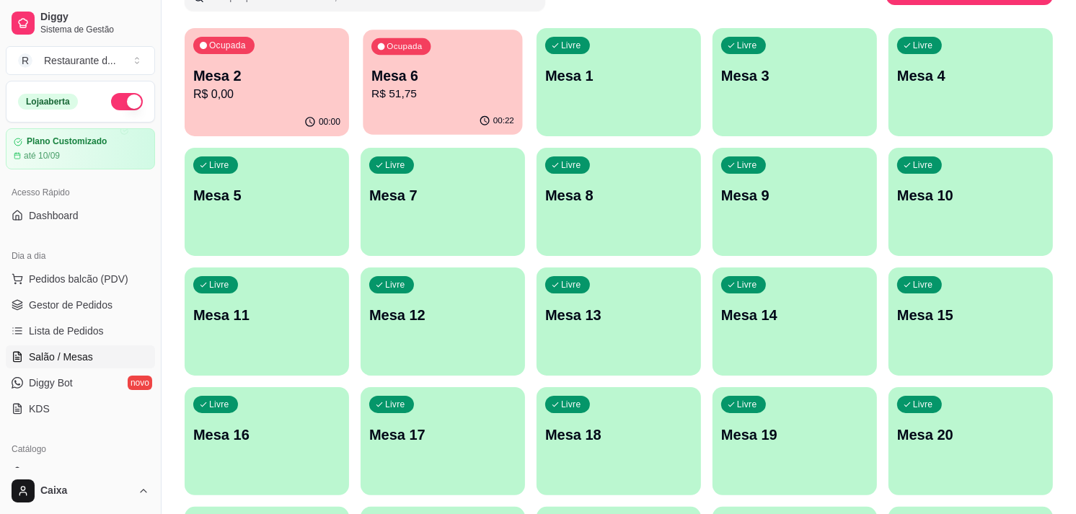
click at [466, 130] on div "00:22" at bounding box center [442, 120] width 159 height 27
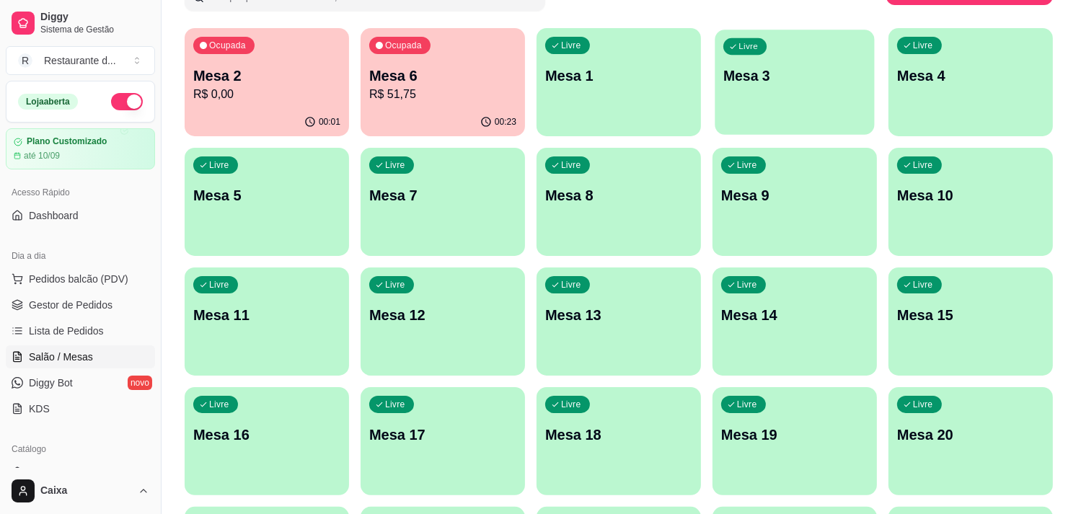
click at [774, 74] on p "Mesa 3" at bounding box center [794, 75] width 143 height 19
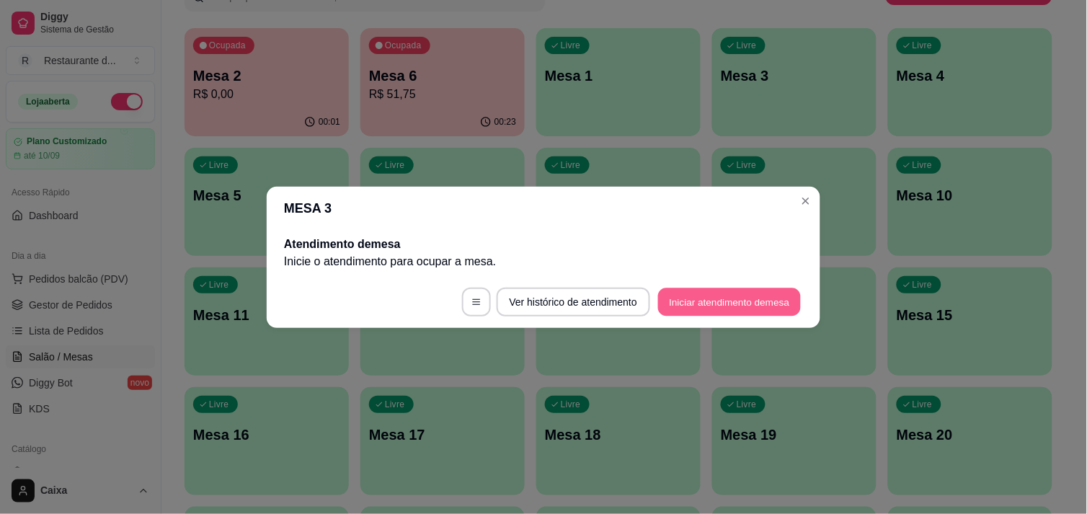
click at [693, 309] on button "Iniciar atendimento de mesa" at bounding box center [729, 302] width 143 height 28
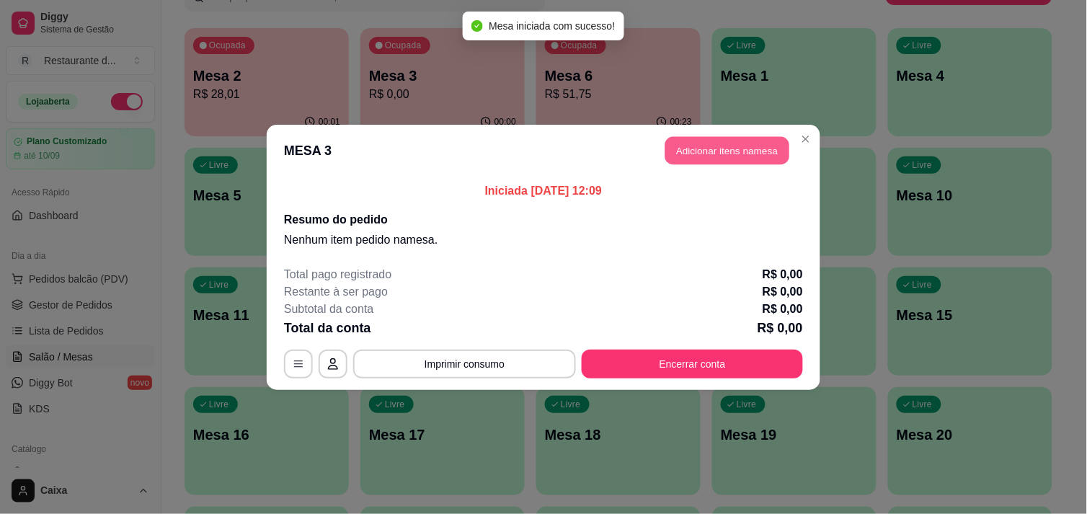
click at [705, 147] on button "Adicionar itens na mesa" at bounding box center [727, 150] width 124 height 28
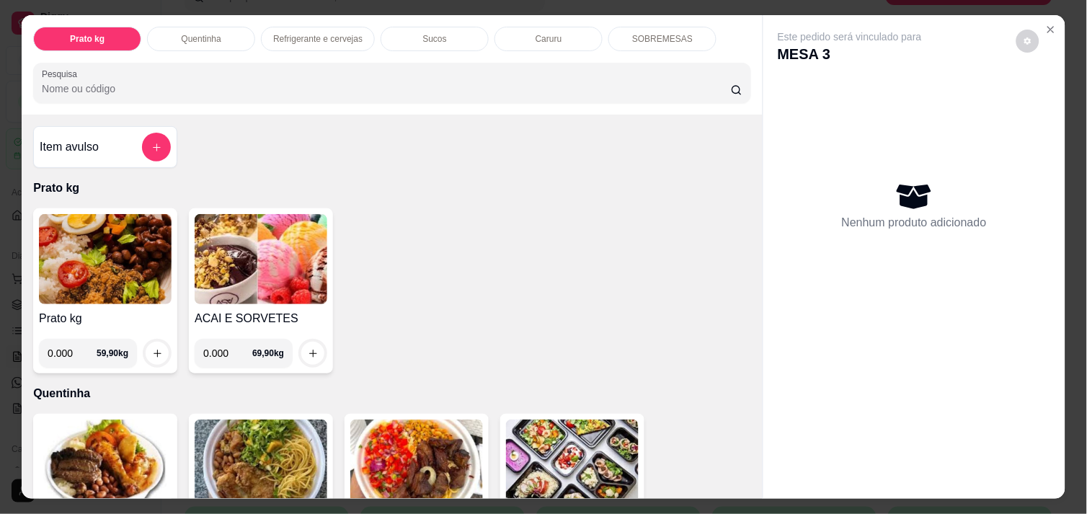
click at [75, 347] on input "0.000" at bounding box center [72, 353] width 49 height 29
type input "0.456"
click at [152, 348] on icon "increase-product-quantity" at bounding box center [157, 353] width 11 height 11
click at [154, 350] on icon "increase-product-quantity" at bounding box center [157, 353] width 7 height 7
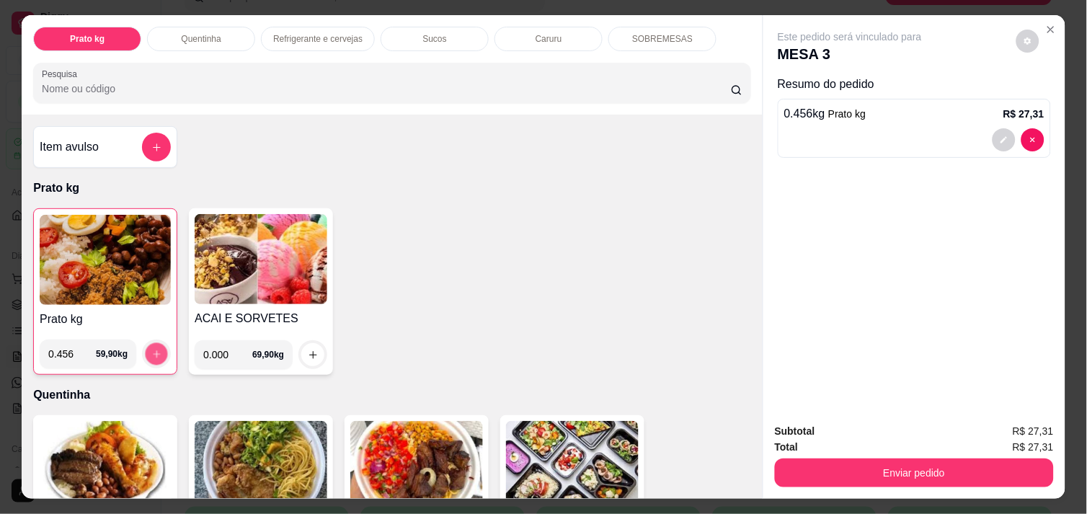
click at [153, 350] on icon "increase-product-quantity" at bounding box center [156, 353] width 7 height 7
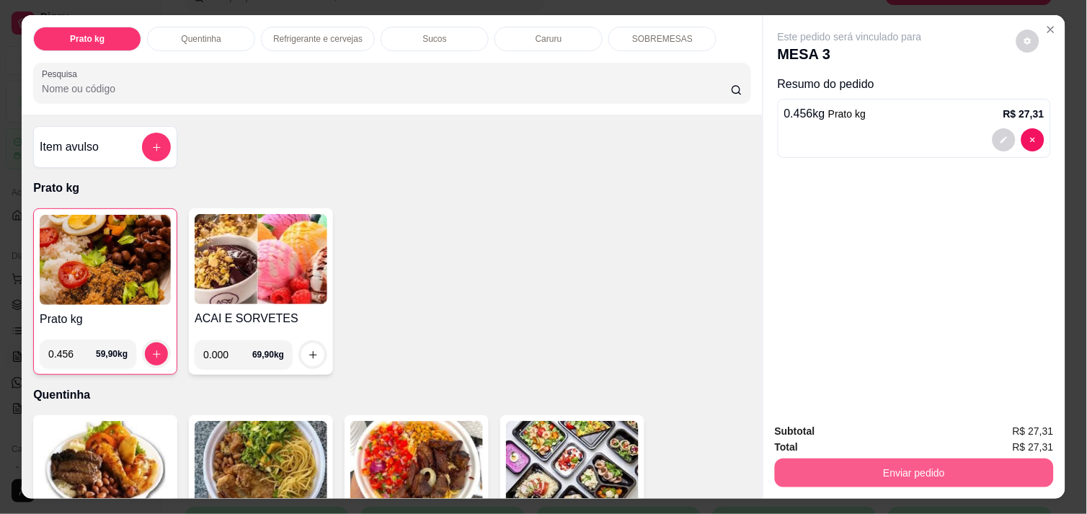
click at [903, 459] on button "Enviar pedido" at bounding box center [914, 472] width 279 height 29
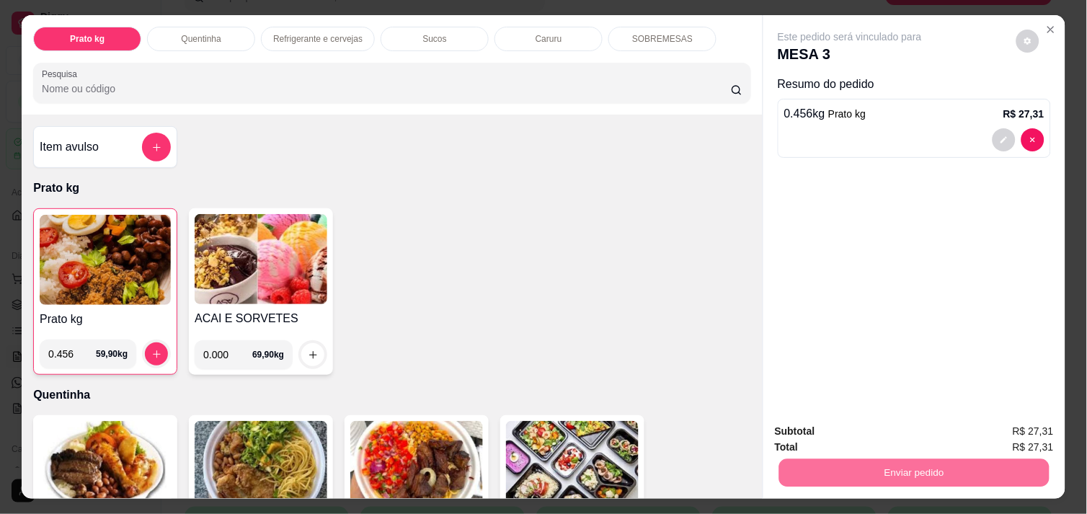
click at [877, 425] on button "Não registrar e enviar pedido" at bounding box center [867, 431] width 146 height 27
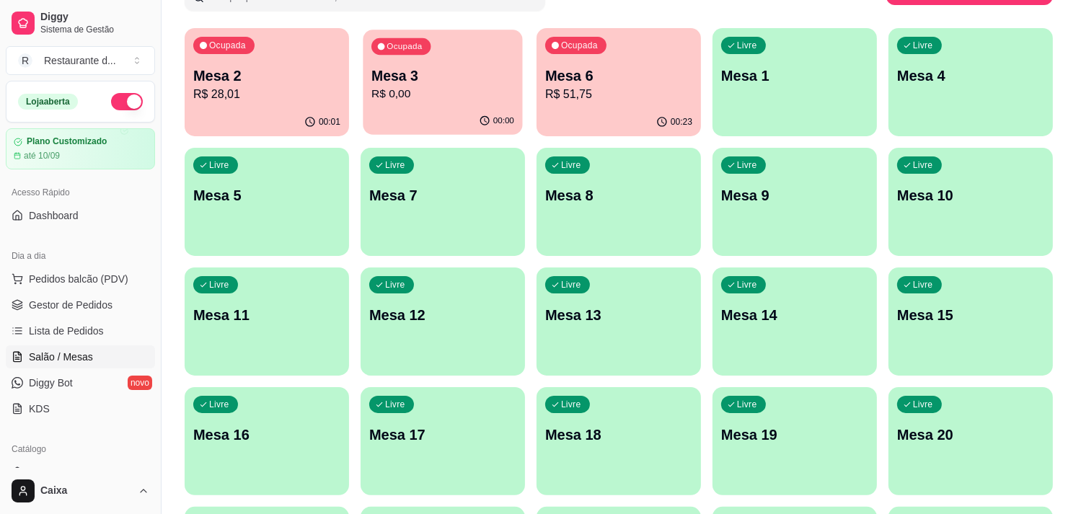
click at [435, 74] on p "Mesa 3" at bounding box center [442, 75] width 143 height 19
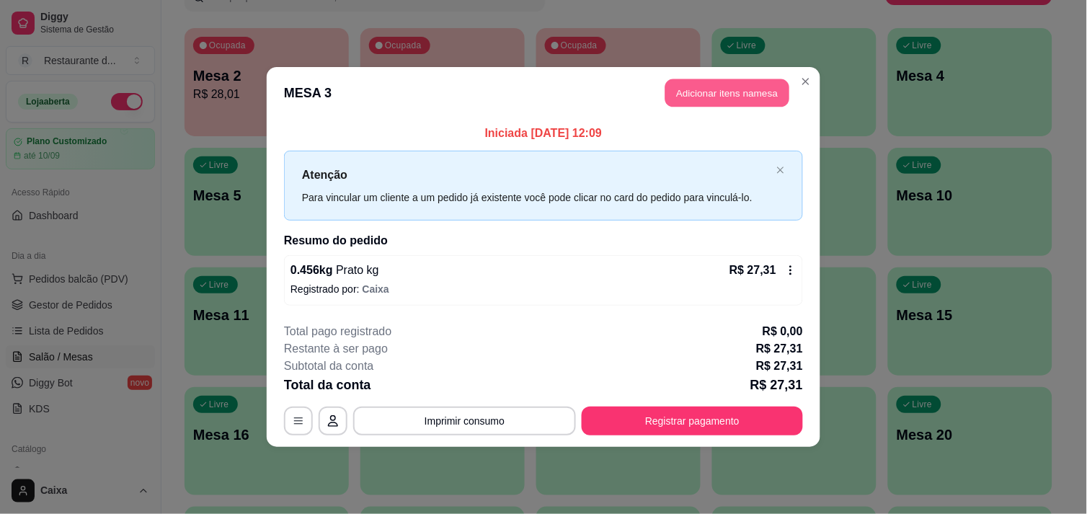
click at [703, 81] on button "Adicionar itens na mesa" at bounding box center [727, 93] width 124 height 28
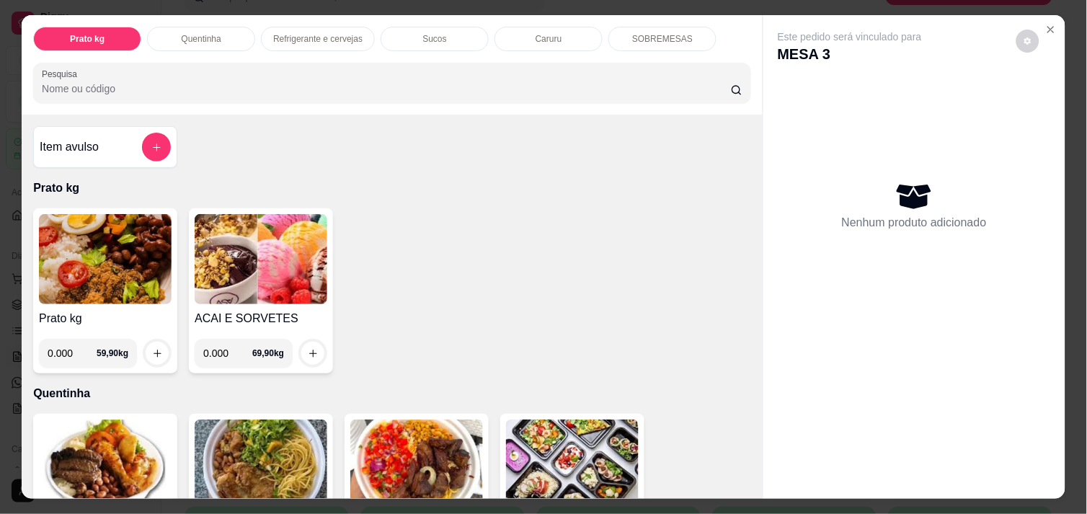
click at [66, 350] on input "0.000" at bounding box center [72, 353] width 49 height 29
type input "0.486"
click at [154, 350] on icon "increase-product-quantity" at bounding box center [157, 353] width 7 height 7
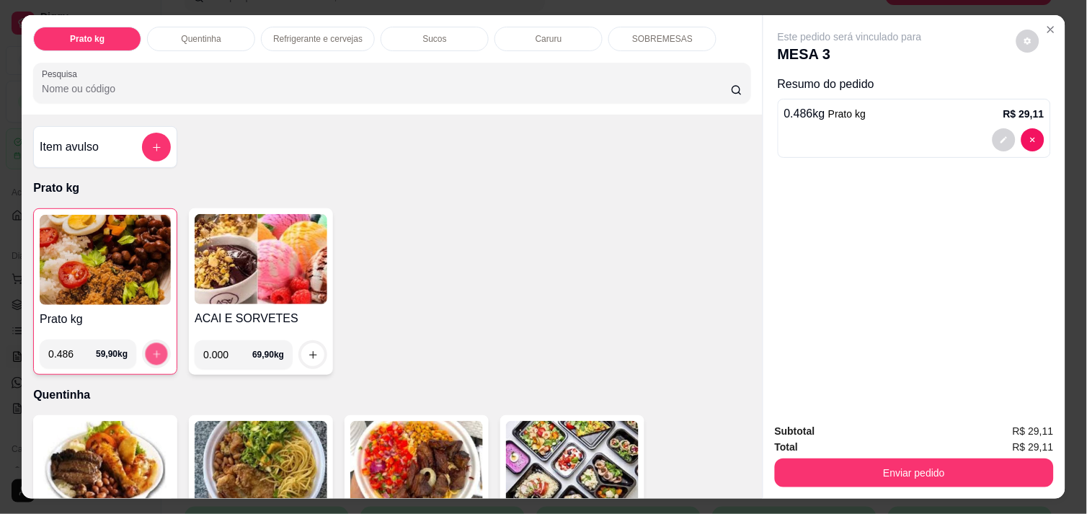
click at [153, 349] on icon "increase-product-quantity" at bounding box center [156, 354] width 11 height 11
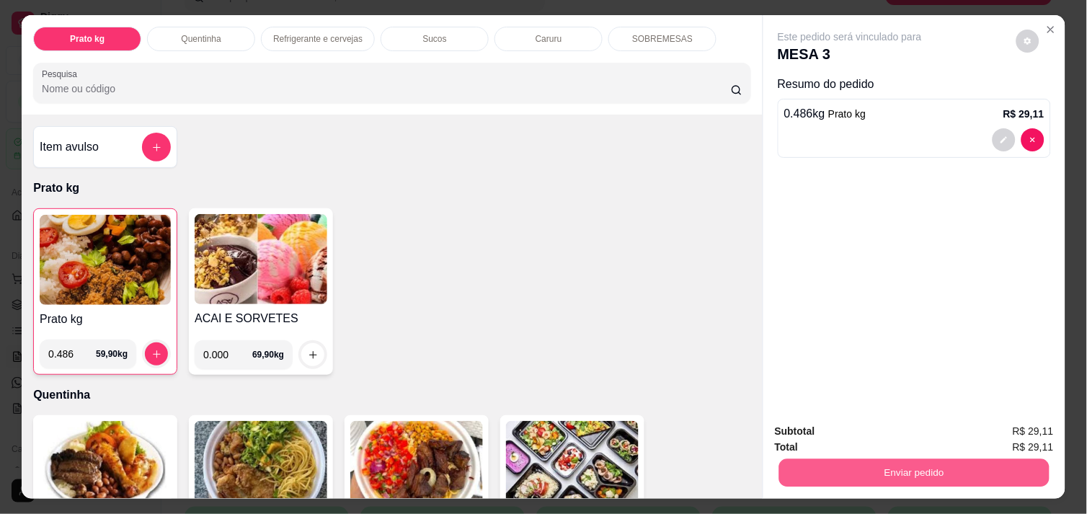
click at [943, 466] on button "Enviar pedido" at bounding box center [914, 472] width 270 height 28
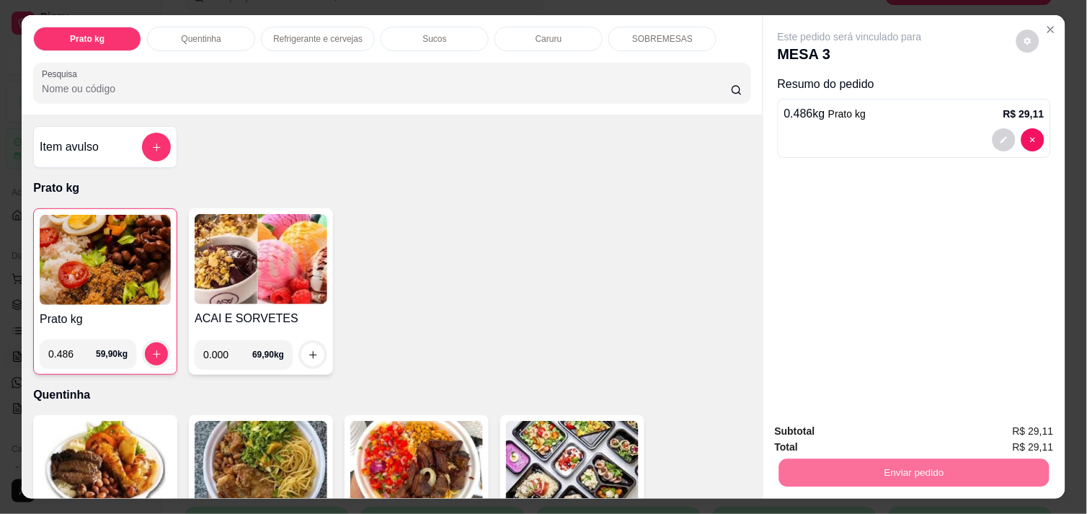
click at [888, 433] on button "Não registrar e enviar pedido" at bounding box center [867, 431] width 146 height 27
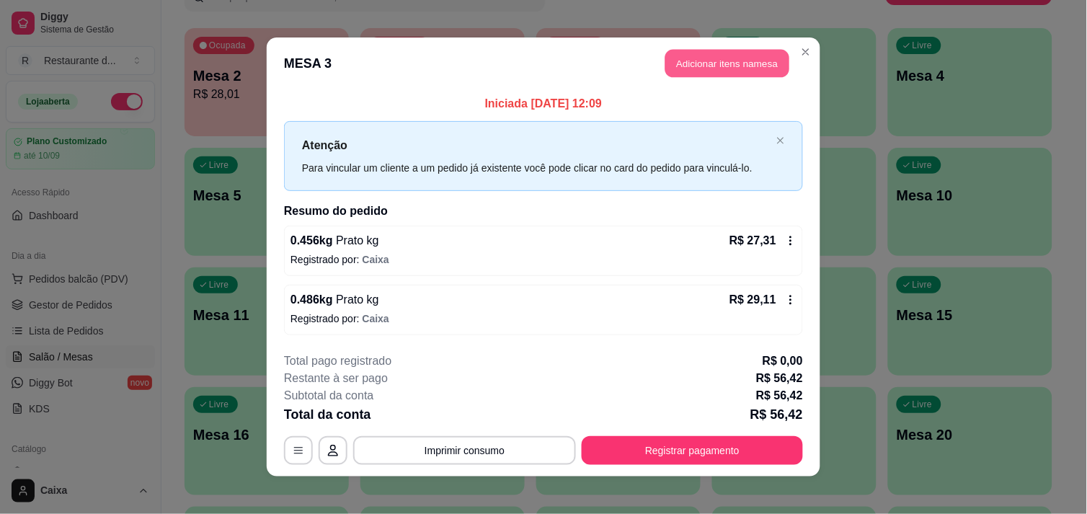
click at [722, 63] on button "Adicionar itens na mesa" at bounding box center [727, 64] width 124 height 28
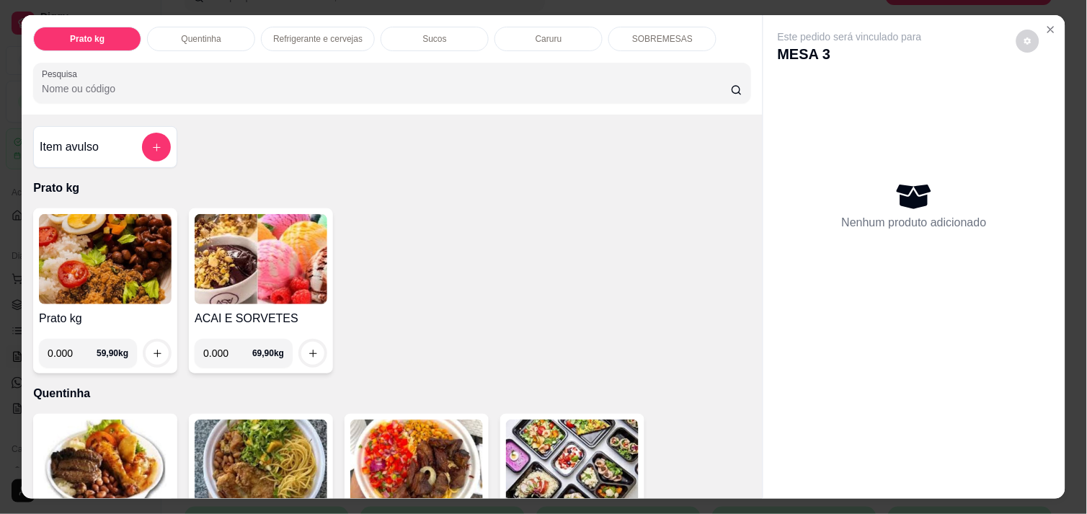
click at [71, 348] on input "0.000" at bounding box center [72, 353] width 49 height 29
type input "0.500"
click at [146, 342] on button "increase-product-quantity" at bounding box center [157, 353] width 22 height 22
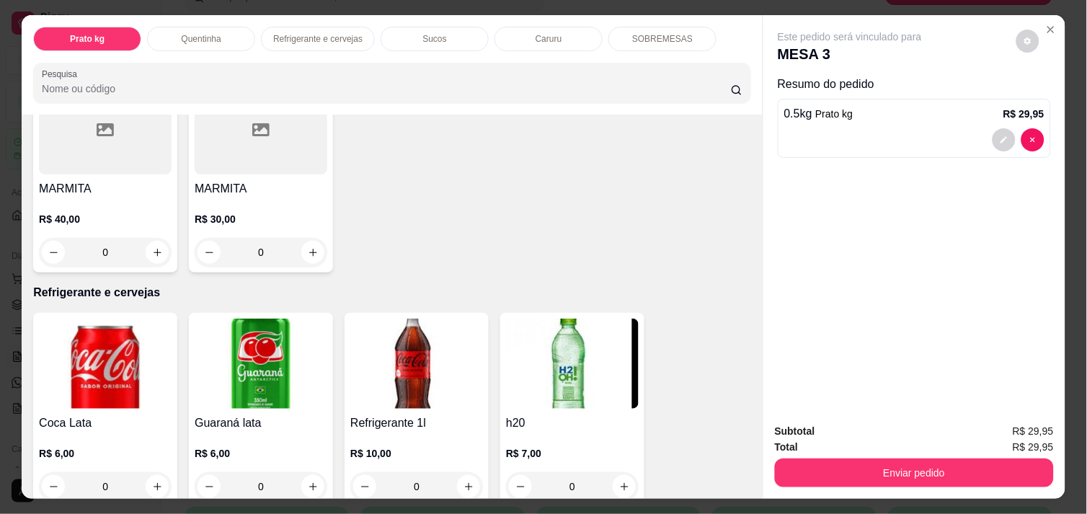
scroll to position [577, 0]
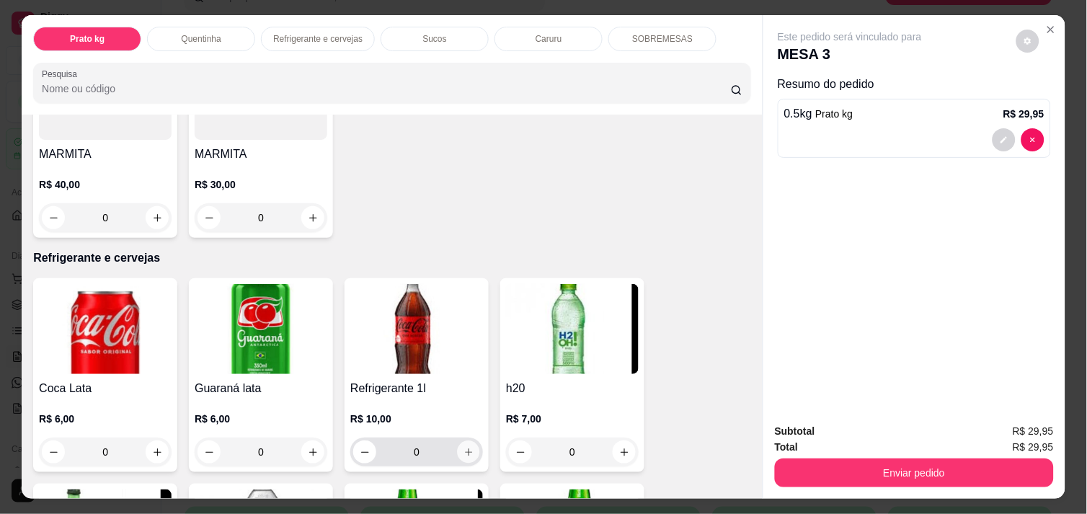
click at [464, 447] on icon "increase-product-quantity" at bounding box center [469, 452] width 11 height 11
type input "1"
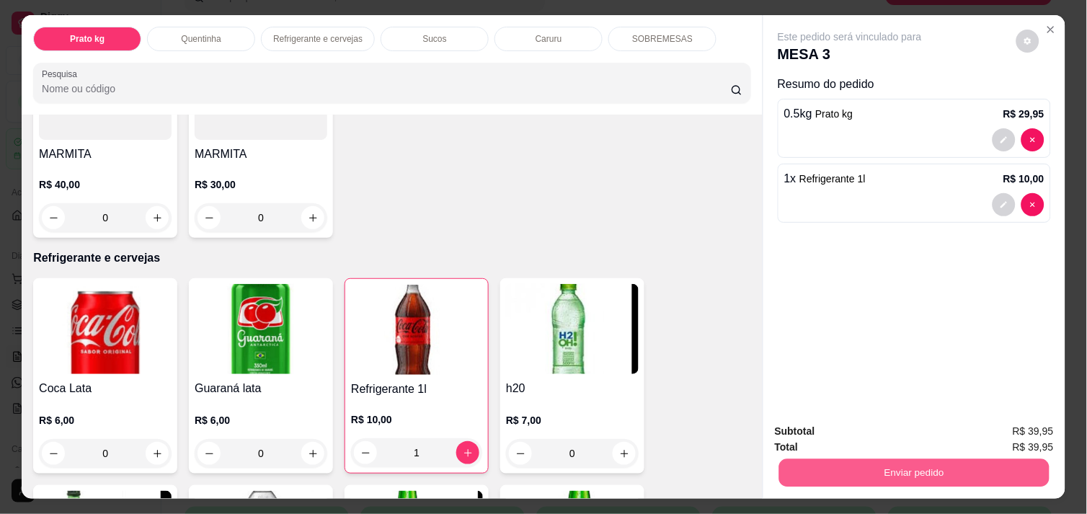
click at [952, 461] on button "Enviar pedido" at bounding box center [914, 472] width 270 height 28
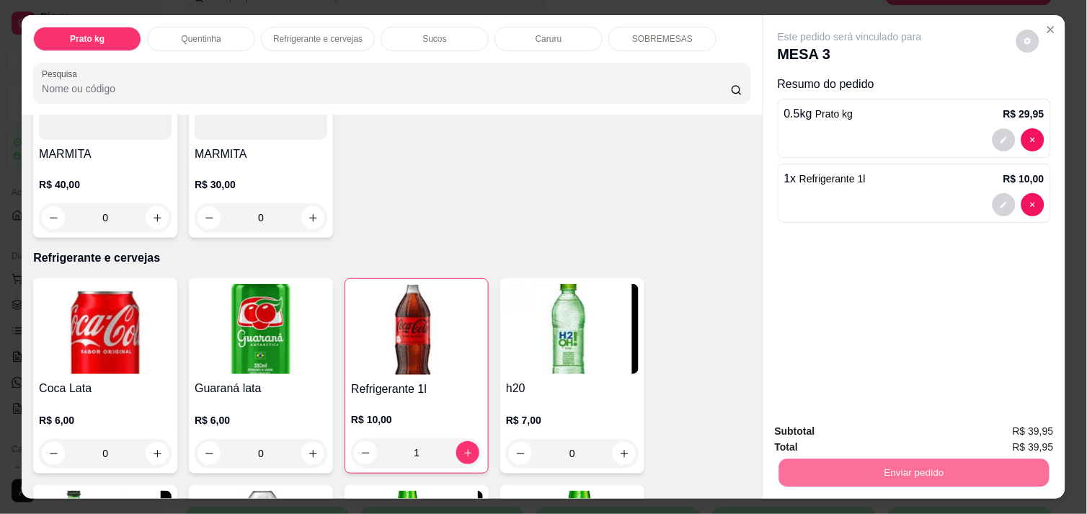
click at [901, 423] on button "Não registrar e enviar pedido" at bounding box center [867, 431] width 146 height 27
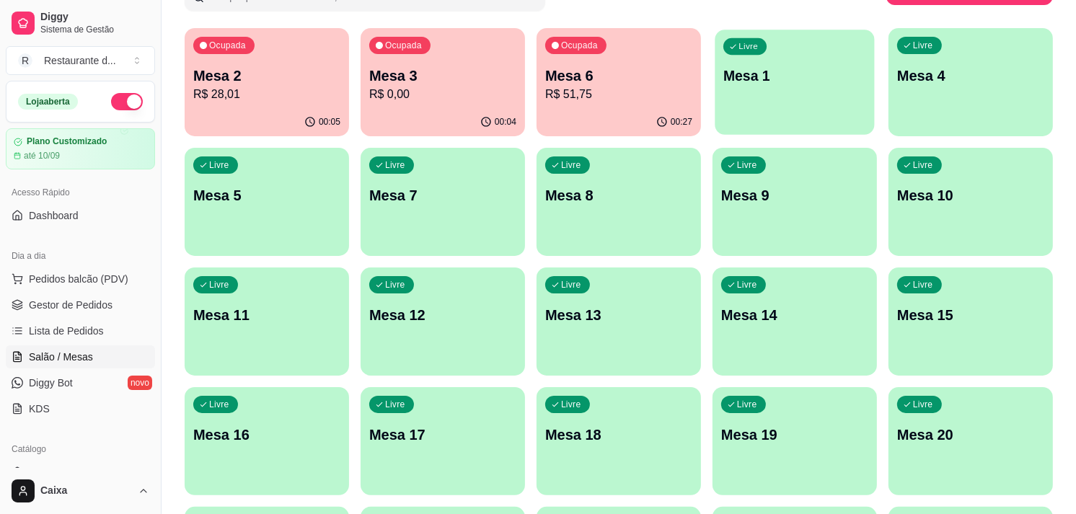
click at [780, 79] on p "Mesa 1" at bounding box center [794, 75] width 143 height 19
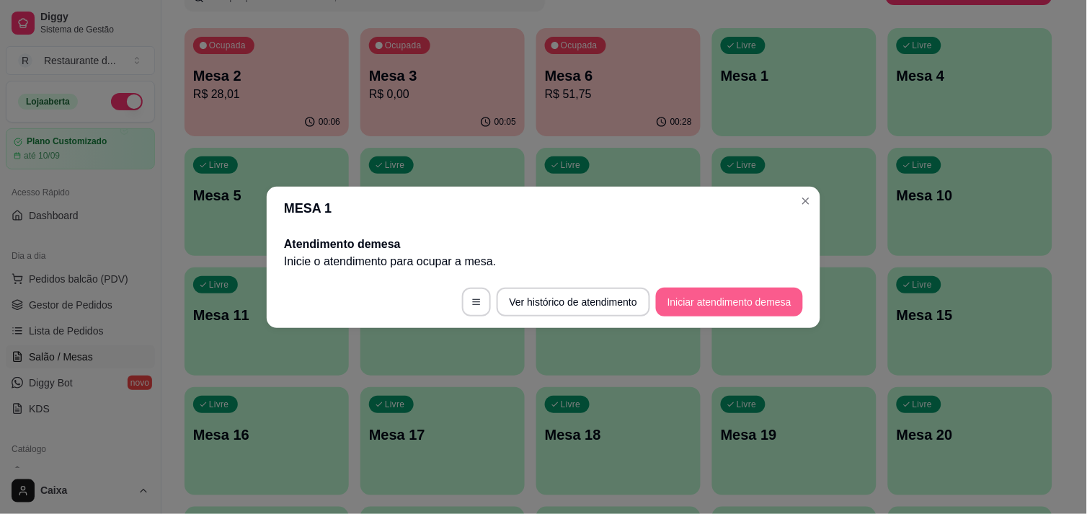
click at [763, 300] on button "Iniciar atendimento de mesa" at bounding box center [729, 302] width 147 height 29
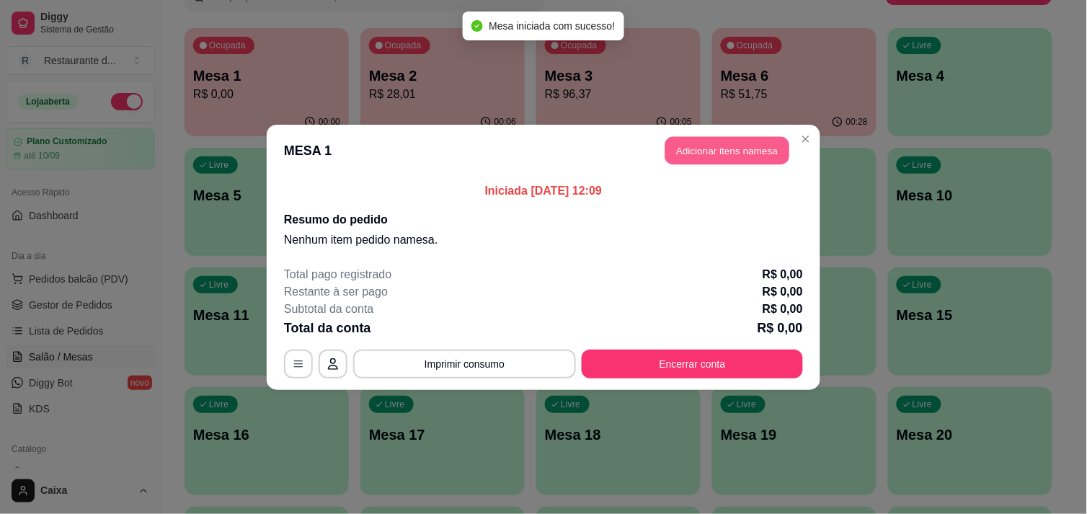
click at [733, 153] on button "Adicionar itens na mesa" at bounding box center [727, 150] width 124 height 28
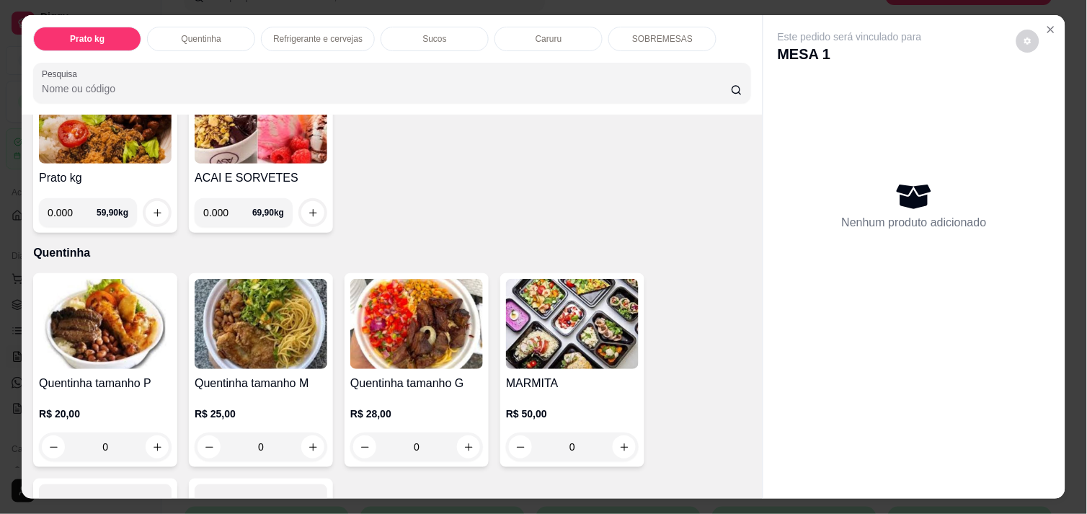
scroll to position [160, 0]
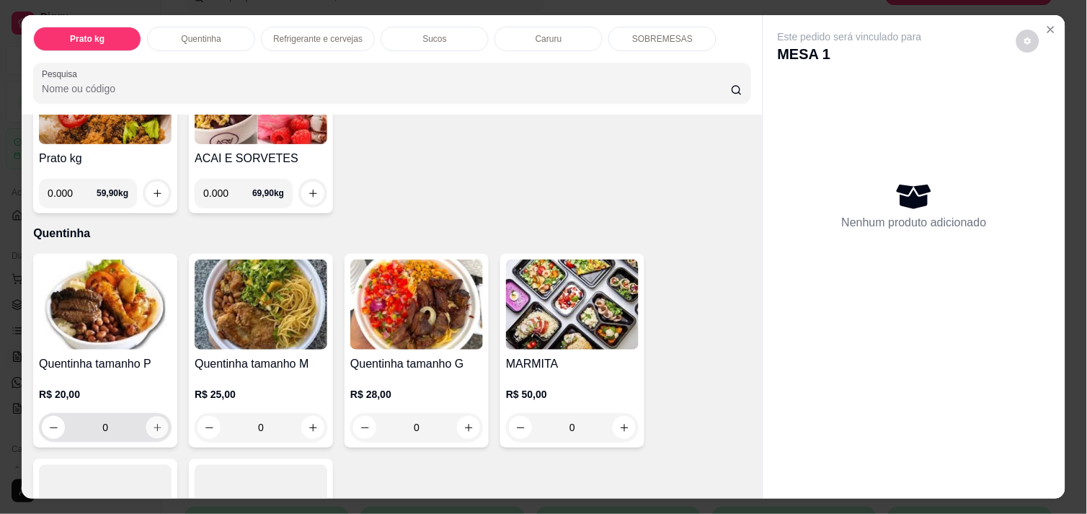
click at [154, 417] on button "increase-product-quantity" at bounding box center [157, 428] width 22 height 22
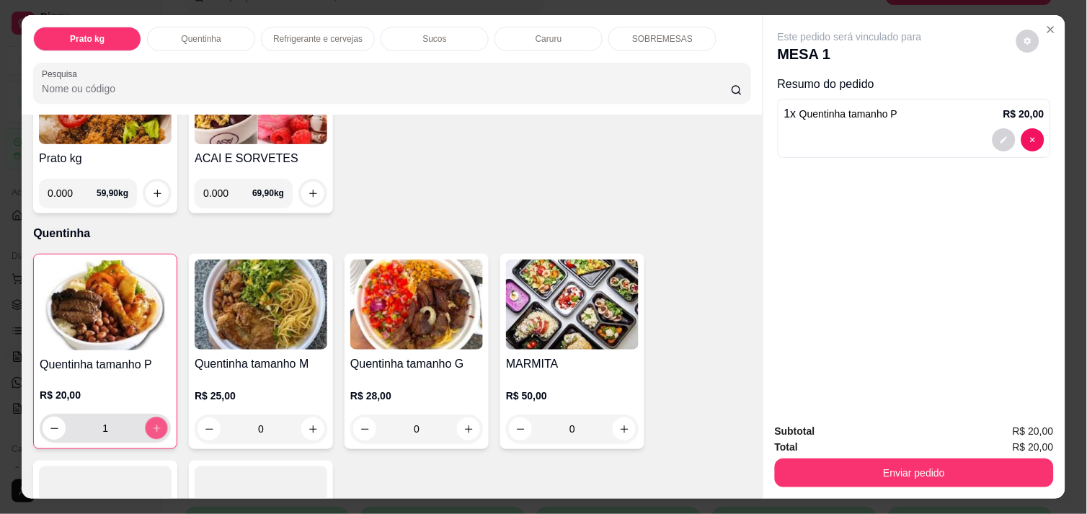
click at [154, 417] on button "increase-product-quantity" at bounding box center [157, 428] width 22 height 22
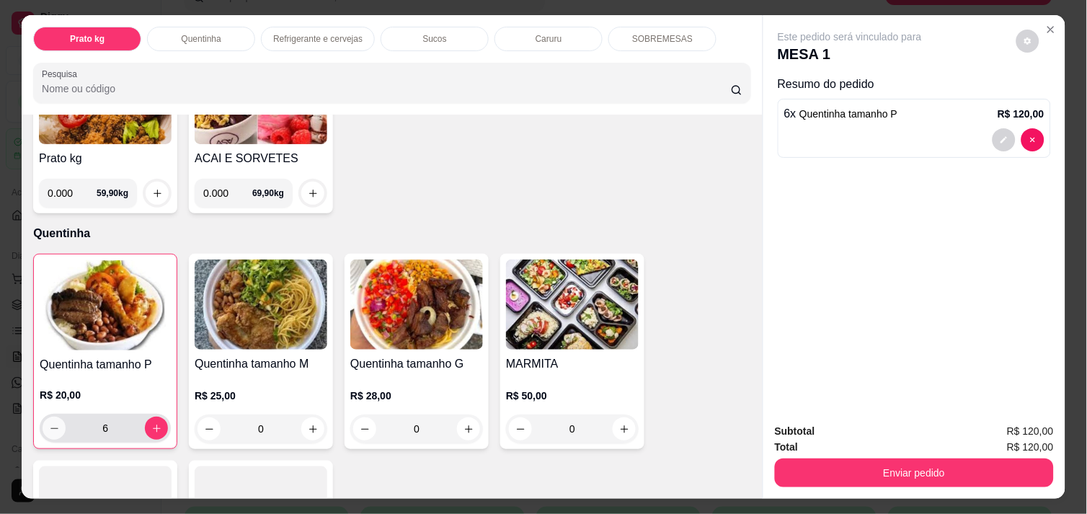
click at [49, 423] on icon "decrease-product-quantity" at bounding box center [54, 428] width 11 height 11
type input "5"
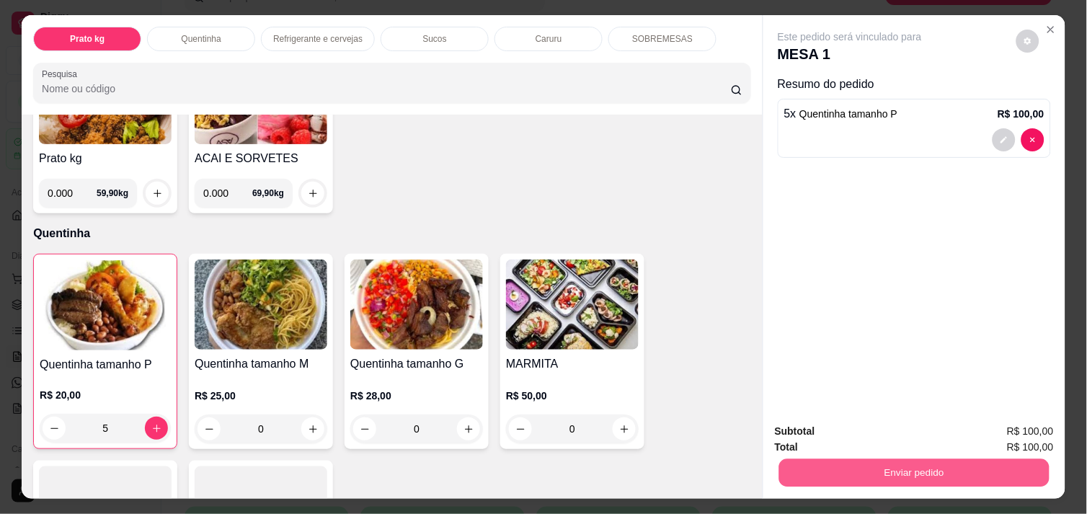
click at [944, 461] on button "Enviar pedido" at bounding box center [914, 472] width 270 height 28
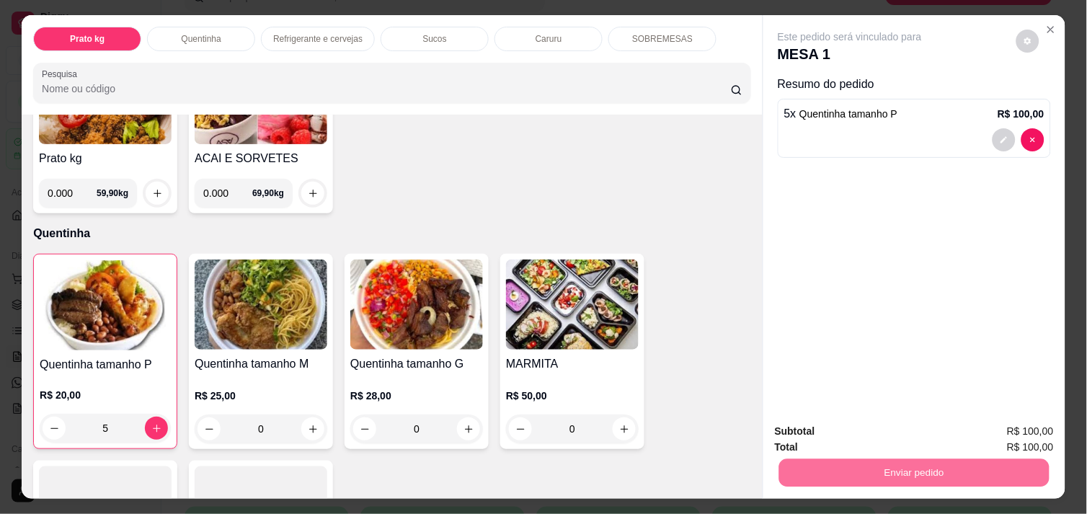
click at [898, 424] on button "Não registrar e enviar pedido" at bounding box center [867, 431] width 146 height 27
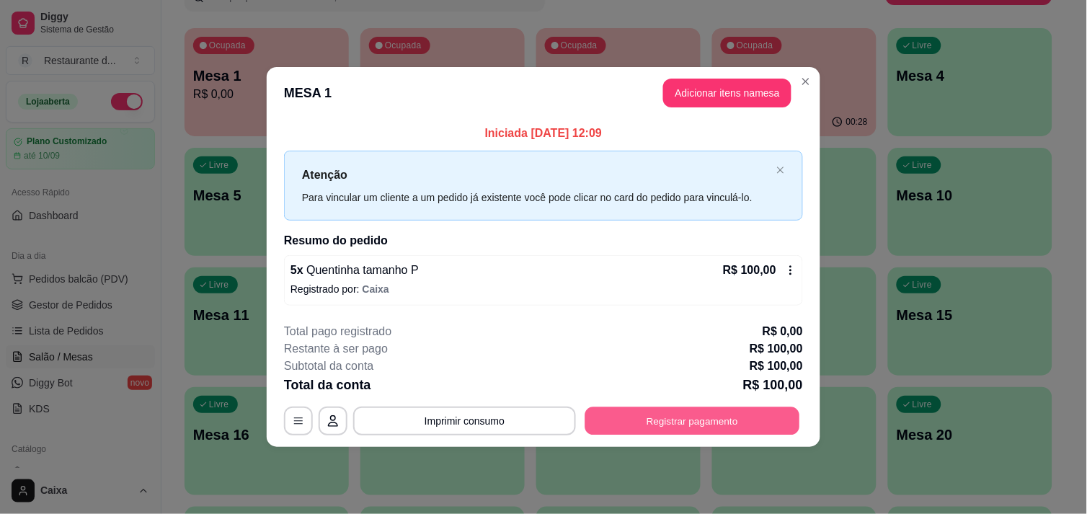
click at [685, 418] on button "Registrar pagamento" at bounding box center [692, 421] width 215 height 28
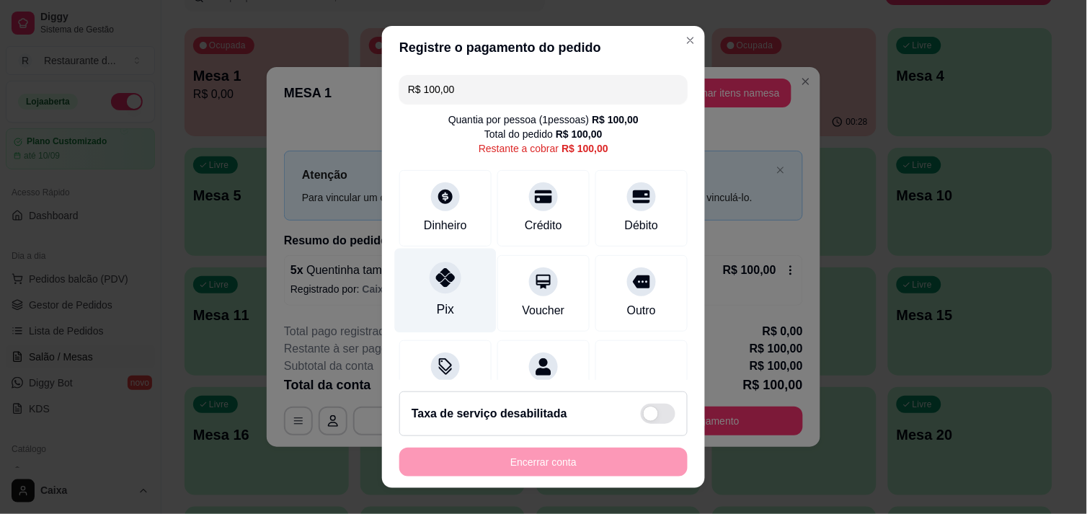
click at [441, 291] on div at bounding box center [446, 278] width 32 height 32
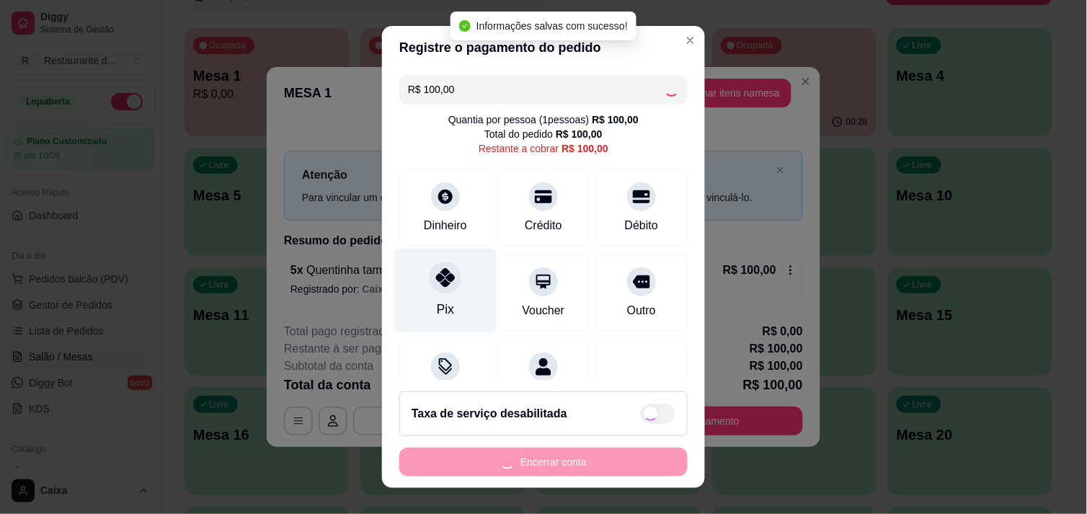
type input "R$ 0,00"
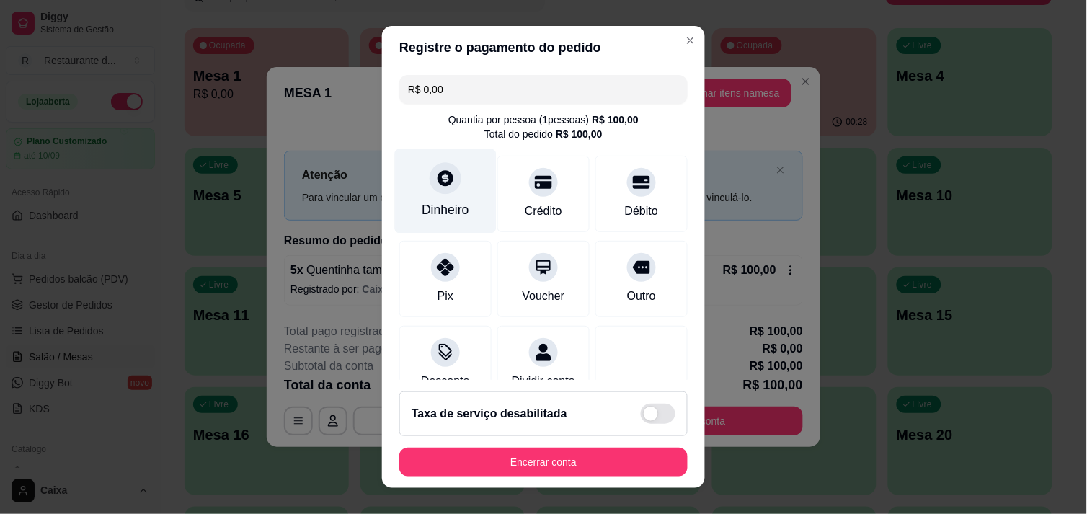
click at [430, 189] on div at bounding box center [446, 178] width 32 height 32
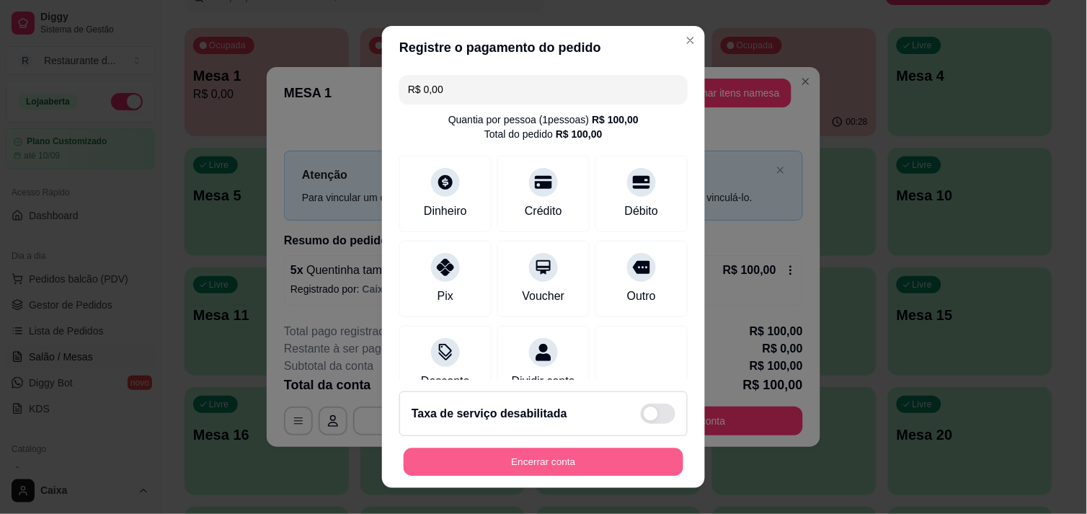
click at [523, 450] on button "Encerrar conta" at bounding box center [544, 462] width 280 height 28
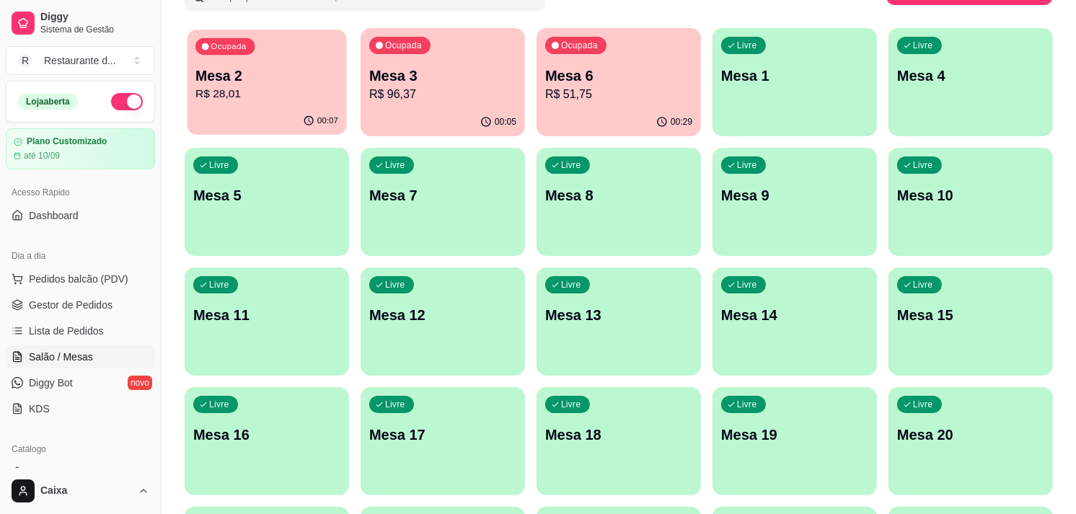
click at [260, 88] on p "R$ 28,01" at bounding box center [266, 94] width 143 height 17
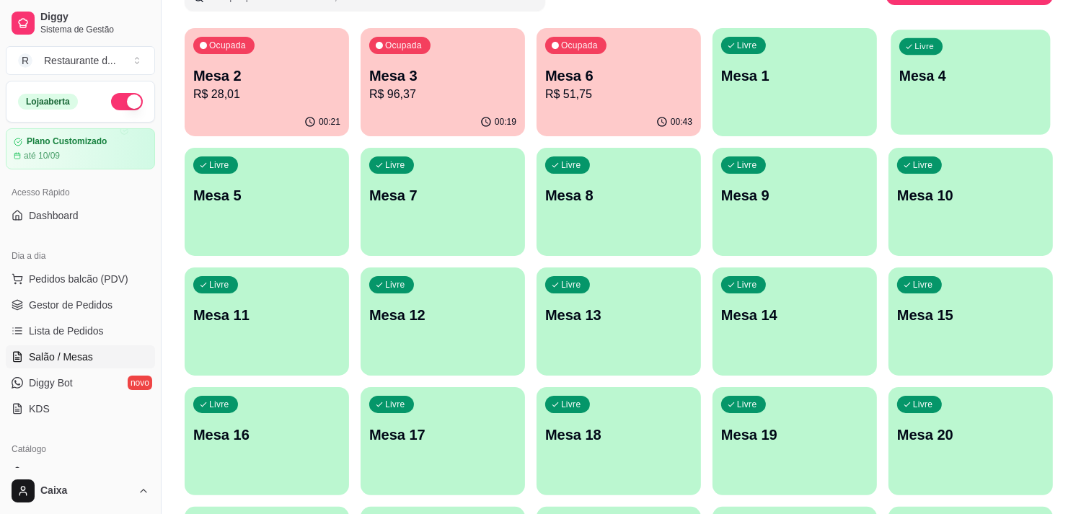
click at [939, 103] on div "Livre Mesa 4" at bounding box center [969, 74] width 159 height 88
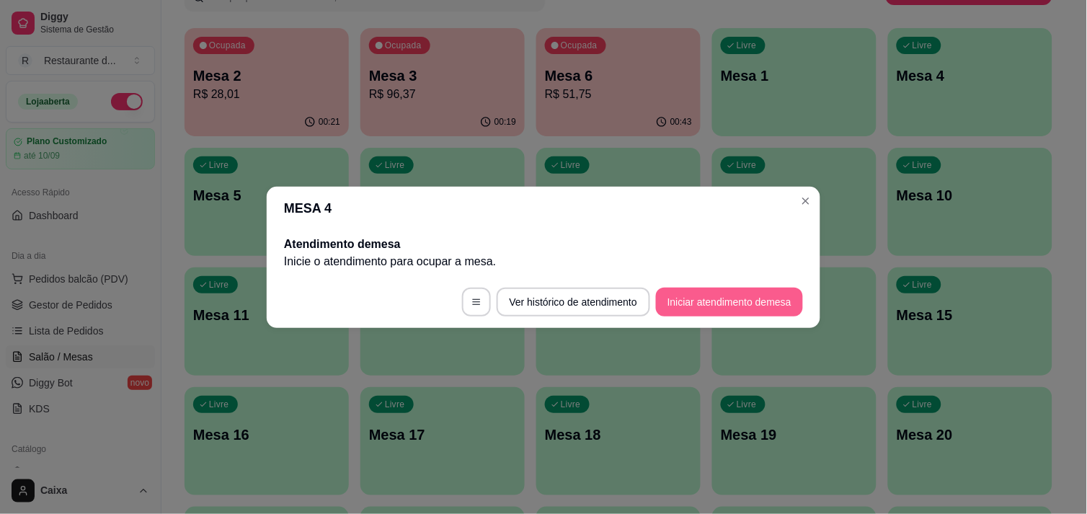
drag, startPoint x: 722, startPoint y: 279, endPoint x: 727, endPoint y: 298, distance: 19.2
click at [727, 298] on footer "Ver histórico de atendimento Iniciar atendimento de mesa" at bounding box center [544, 302] width 554 height 52
click at [727, 298] on button "Iniciar atendimento de mesa" at bounding box center [729, 302] width 143 height 28
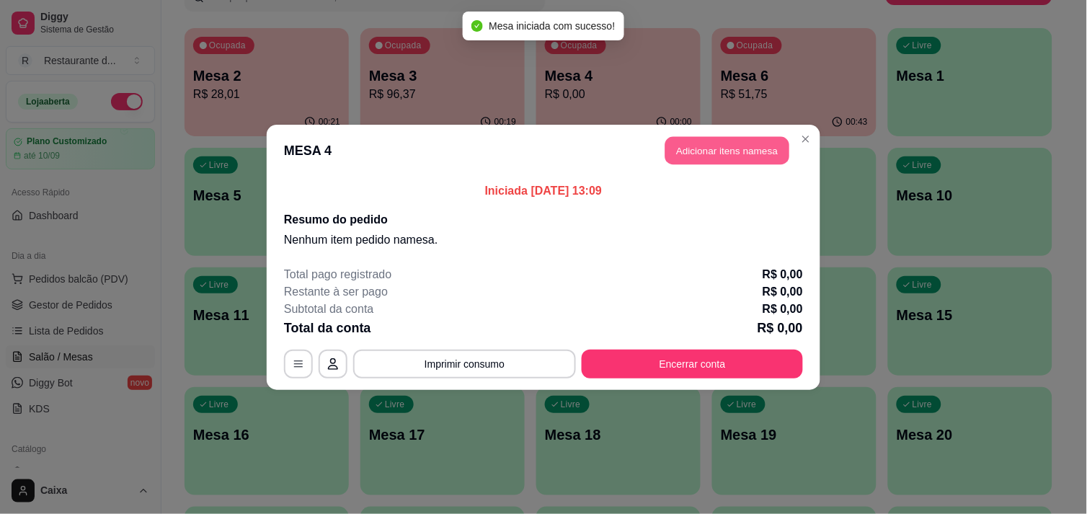
click at [710, 147] on button "Adicionar itens na mesa" at bounding box center [727, 150] width 124 height 28
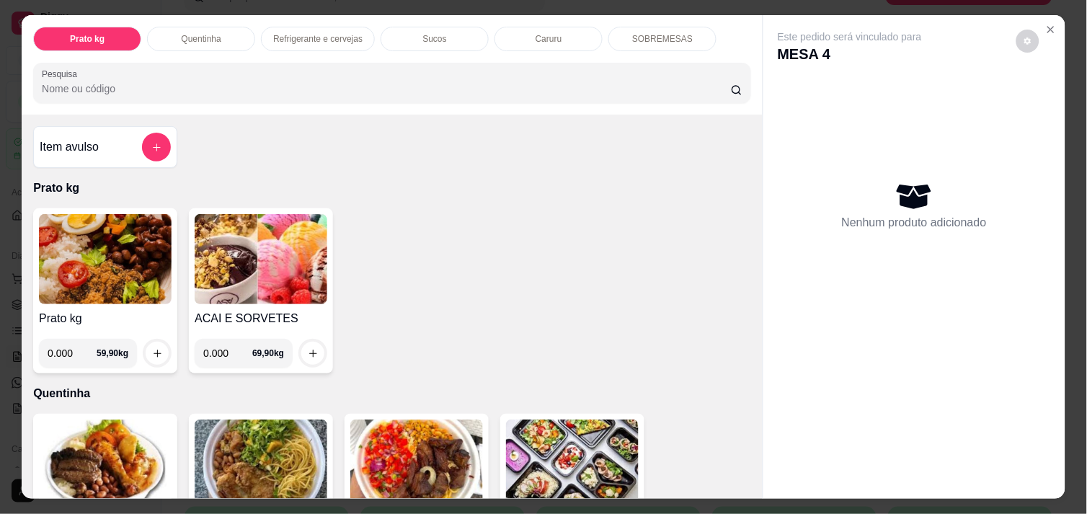
click at [68, 348] on input "0.000" at bounding box center [72, 353] width 49 height 29
type input "0.450"
click at [146, 350] on button "increase-product-quantity" at bounding box center [157, 353] width 23 height 23
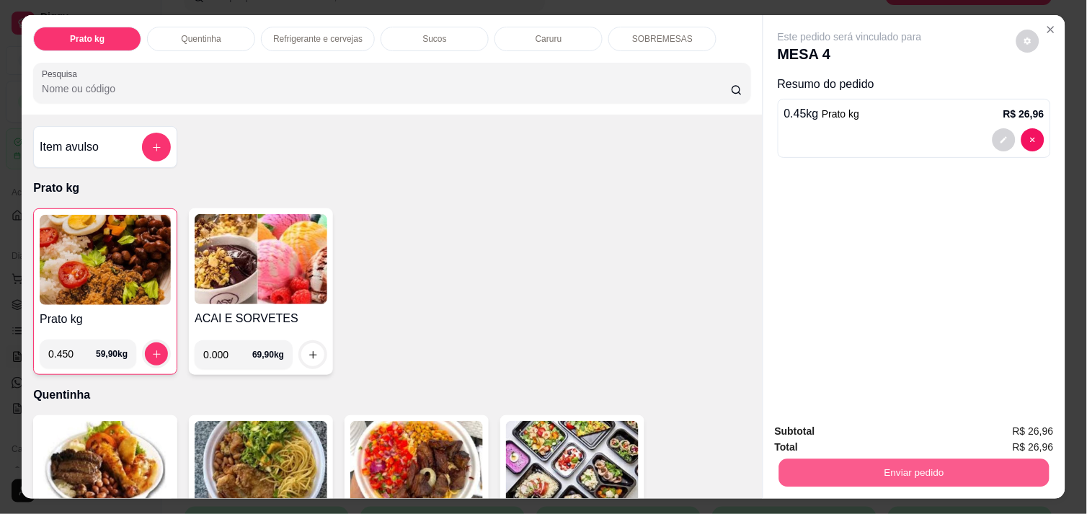
click at [848, 458] on button "Enviar pedido" at bounding box center [914, 472] width 270 height 28
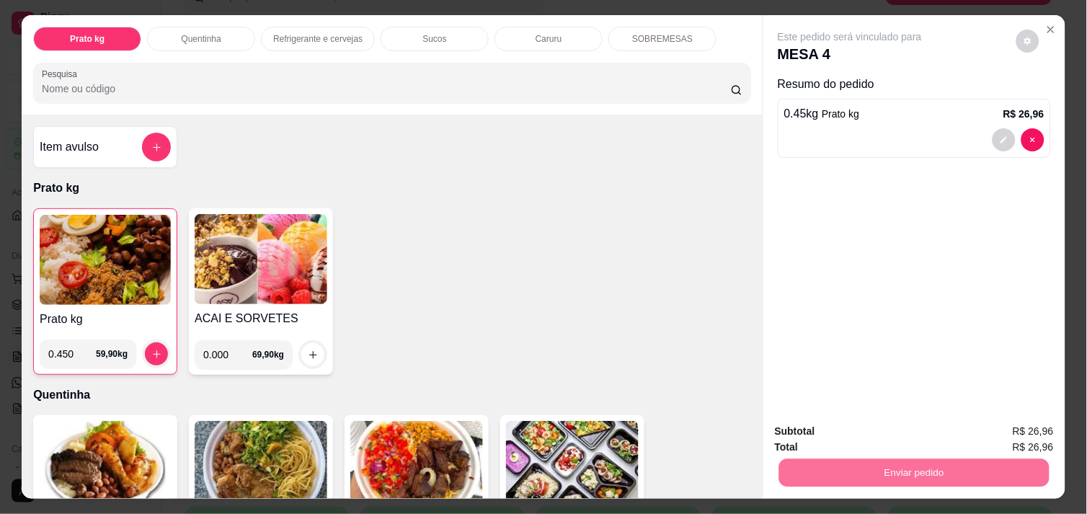
click at [838, 433] on button "Não registrar e enviar pedido" at bounding box center [867, 431] width 146 height 27
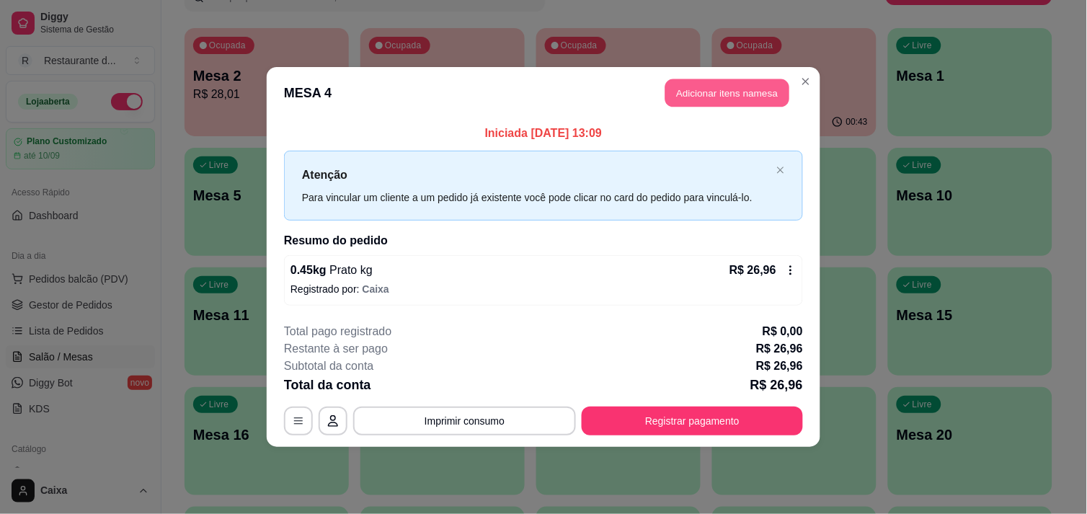
click at [712, 80] on button "Adicionar itens na mesa" at bounding box center [727, 93] width 124 height 28
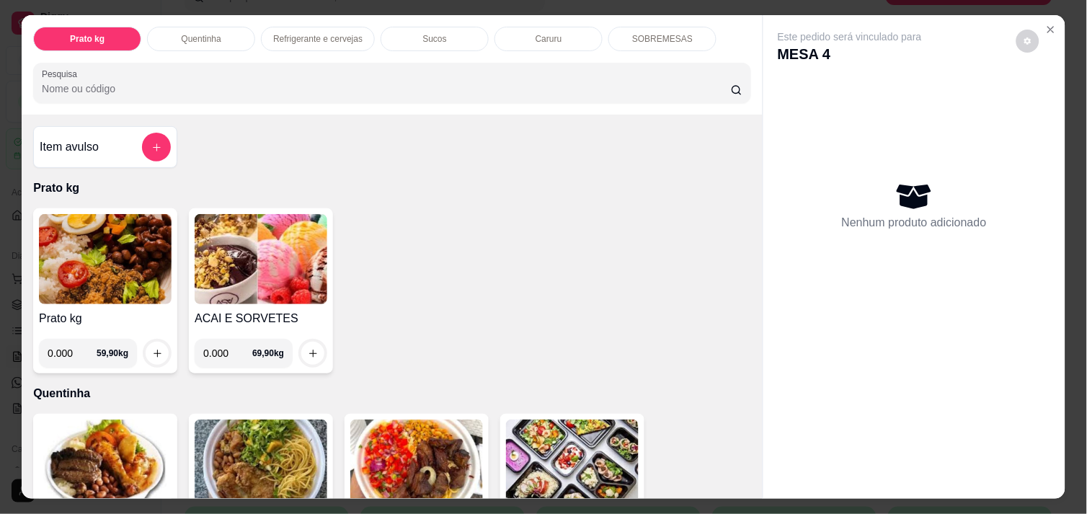
click at [66, 351] on input "0.000" at bounding box center [72, 353] width 49 height 29
type input "0.268"
click at [156, 344] on button "increase-product-quantity" at bounding box center [157, 353] width 22 height 22
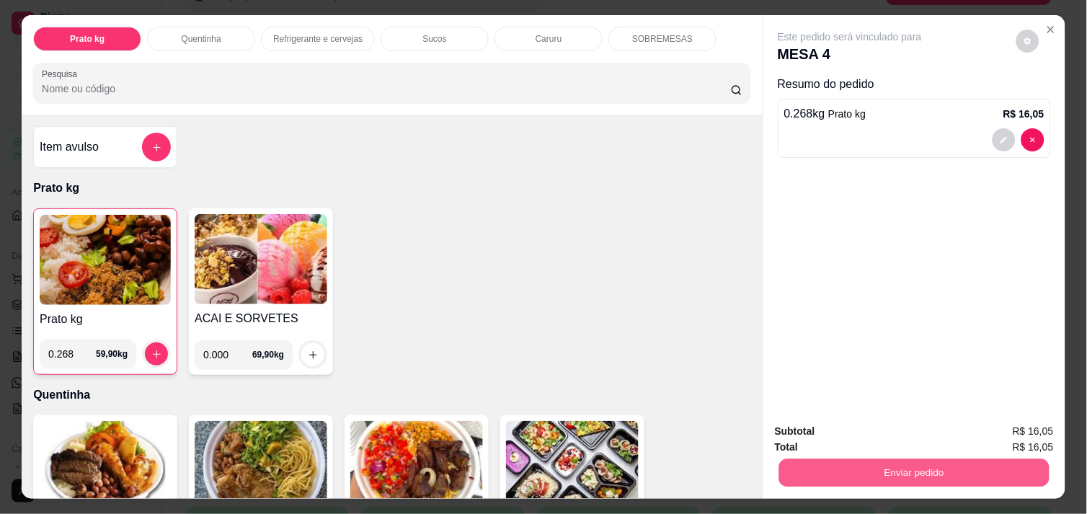
click at [827, 470] on button "Enviar pedido" at bounding box center [914, 472] width 270 height 28
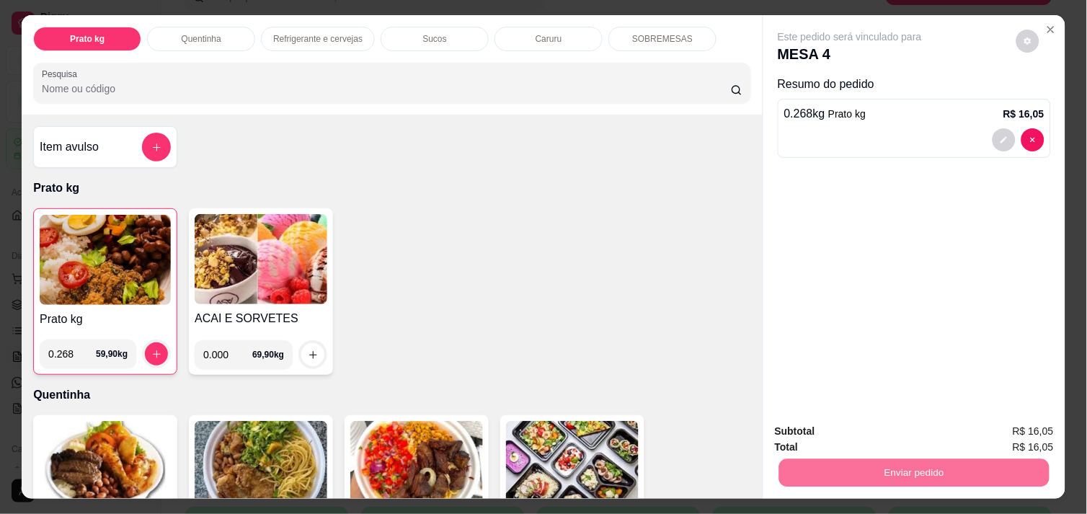
click at [820, 435] on button "Não registrar e enviar pedido" at bounding box center [867, 431] width 146 height 27
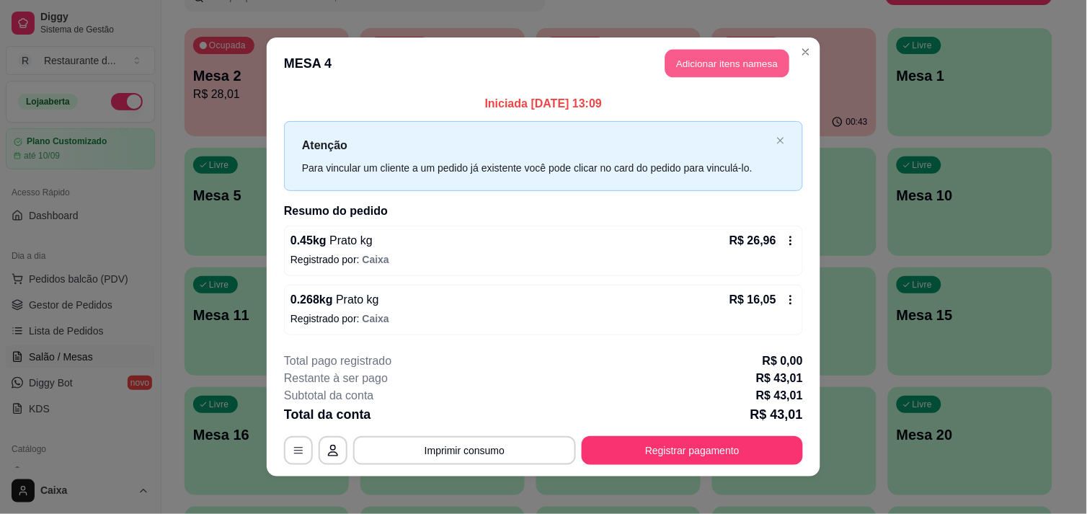
click at [724, 58] on button "Adicionar itens na mesa" at bounding box center [727, 64] width 124 height 28
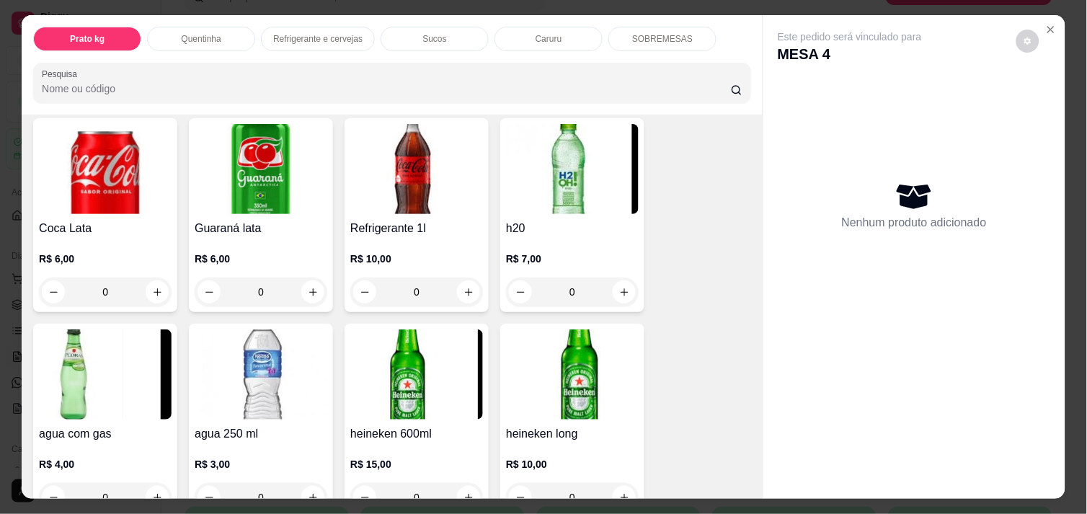
scroll to position [737, 0]
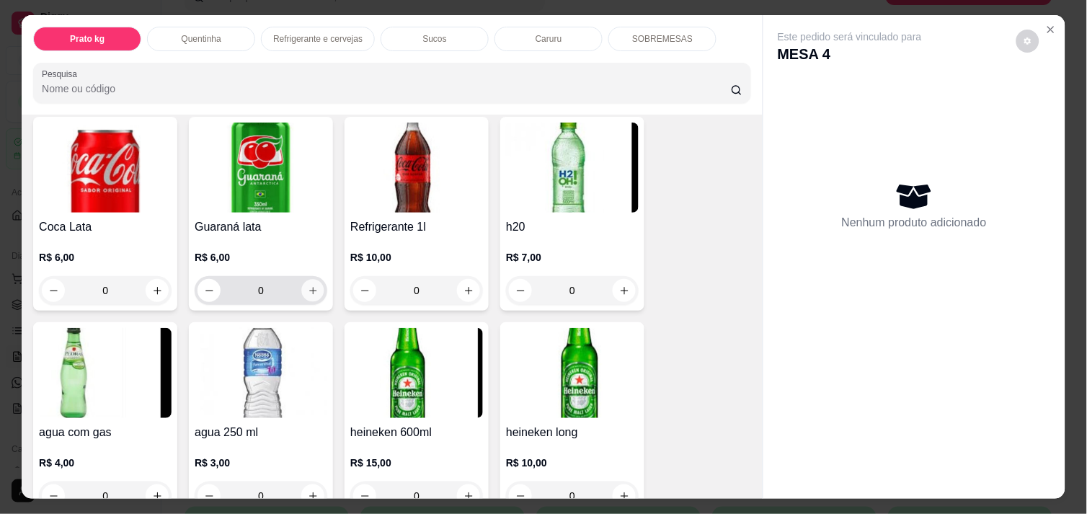
click at [310, 285] on icon "increase-product-quantity" at bounding box center [313, 290] width 11 height 11
type input "1"
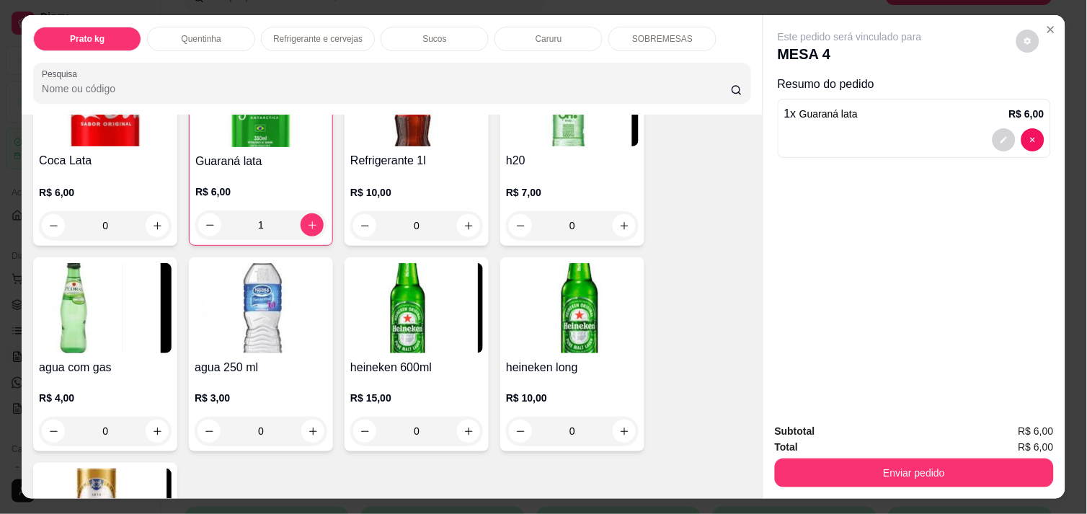
scroll to position [833, 0]
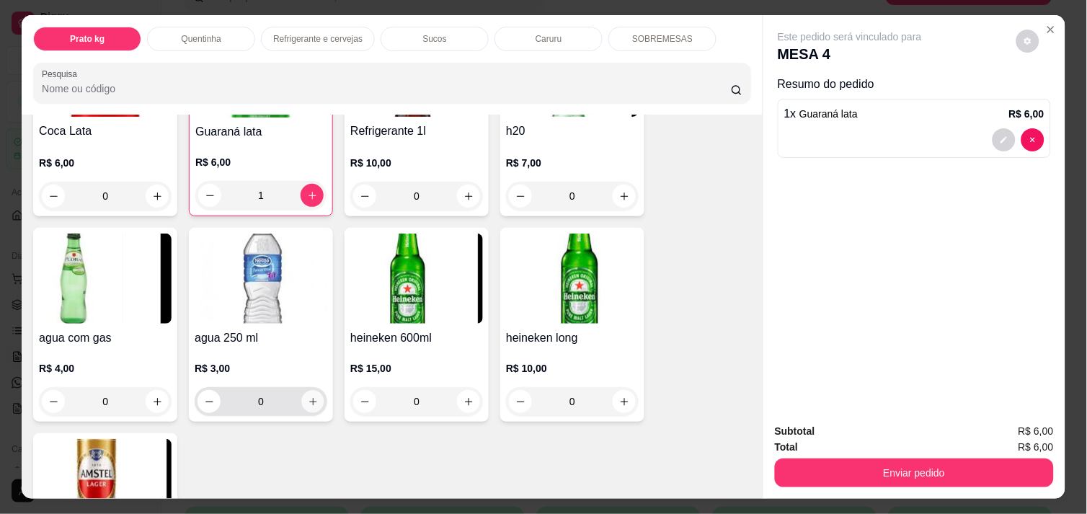
click at [309, 396] on icon "increase-product-quantity" at bounding box center [313, 401] width 11 height 11
type input "1"
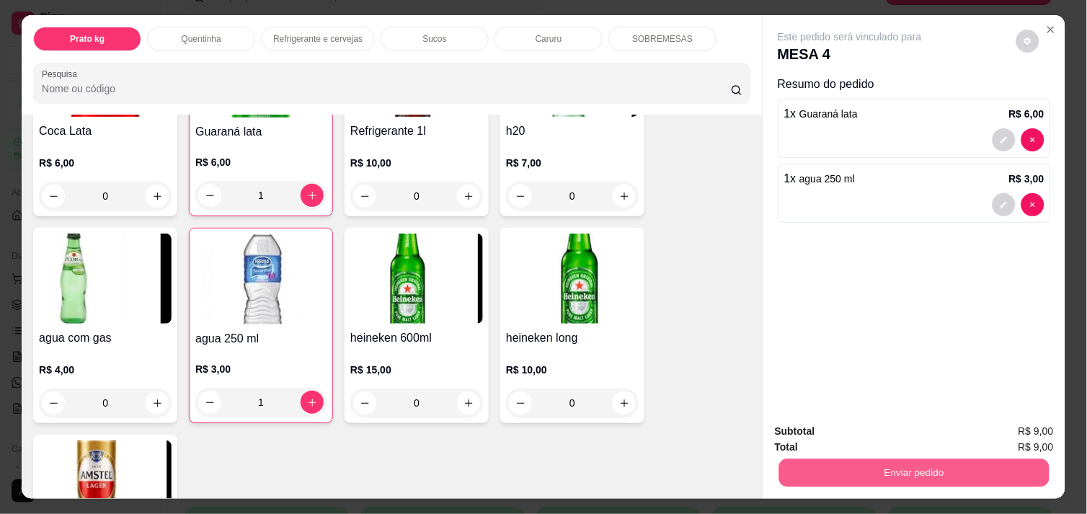
click at [872, 465] on button "Enviar pedido" at bounding box center [914, 472] width 270 height 28
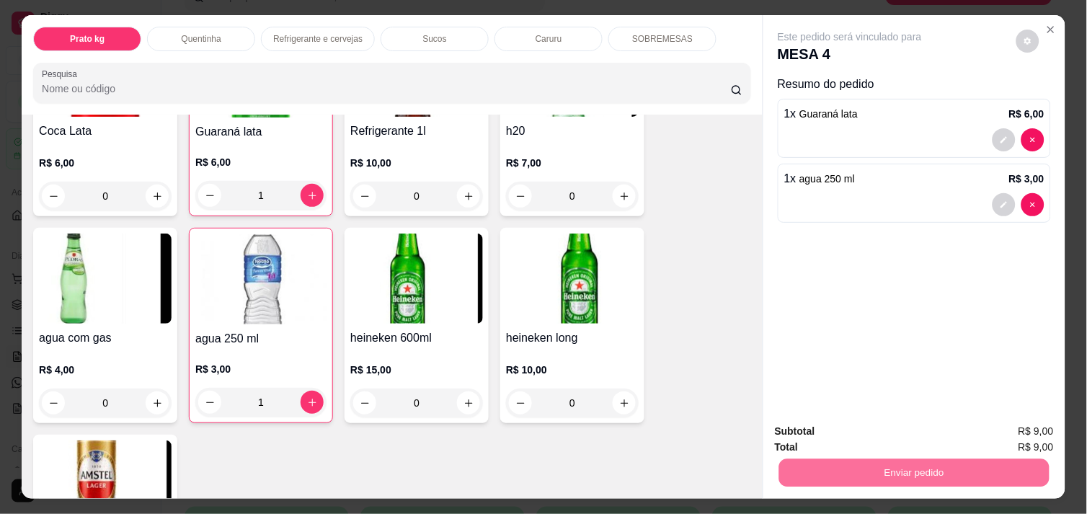
click at [856, 433] on button "Não registrar e enviar pedido" at bounding box center [867, 431] width 146 height 27
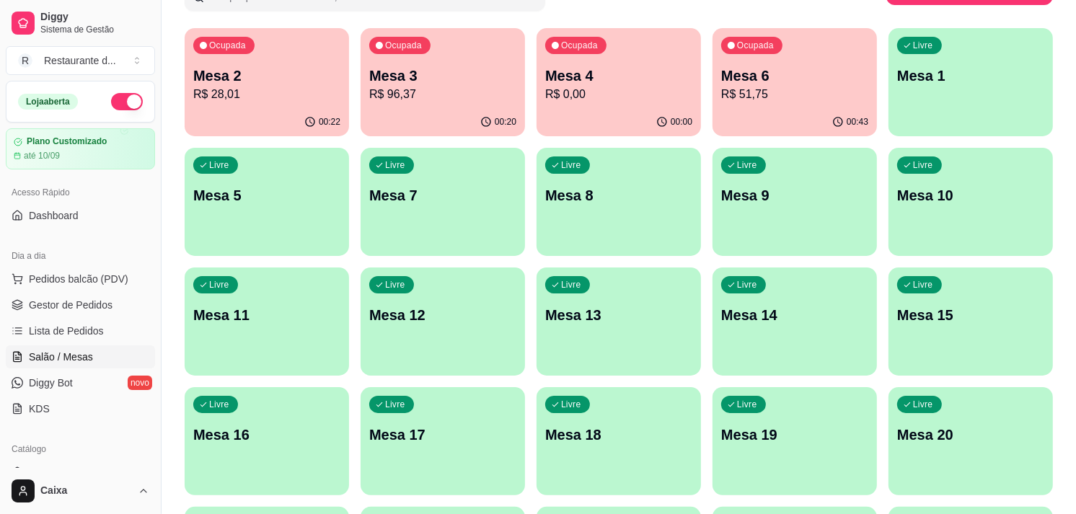
click at [794, 99] on p "R$ 51,75" at bounding box center [794, 94] width 147 height 17
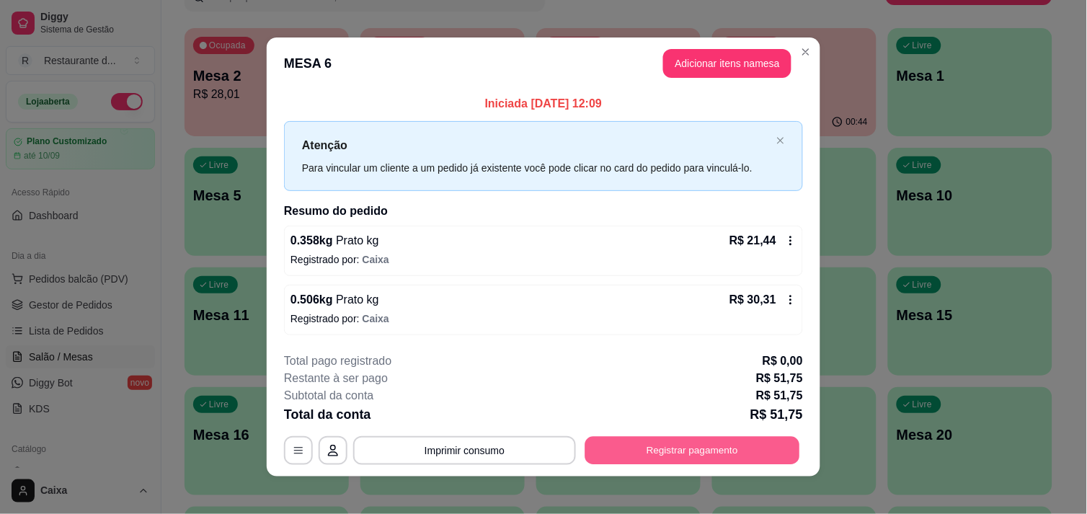
click at [674, 448] on button "Registrar pagamento" at bounding box center [692, 451] width 215 height 28
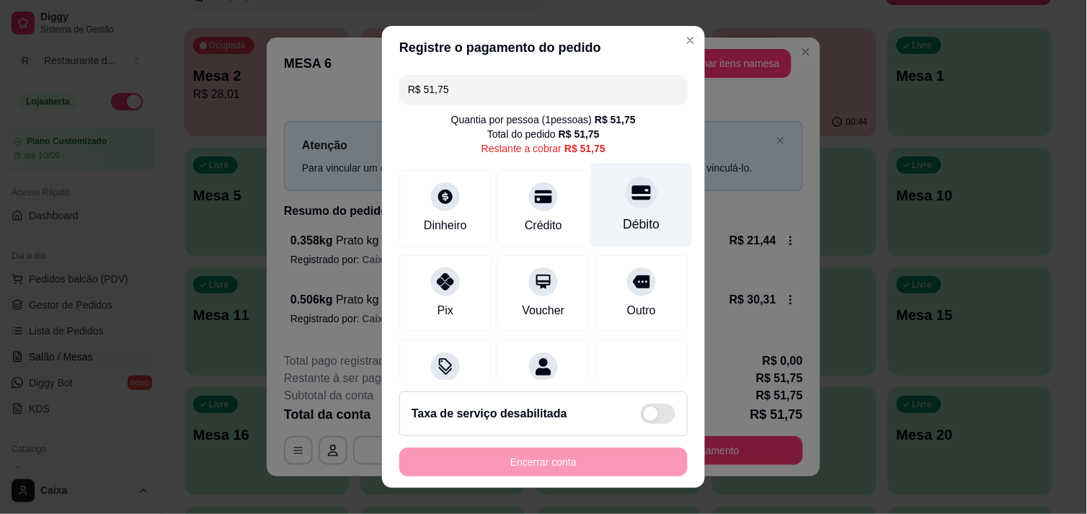
click at [624, 216] on div "Débito" at bounding box center [642, 224] width 37 height 19
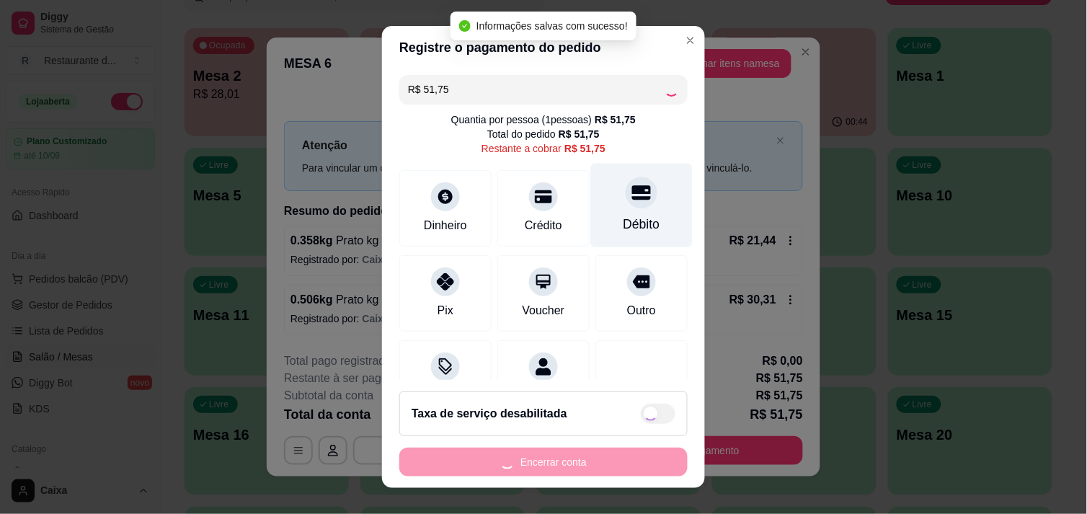
type input "R$ 0,00"
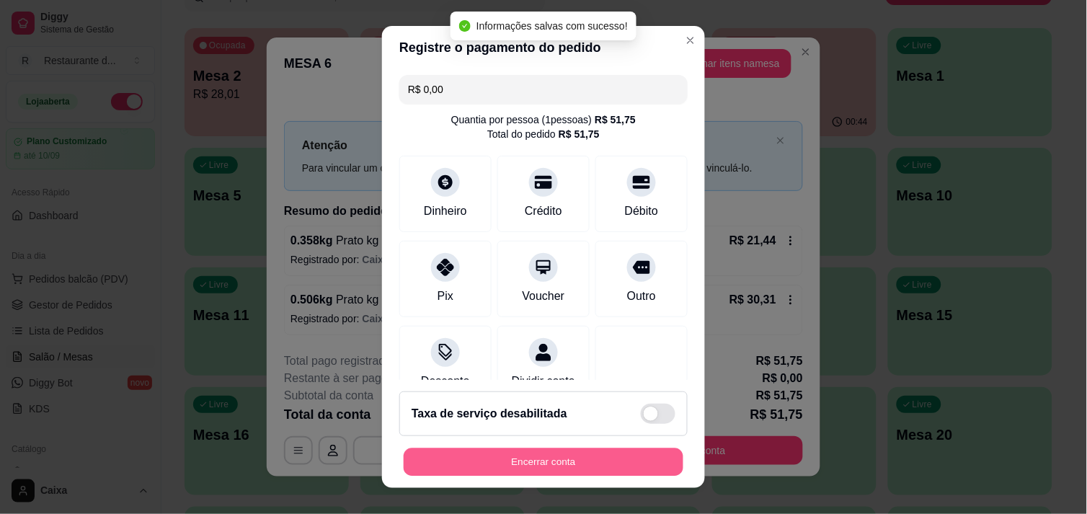
click at [571, 459] on button "Encerrar conta" at bounding box center [544, 462] width 280 height 28
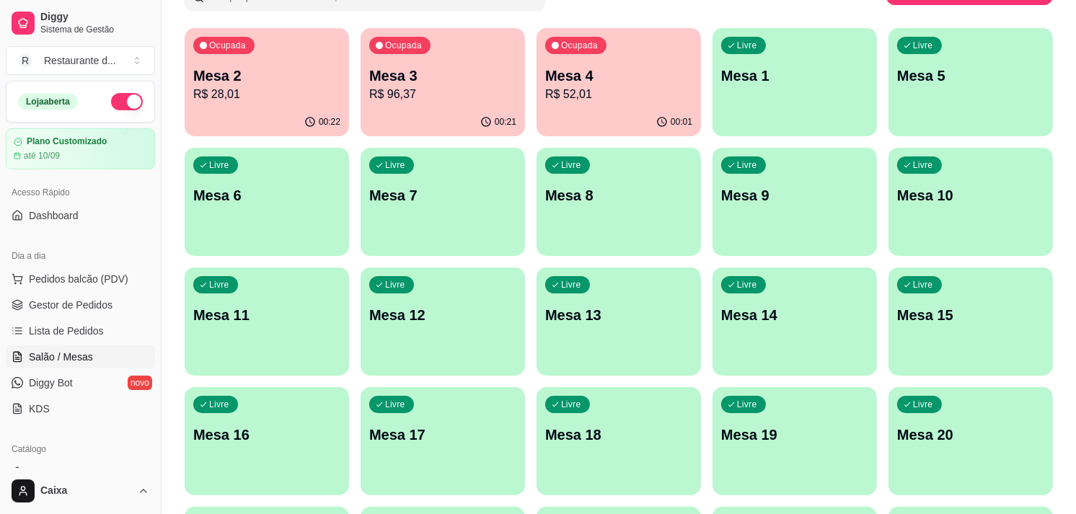
click at [1072, 402] on div "Todos Mesas Comandas Pesquisar Adicionar mesa ou comanda Ocupada Mesa 2 R$ 28,0…" at bounding box center [618, 459] width 914 height 1064
click at [225, 56] on div "Ocupada Mesa 2 R$ 28,01" at bounding box center [266, 69] width 159 height 78
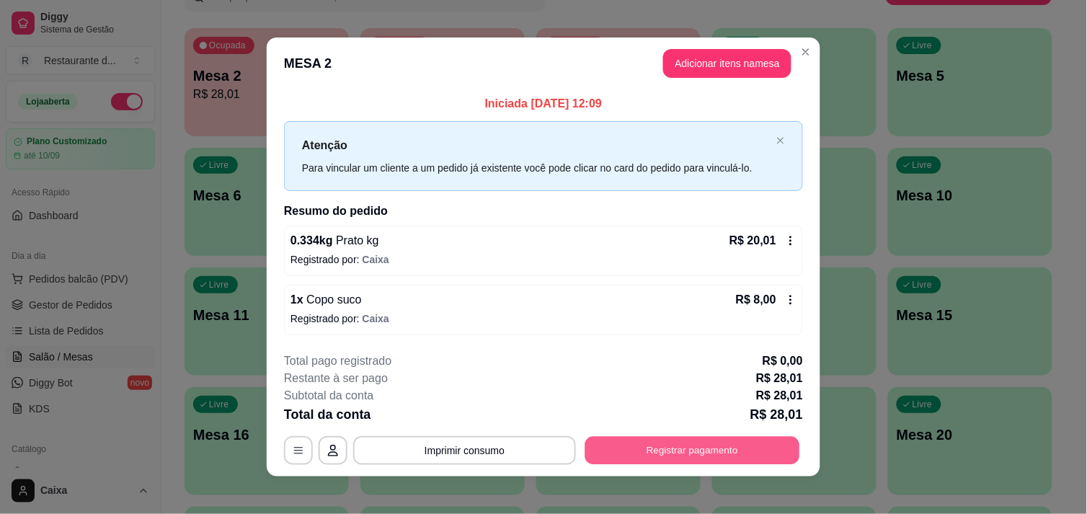
click at [655, 450] on button "Registrar pagamento" at bounding box center [692, 451] width 215 height 28
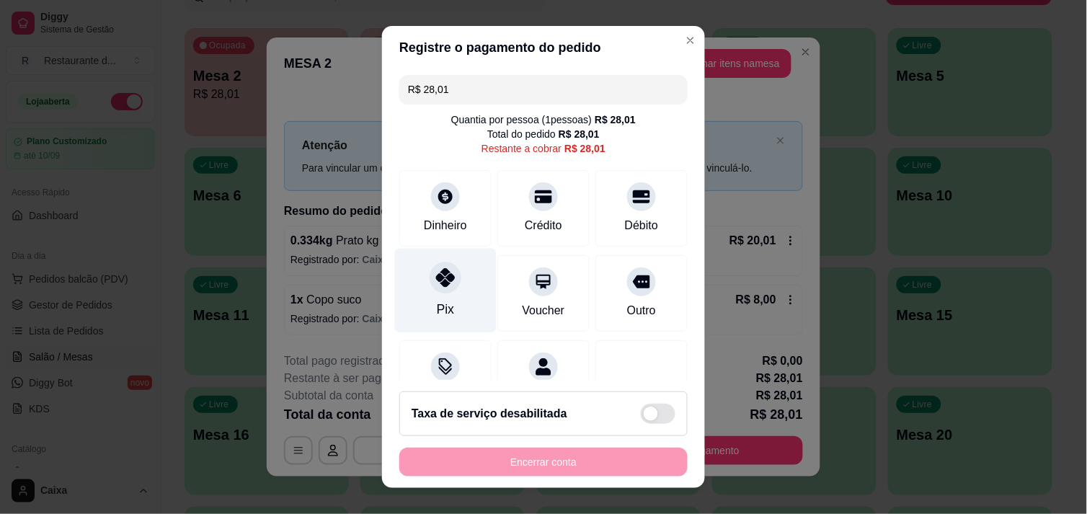
click at [436, 284] on icon at bounding box center [445, 277] width 19 height 19
type input "R$ 0,00"
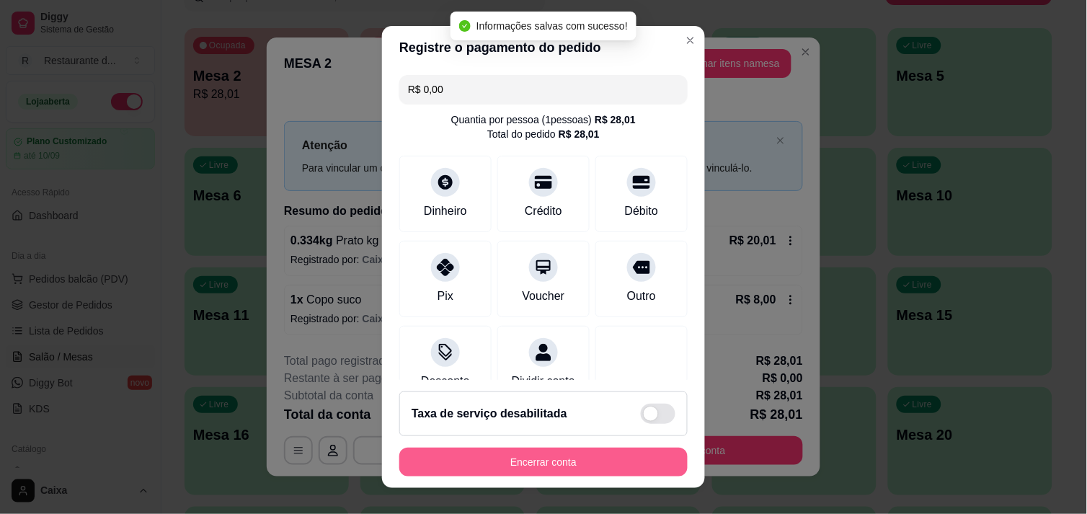
click at [539, 466] on button "Encerrar conta" at bounding box center [543, 462] width 288 height 29
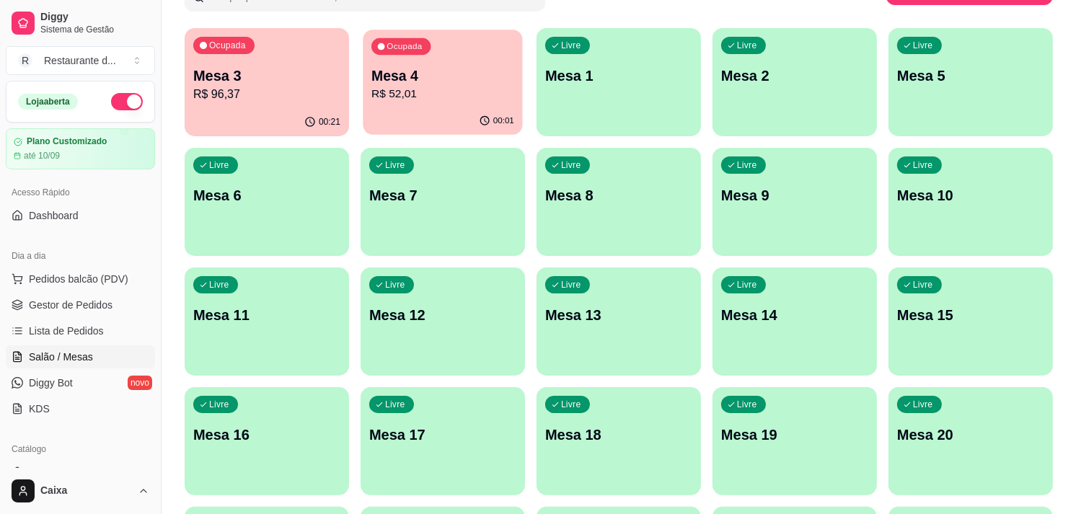
click at [448, 82] on p "Mesa 4" at bounding box center [442, 75] width 143 height 19
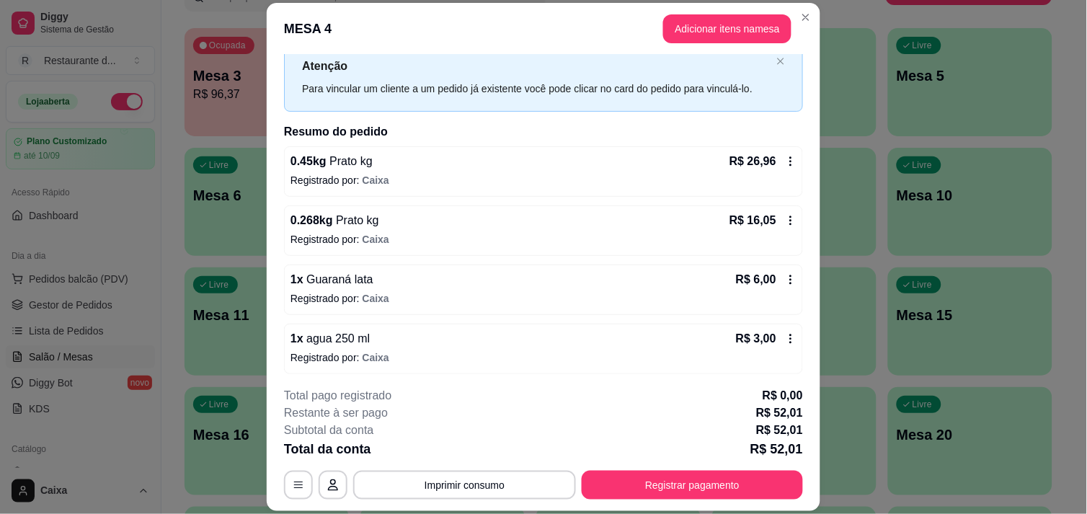
scroll to position [48, 0]
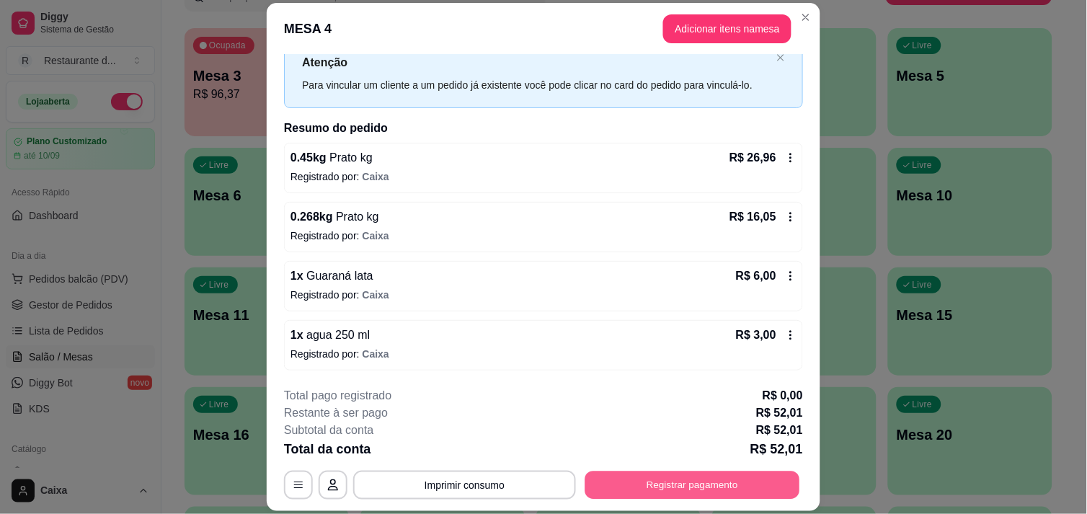
click at [707, 476] on button "Registrar pagamento" at bounding box center [692, 485] width 215 height 28
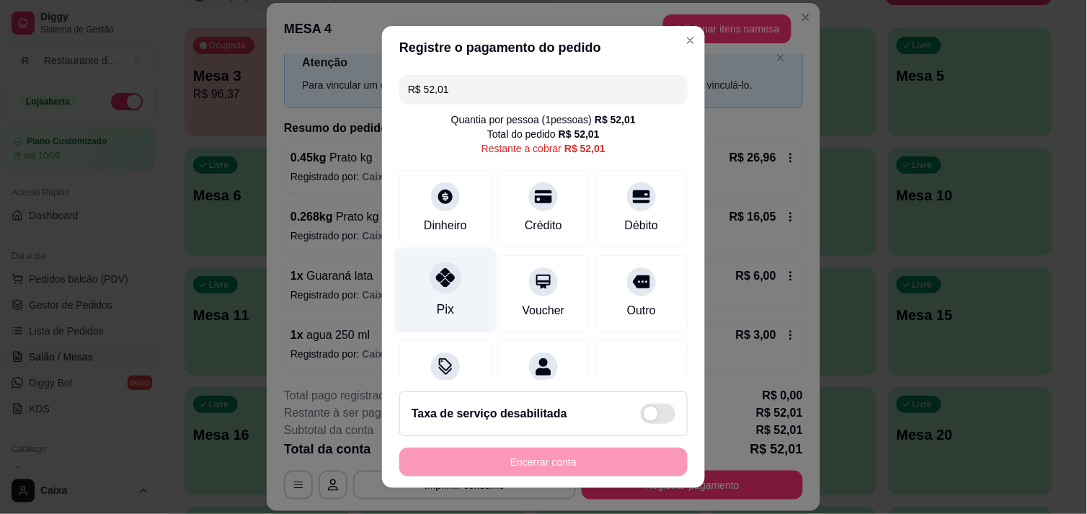
click at [448, 311] on div "Pix" at bounding box center [446, 290] width 102 height 84
type input "R$ 0,00"
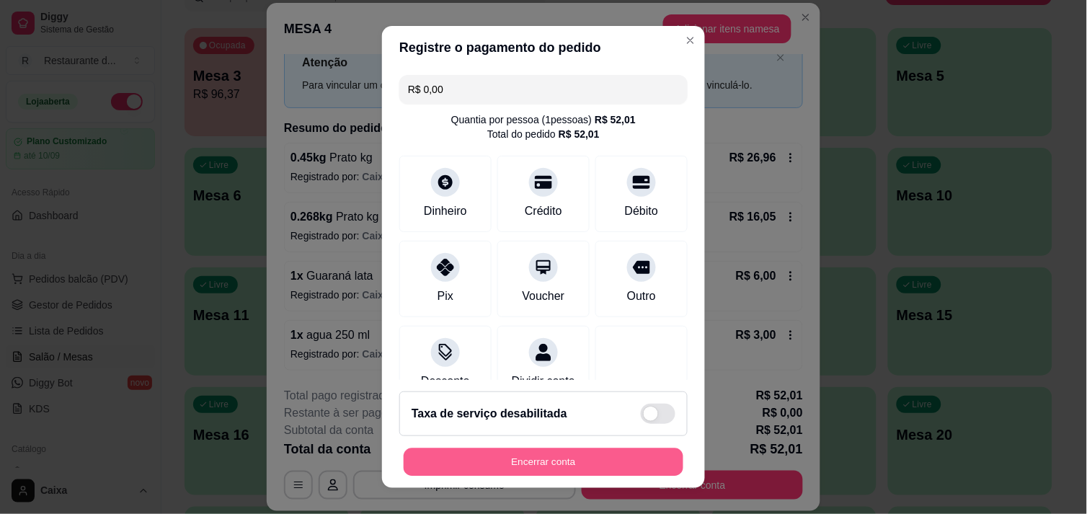
click at [515, 454] on button "Encerrar conta" at bounding box center [544, 462] width 280 height 28
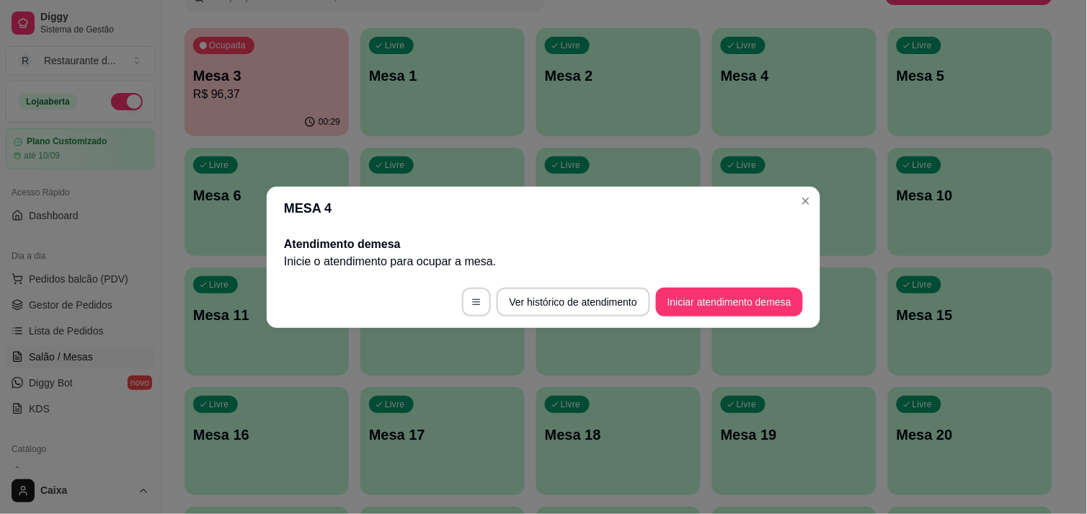
scroll to position [0, 0]
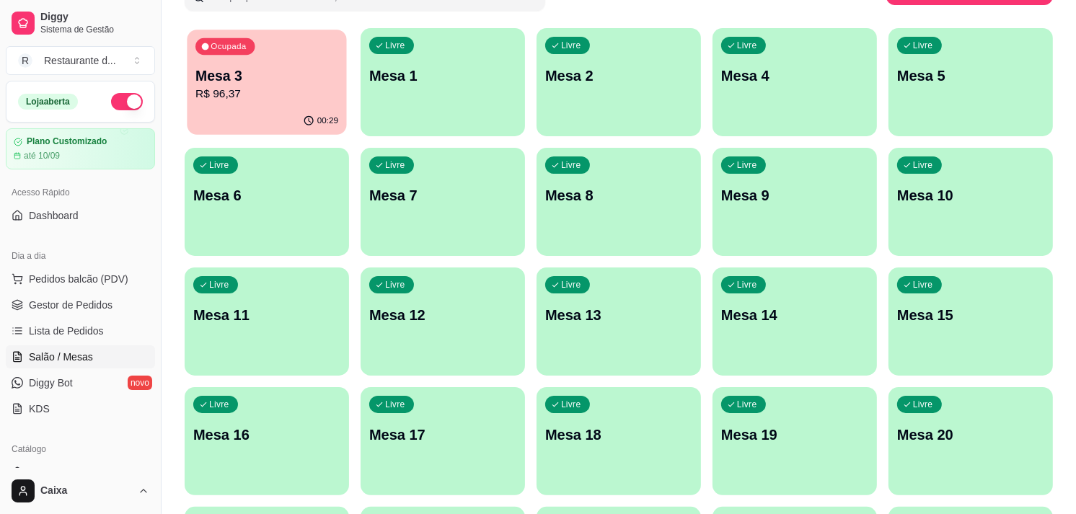
click at [301, 74] on p "Mesa 3" at bounding box center [266, 75] width 143 height 19
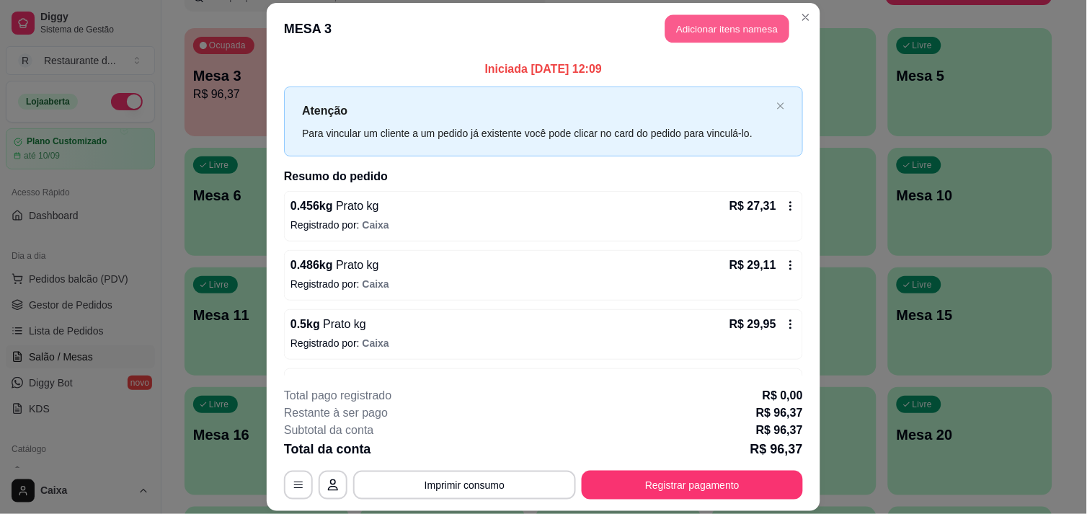
click at [730, 25] on button "Adicionar itens na mesa" at bounding box center [727, 28] width 124 height 28
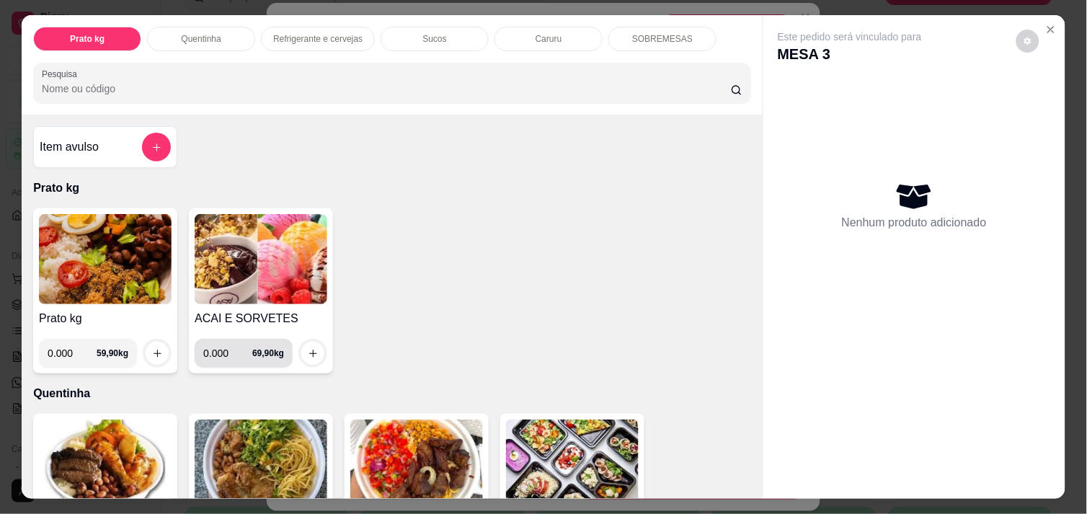
click at [218, 346] on input "0.000" at bounding box center [227, 353] width 49 height 29
type input "0.278"
click at [310, 348] on icon "increase-product-quantity" at bounding box center [313, 353] width 11 height 11
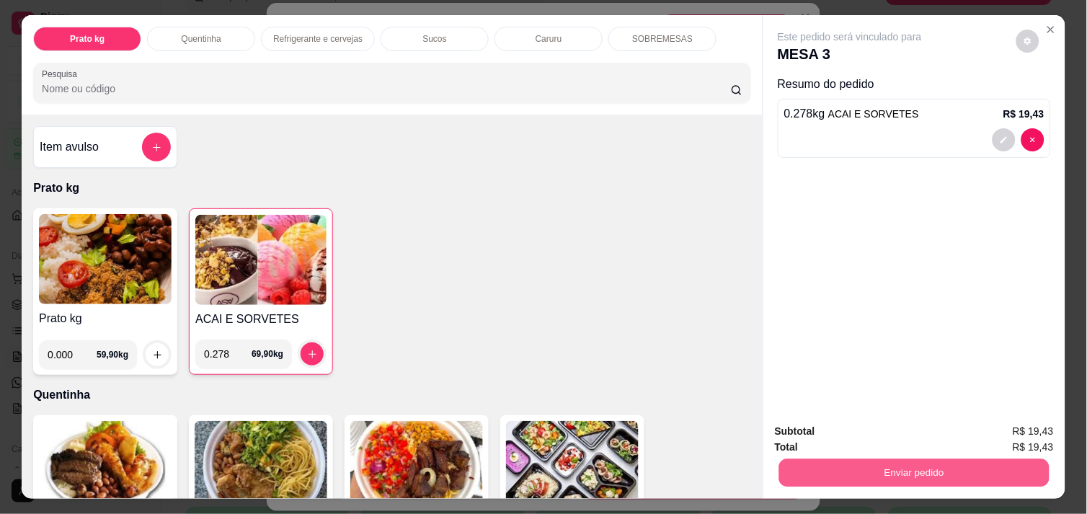
click at [905, 471] on button "Enviar pedido" at bounding box center [914, 472] width 270 height 28
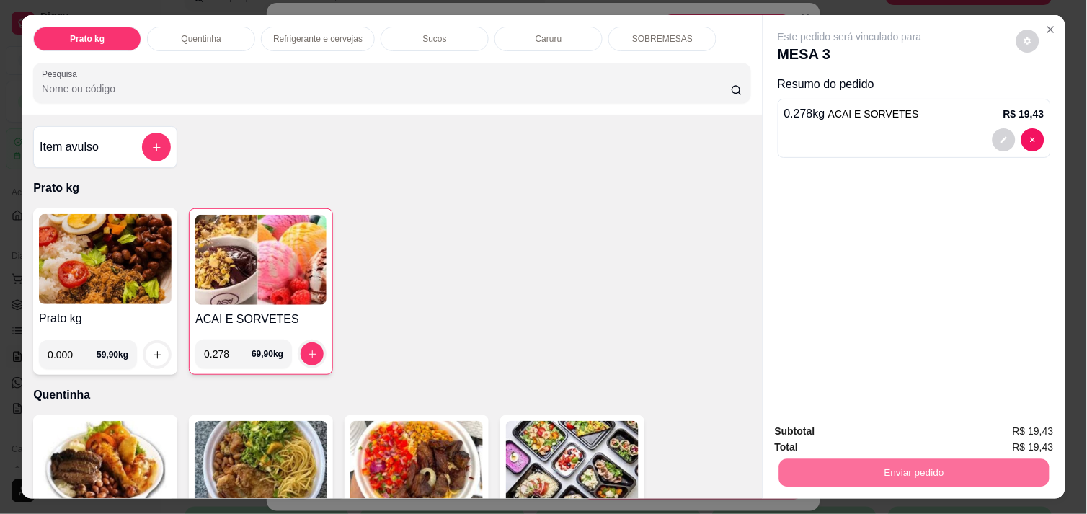
click at [853, 436] on button "Não registrar e enviar pedido" at bounding box center [867, 431] width 146 height 27
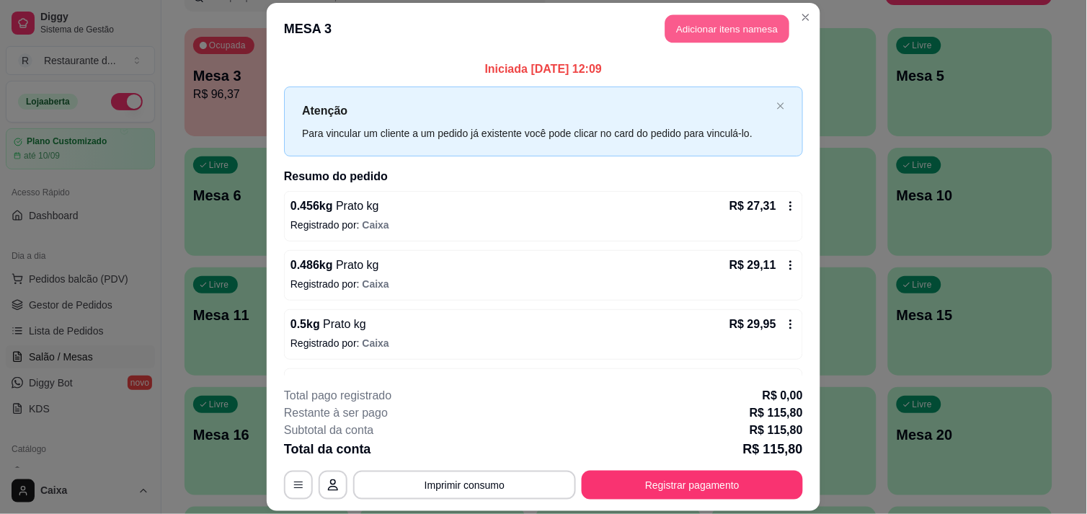
click at [686, 27] on button "Adicionar itens na mesa" at bounding box center [727, 28] width 124 height 28
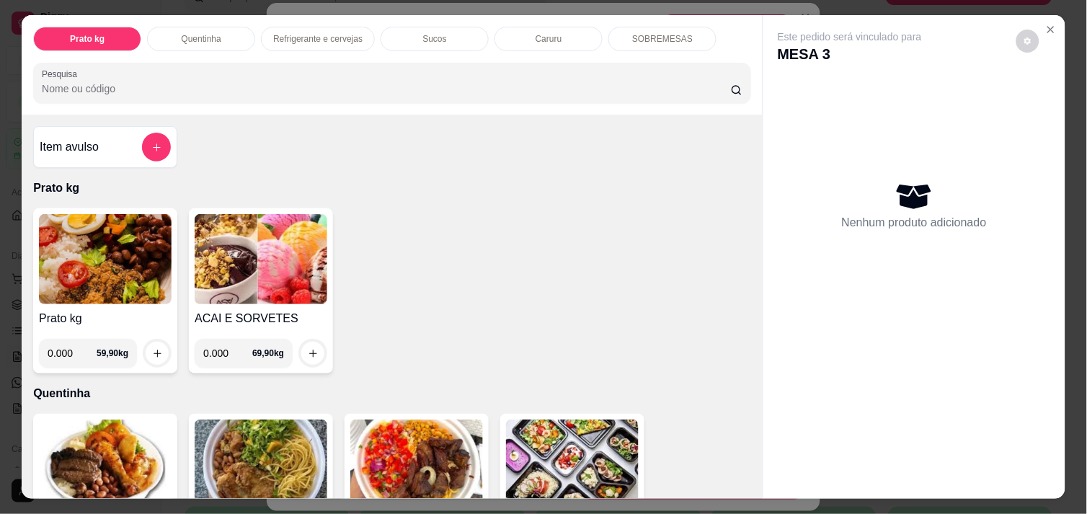
click at [224, 354] on input "0.000" at bounding box center [227, 353] width 49 height 29
type input "0.384"
click at [310, 342] on button "increase-product-quantity" at bounding box center [313, 353] width 22 height 22
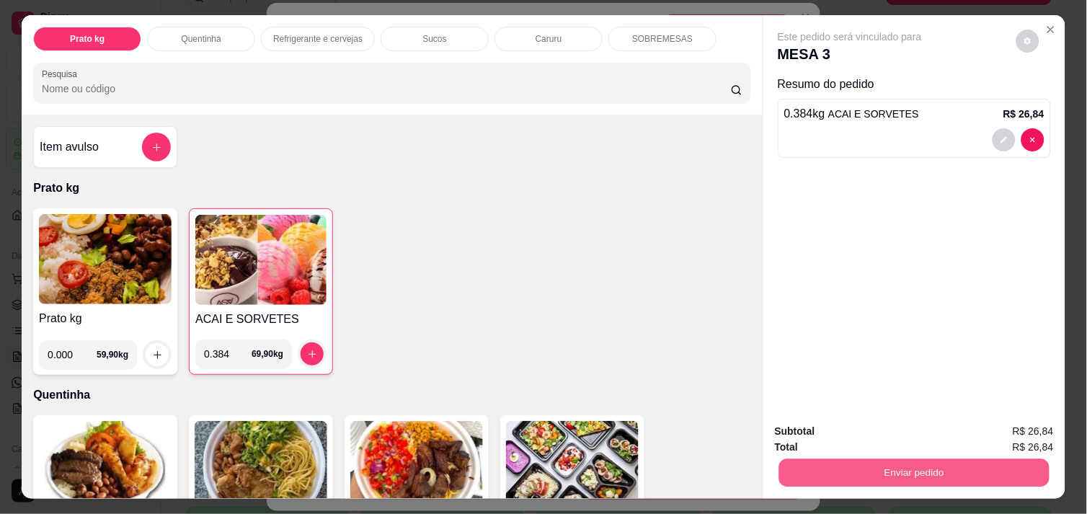
click at [847, 479] on button "Enviar pedido" at bounding box center [914, 472] width 270 height 28
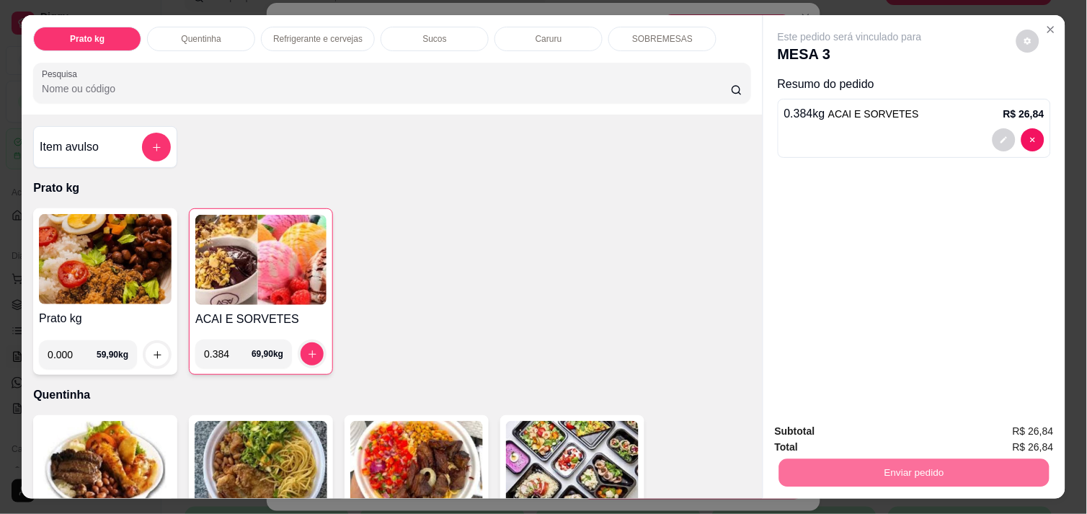
click at [844, 435] on button "Não registrar e enviar pedido" at bounding box center [867, 431] width 146 height 27
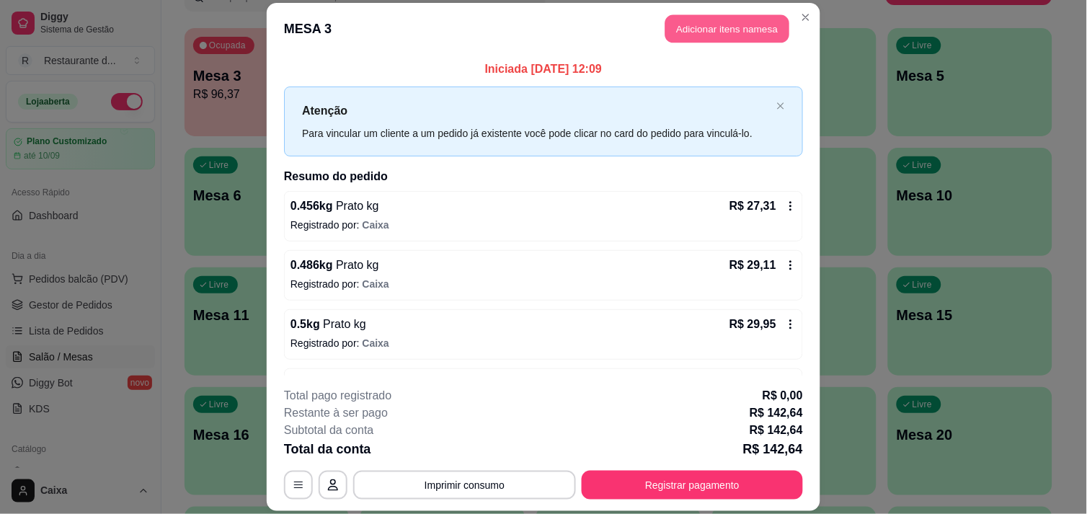
click at [692, 30] on button "Adicionar itens na mesa" at bounding box center [727, 28] width 124 height 28
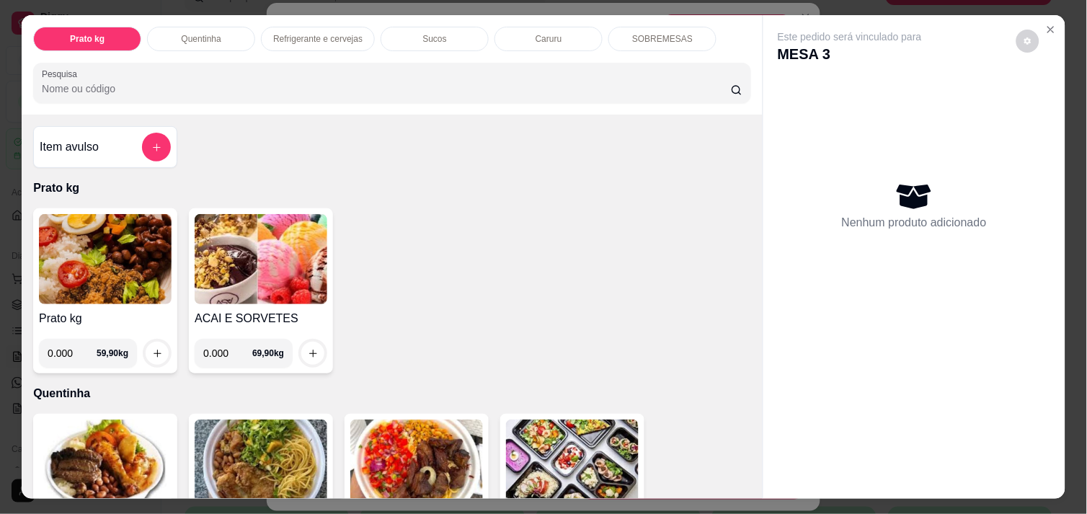
click at [217, 355] on input "0.000" at bounding box center [227, 353] width 49 height 29
click at [222, 355] on input "0.000" at bounding box center [227, 353] width 49 height 29
type input "0.230"
click at [302, 345] on button "increase-product-quantity" at bounding box center [313, 353] width 22 height 22
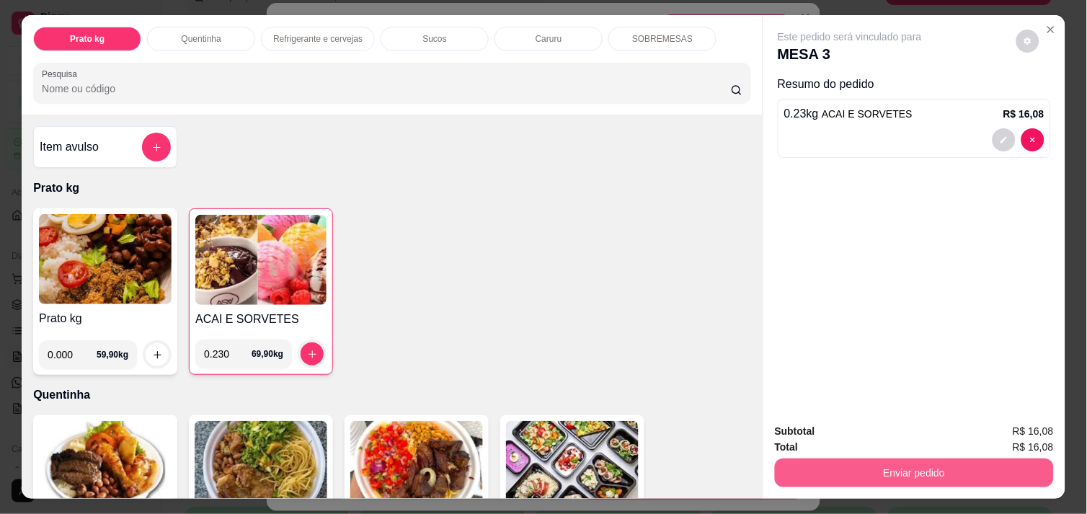
click at [927, 466] on button "Enviar pedido" at bounding box center [914, 472] width 279 height 29
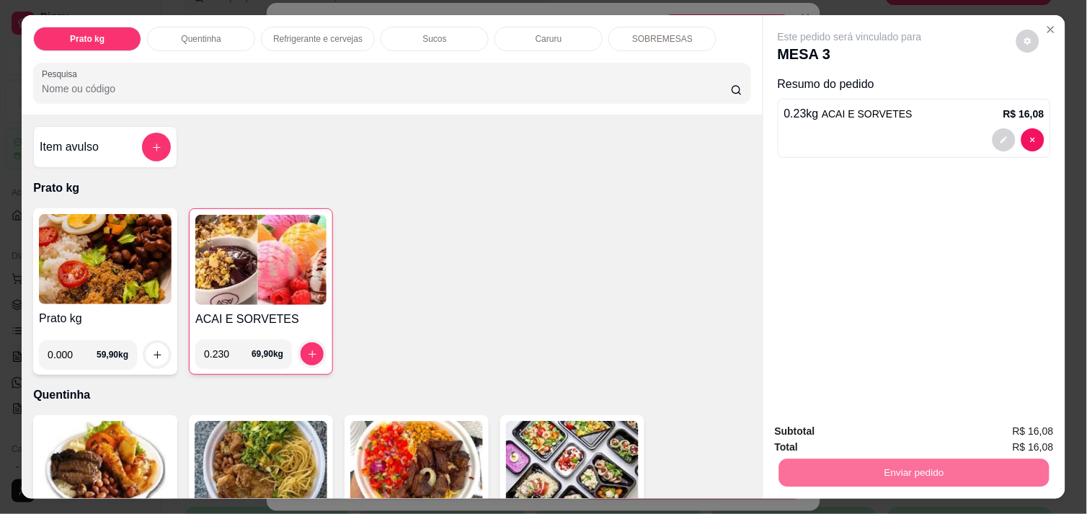
click at [876, 431] on button "Não registrar e enviar pedido" at bounding box center [867, 431] width 150 height 27
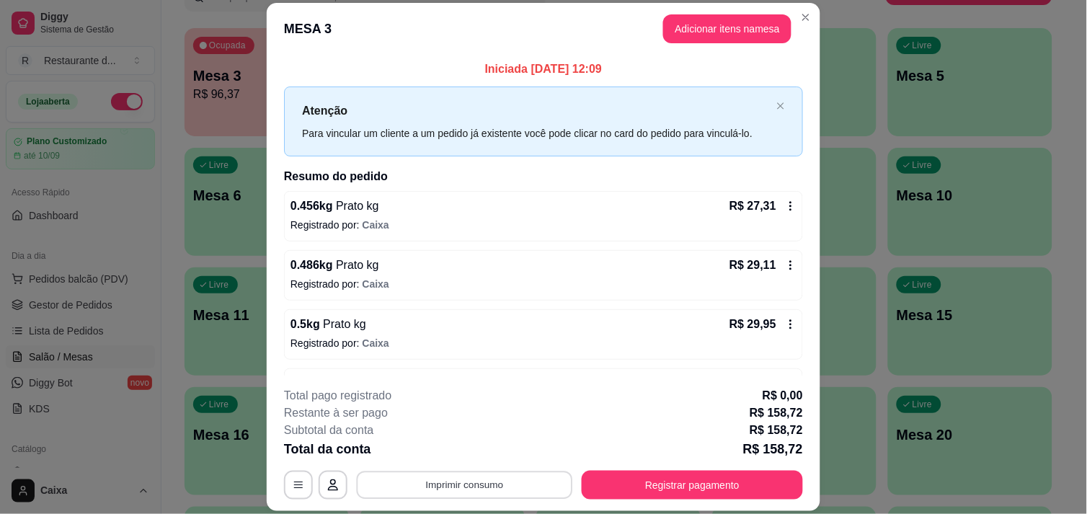
click at [505, 485] on button "Imprimir consumo" at bounding box center [465, 485] width 216 height 28
click at [466, 450] on button "IMPRESSORA" at bounding box center [463, 453] width 102 height 22
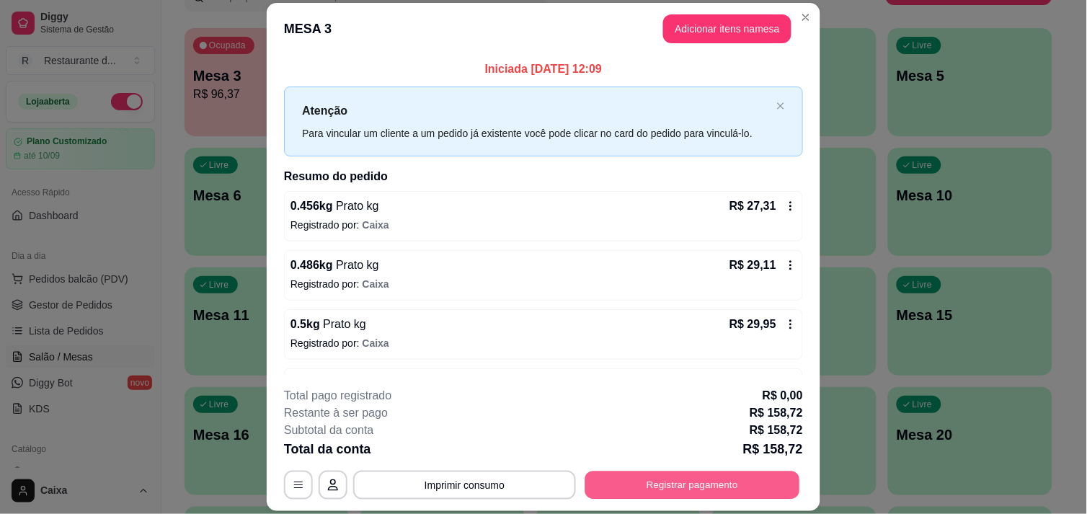
click at [636, 493] on button "Registrar pagamento" at bounding box center [692, 485] width 215 height 28
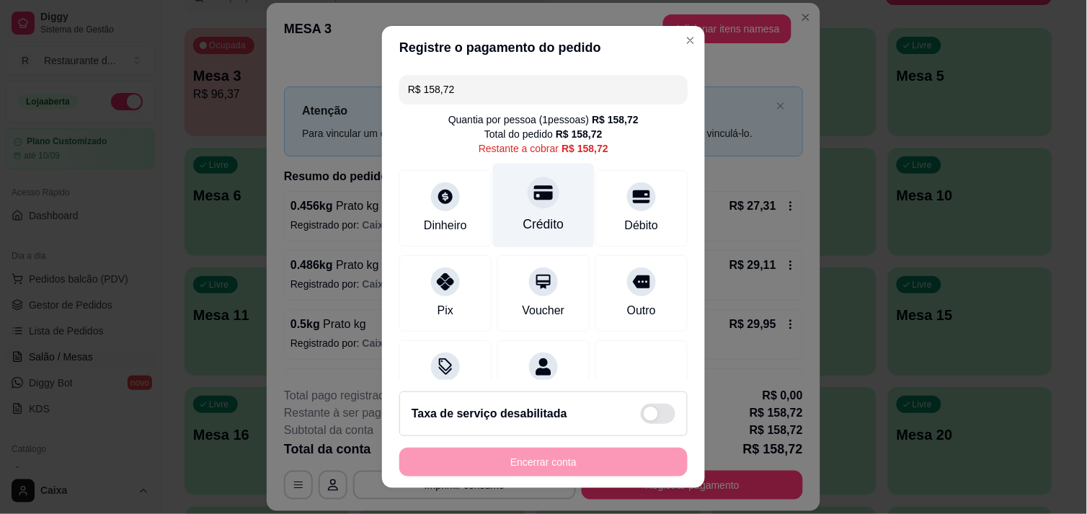
click at [534, 184] on icon at bounding box center [543, 192] width 19 height 19
type input "R$ 0,00"
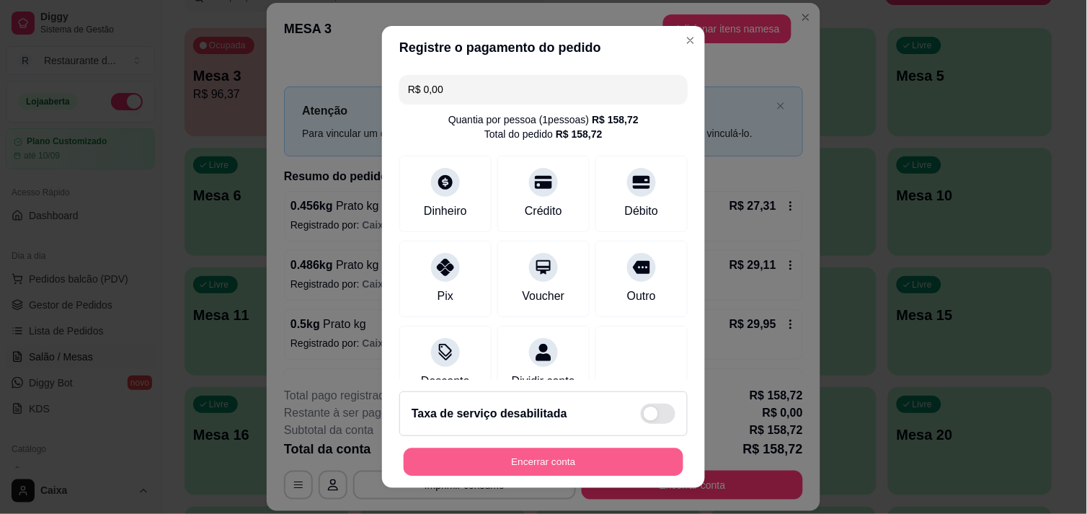
click at [464, 463] on button "Encerrar conta" at bounding box center [544, 462] width 280 height 28
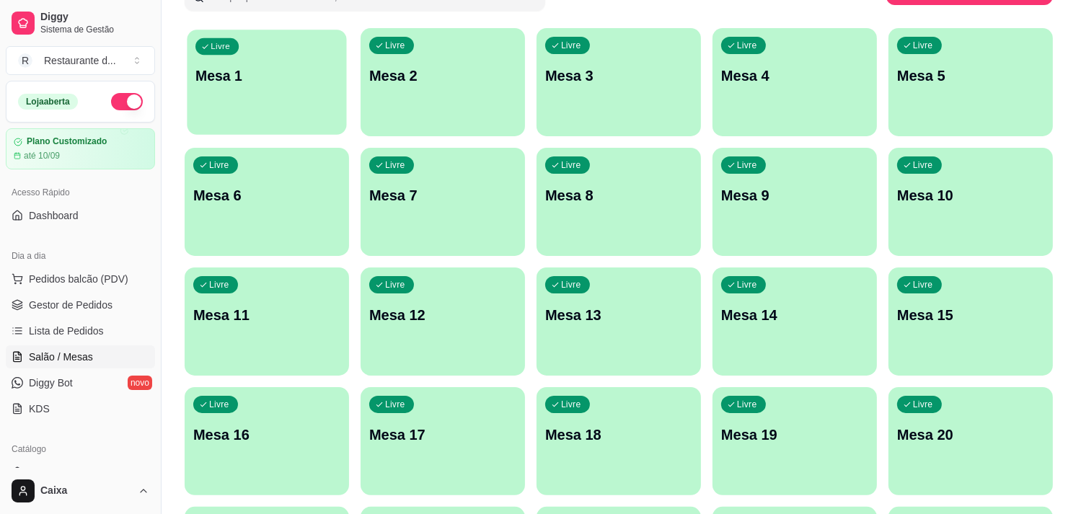
click at [307, 90] on div "Livre Mesa 1" at bounding box center [266, 74] width 159 height 88
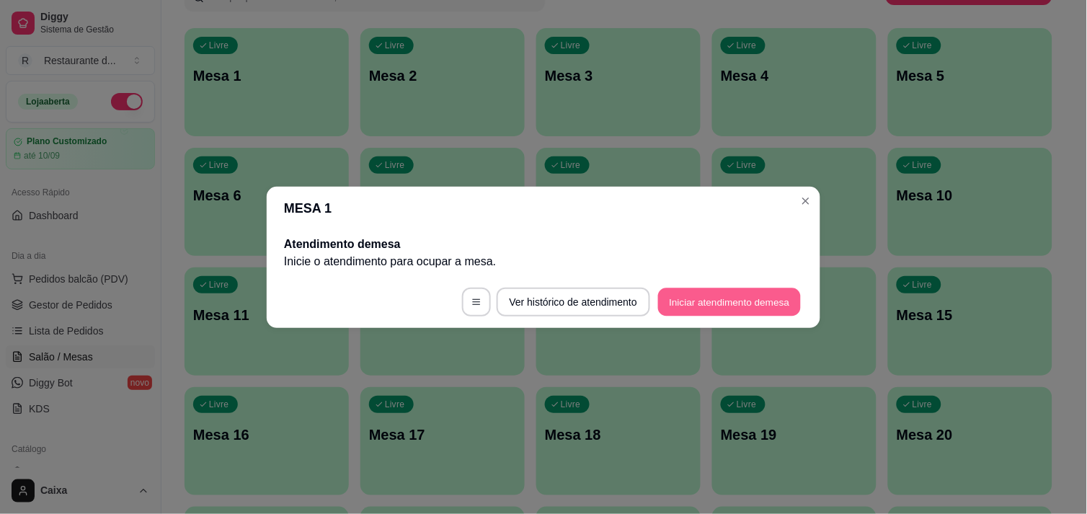
click at [787, 309] on button "Iniciar atendimento de mesa" at bounding box center [729, 302] width 143 height 28
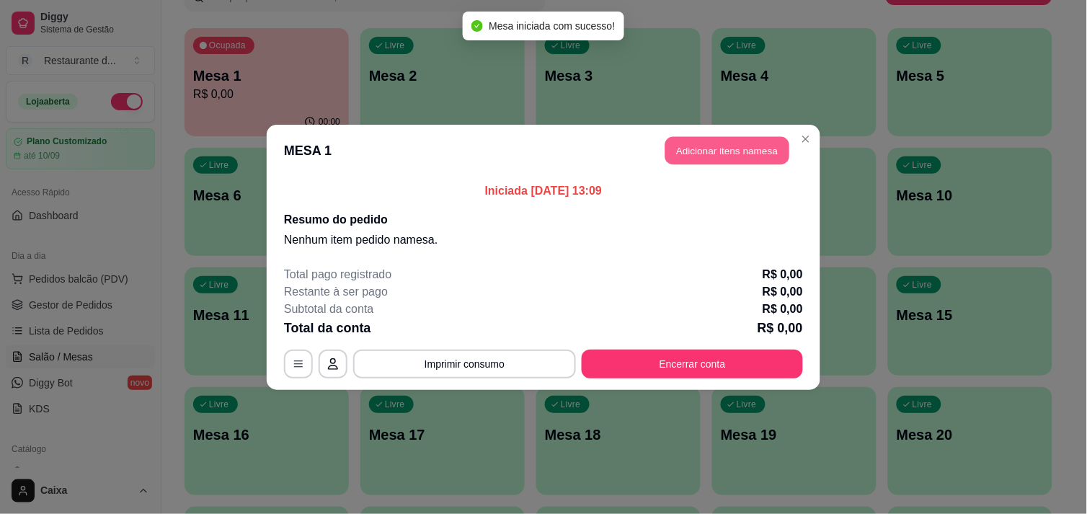
click at [696, 142] on button "Adicionar itens na mesa" at bounding box center [727, 150] width 124 height 28
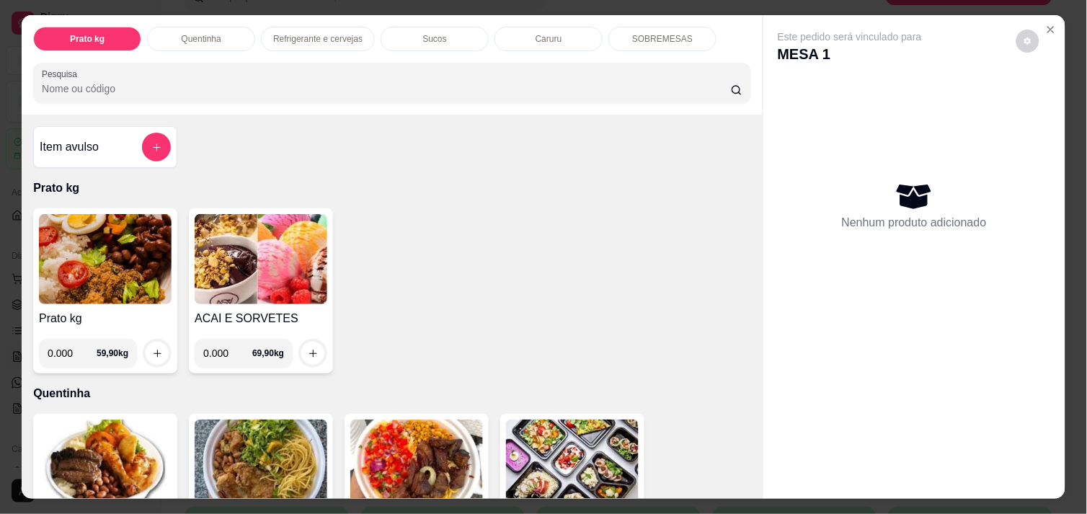
click at [68, 347] on input "0.000" at bounding box center [72, 353] width 49 height 29
type input "0.626"
click at [152, 348] on icon "increase-product-quantity" at bounding box center [157, 353] width 11 height 11
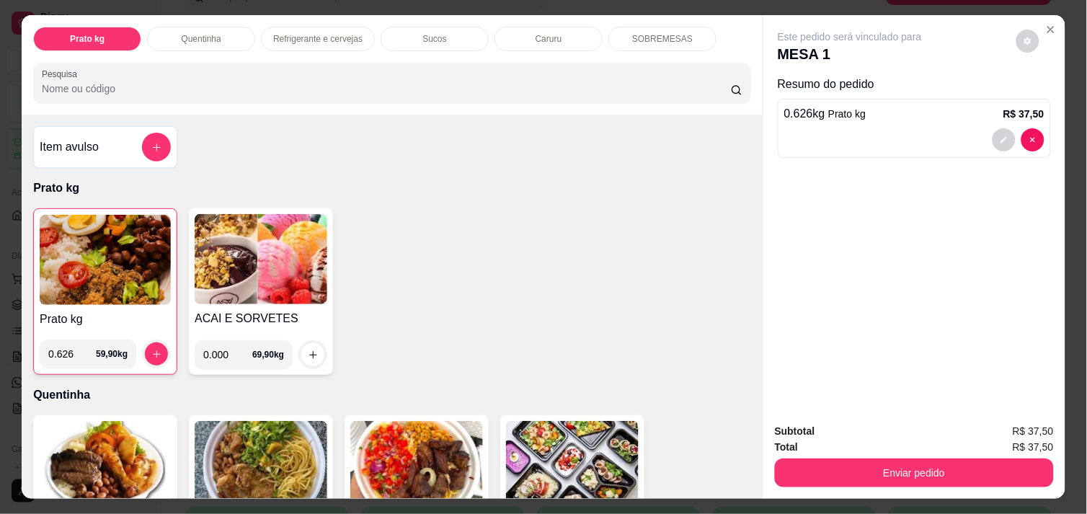
click at [221, 350] on input "0.000" at bounding box center [227, 354] width 49 height 29
type input "0.224"
click at [316, 350] on button "increase-product-quantity" at bounding box center [313, 355] width 22 height 22
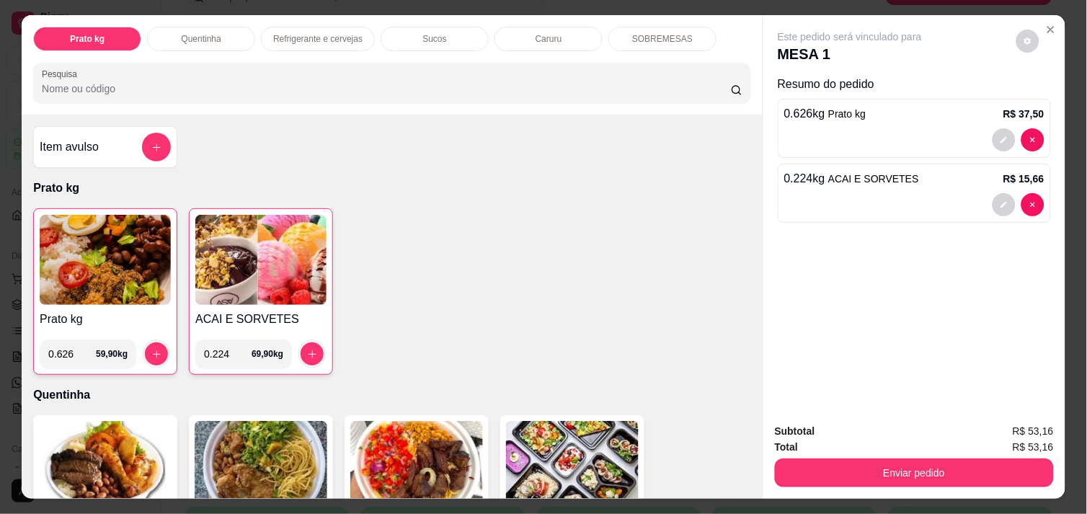
click at [961, 487] on div "Subtotal R$ 53,16 Total R$ 53,16 Enviar pedido" at bounding box center [914, 455] width 302 height 87
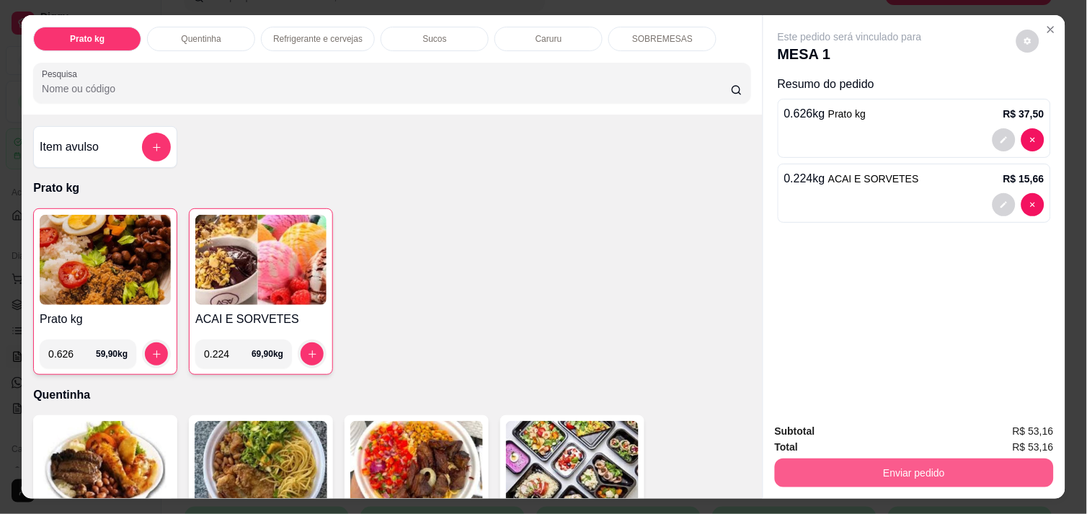
click at [939, 474] on button "Enviar pedido" at bounding box center [914, 472] width 279 height 29
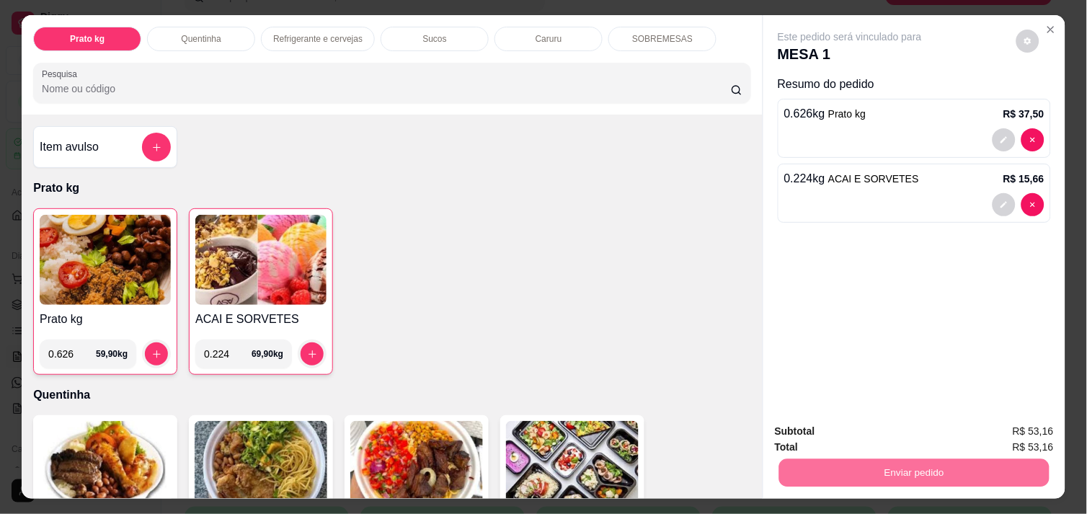
click at [881, 431] on button "Não registrar e enviar pedido" at bounding box center [867, 431] width 146 height 27
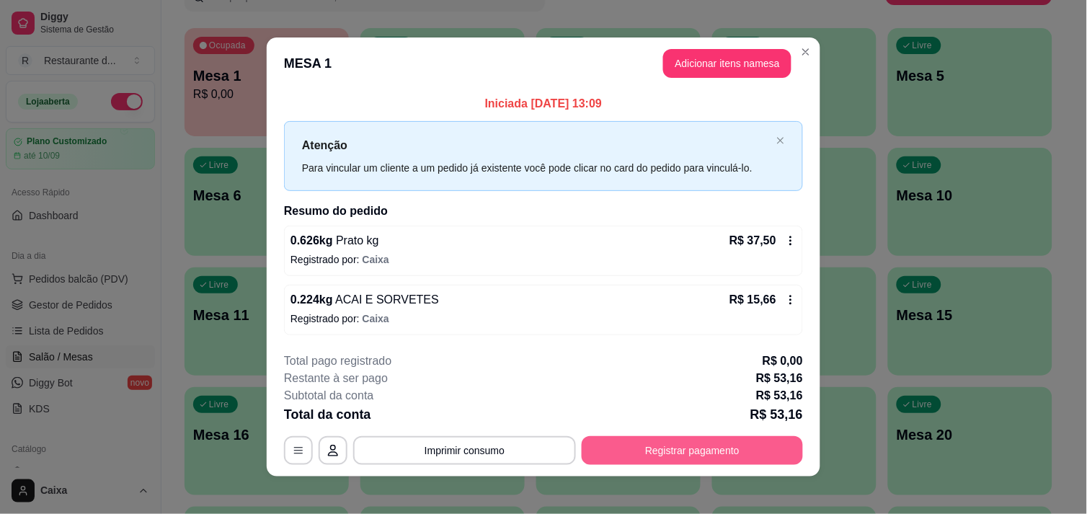
click at [729, 443] on button "Registrar pagamento" at bounding box center [692, 450] width 221 height 29
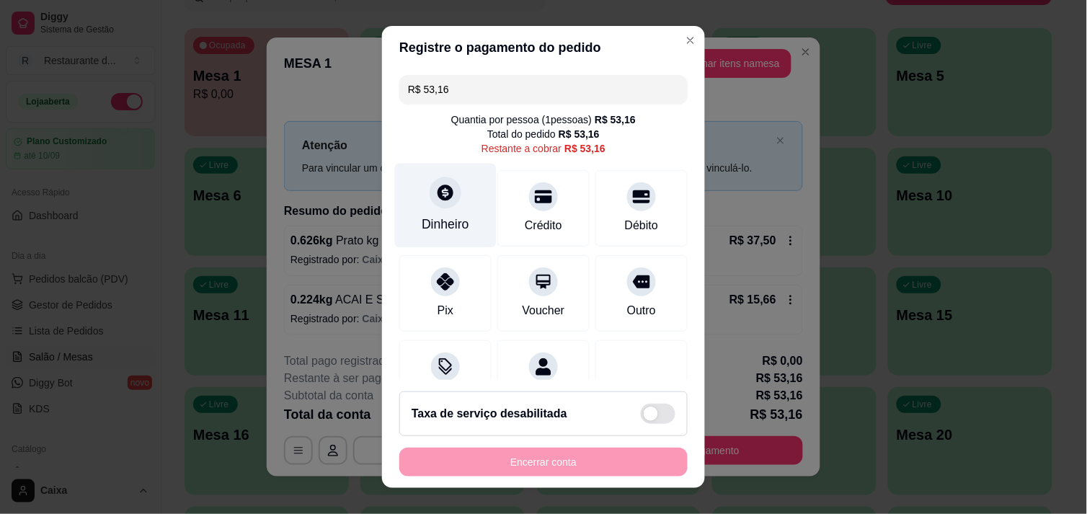
click at [438, 223] on div "Dinheiro" at bounding box center [446, 224] width 48 height 19
type input "R$ 0,00"
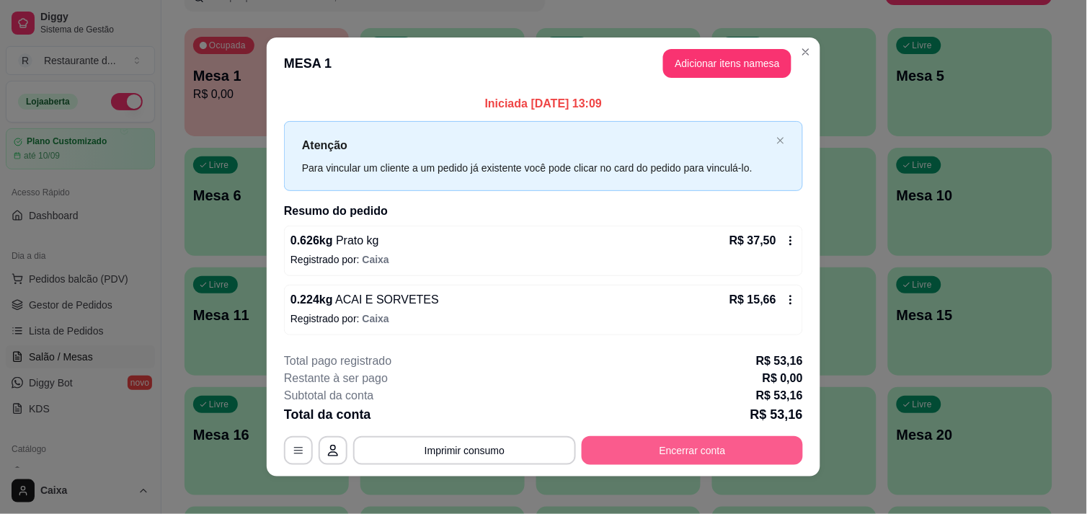
click at [754, 459] on button "Encerrar conta" at bounding box center [692, 450] width 221 height 29
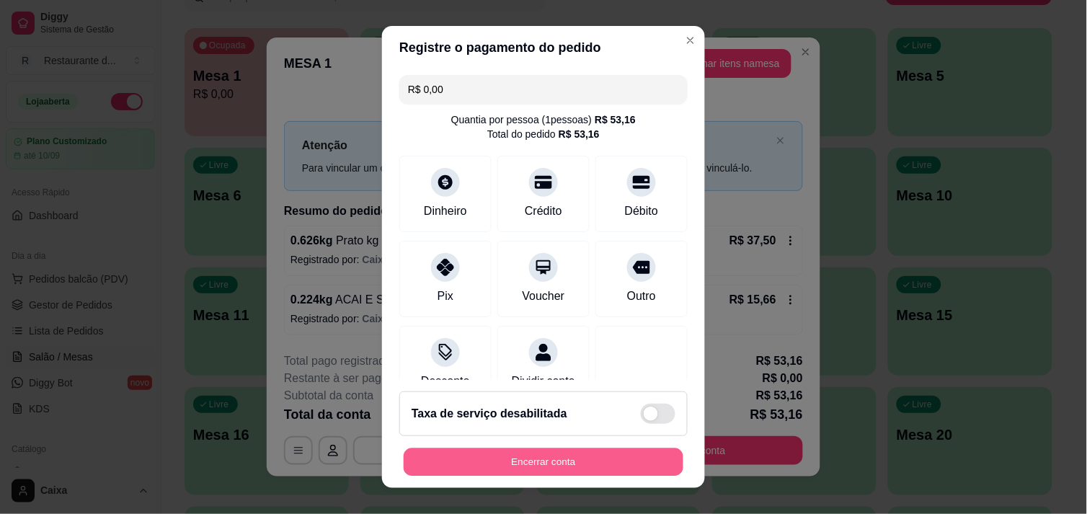
click at [585, 457] on button "Encerrar conta" at bounding box center [544, 462] width 280 height 28
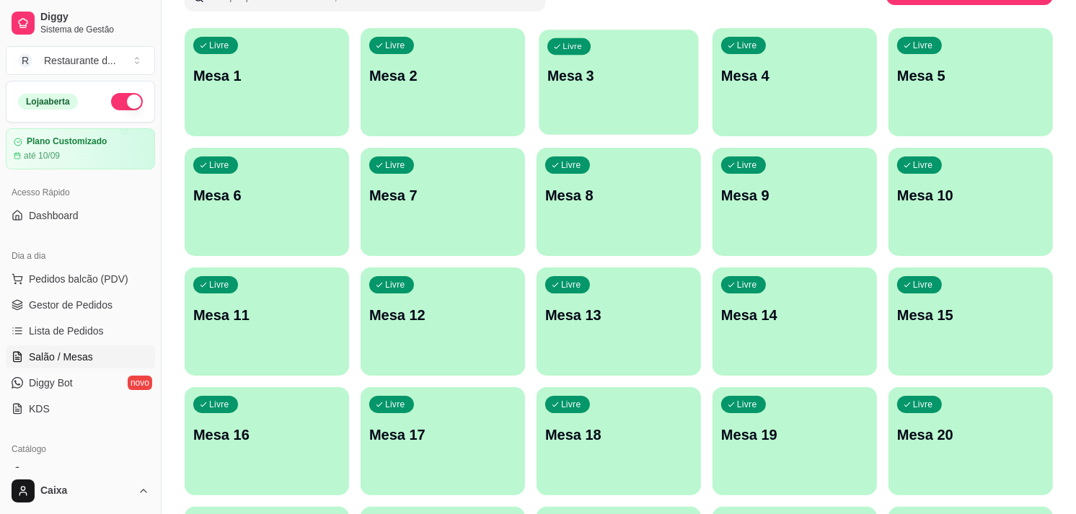
click at [565, 66] on p "Mesa 3" at bounding box center [618, 75] width 143 height 19
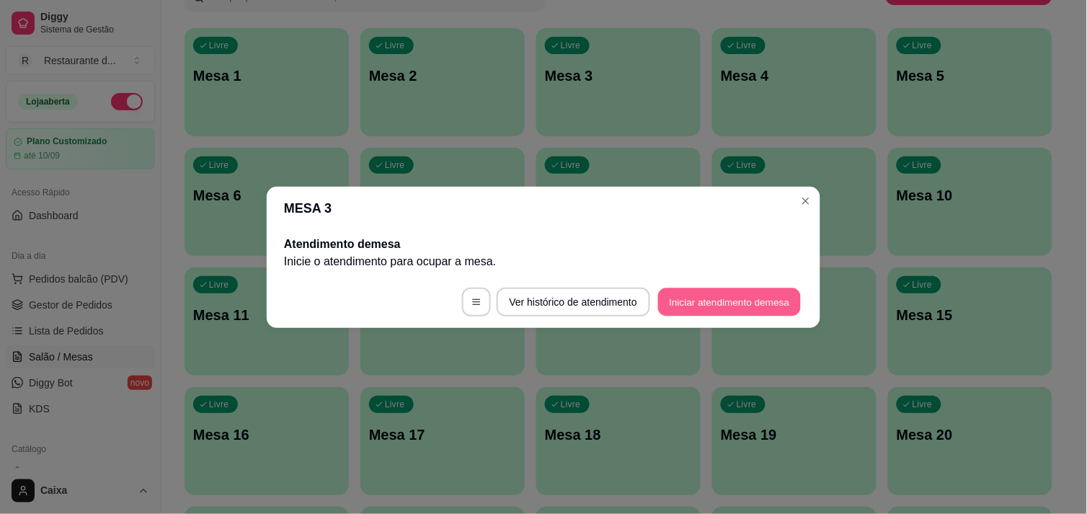
click at [719, 291] on button "Iniciar atendimento de mesa" at bounding box center [729, 302] width 143 height 28
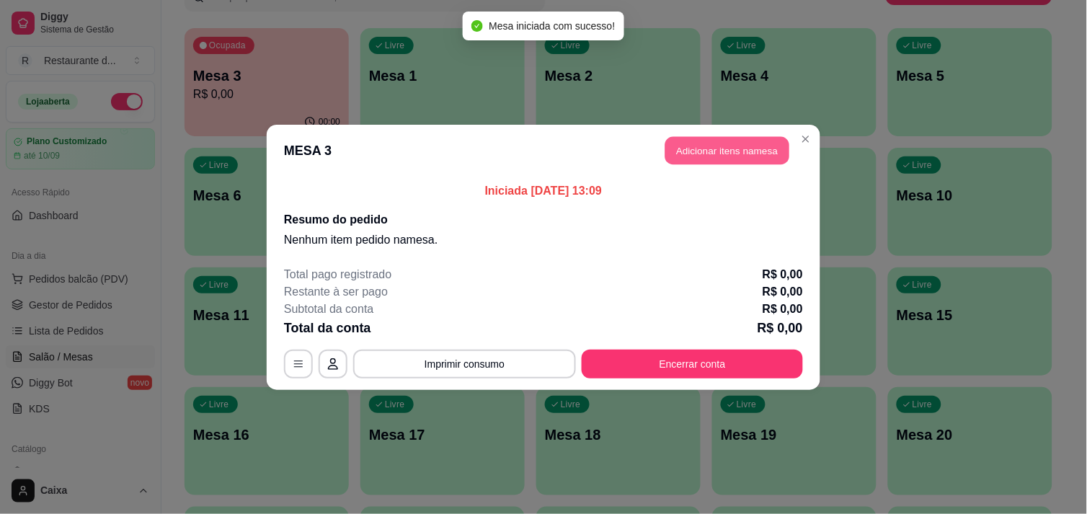
click at [709, 154] on button "Adicionar itens na mesa" at bounding box center [727, 150] width 124 height 28
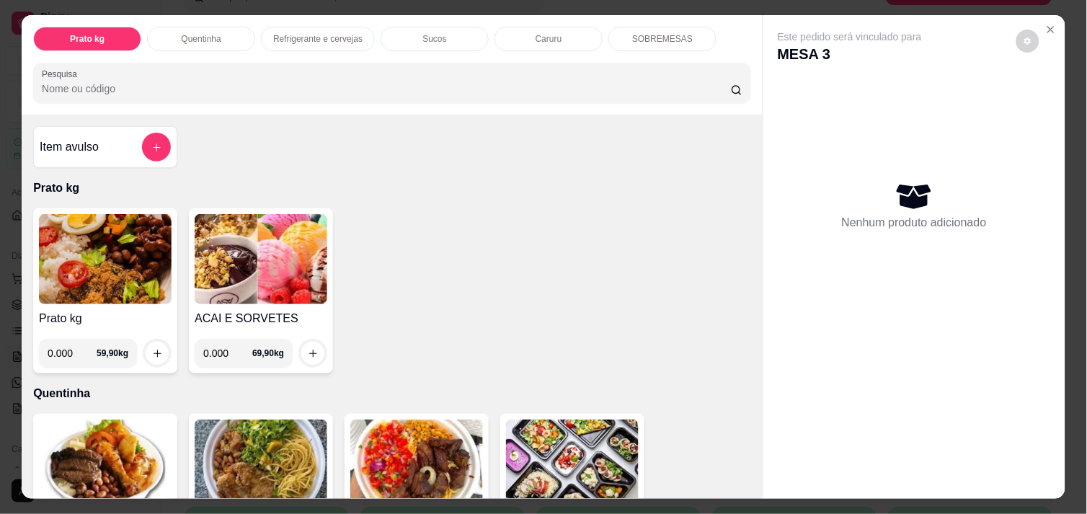
click at [72, 353] on input "0.000" at bounding box center [72, 353] width 49 height 29
type input "0.450"
click at [146, 342] on button "increase-product-quantity" at bounding box center [157, 353] width 22 height 22
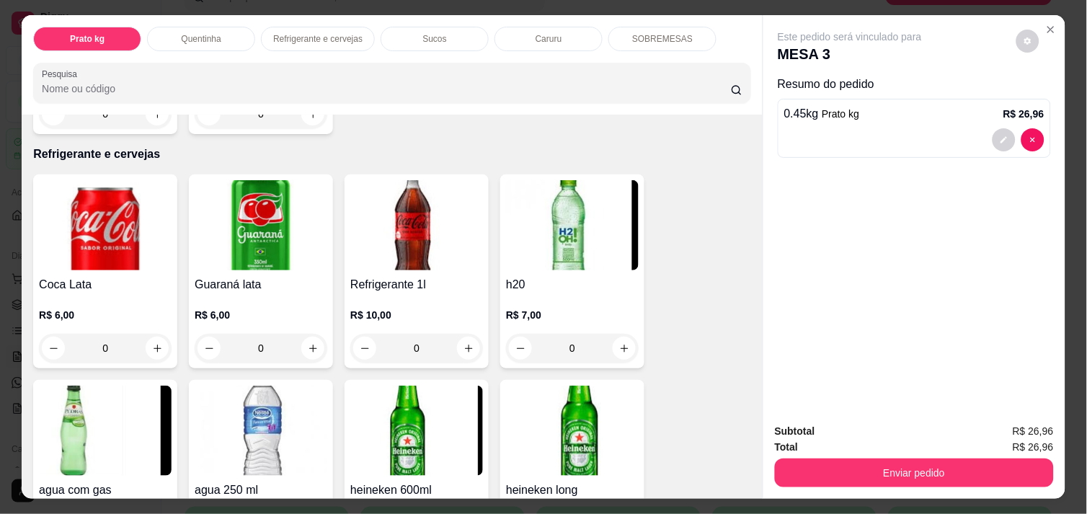
scroll to position [704, 0]
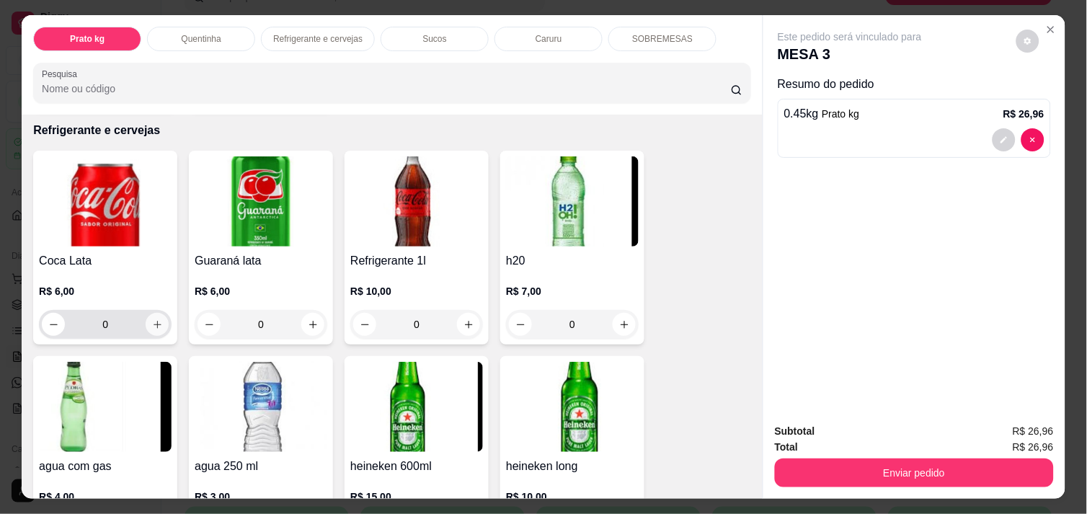
click at [152, 319] on icon "increase-product-quantity" at bounding box center [157, 324] width 11 height 11
type input "1"
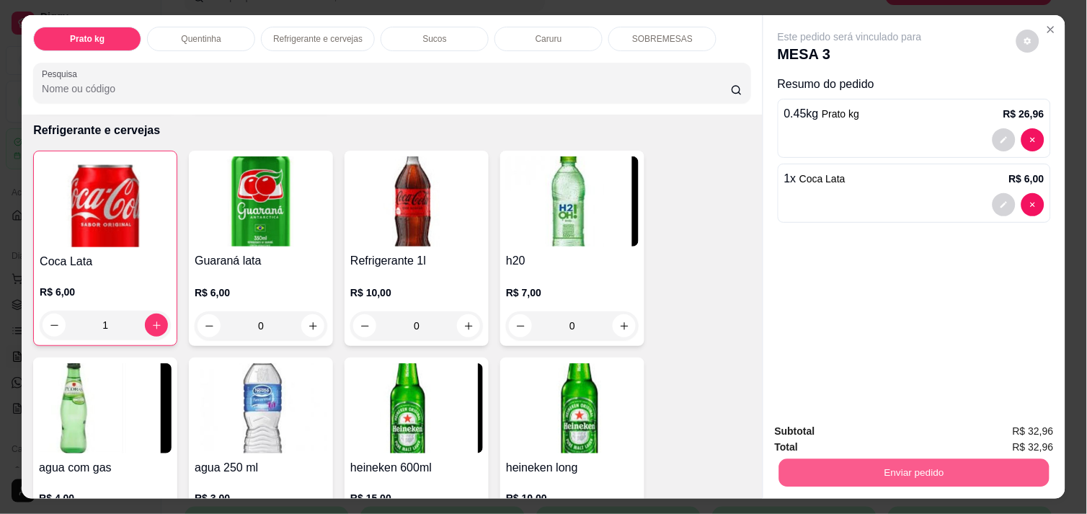
click at [830, 462] on button "Enviar pedido" at bounding box center [914, 472] width 270 height 28
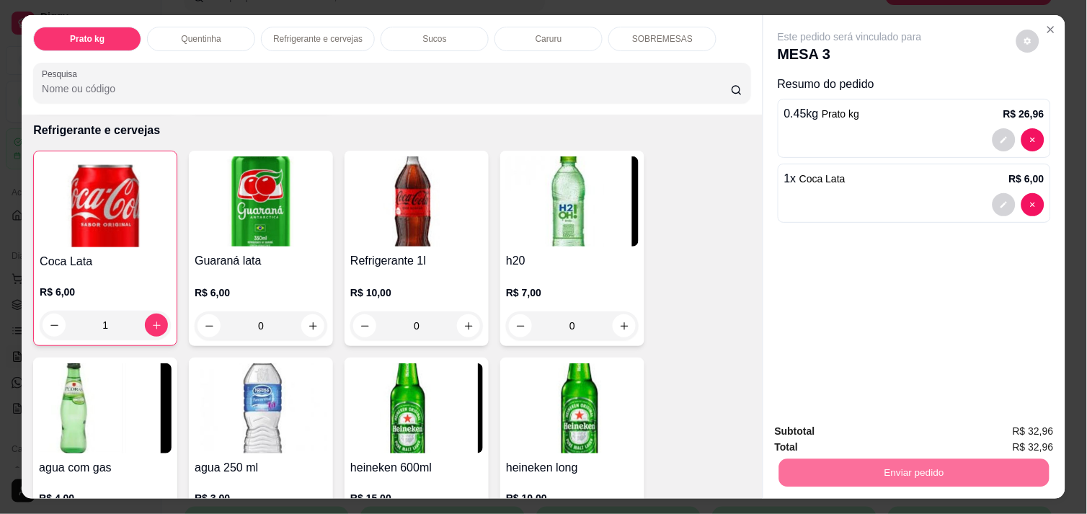
click at [829, 425] on button "Não registrar e enviar pedido" at bounding box center [867, 431] width 146 height 27
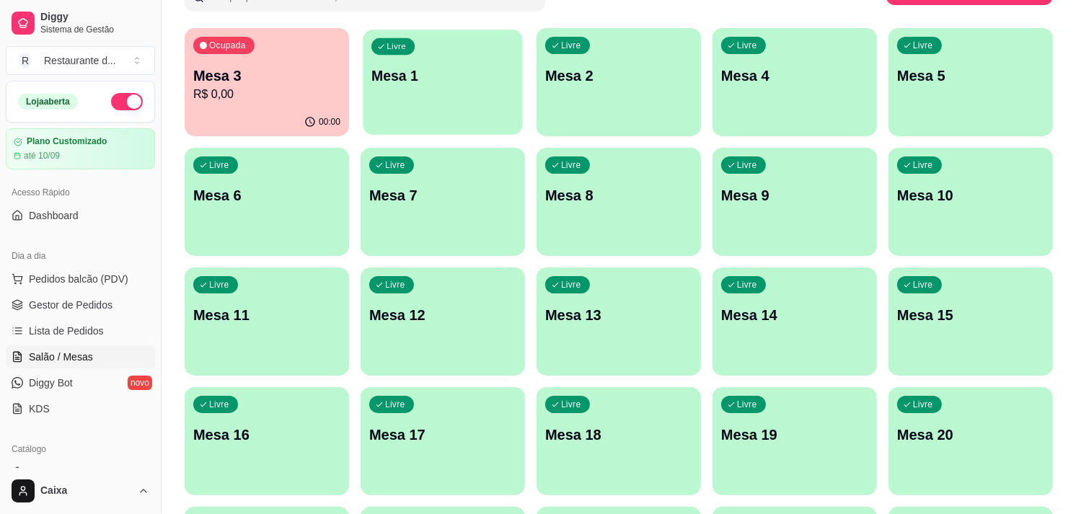
click at [405, 92] on div "Livre Mesa 1" at bounding box center [442, 74] width 159 height 88
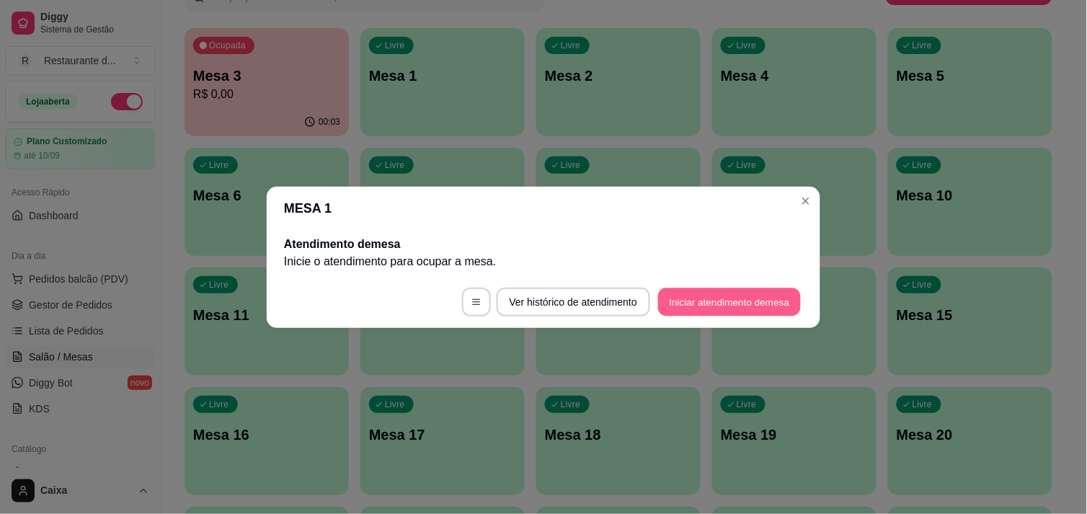
click at [726, 293] on button "Iniciar atendimento de mesa" at bounding box center [729, 302] width 143 height 28
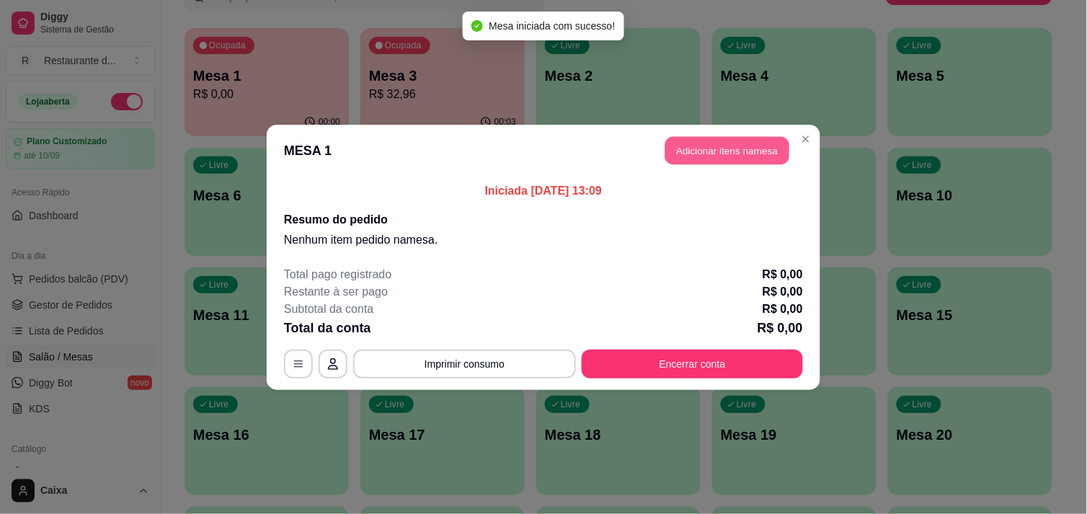
click at [726, 150] on button "Adicionar itens na mesa" at bounding box center [727, 150] width 124 height 28
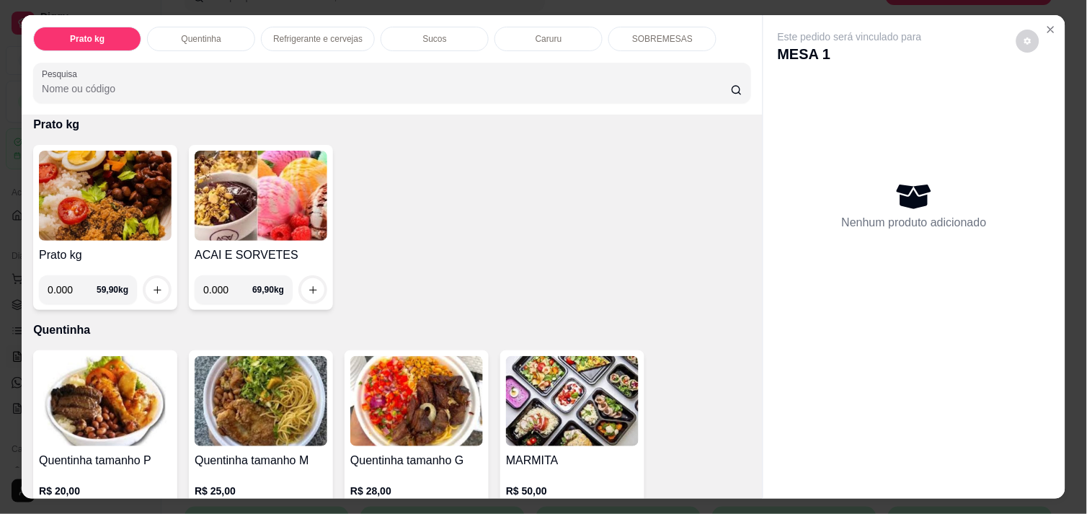
scroll to position [96, 0]
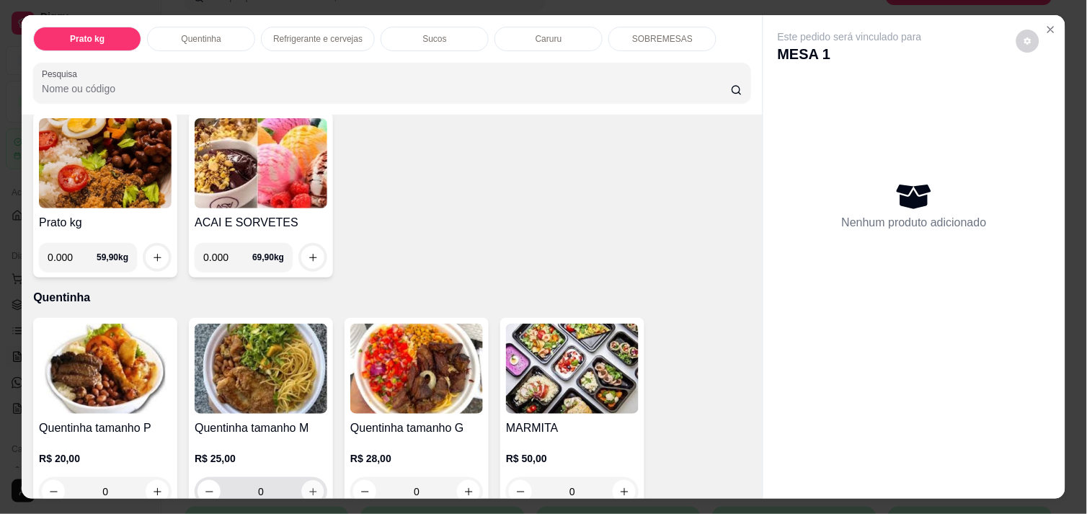
click at [309, 488] on icon "increase-product-quantity" at bounding box center [312, 491] width 7 height 7
type input "1"
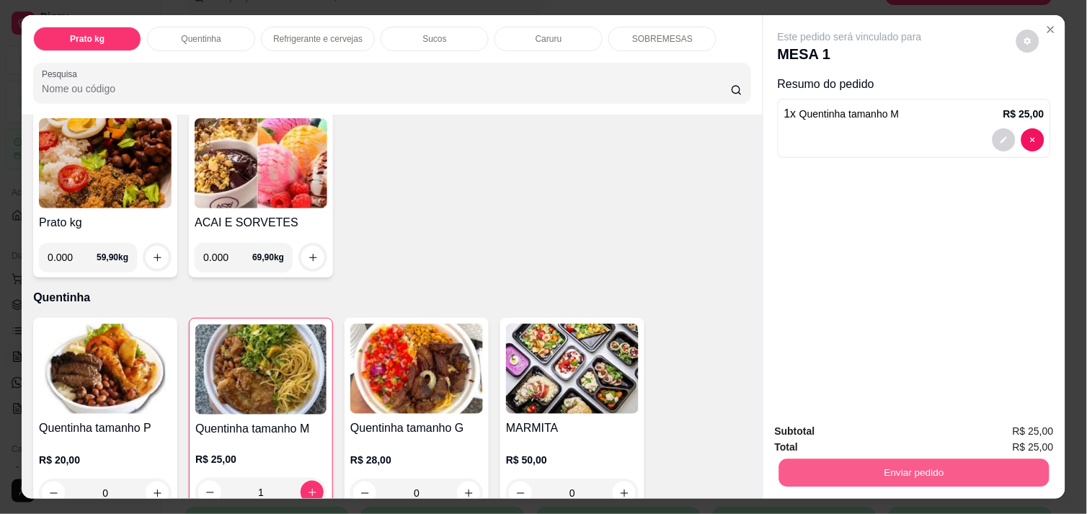
click at [896, 471] on button "Enviar pedido" at bounding box center [914, 472] width 270 height 28
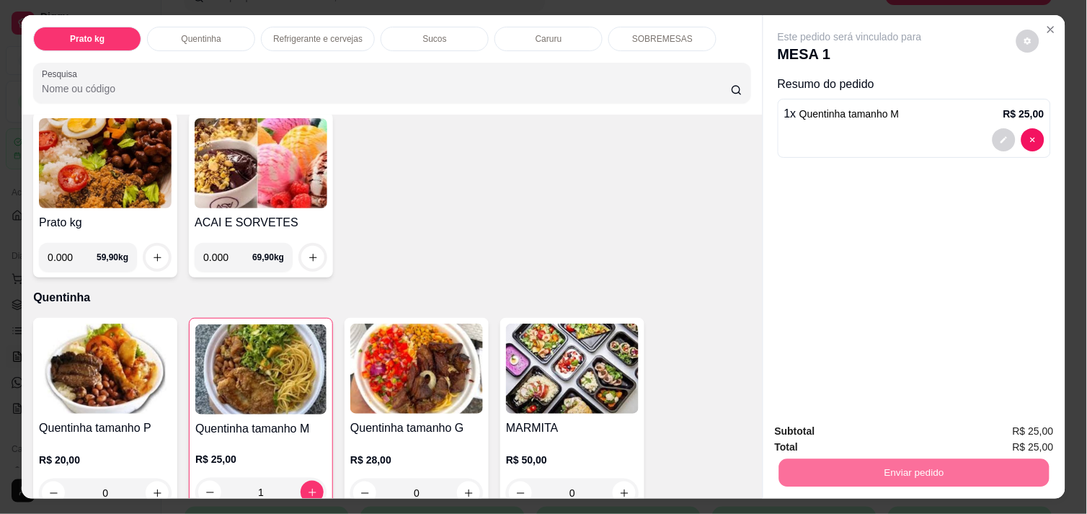
click at [847, 433] on button "Não registrar e enviar pedido" at bounding box center [867, 431] width 146 height 27
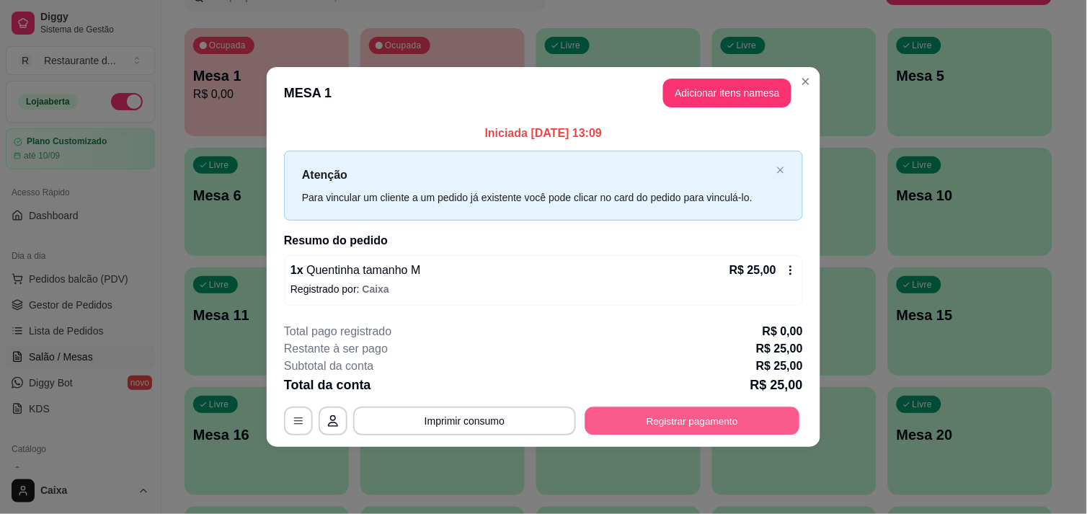
click at [736, 419] on button "Registrar pagamento" at bounding box center [692, 421] width 215 height 28
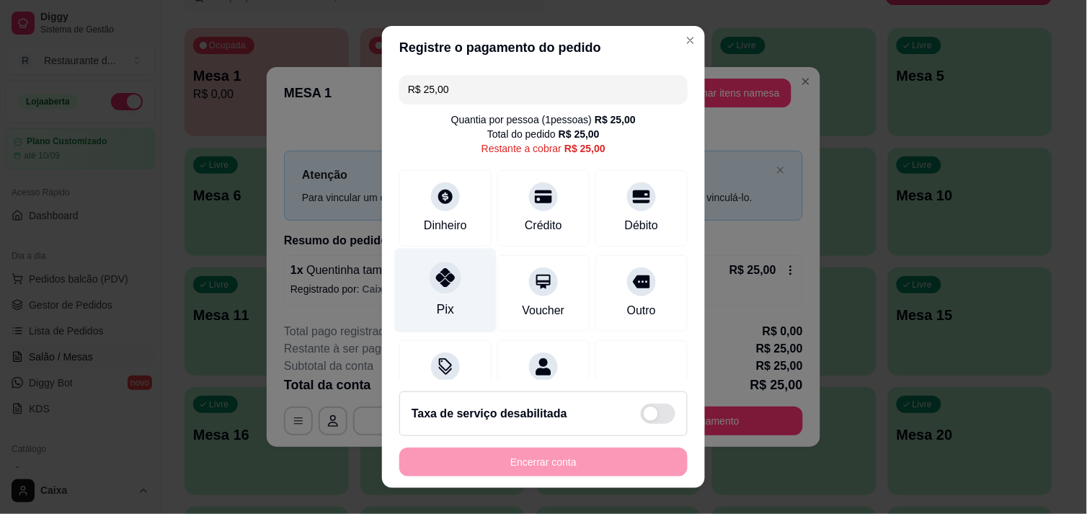
click at [425, 301] on div "Pix" at bounding box center [446, 290] width 102 height 84
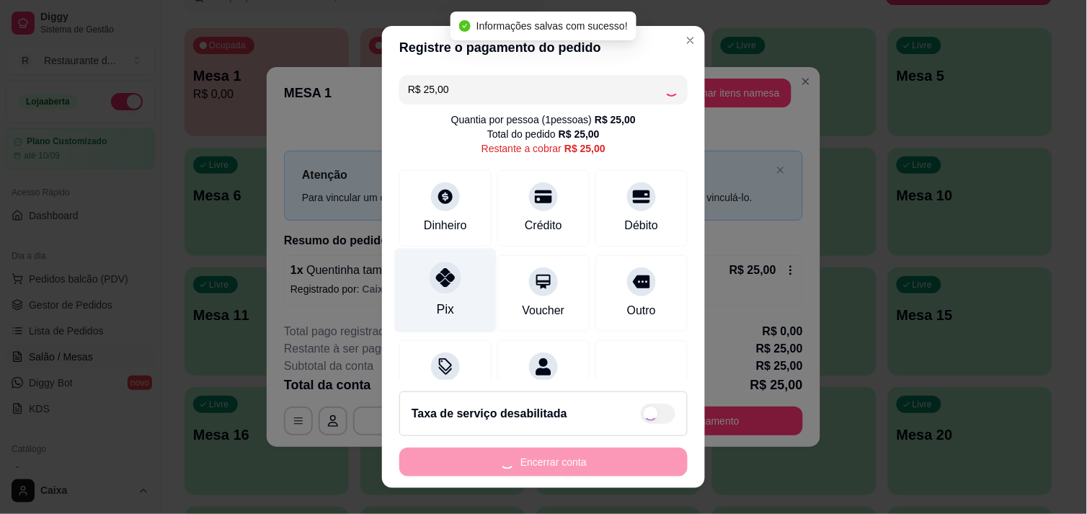
type input "R$ 0,00"
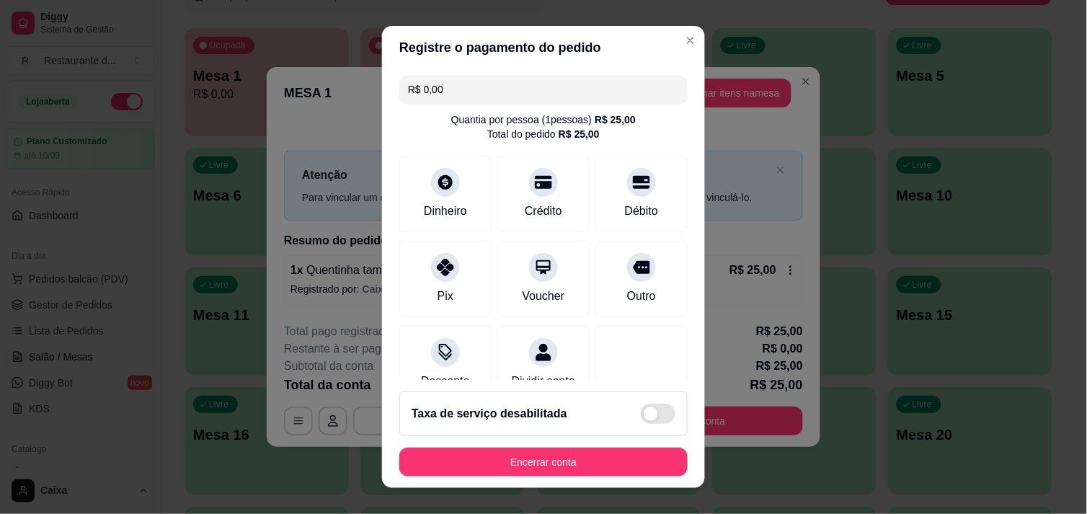
click at [469, 445] on footer "Taxa de serviço desabilitada Encerrar conta" at bounding box center [543, 434] width 323 height 108
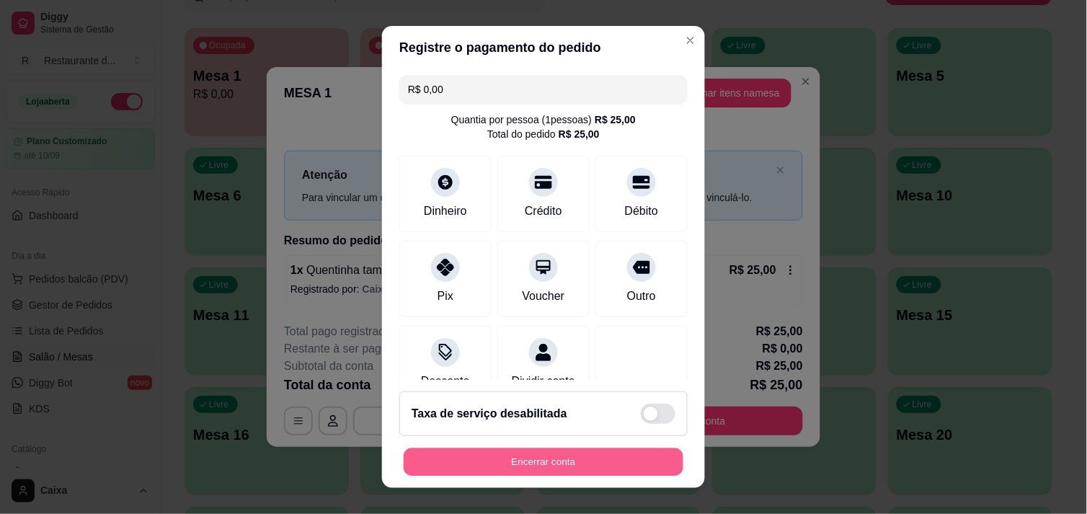
click at [469, 458] on button "Encerrar conta" at bounding box center [544, 462] width 280 height 28
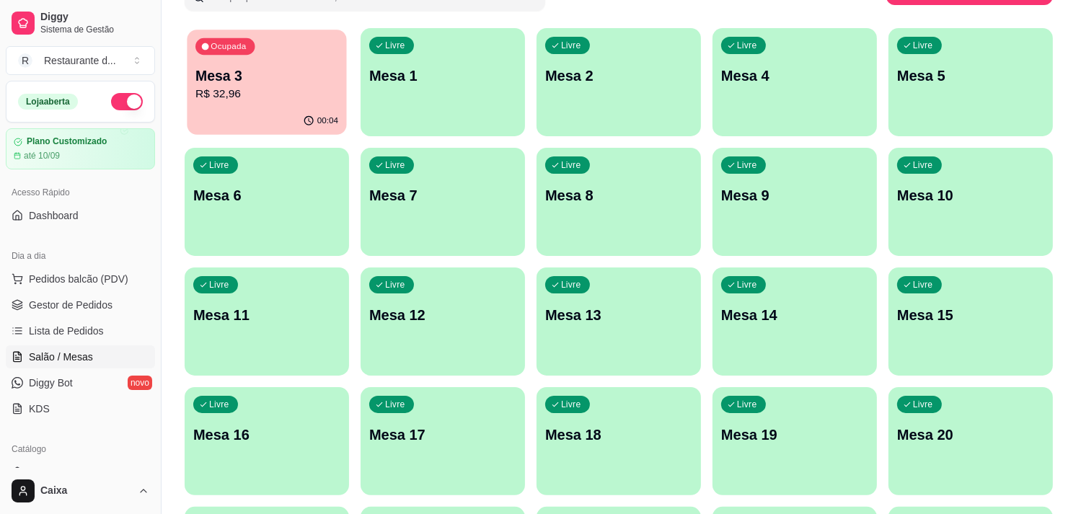
click at [257, 120] on div "00:04" at bounding box center [266, 120] width 159 height 27
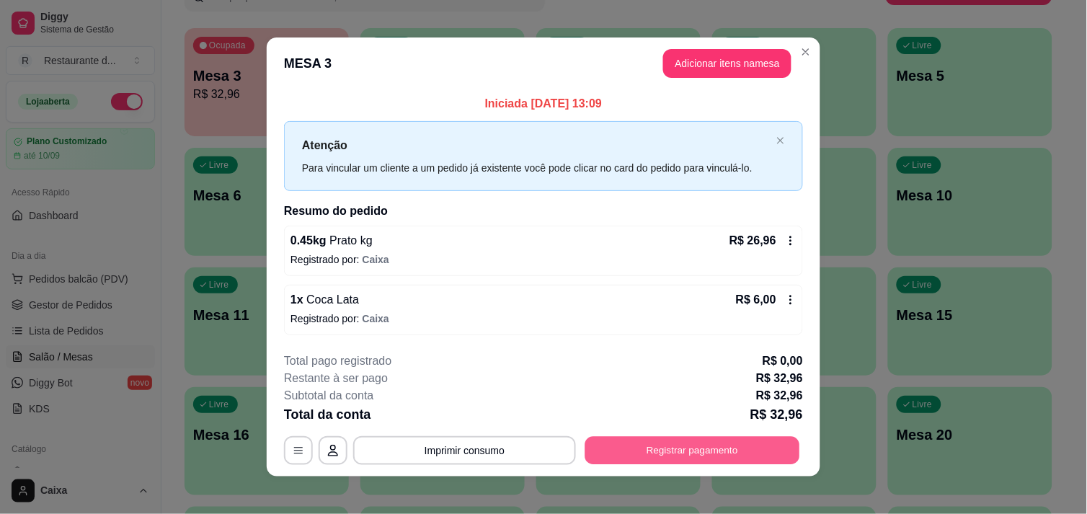
click at [704, 451] on button "Registrar pagamento" at bounding box center [692, 451] width 215 height 28
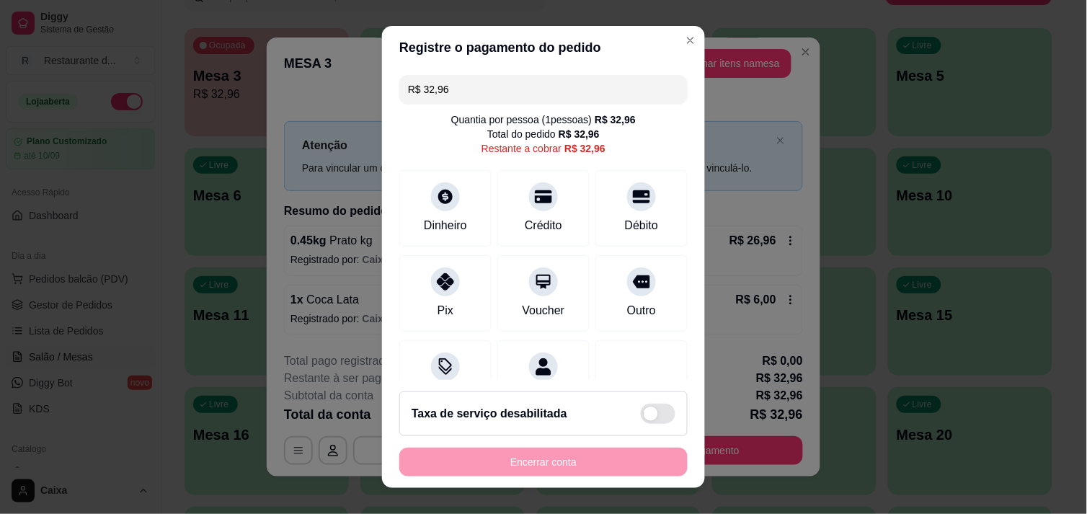
click at [522, 381] on footer "Taxa de serviço desabilitada Encerrar conta" at bounding box center [543, 434] width 323 height 108
click at [442, 268] on icon at bounding box center [445, 277] width 19 height 19
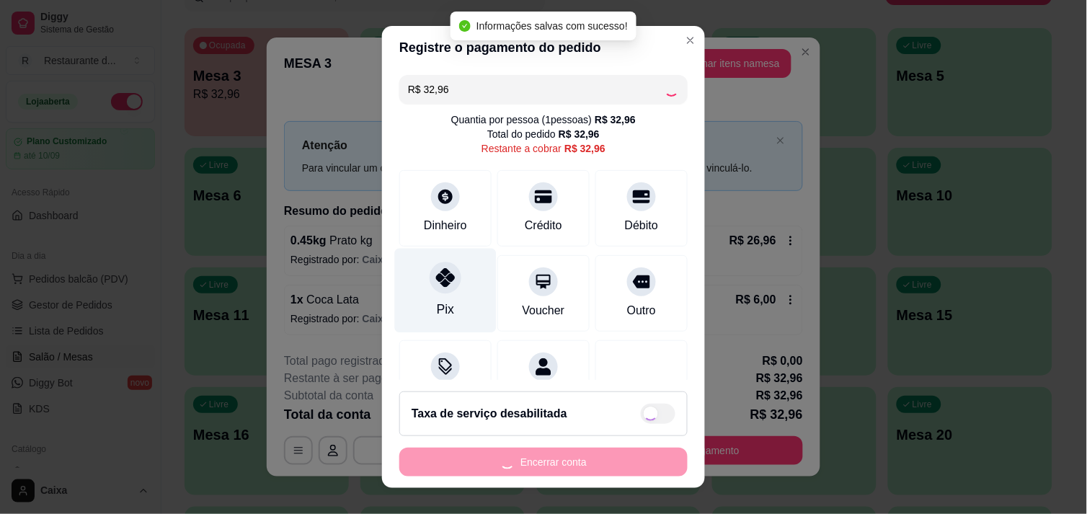
type input "R$ 0,00"
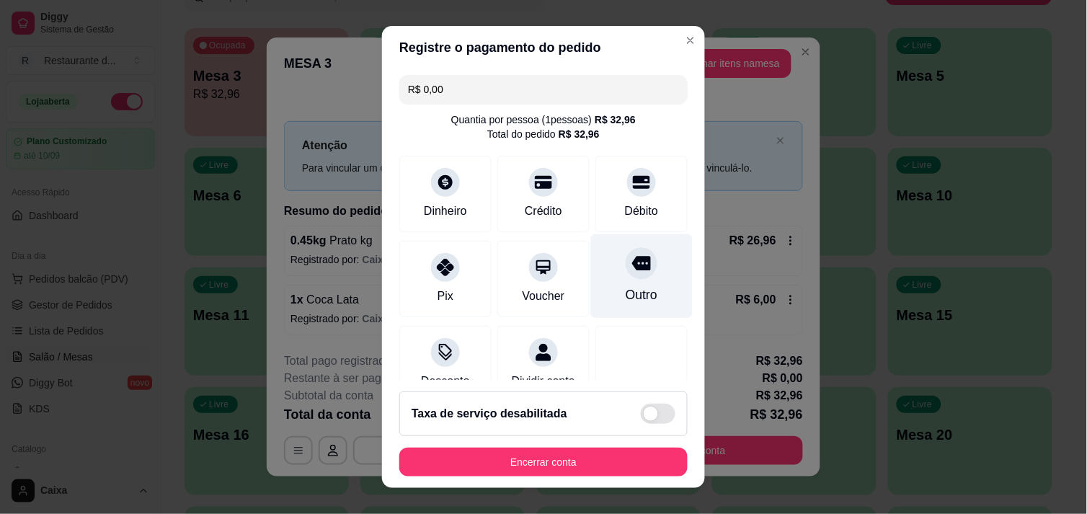
click at [632, 262] on icon at bounding box center [641, 263] width 19 height 14
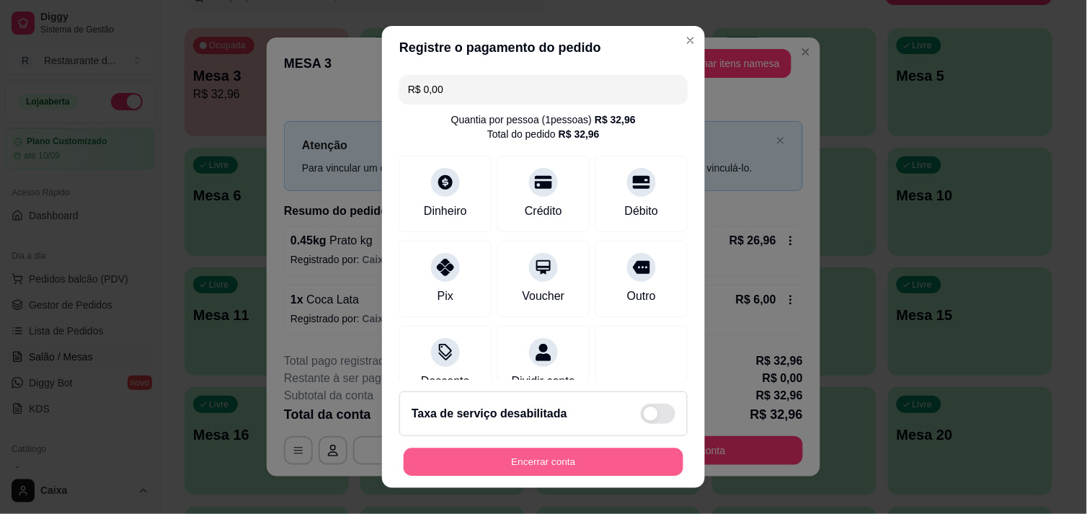
click at [565, 449] on button "Encerrar conta" at bounding box center [544, 462] width 280 height 28
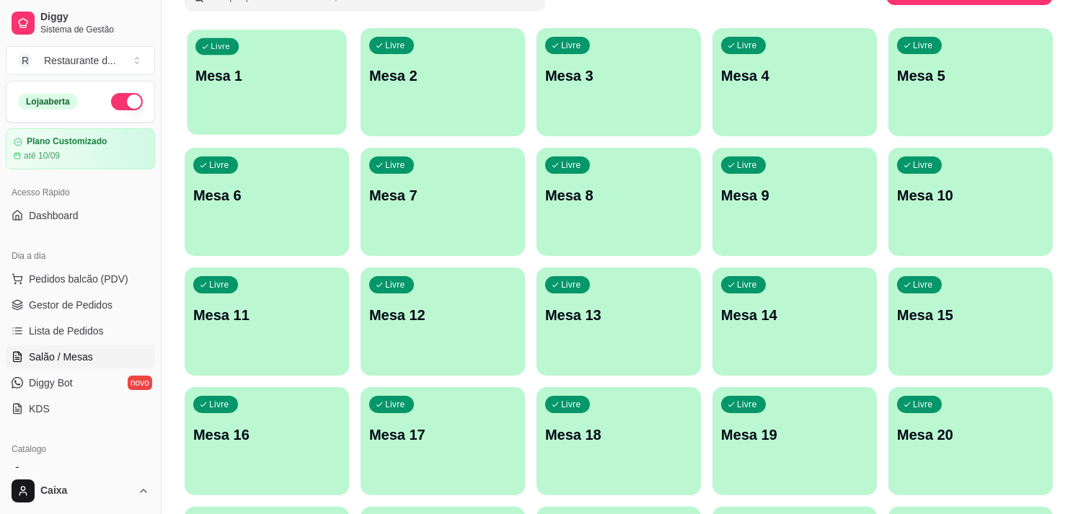
click at [262, 97] on div "Livre Mesa 1" at bounding box center [266, 74] width 159 height 88
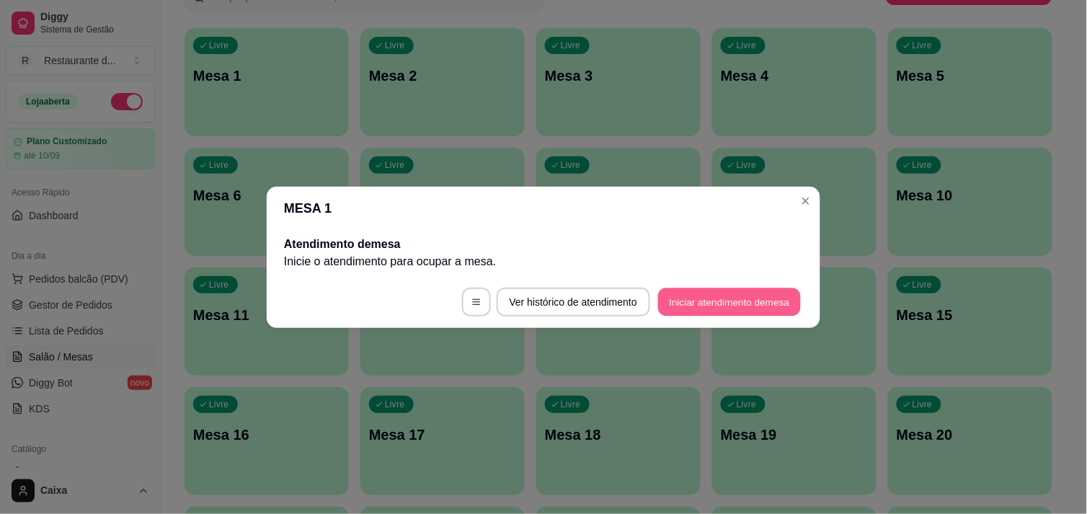
click at [726, 294] on button "Iniciar atendimento de mesa" at bounding box center [729, 302] width 143 height 28
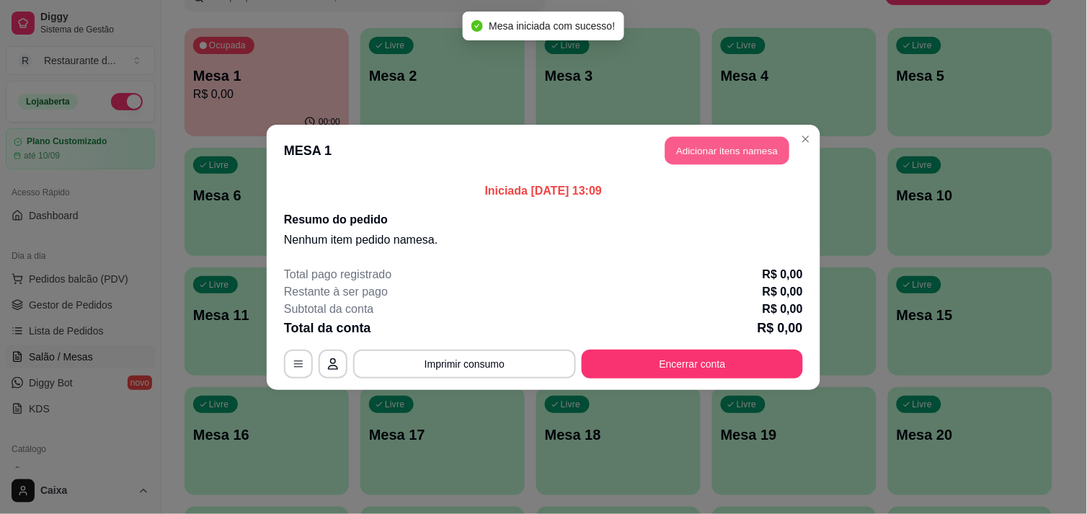
click at [699, 150] on button "Adicionar itens na mesa" at bounding box center [727, 150] width 124 height 28
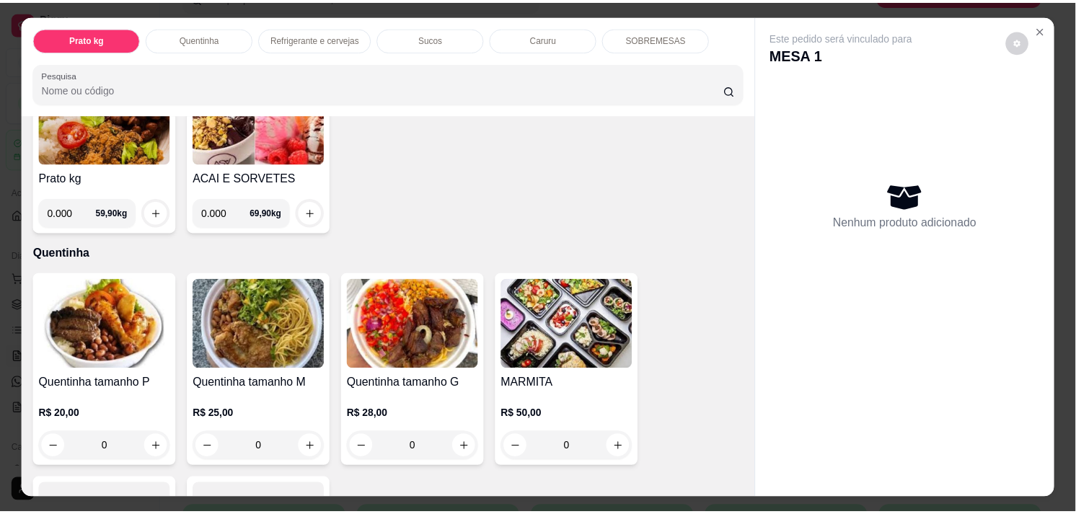
scroll to position [160, 0]
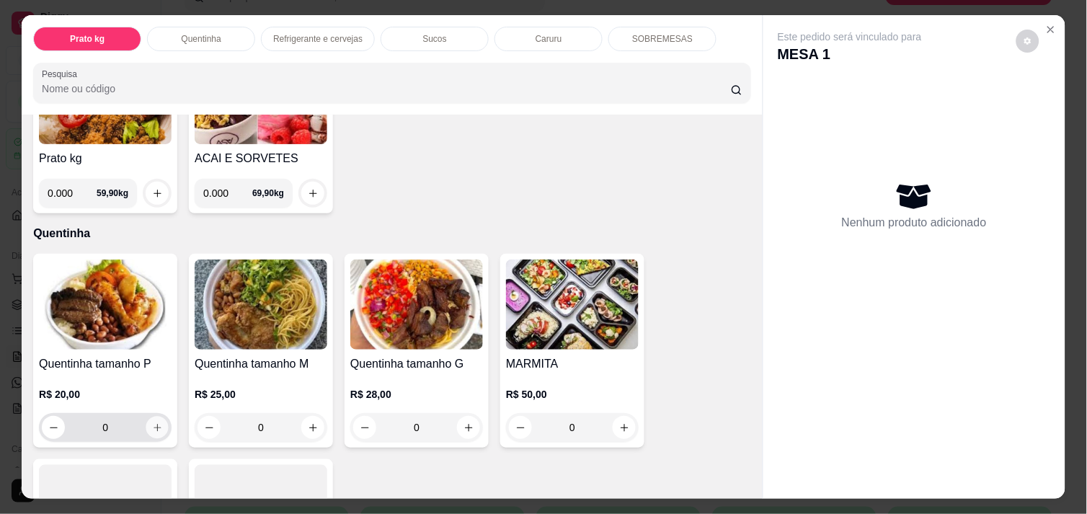
click at [152, 427] on button "increase-product-quantity" at bounding box center [157, 428] width 22 height 22
type input "1"
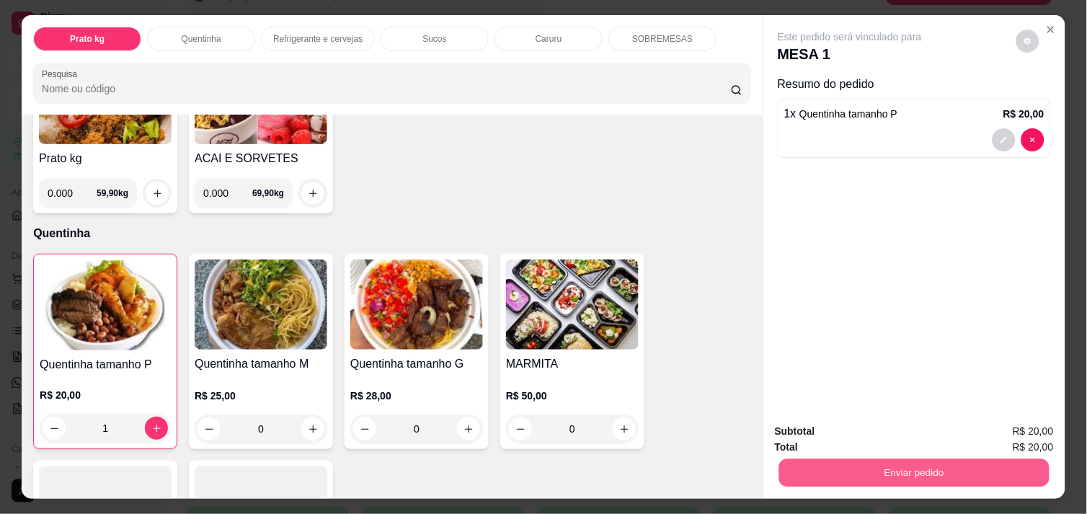
click at [848, 464] on button "Enviar pedido" at bounding box center [914, 472] width 270 height 28
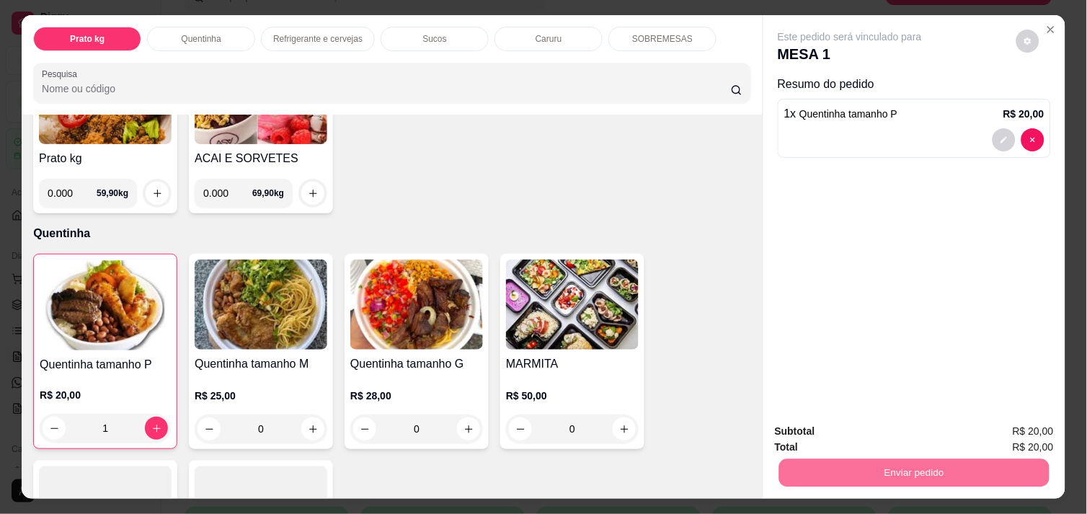
click at [836, 429] on button "Não registrar e enviar pedido" at bounding box center [867, 431] width 146 height 27
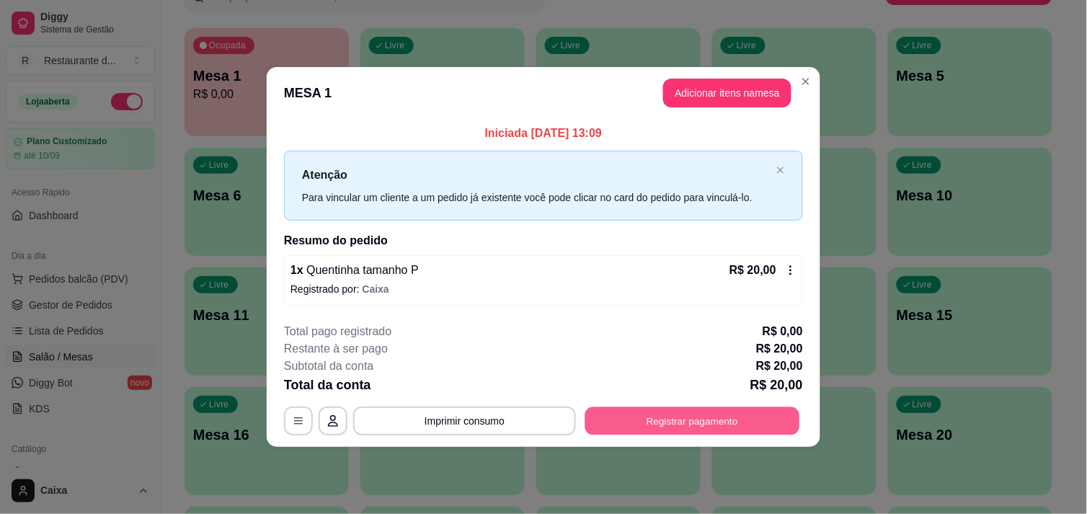
click at [711, 426] on button "Registrar pagamento" at bounding box center [692, 421] width 215 height 28
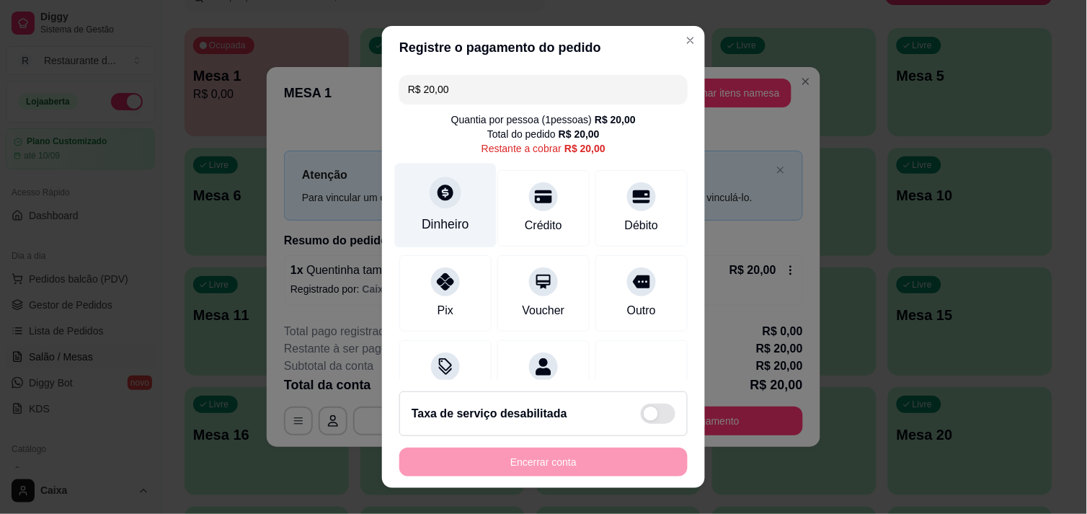
click at [455, 209] on div "Dinheiro" at bounding box center [446, 205] width 102 height 84
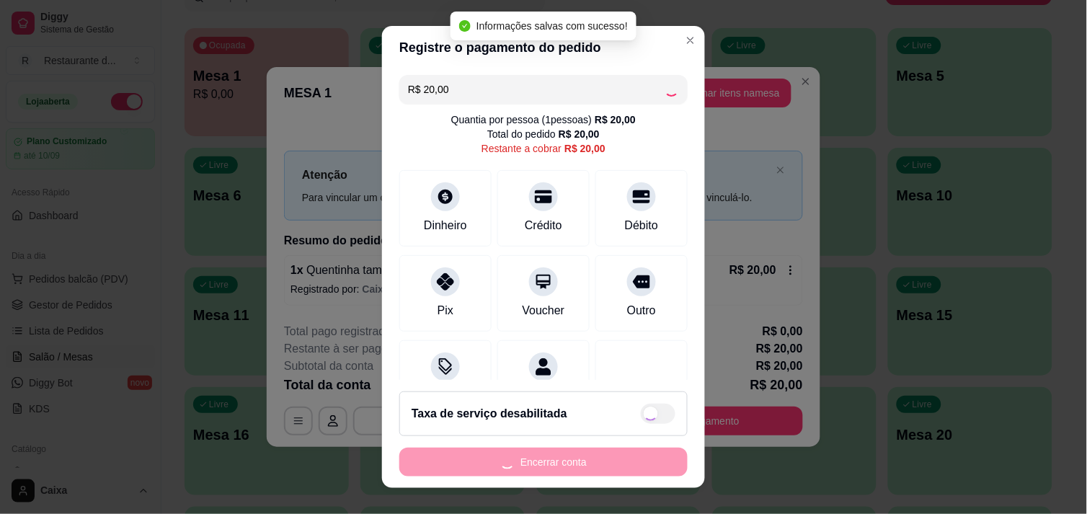
type input "R$ 0,00"
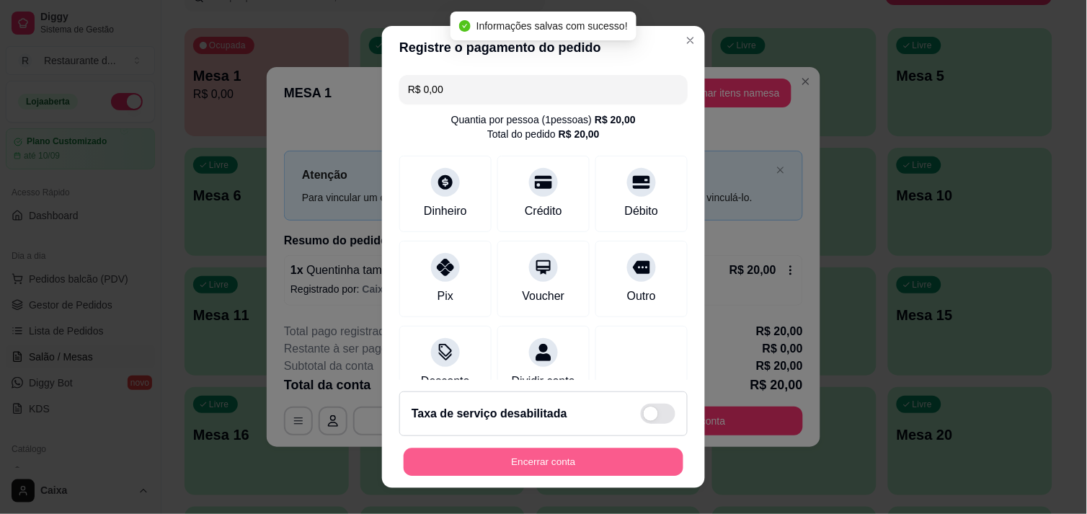
click at [594, 460] on button "Encerrar conta" at bounding box center [544, 462] width 280 height 28
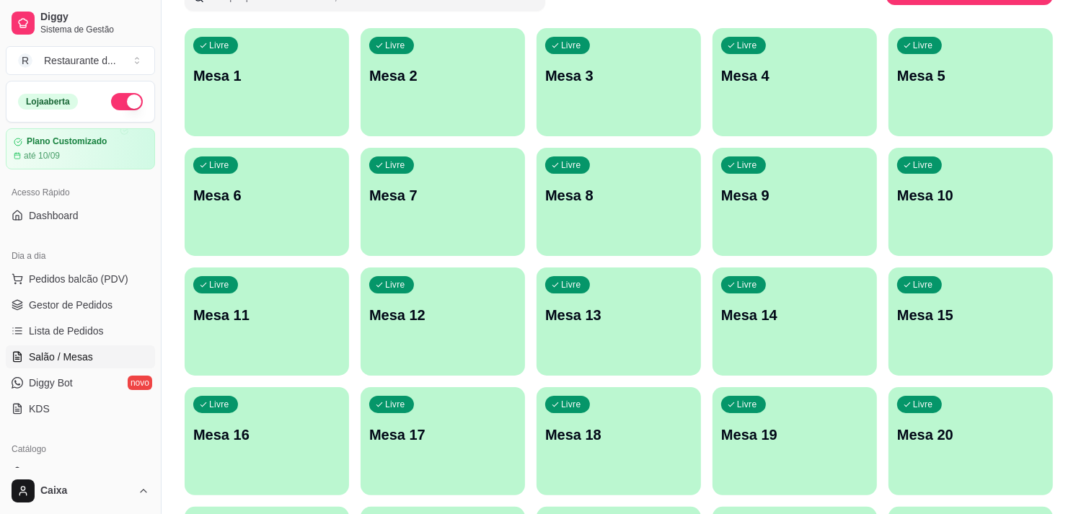
click at [144, 469] on div "Caixa" at bounding box center [80, 491] width 161 height 46
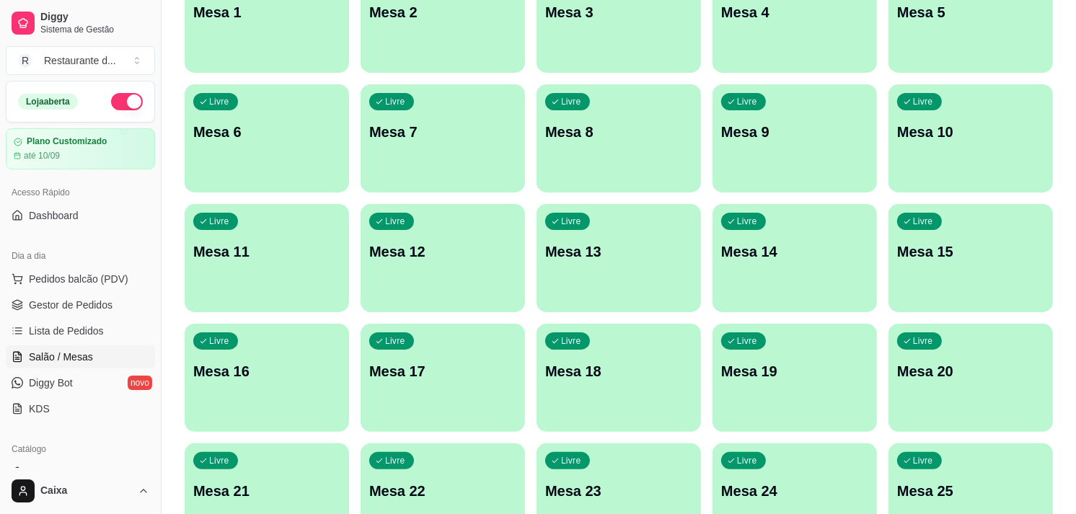
scroll to position [192, 0]
click at [144, 469] on div "Caixa" at bounding box center [80, 491] width 161 height 46
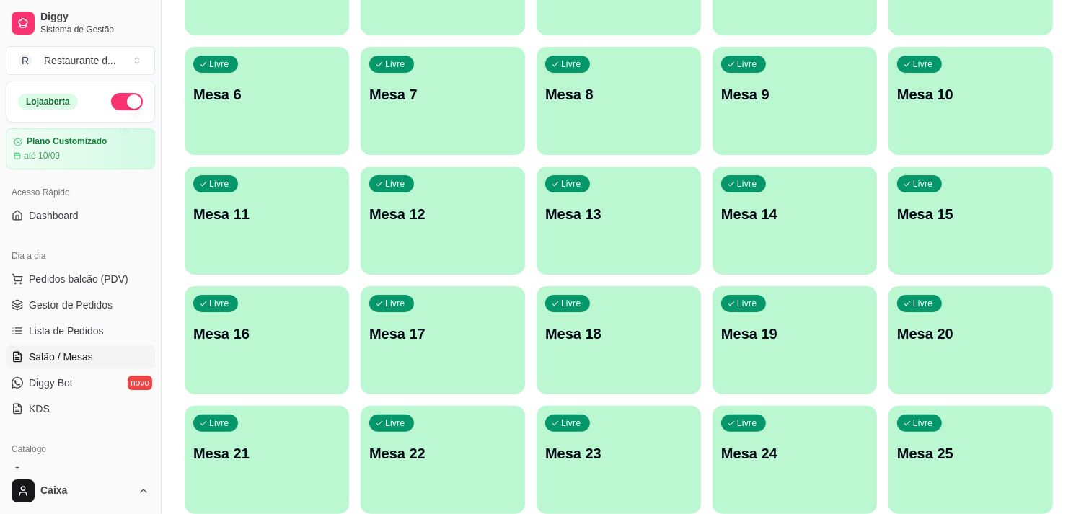
scroll to position [256, 0]
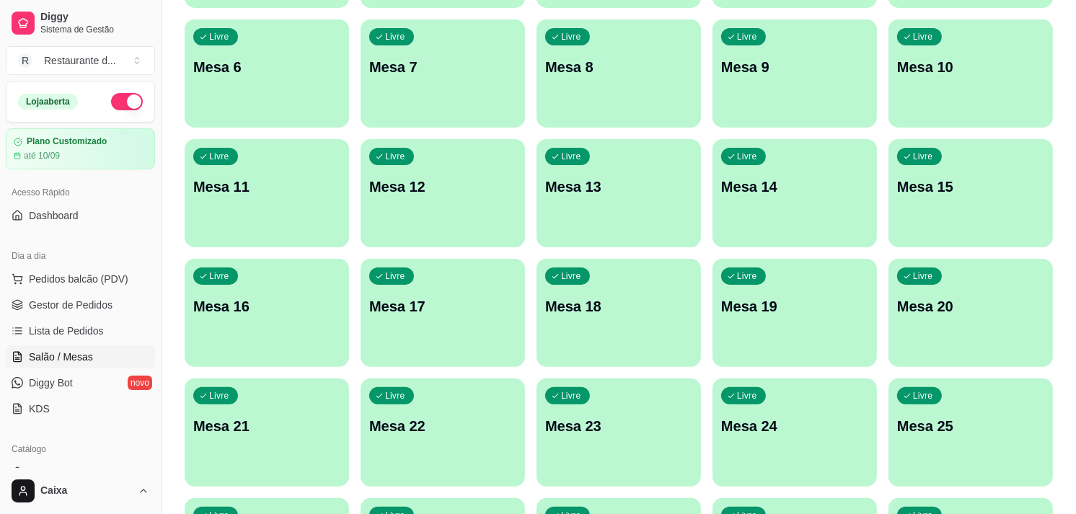
click at [144, 469] on div "Caixa" at bounding box center [80, 491] width 161 height 46
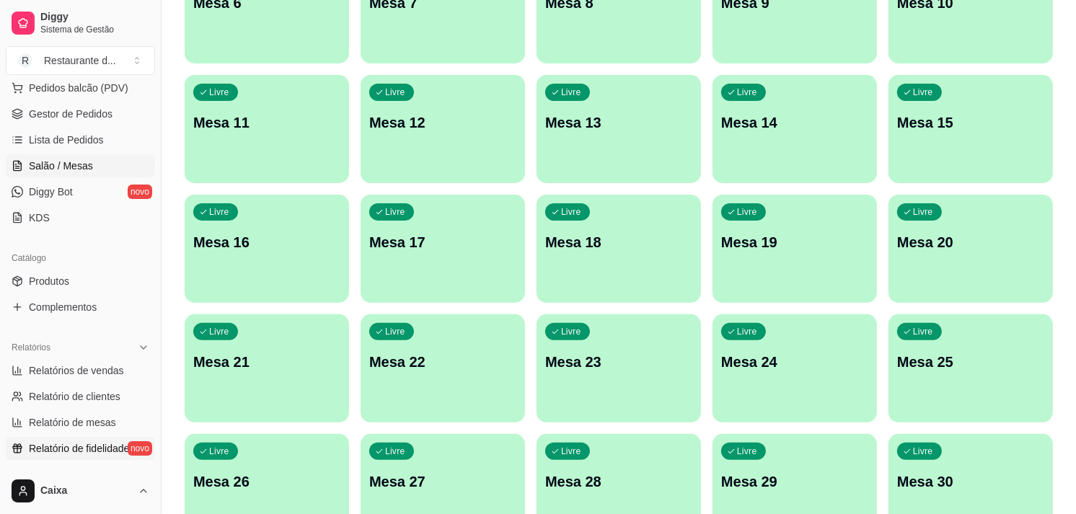
scroll to position [192, 0]
click at [98, 369] on span "Relatórios de vendas" at bounding box center [76, 370] width 95 height 14
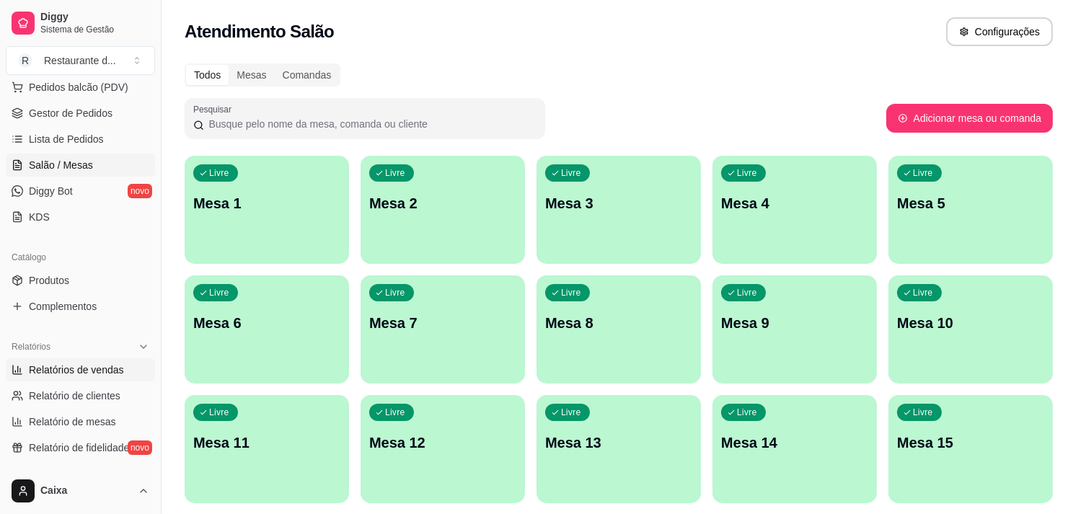
select select "ALL"
select select "0"
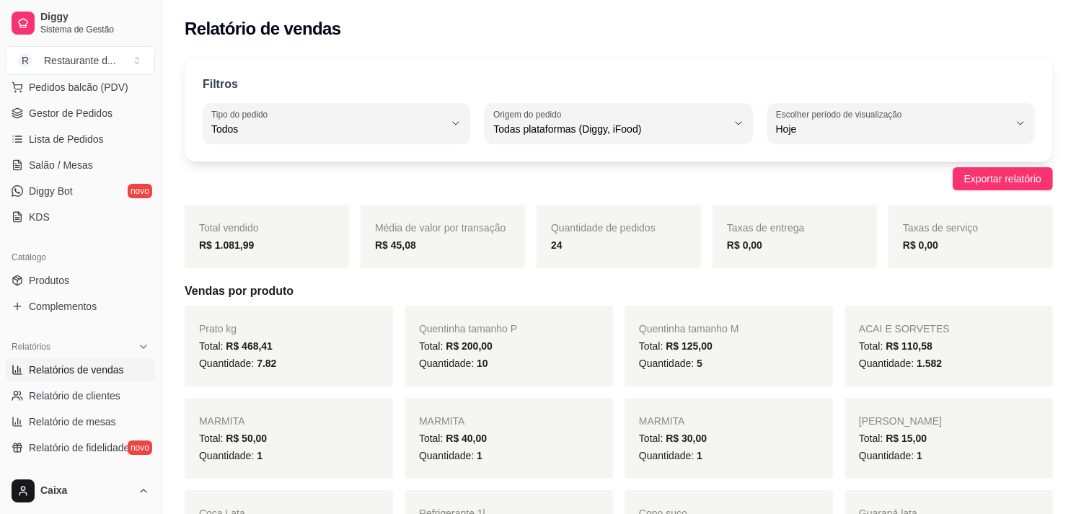
click at [483, 461] on div "Quantidade: 1" at bounding box center [508, 455] width 179 height 17
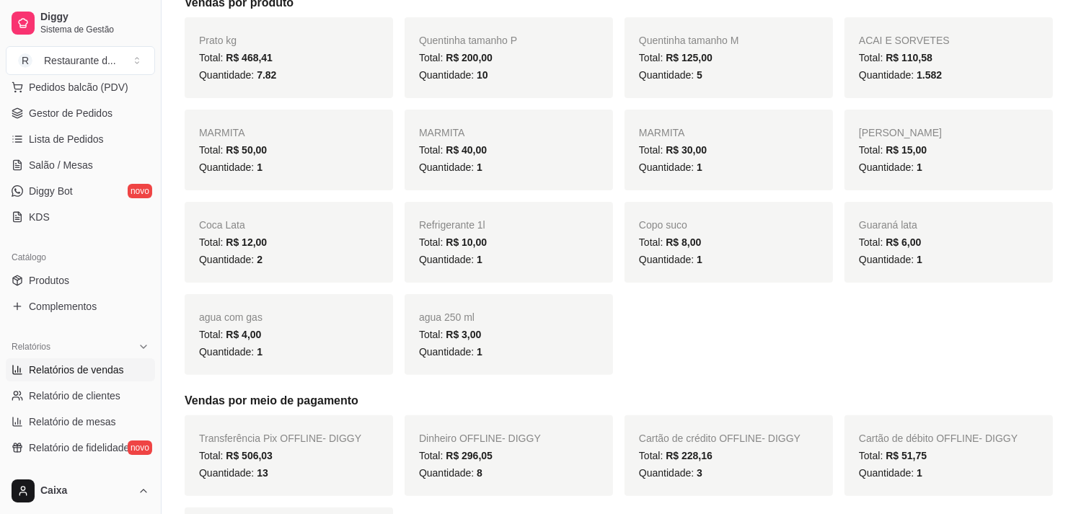
scroll to position [320, 0]
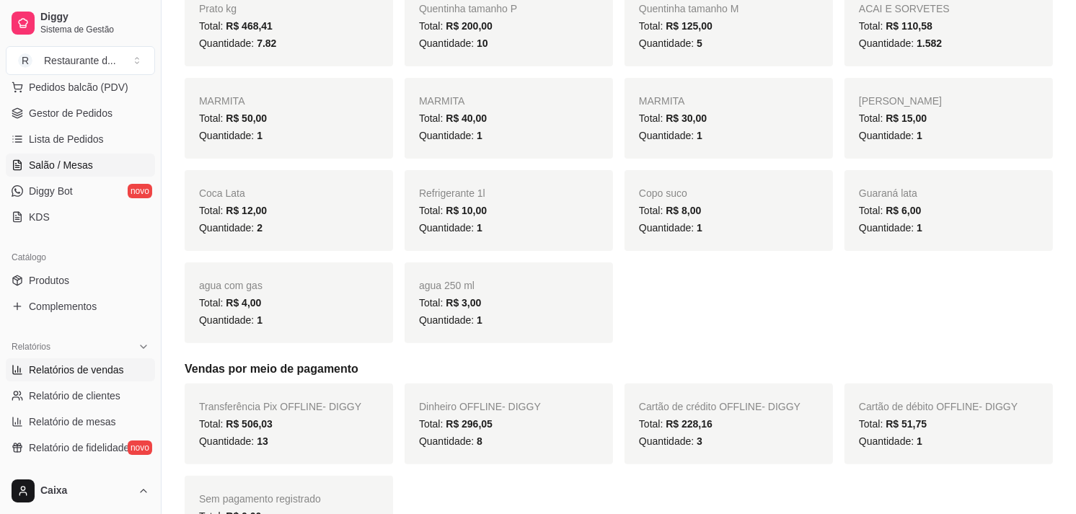
click at [94, 160] on link "Salão / Mesas" at bounding box center [80, 165] width 149 height 23
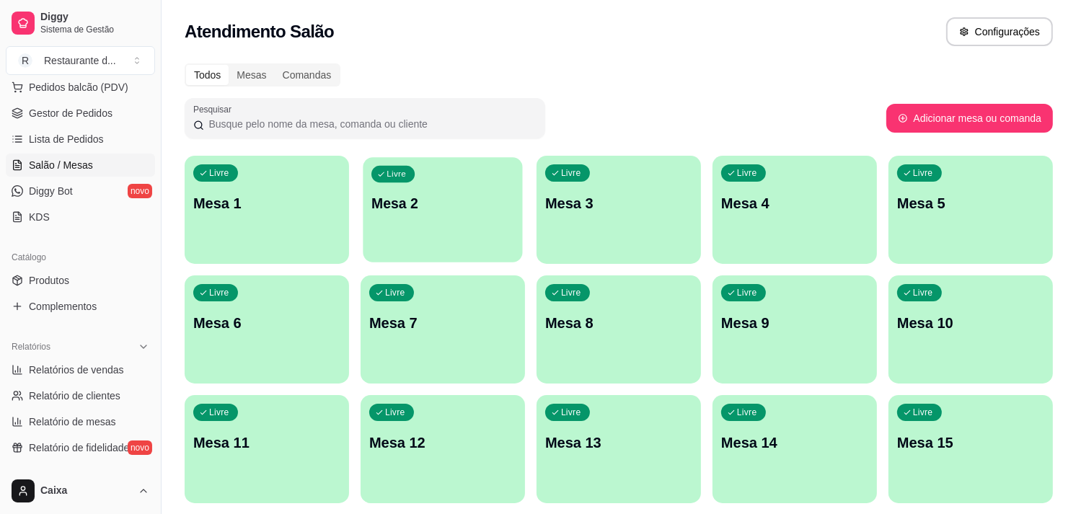
click at [383, 221] on div "Livre Mesa 2" at bounding box center [442, 201] width 159 height 88
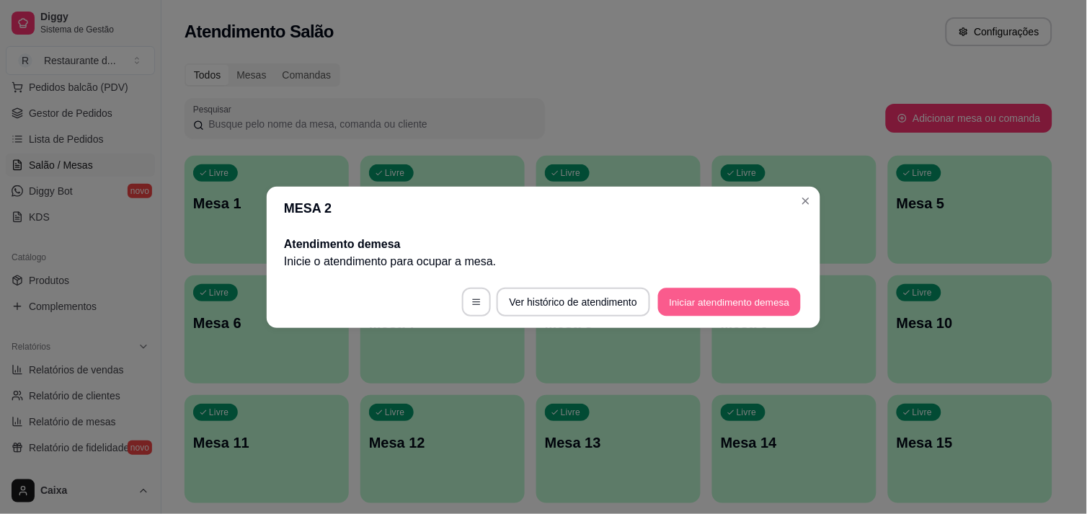
click at [709, 305] on button "Iniciar atendimento de mesa" at bounding box center [729, 302] width 143 height 28
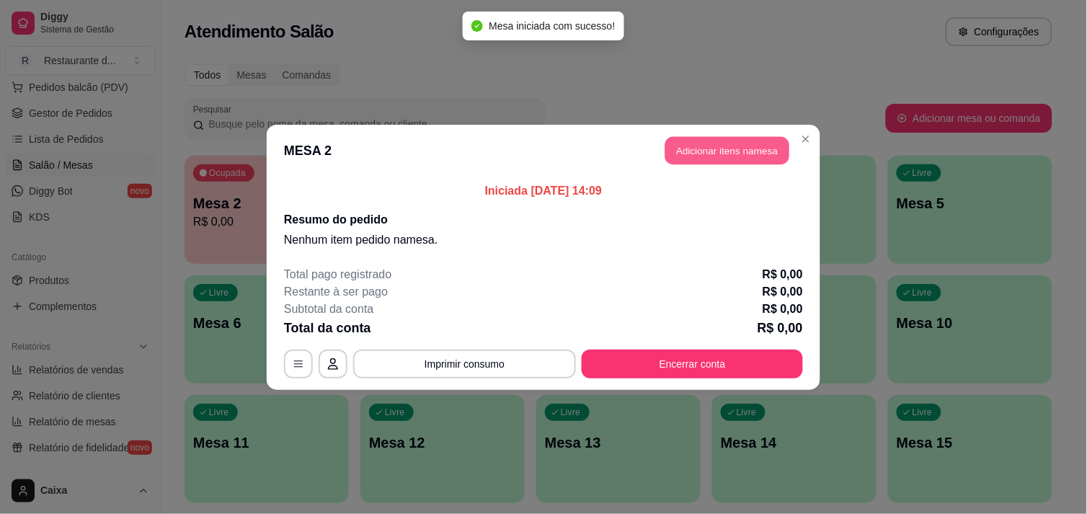
click at [738, 150] on button "Adicionar itens na mesa" at bounding box center [727, 150] width 124 height 28
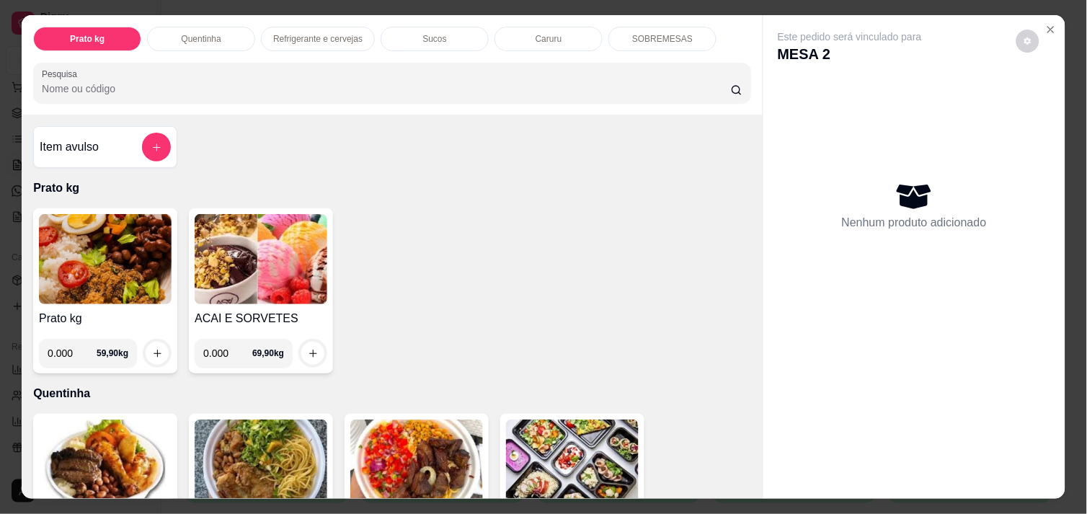
click at [71, 352] on input "0.000" at bounding box center [72, 353] width 49 height 29
type input "0.298"
click at [156, 343] on button "increase-product-quantity" at bounding box center [157, 353] width 22 height 22
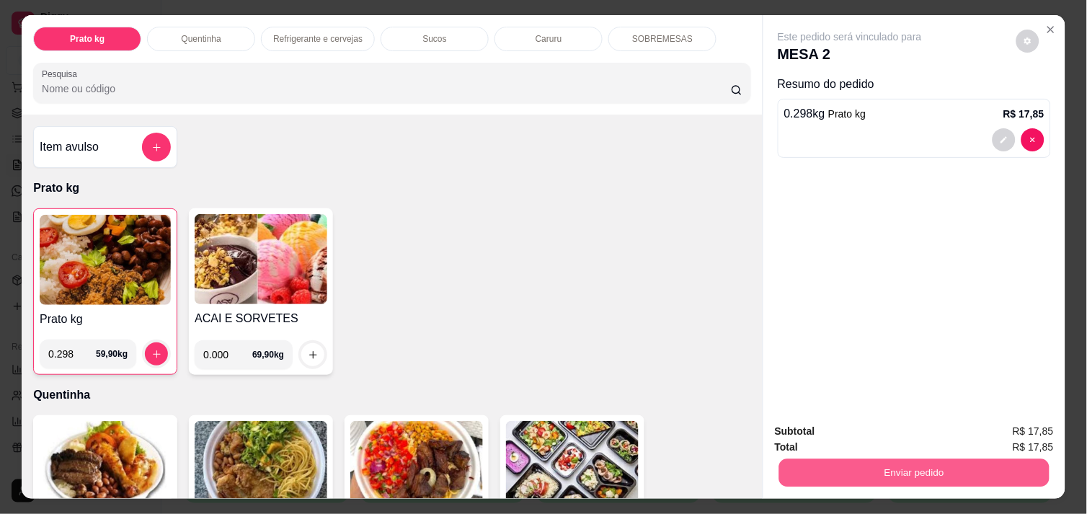
click at [824, 471] on button "Enviar pedido" at bounding box center [914, 472] width 270 height 28
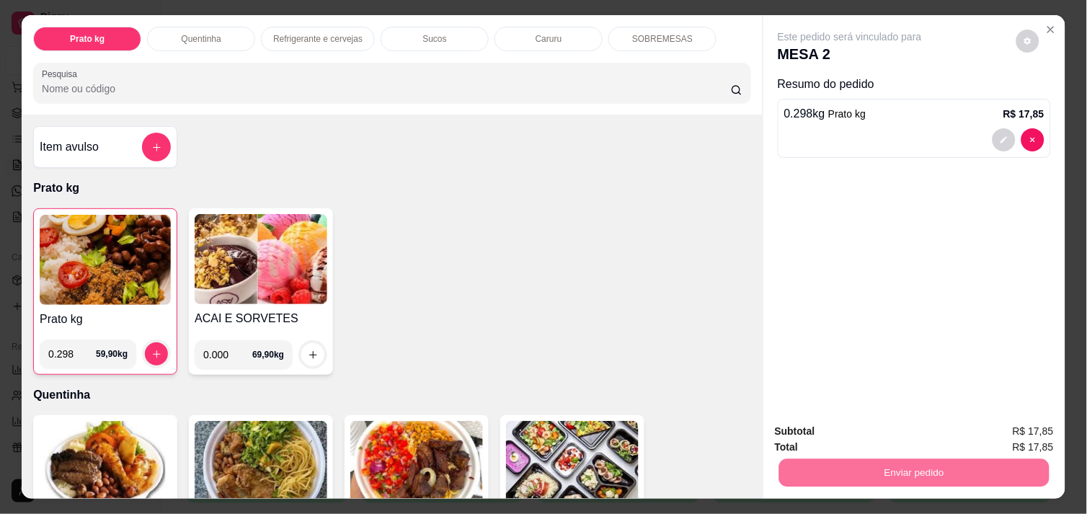
click at [823, 430] on button "Não registrar e enviar pedido" at bounding box center [867, 431] width 146 height 27
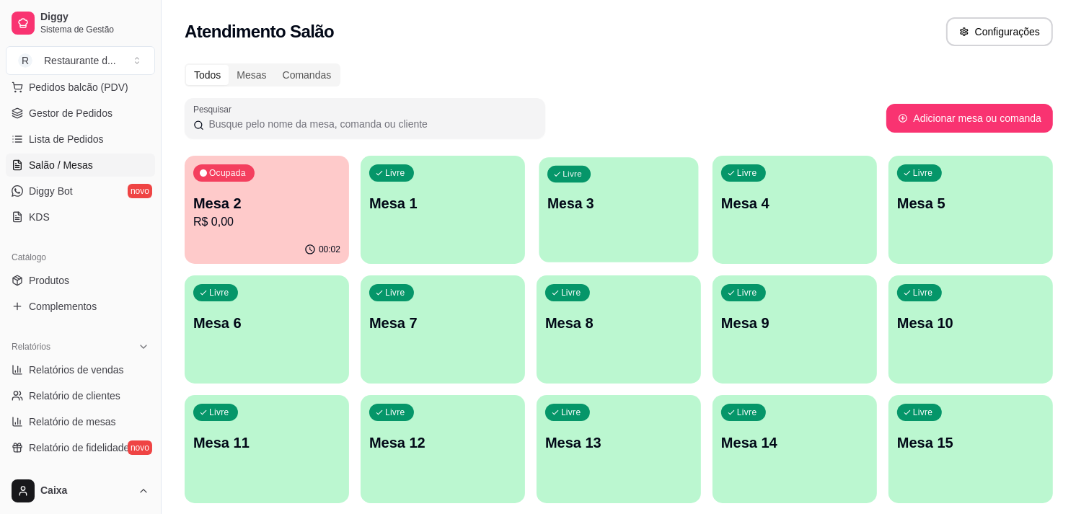
click at [587, 203] on p "Mesa 3" at bounding box center [618, 203] width 143 height 19
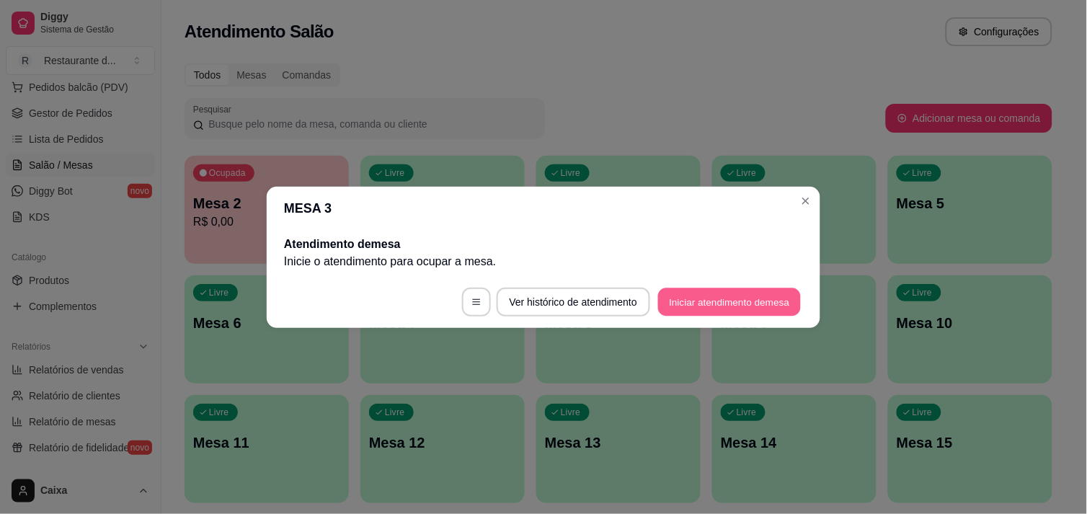
click at [696, 300] on button "Iniciar atendimento de mesa" at bounding box center [729, 302] width 143 height 28
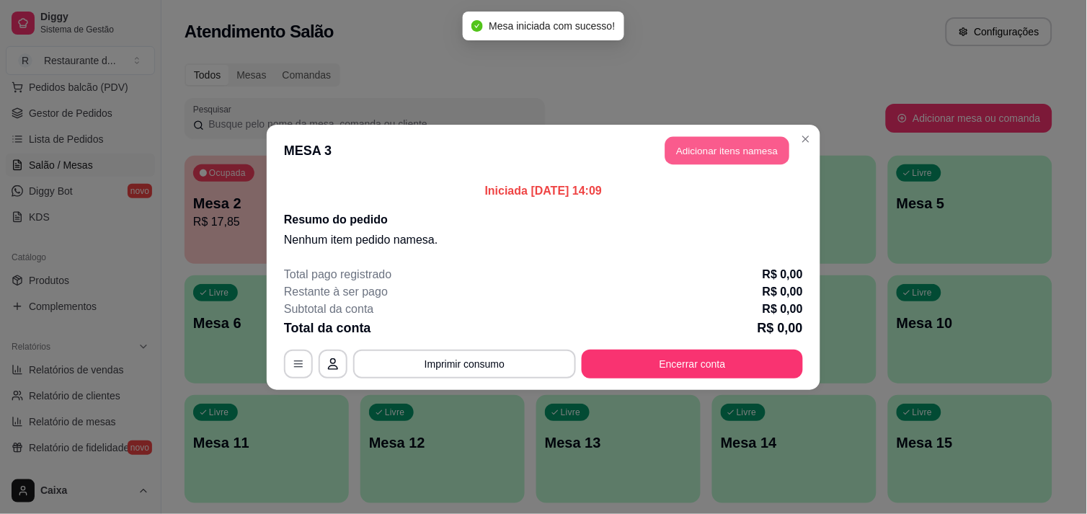
click at [704, 148] on button "Adicionar itens na mesa" at bounding box center [727, 150] width 124 height 28
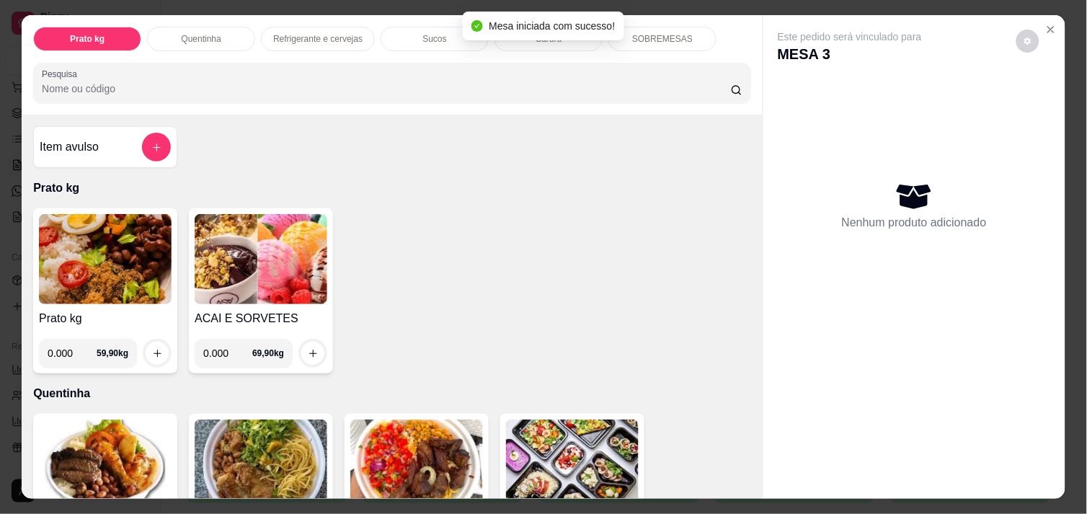
click at [69, 355] on input "0.000" at bounding box center [72, 353] width 49 height 29
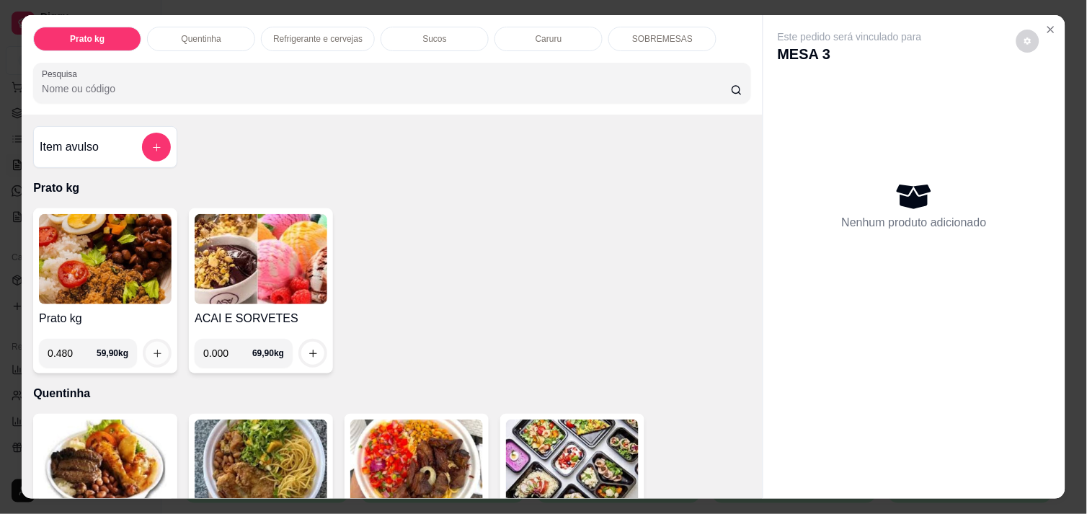
type input "0.480"
click at [152, 348] on icon "increase-product-quantity" at bounding box center [157, 353] width 11 height 11
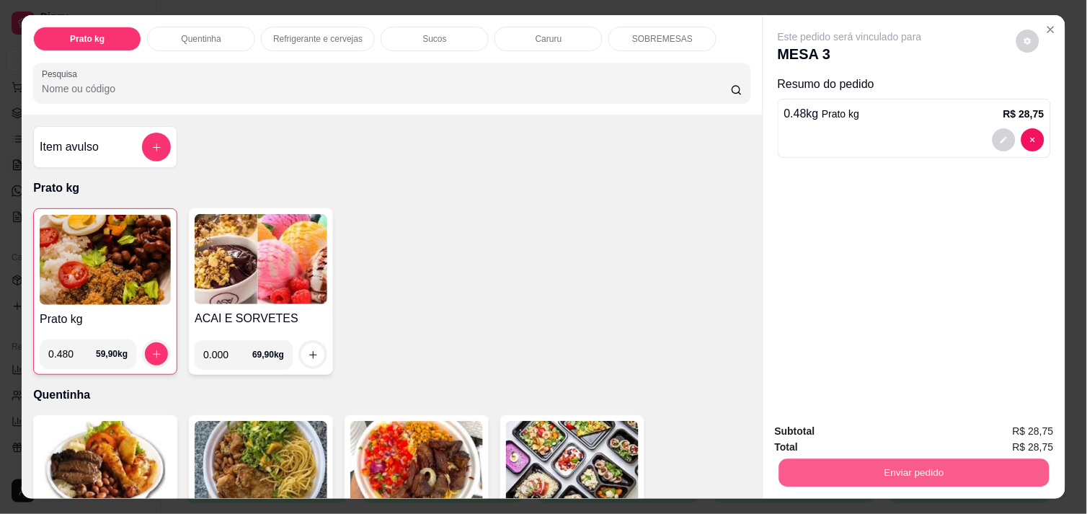
click at [833, 470] on button "Enviar pedido" at bounding box center [914, 472] width 270 height 28
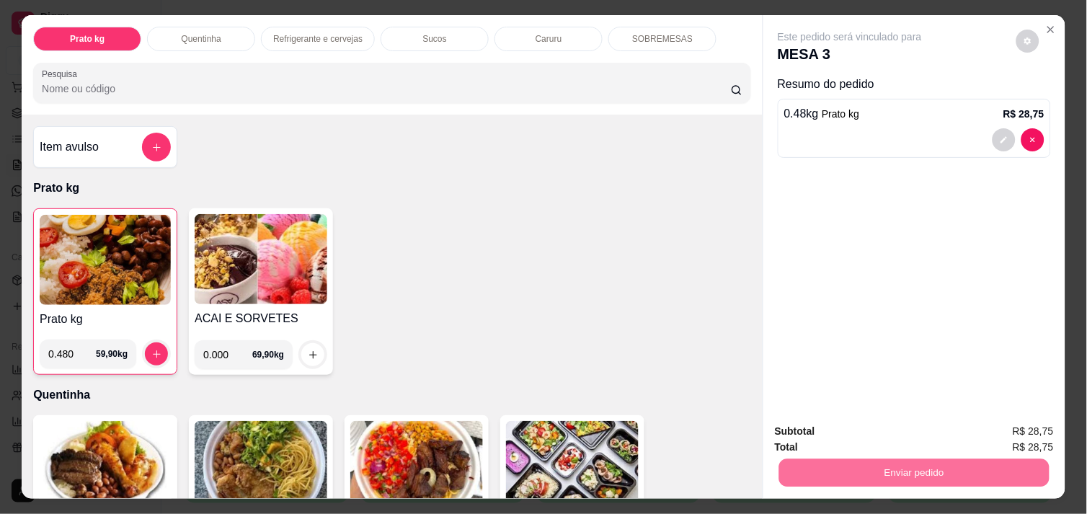
click at [825, 421] on button "Não registrar e enviar pedido" at bounding box center [867, 431] width 146 height 27
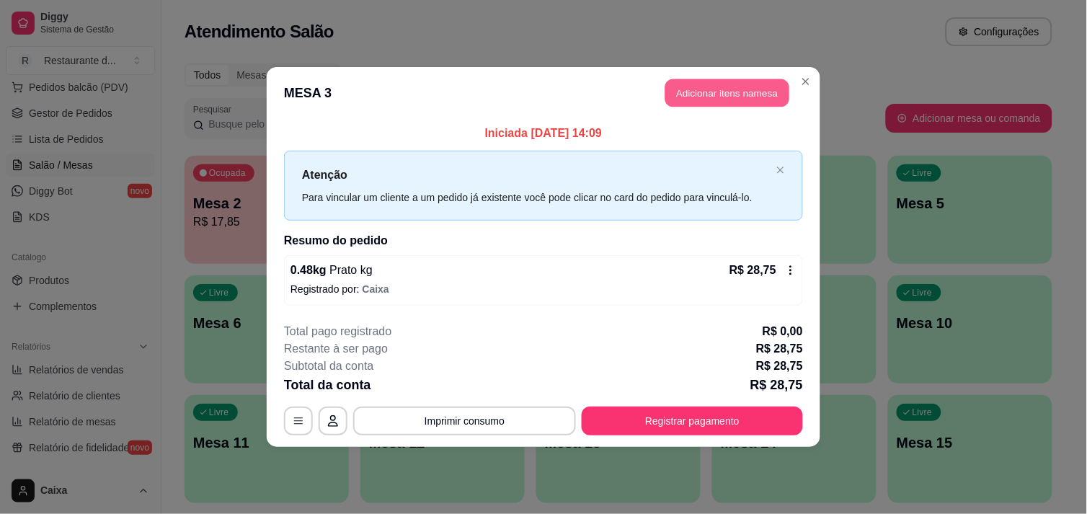
click at [724, 97] on button "Adicionar itens na mesa" at bounding box center [727, 93] width 124 height 28
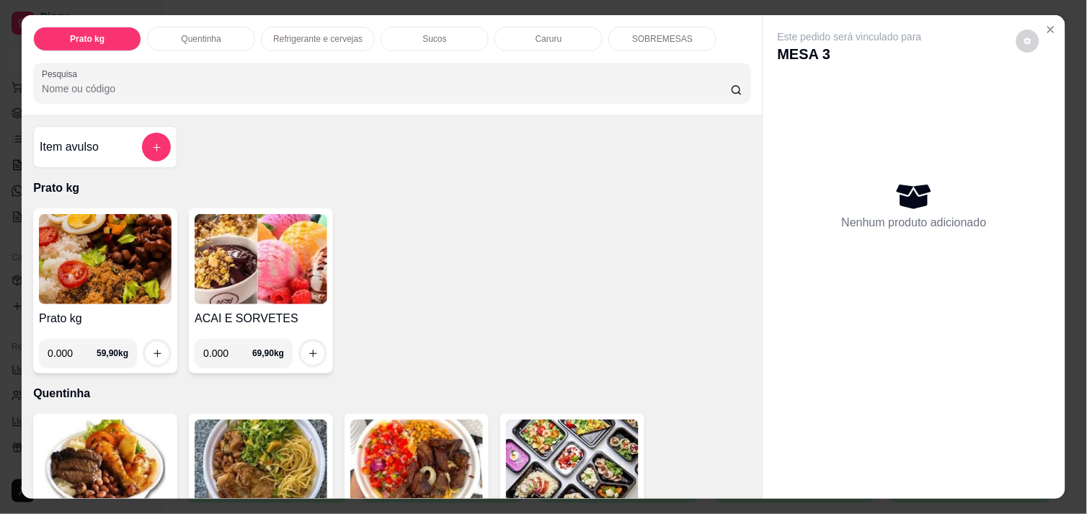
click at [68, 357] on input "0.000" at bounding box center [72, 353] width 49 height 29
type input "0.168"
click at [152, 351] on icon "increase-product-quantity" at bounding box center [157, 353] width 11 height 11
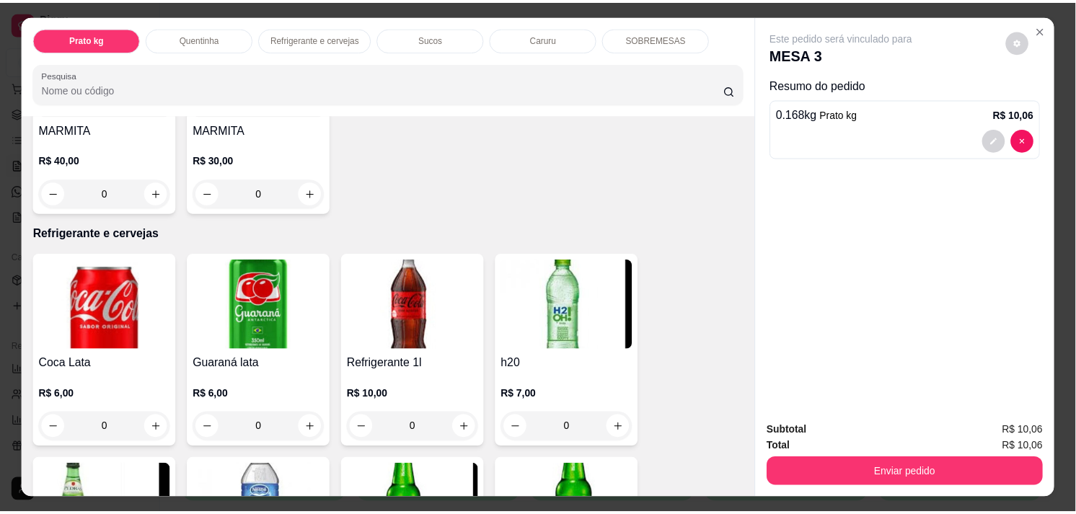
scroll to position [608, 0]
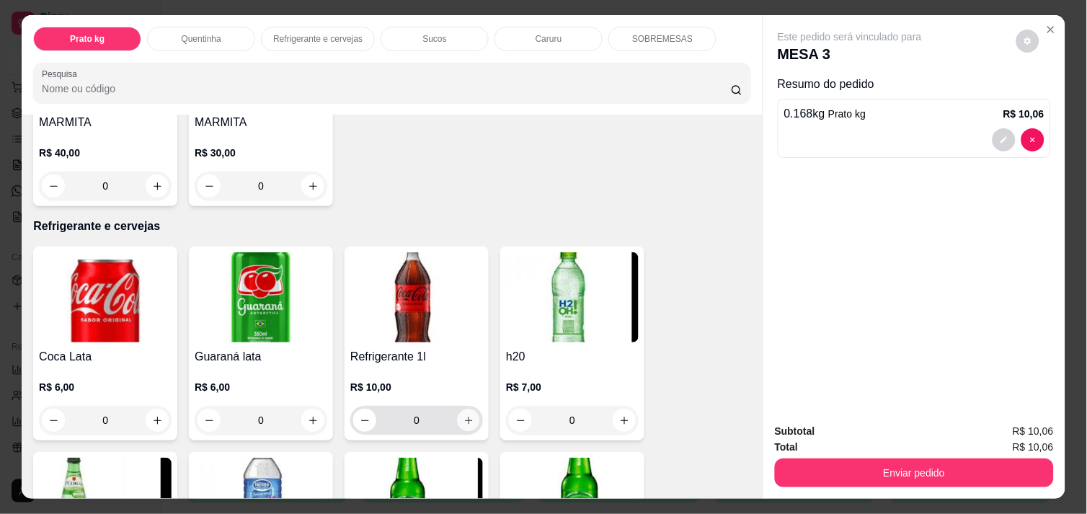
click at [458, 420] on button "increase-product-quantity" at bounding box center [469, 420] width 22 height 22
type input "1"
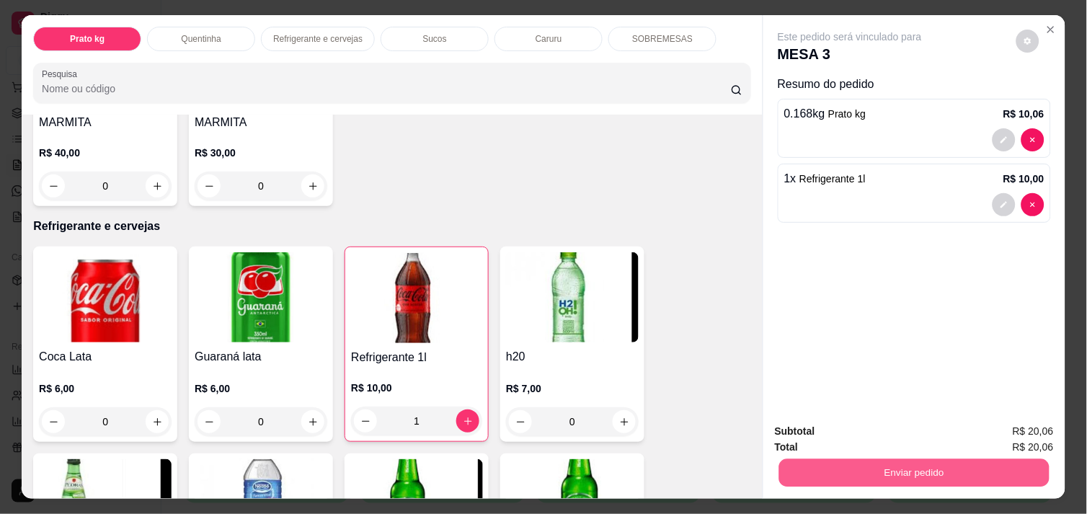
click at [846, 463] on button "Enviar pedido" at bounding box center [914, 472] width 270 height 28
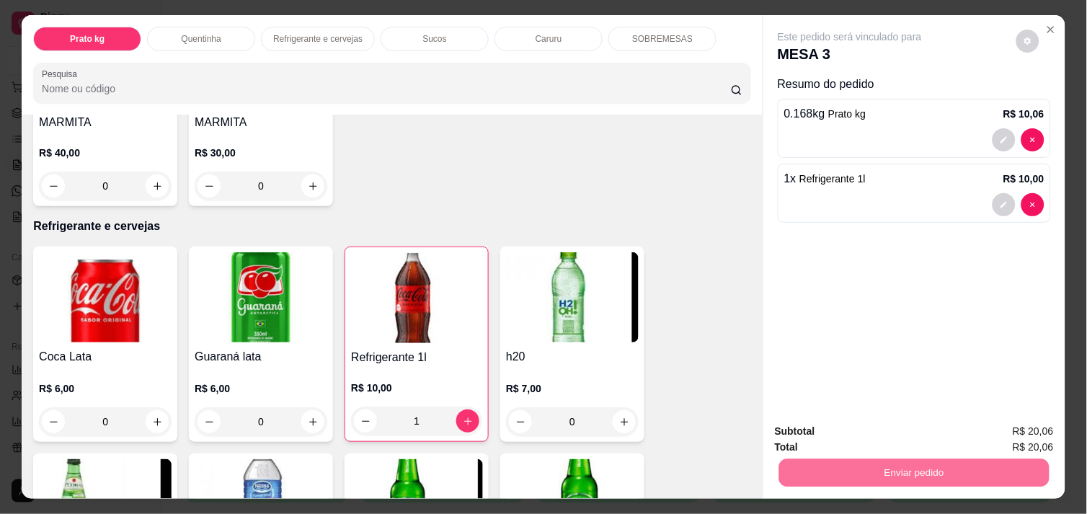
click at [811, 422] on button "Não registrar e enviar pedido" at bounding box center [867, 431] width 150 height 27
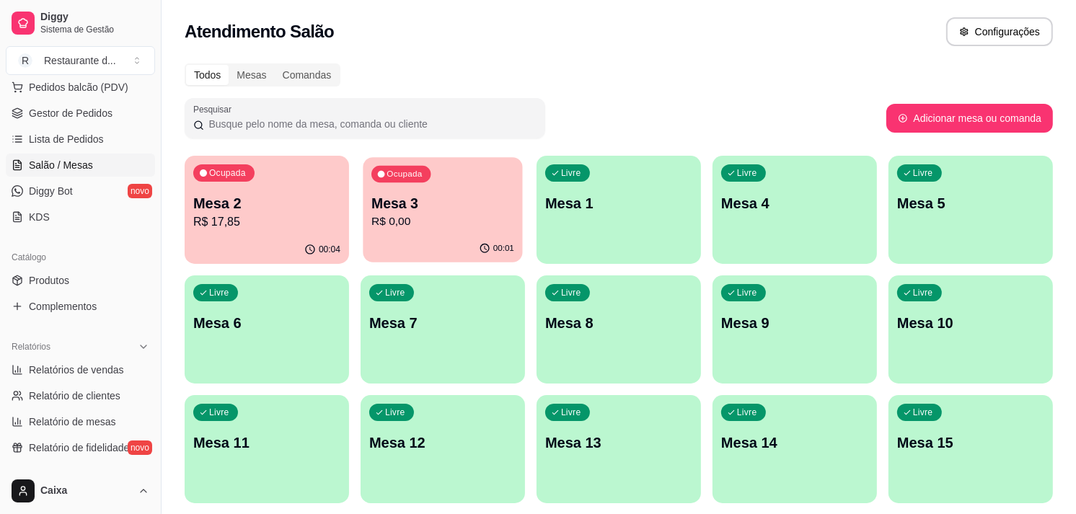
click at [488, 226] on p "R$ 0,00" at bounding box center [442, 221] width 143 height 17
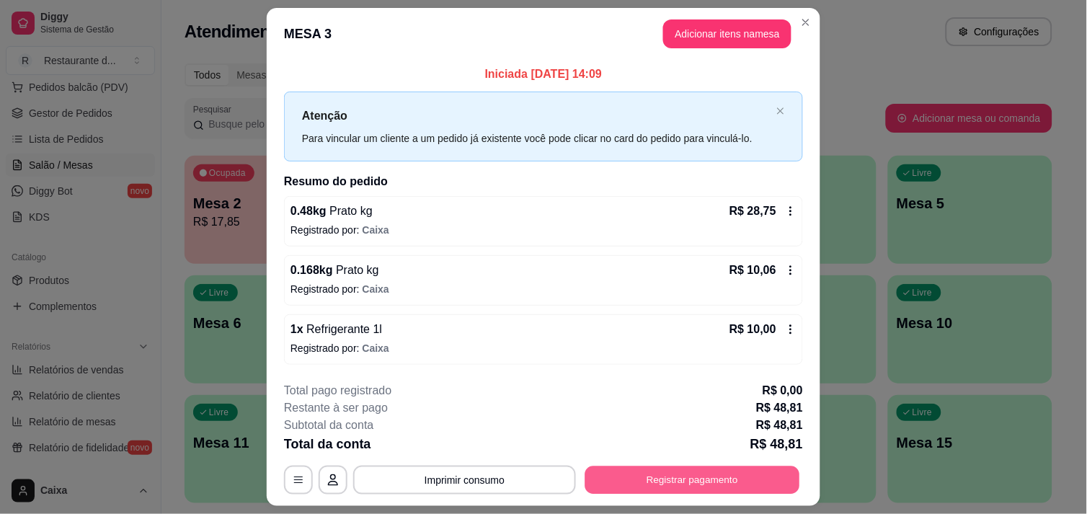
click at [657, 466] on button "Registrar pagamento" at bounding box center [692, 480] width 215 height 28
click at [666, 477] on button "Registrar pagamento" at bounding box center [692, 480] width 215 height 28
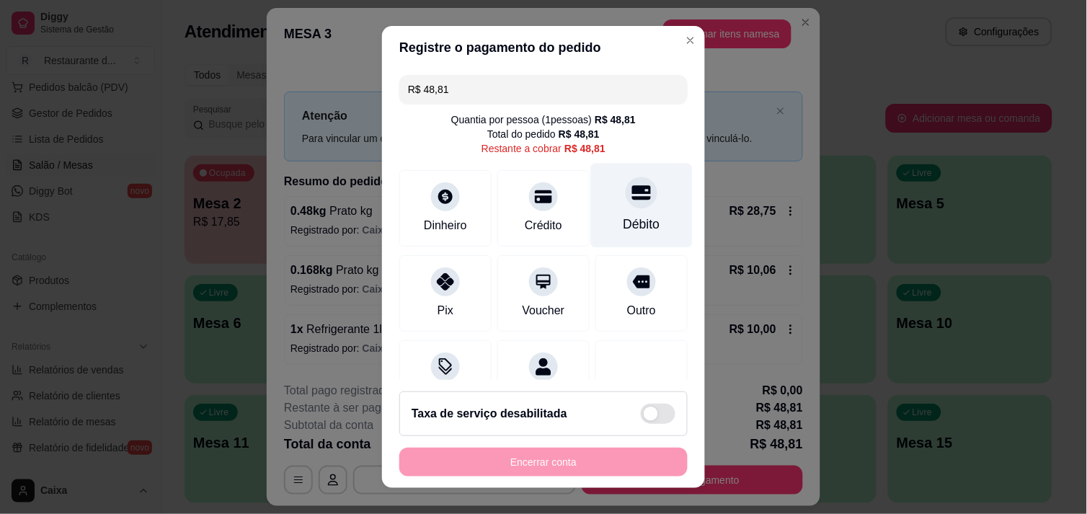
click at [634, 219] on div "Débito" at bounding box center [642, 224] width 37 height 19
type input "R$ 0,00"
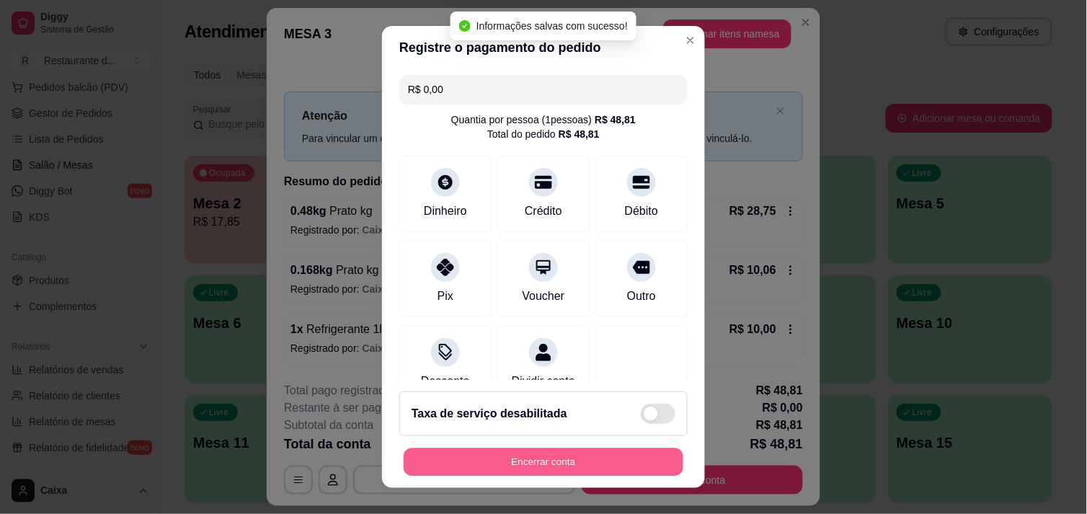
click at [503, 469] on button "Encerrar conta" at bounding box center [544, 462] width 280 height 28
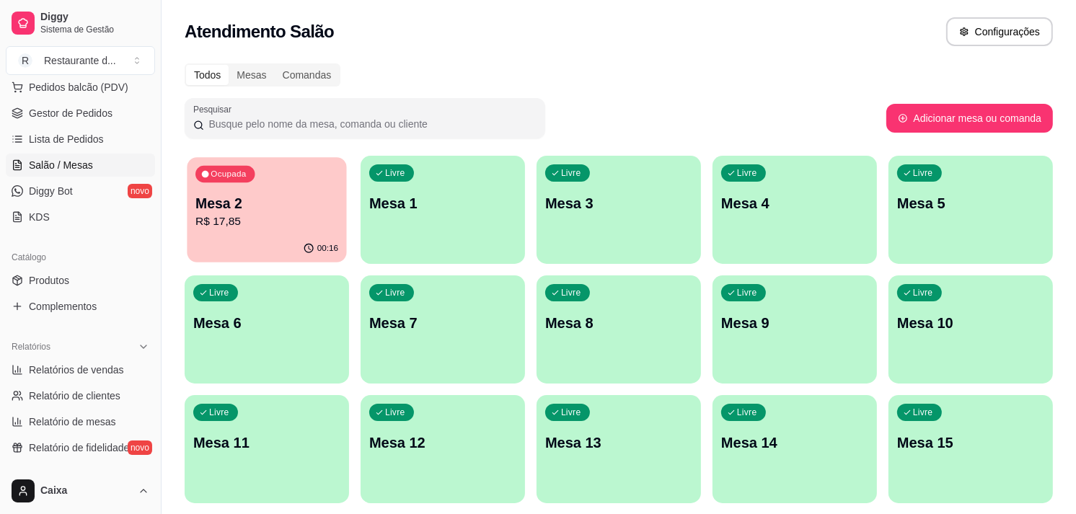
click at [282, 220] on p "R$ 17,85" at bounding box center [266, 221] width 143 height 17
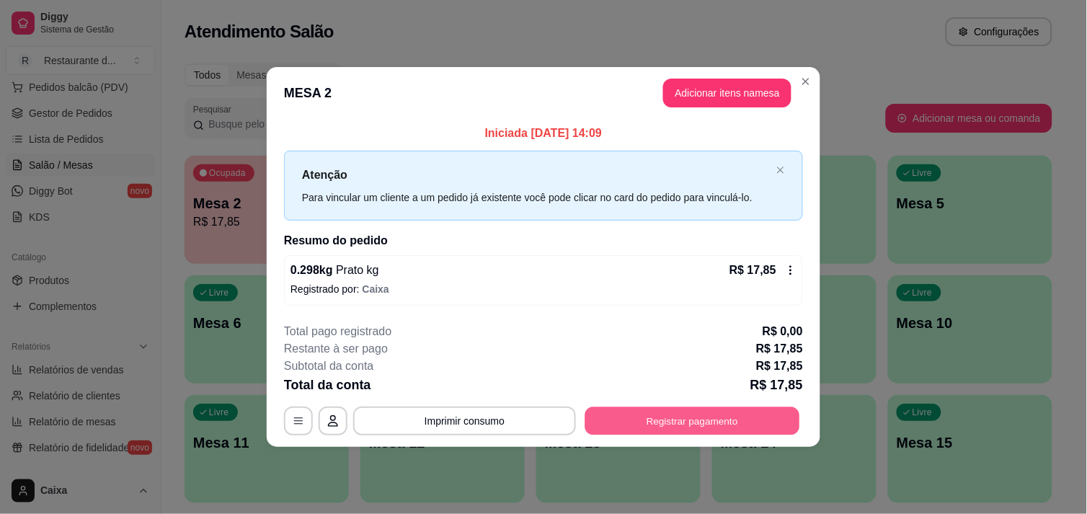
click at [685, 434] on button "Registrar pagamento" at bounding box center [692, 421] width 215 height 28
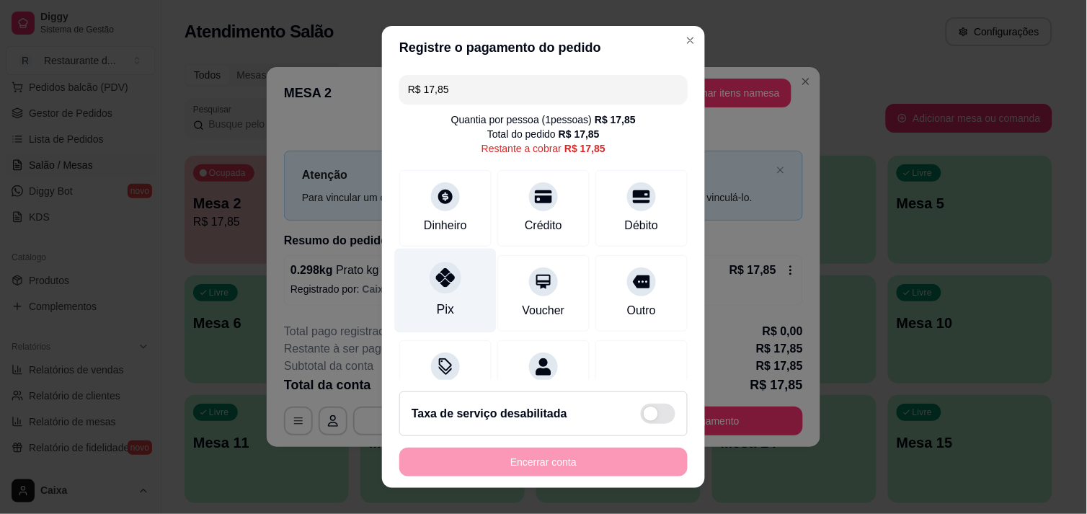
click at [436, 285] on icon at bounding box center [445, 277] width 19 height 19
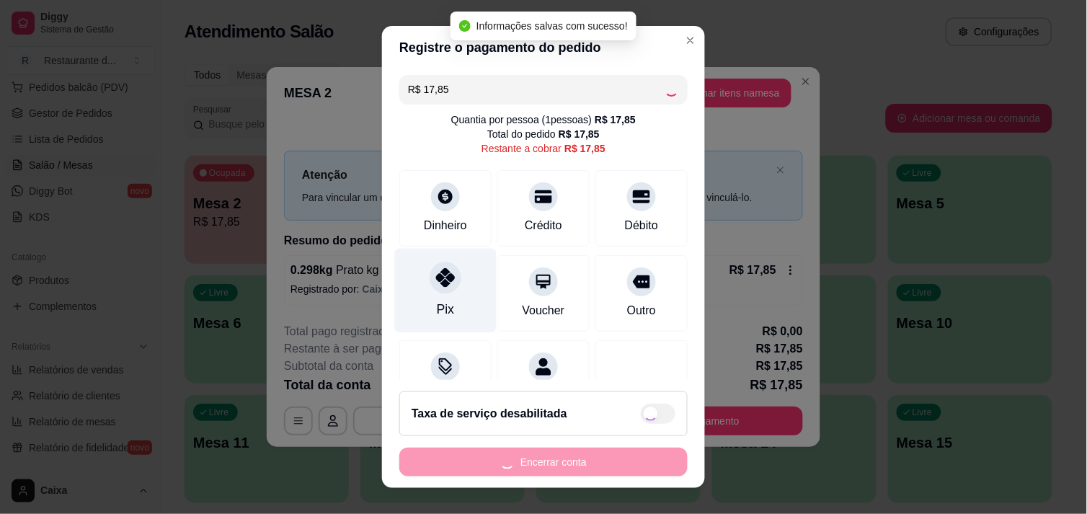
type input "R$ 0,00"
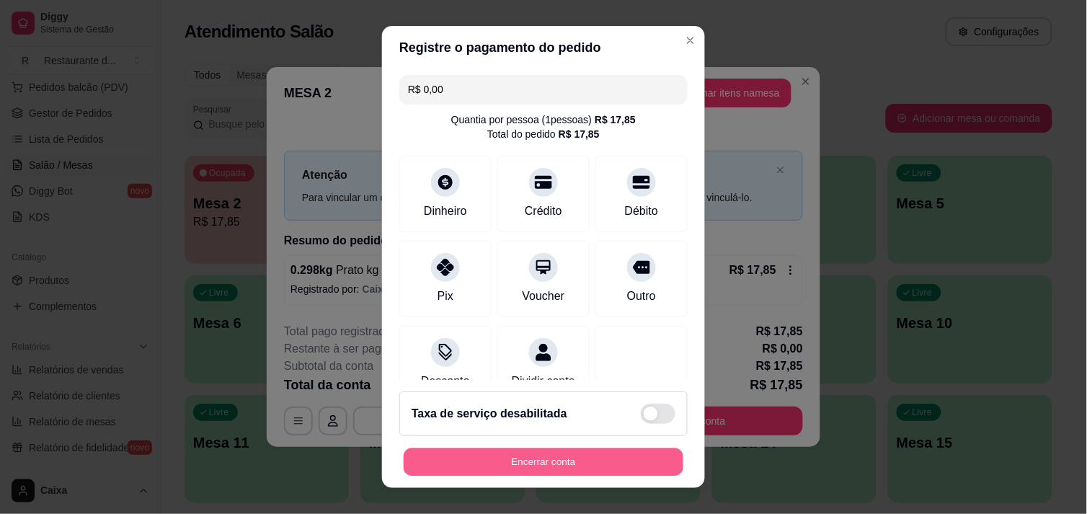
click at [471, 464] on button "Encerrar conta" at bounding box center [544, 462] width 280 height 28
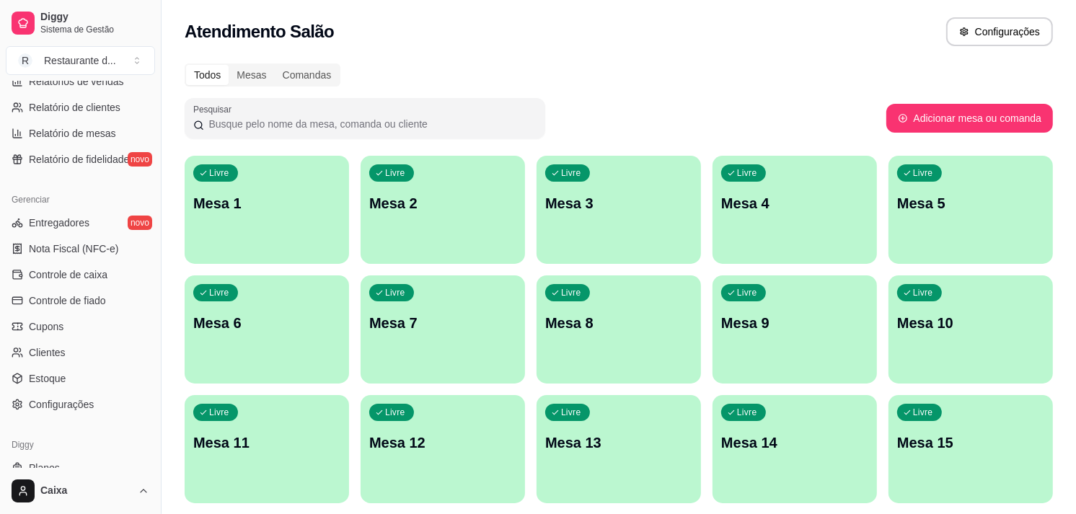
scroll to position [523, 0]
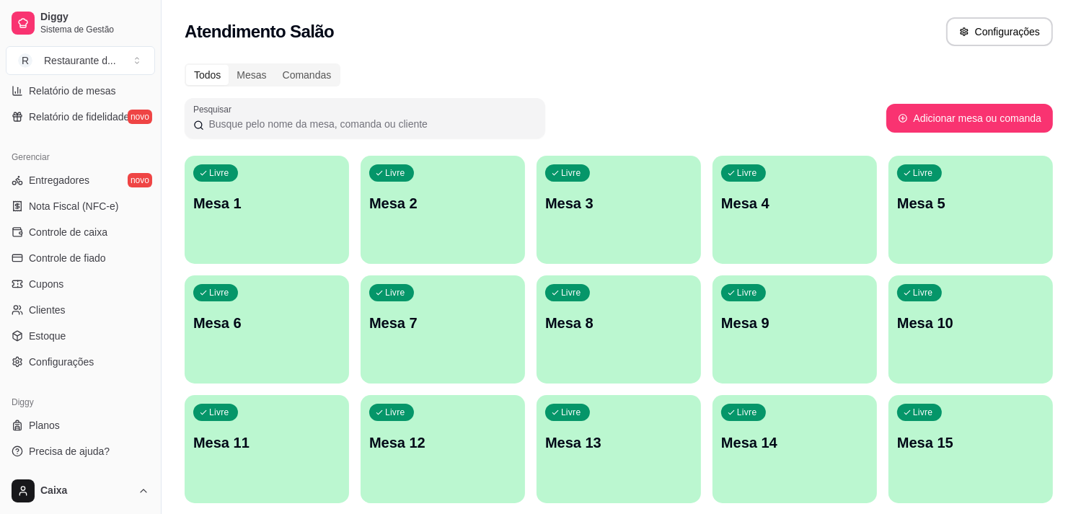
click at [147, 89] on div "Relatórios Relatórios de vendas Relatório de clientes Relatório de mesas Relató…" at bounding box center [80, 67] width 161 height 136
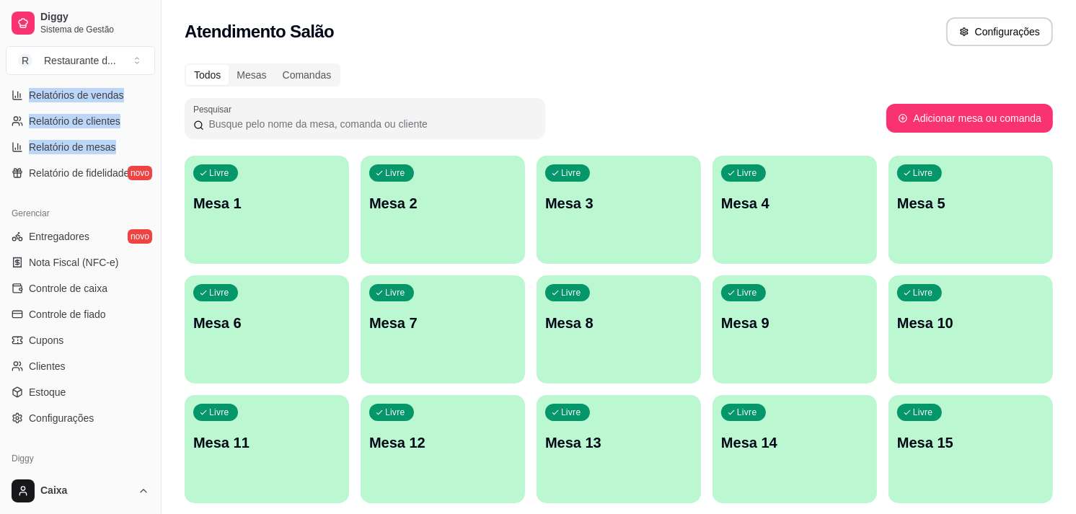
click at [147, 89] on div "Relatórios Relatórios de vendas Relatório de clientes Relatório de mesas Relató…" at bounding box center [80, 123] width 161 height 136
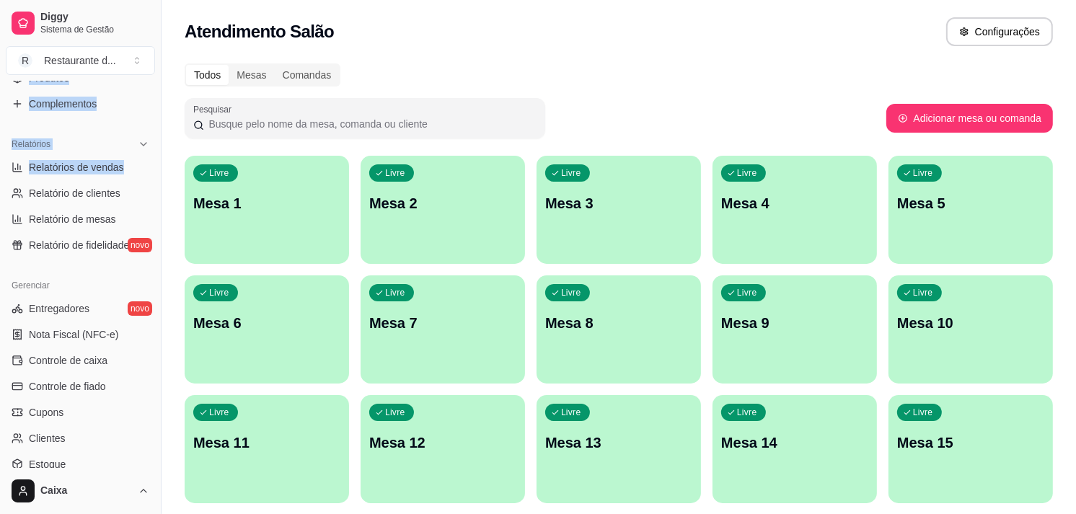
click at [147, 89] on div "Loja aberta Plano Customizado até 10/09 Acesso Rápido Dashboard Dia a dia Pedid…" at bounding box center [80, 274] width 161 height 387
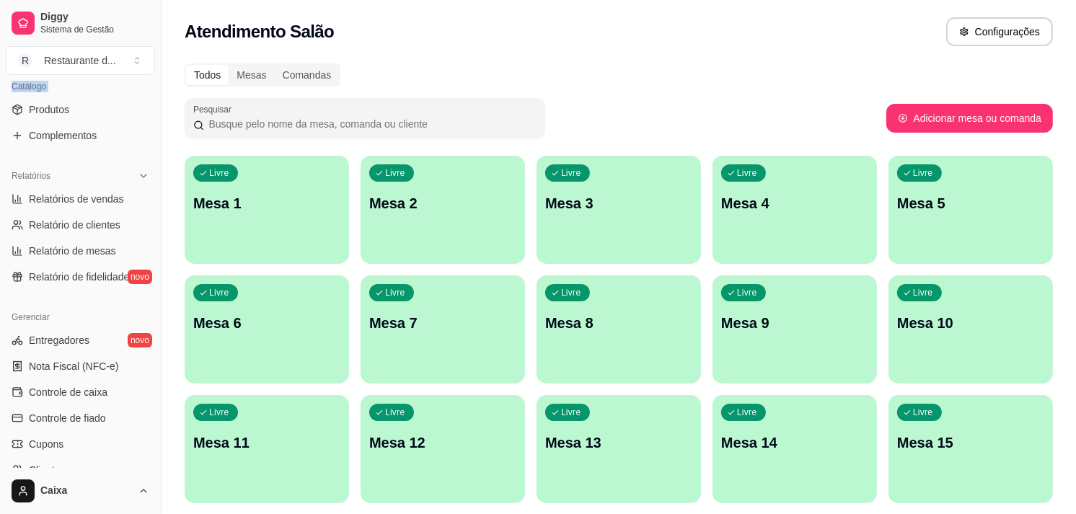
scroll to position [267, 0]
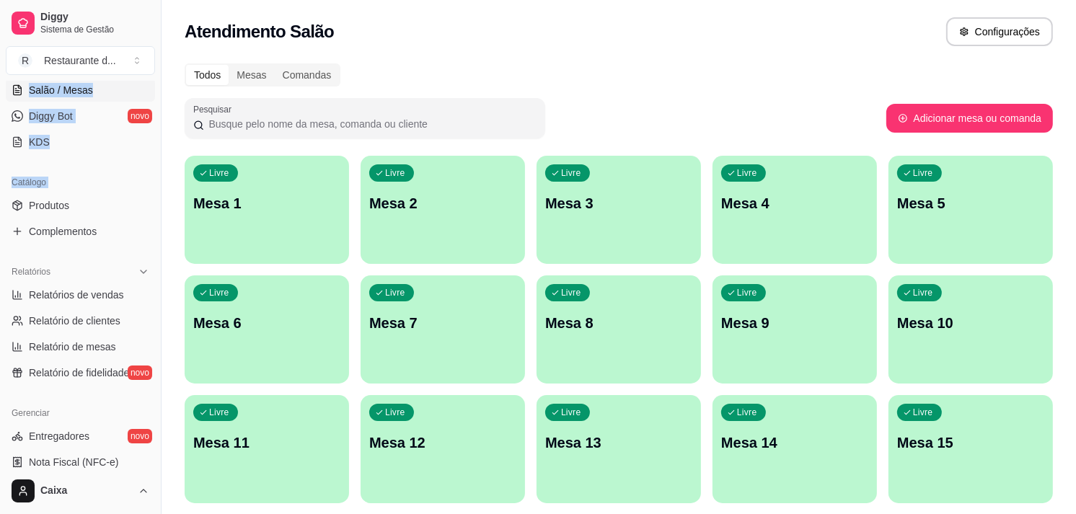
click at [147, 89] on div "Loja aberta Plano Customizado até 10/09 Acesso Rápido Dashboard Dia a dia Pedid…" at bounding box center [80, 274] width 161 height 387
click at [77, 297] on span "Relatórios de vendas" at bounding box center [76, 295] width 95 height 14
select select "ALL"
select select "0"
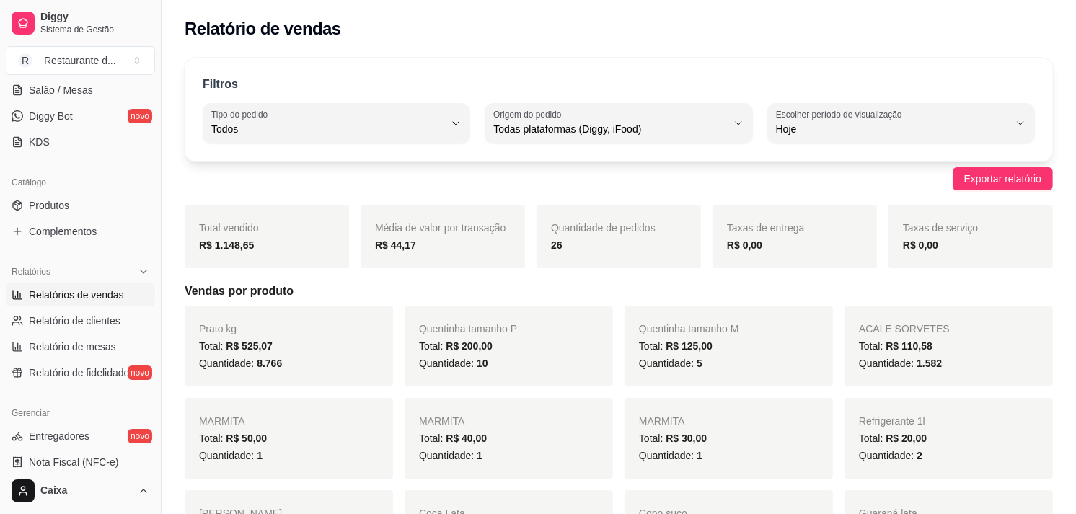
click at [459, 398] on div "MARMITA Total: R$ 40,00 Quantidade: 1" at bounding box center [508, 438] width 208 height 81
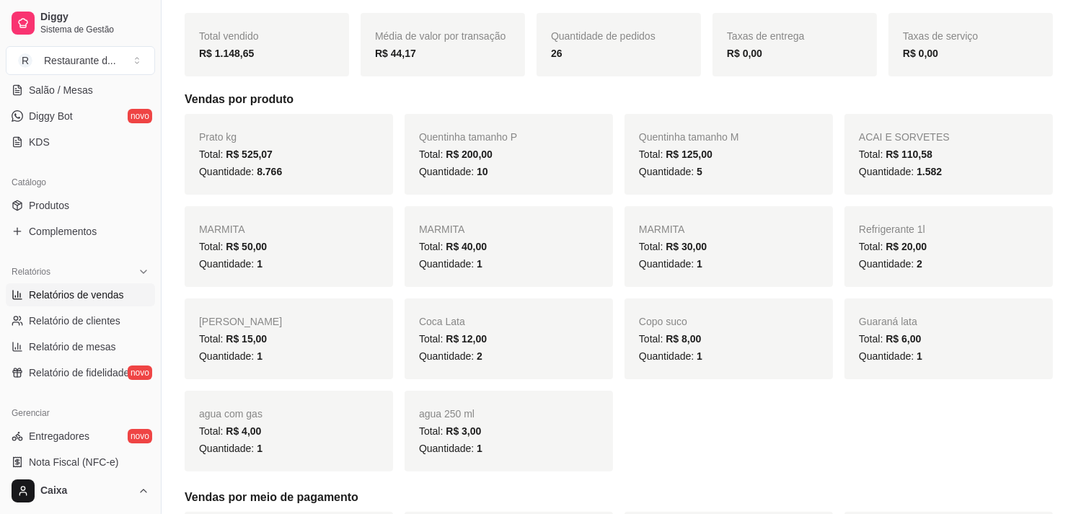
scroll to position [160, 0]
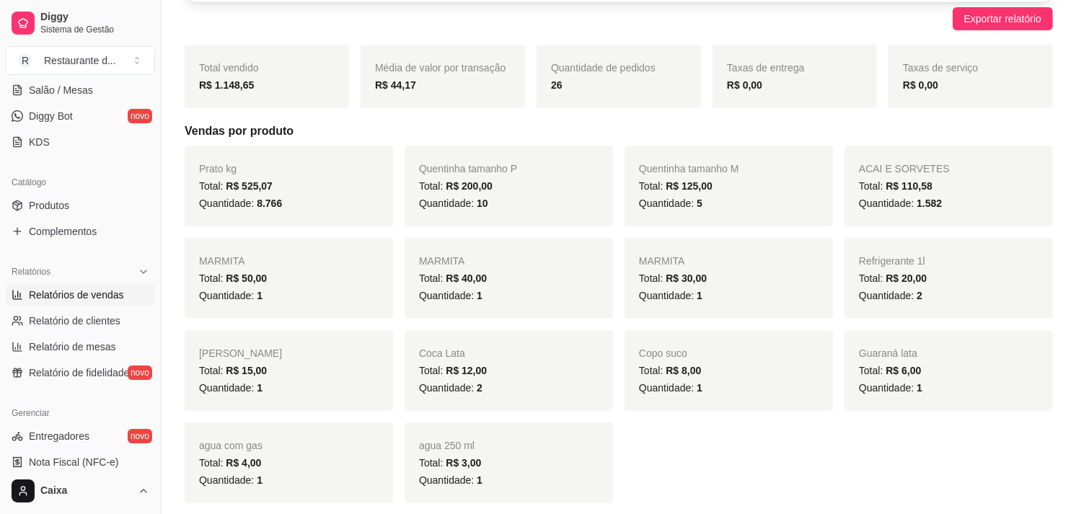
click at [145, 205] on div "Catálogo Produtos Complementos" at bounding box center [80, 207] width 161 height 84
click at [148, 200] on div "Catálogo Produtos Complementos" at bounding box center [80, 207] width 161 height 84
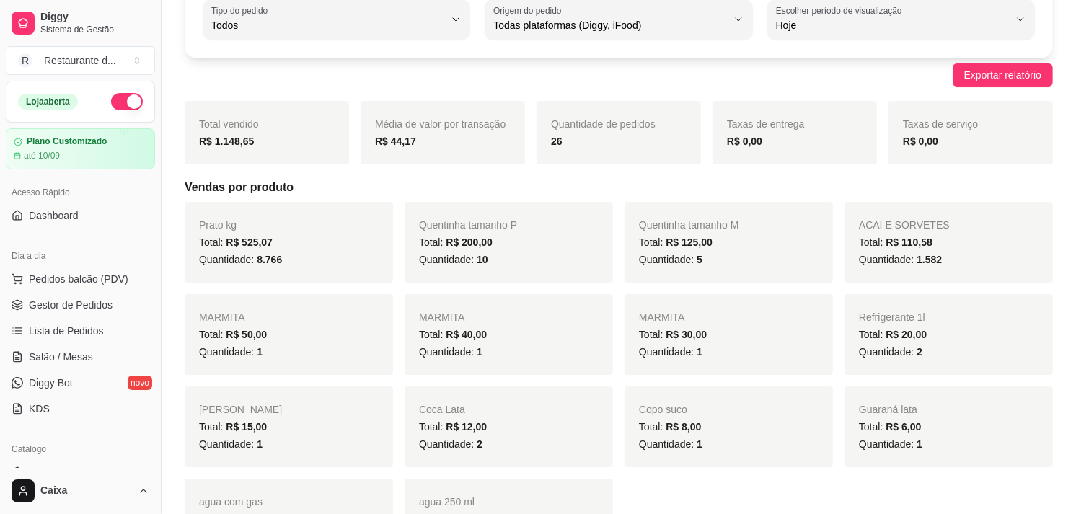
scroll to position [96, 0]
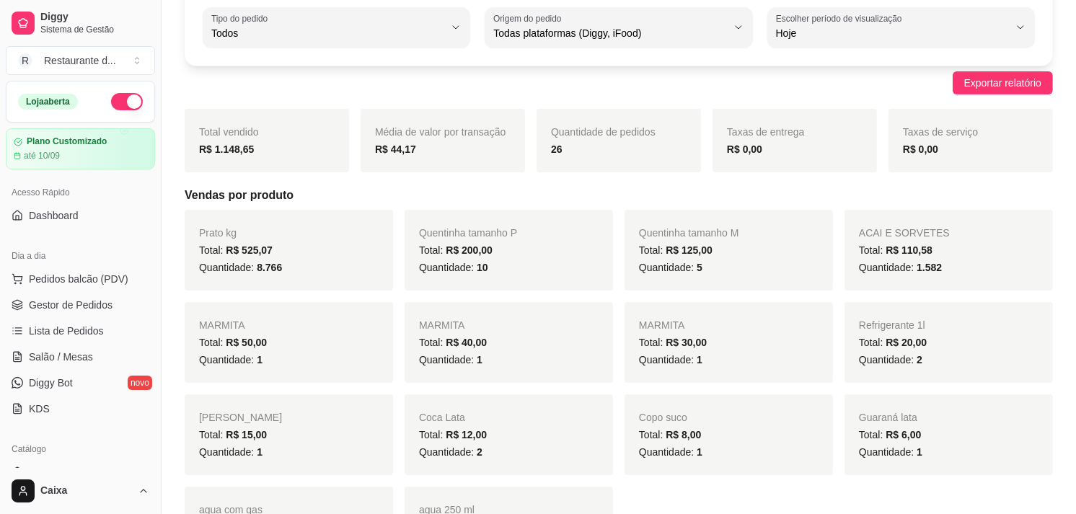
click at [120, 103] on button "button" at bounding box center [127, 101] width 32 height 17
